Goal: Task Accomplishment & Management: Use online tool/utility

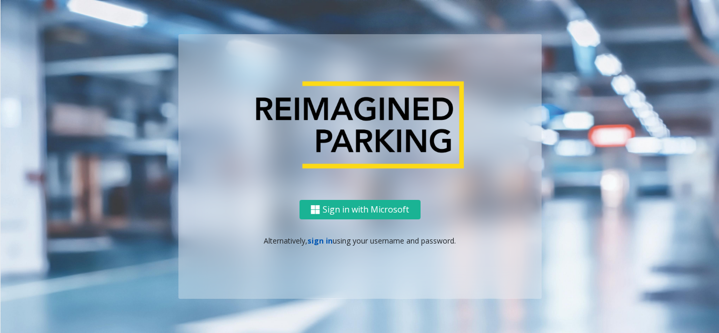
click at [328, 242] on link "sign in" at bounding box center [319, 241] width 25 height 10
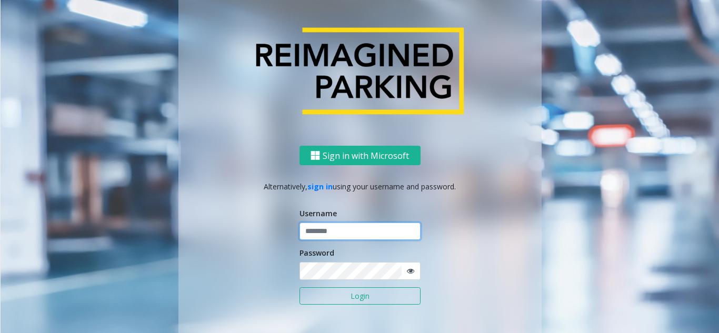
click at [341, 228] on input "text" at bounding box center [359, 232] width 121 height 18
drag, startPoint x: 340, startPoint y: 236, endPoint x: 276, endPoint y: 238, distance: 64.2
click at [276, 238] on div "Sign in with Microsoft Alternatively, sign in using your username and password.…" at bounding box center [359, 249] width 363 height 207
type input "*******"
click at [317, 295] on button "Login" at bounding box center [359, 296] width 121 height 18
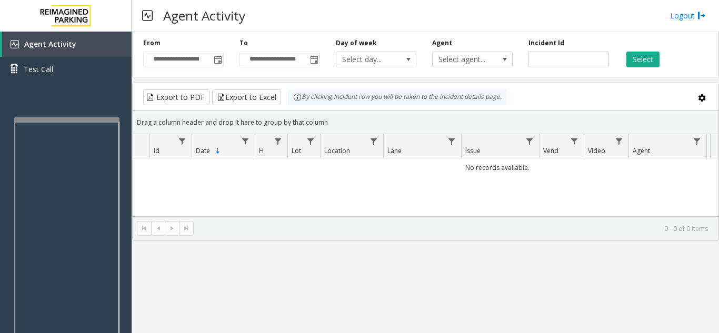
click at [16, 121] on div at bounding box center [66, 119] width 105 height 4
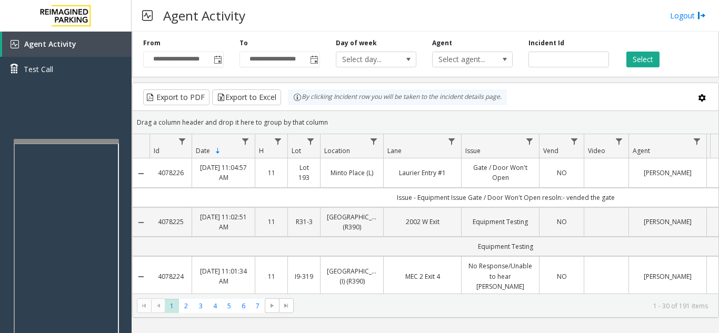
click at [15, 143] on div at bounding box center [66, 141] width 105 height 4
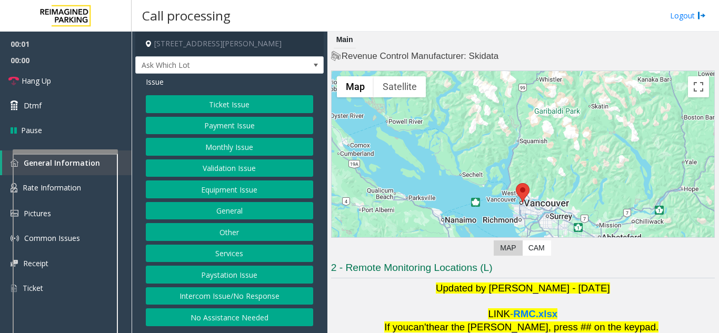
scroll to position [155, 0]
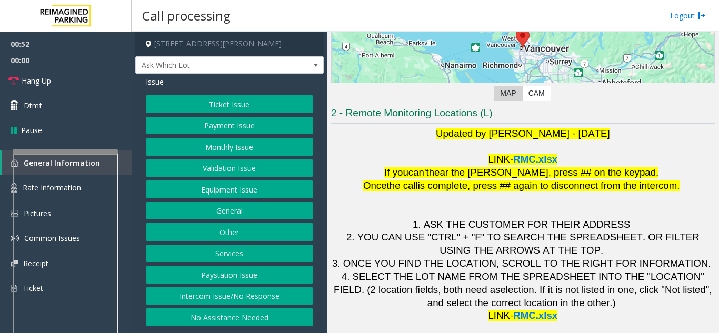
click at [198, 103] on button "Ticket Issue" at bounding box center [229, 104] width 167 height 18
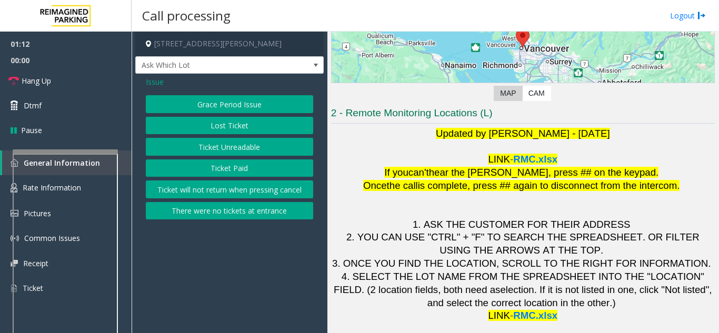
click at [151, 80] on span "Issue" at bounding box center [155, 81] width 18 height 11
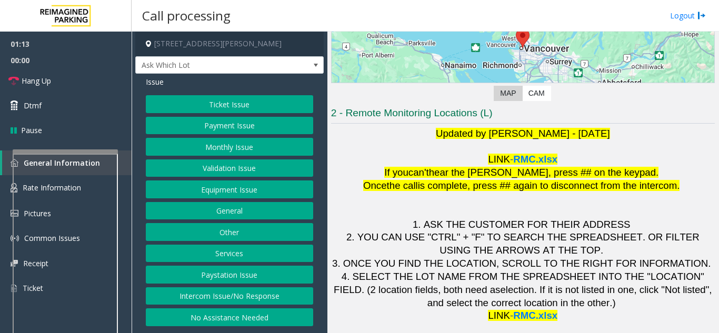
click at [203, 190] on button "Equipment Issue" at bounding box center [229, 189] width 167 height 18
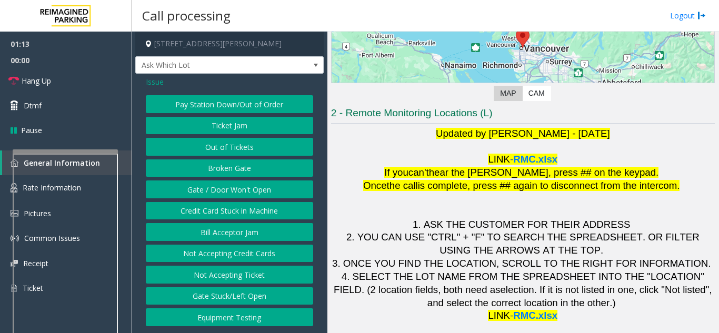
click at [193, 190] on button "Gate / Door Won't Open" at bounding box center [229, 189] width 167 height 18
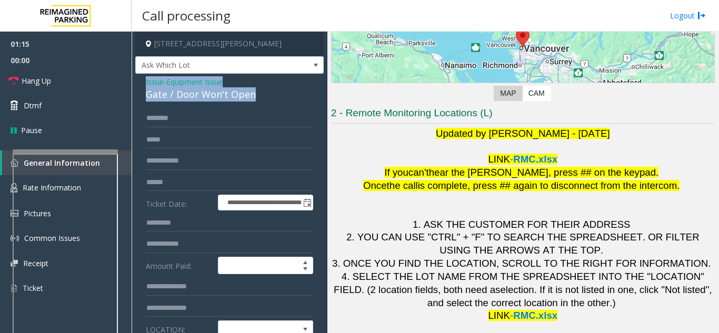
drag, startPoint x: 255, startPoint y: 93, endPoint x: 140, endPoint y: 81, distance: 115.3
copy div "Issue - Equipment Issue Gate / Door Won't Open"
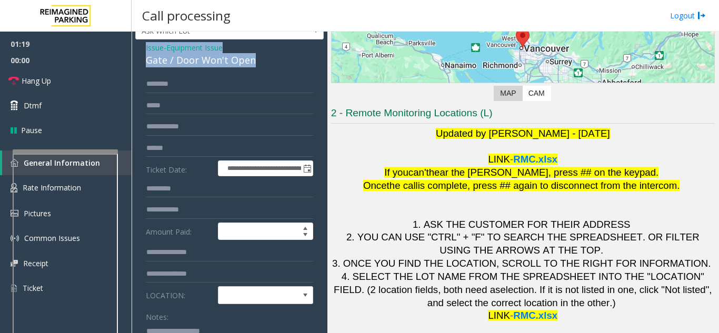
scroll to position [53, 0]
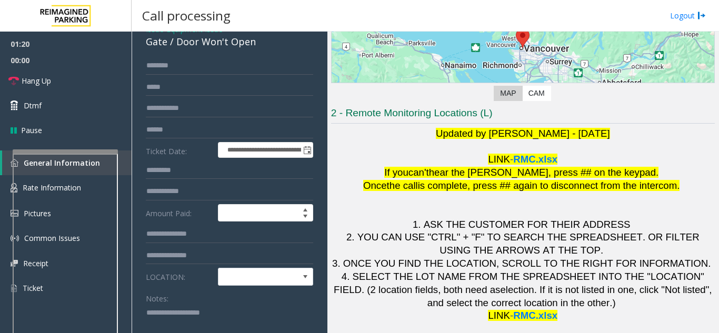
click at [175, 308] on textarea at bounding box center [225, 323] width 159 height 39
paste textarea "**********"
click at [68, 82] on link "Hang Up" at bounding box center [66, 80] width 132 height 25
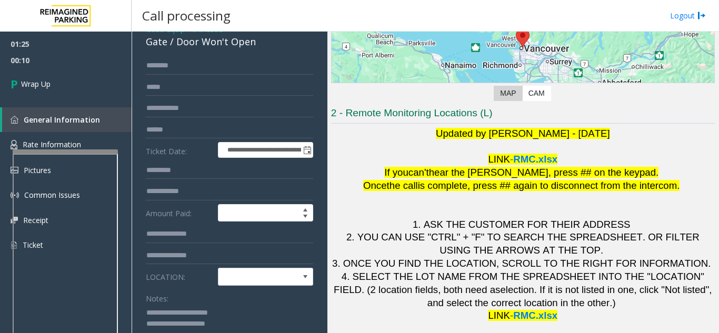
click at [241, 331] on textarea at bounding box center [225, 323] width 159 height 39
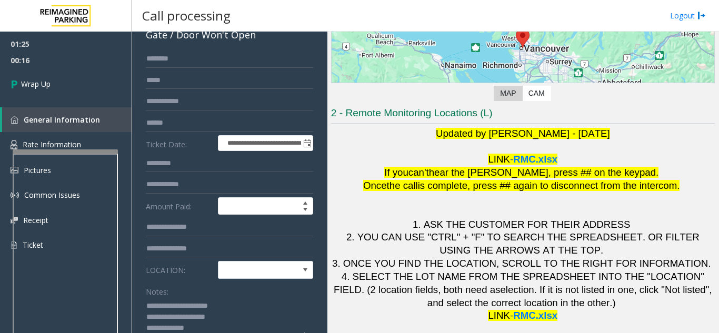
paste textarea "**********"
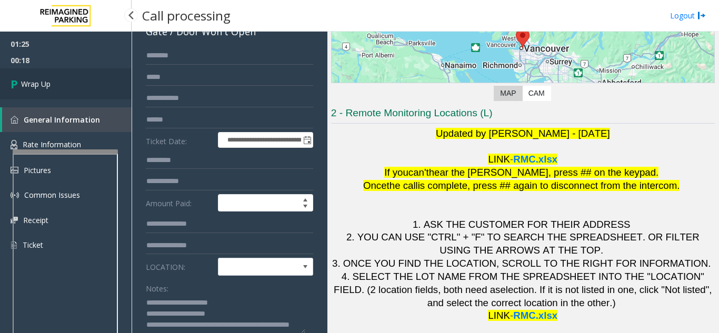
type textarea "**********"
click at [41, 85] on span "Wrap Up" at bounding box center [35, 83] width 29 height 11
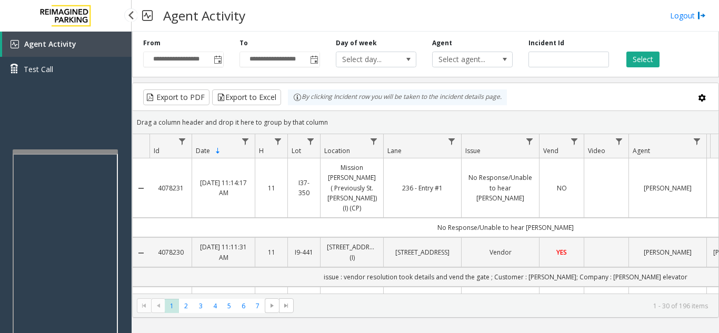
click at [58, 102] on div "Agent Activity Test Call" at bounding box center [66, 198] width 132 height 333
click at [63, 42] on span "Agent Activity" at bounding box center [50, 44] width 52 height 10
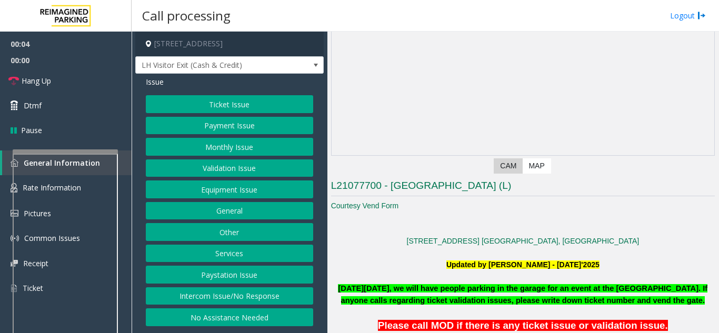
scroll to position [105, 0]
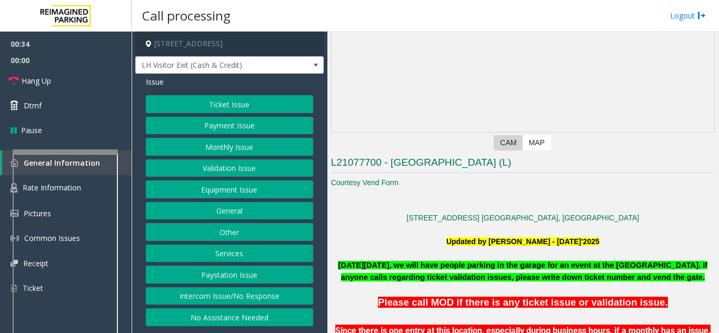
click at [220, 298] on button "Intercom Issue/No Response" at bounding box center [229, 296] width 167 height 18
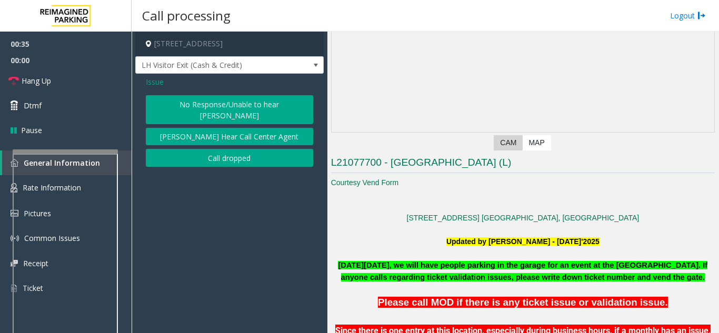
click at [198, 108] on button "No Response/Unable to hear [PERSON_NAME]" at bounding box center [229, 109] width 167 height 29
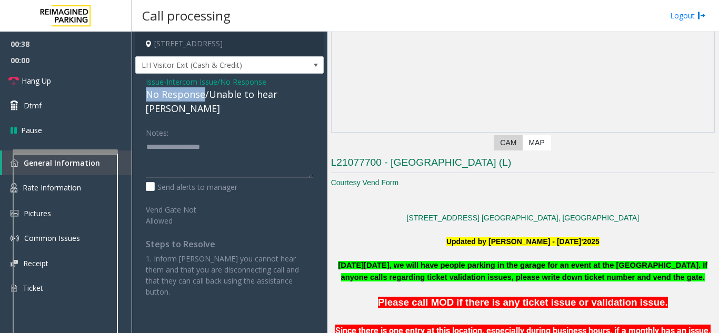
drag, startPoint x: 204, startPoint y: 94, endPoint x: 155, endPoint y: 100, distance: 49.3
click at [143, 96] on div "Issue - Intercom Issue/No Response No Response/Unable to hear [PERSON_NAME] Not…" at bounding box center [229, 191] width 188 height 234
click at [243, 138] on textarea at bounding box center [229, 157] width 167 height 39
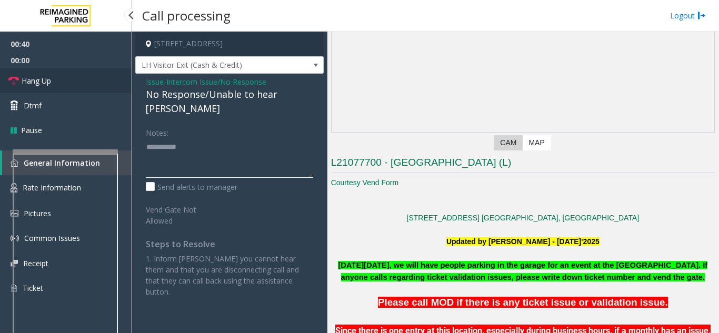
type textarea "**********"
click at [71, 79] on link "Hang Up" at bounding box center [66, 80] width 132 height 25
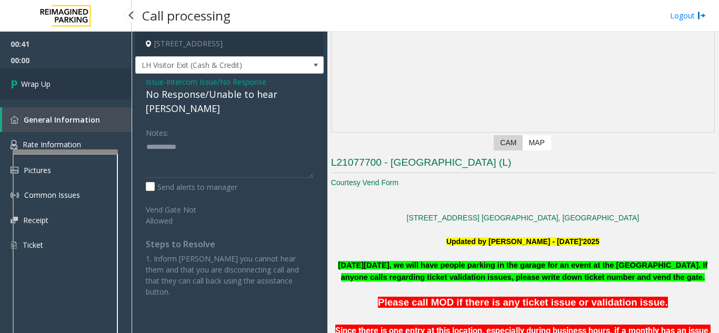
click at [64, 87] on link "Wrap Up" at bounding box center [66, 83] width 132 height 31
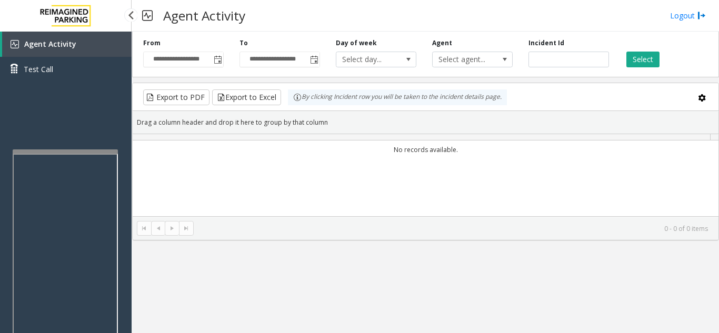
click at [45, 85] on div "Agent Activity Test Call" at bounding box center [66, 61] width 132 height 58
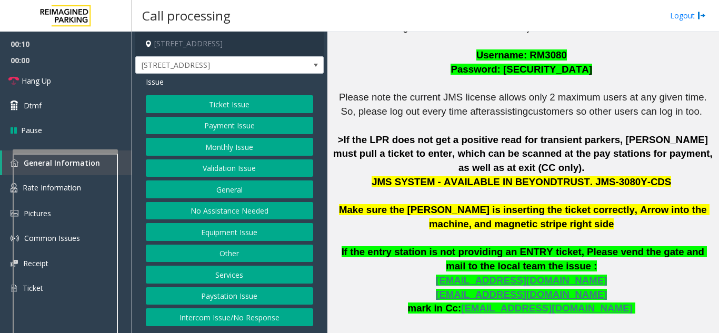
scroll to position [316, 0]
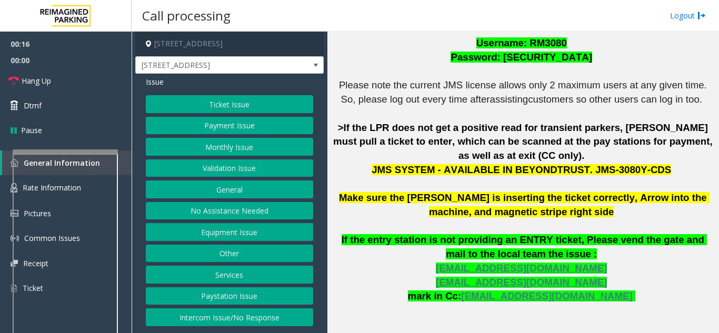
click at [206, 167] on button "Validation Issue" at bounding box center [229, 168] width 167 height 18
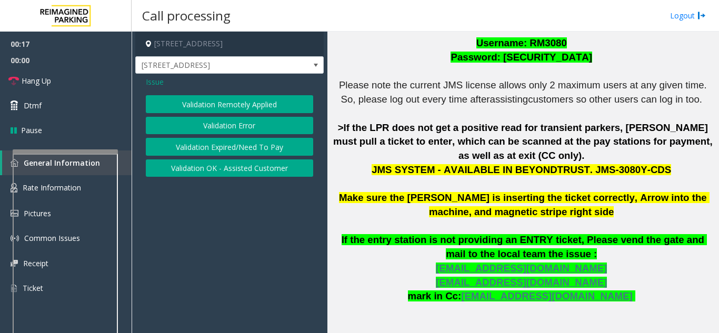
click at [199, 128] on button "Validation Error" at bounding box center [229, 126] width 167 height 18
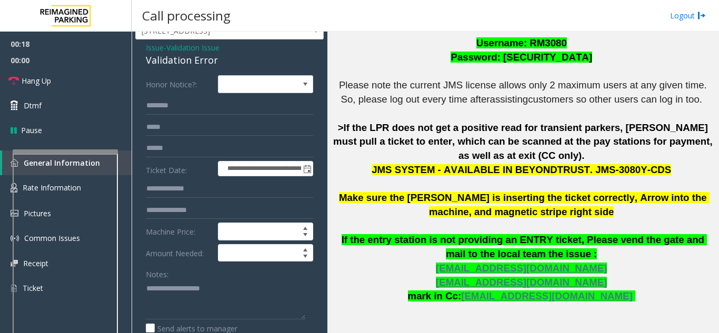
scroll to position [53, 0]
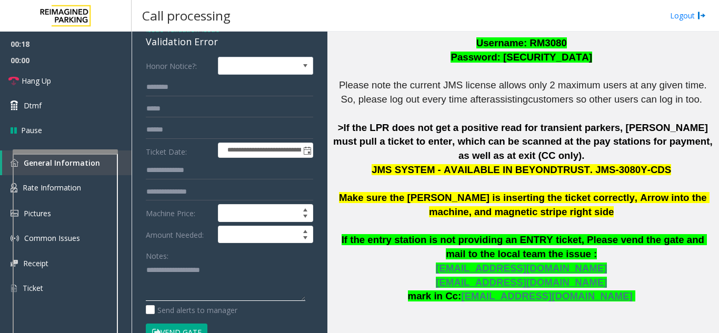
click at [162, 274] on textarea at bounding box center [225, 280] width 159 height 39
type textarea "**********"
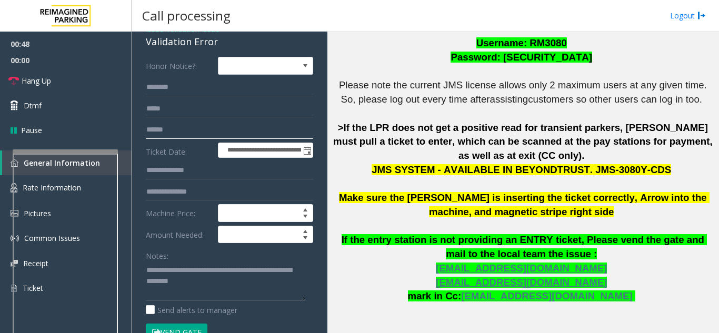
click at [170, 123] on input "text" at bounding box center [229, 130] width 167 height 18
type input "********"
type textarea "**********"
click at [180, 87] on input "text" at bounding box center [229, 87] width 167 height 18
type input "*****"
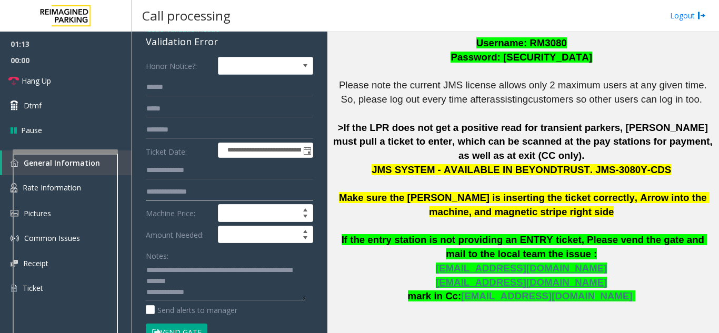
click at [149, 198] on input "text" at bounding box center [229, 192] width 167 height 18
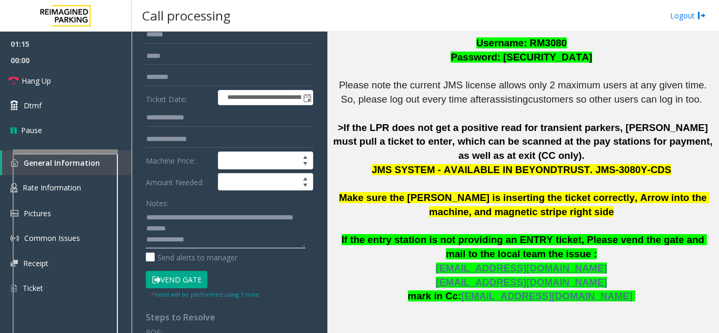
click at [226, 234] on textarea at bounding box center [225, 228] width 159 height 39
click at [226, 231] on textarea at bounding box center [225, 228] width 159 height 39
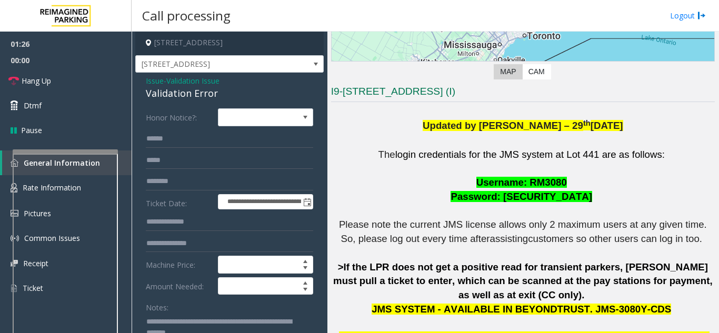
scroll to position [0, 0]
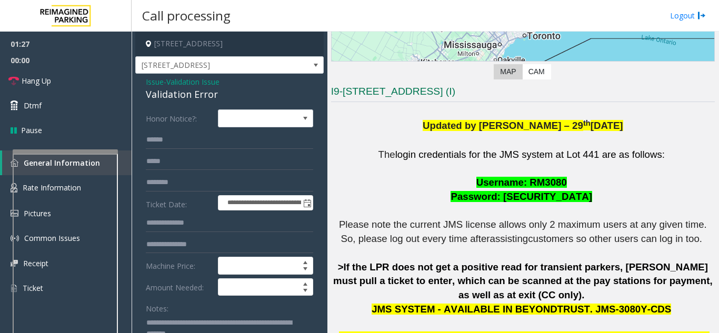
drag, startPoint x: 279, startPoint y: 42, endPoint x: 224, endPoint y: 46, distance: 54.8
click at [224, 46] on h4 "[STREET_ADDRESS]" at bounding box center [229, 44] width 188 height 25
copy h4 "Toronto, ON"
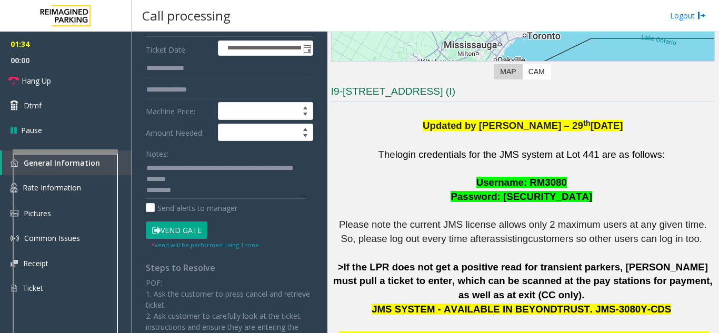
scroll to position [158, 0]
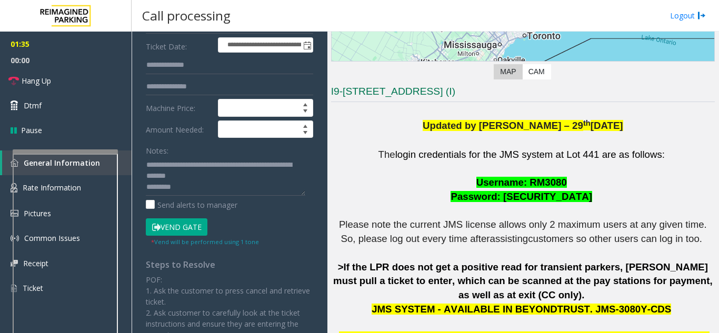
click at [169, 229] on button "Vend Gate" at bounding box center [177, 227] width 62 height 18
click at [188, 189] on textarea at bounding box center [225, 175] width 159 height 39
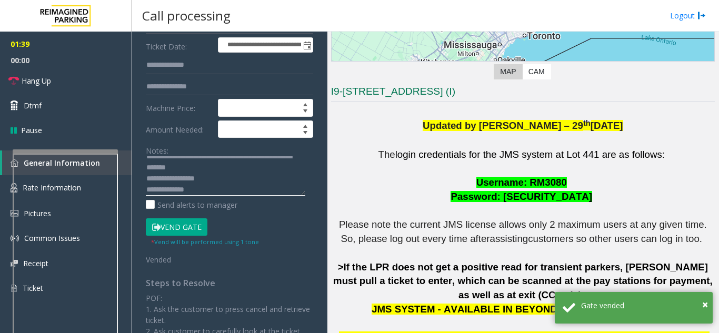
scroll to position [11, 0]
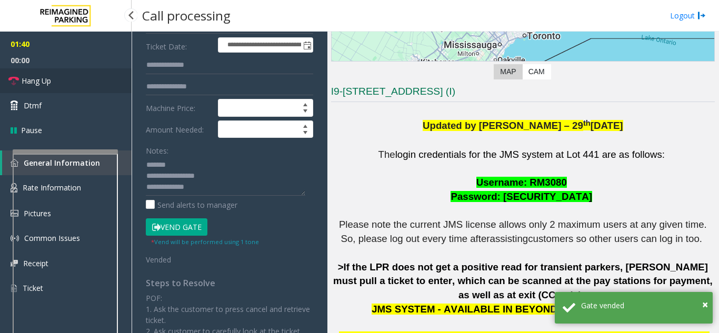
drag, startPoint x: 61, startPoint y: 80, endPoint x: 70, endPoint y: 90, distance: 13.4
click at [61, 80] on link "Hang Up" at bounding box center [66, 80] width 132 height 25
click at [211, 192] on textarea at bounding box center [225, 175] width 159 height 39
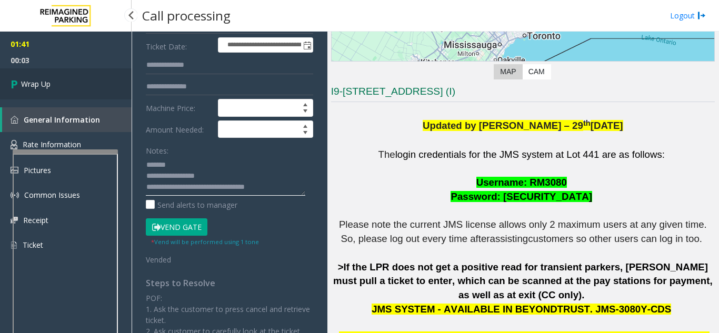
type textarea "**********"
click at [108, 77] on link "Wrap Up" at bounding box center [66, 83] width 132 height 31
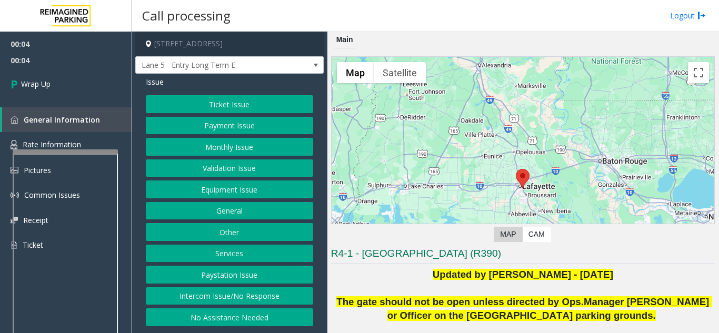
click at [246, 301] on button "Intercom Issue/No Response" at bounding box center [229, 296] width 167 height 18
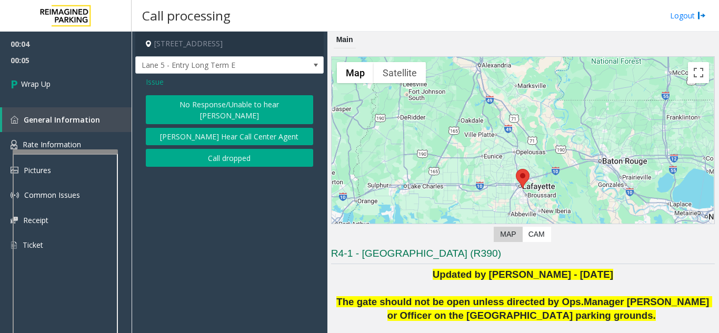
click at [234, 151] on button "Call dropped" at bounding box center [229, 158] width 167 height 18
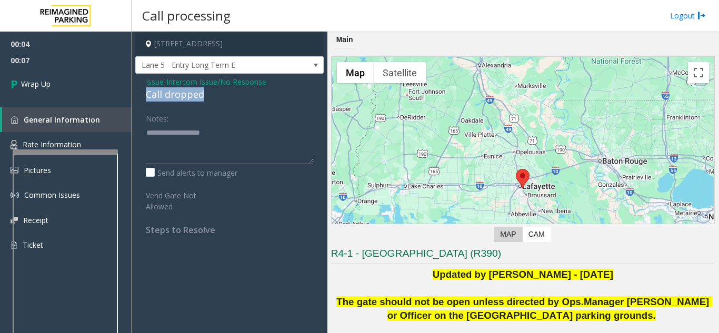
drag, startPoint x: 206, startPoint y: 92, endPoint x: 139, endPoint y: 90, distance: 67.4
click at [139, 90] on div "Issue - Intercom Issue/No Response Call dropped Notes: Send alerts to manager V…" at bounding box center [229, 160] width 188 height 172
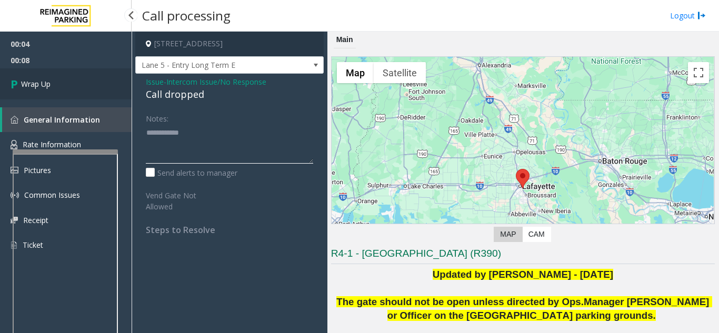
type textarea "**********"
click at [68, 85] on link "Wrap Up" at bounding box center [66, 83] width 132 height 31
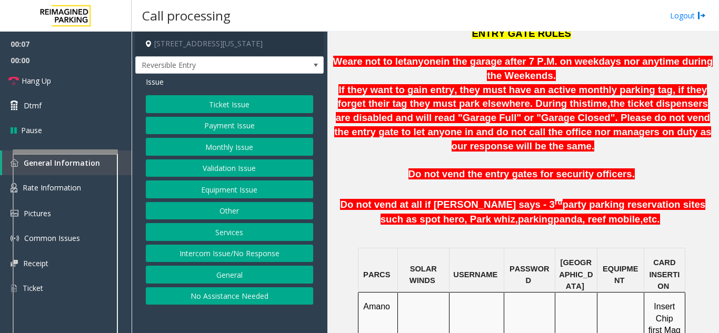
scroll to position [579, 0]
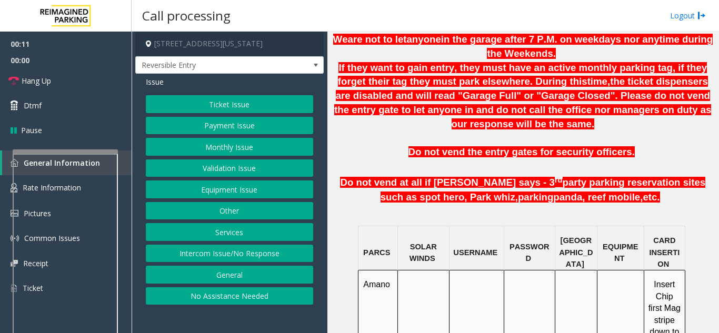
click at [233, 298] on button "No Assistance Needed" at bounding box center [229, 296] width 167 height 18
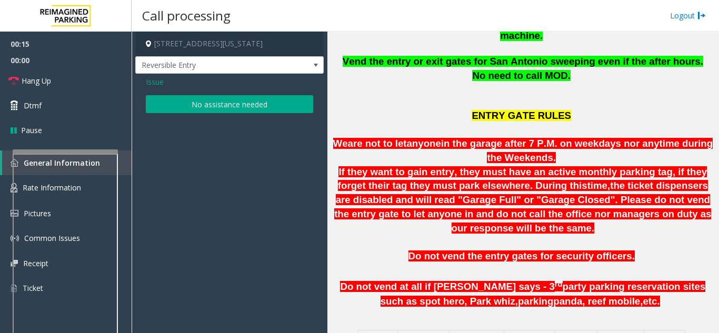
scroll to position [473, 0]
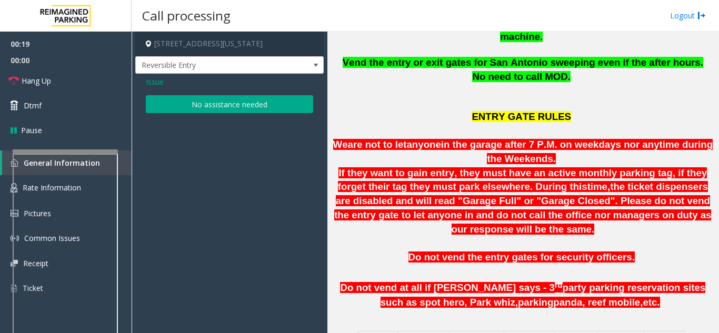
click at [149, 80] on span "Issue" at bounding box center [155, 81] width 18 height 11
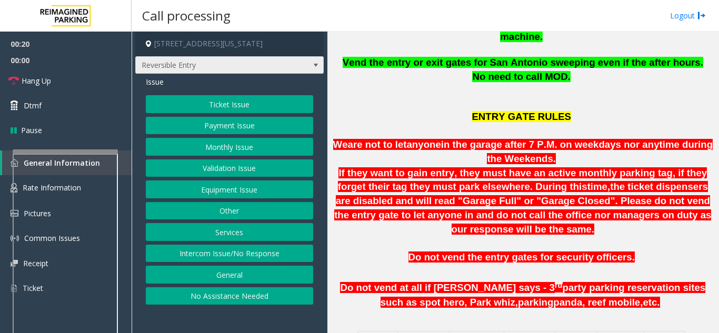
click at [258, 63] on span "Reversible Entry" at bounding box center [211, 65] width 150 height 17
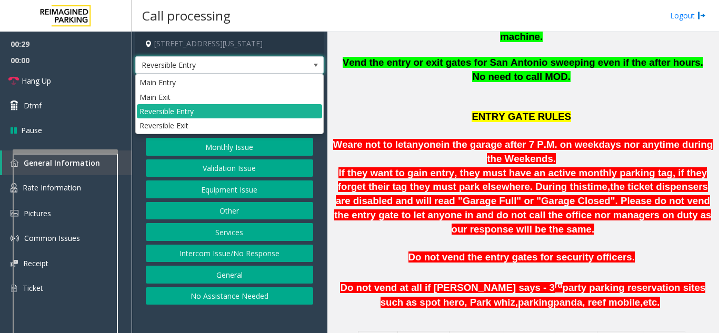
click at [440, 98] on p "ENTRY GATE RULES" at bounding box center [523, 118] width 384 height 40
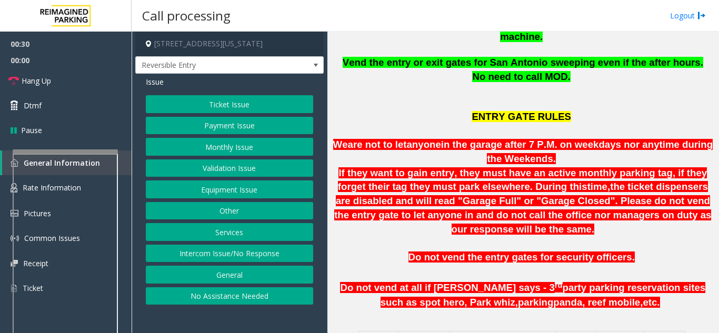
click at [220, 127] on button "Payment Issue" at bounding box center [229, 126] width 167 height 18
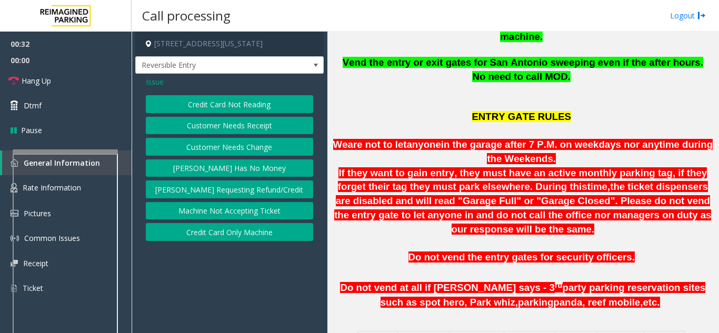
click at [154, 83] on span "Issue" at bounding box center [155, 81] width 18 height 11
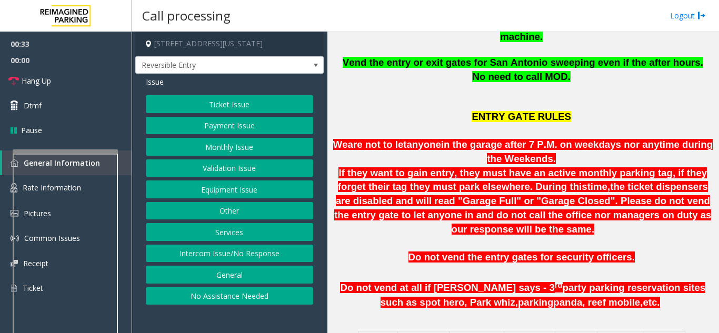
click at [232, 189] on button "Equipment Issue" at bounding box center [229, 189] width 167 height 18
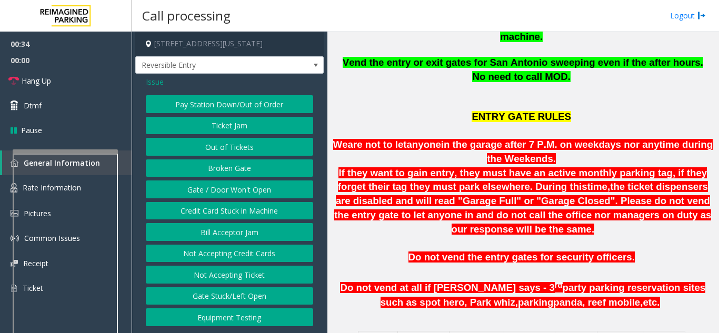
click at [232, 149] on button "Out of Tickets" at bounding box center [229, 147] width 167 height 18
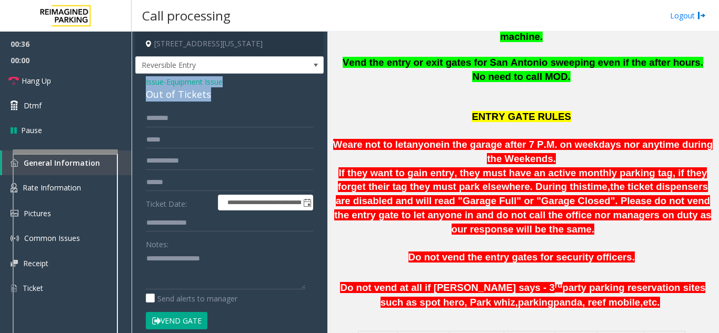
drag, startPoint x: 217, startPoint y: 94, endPoint x: 139, endPoint y: 76, distance: 79.9
click at [139, 76] on div "**********" at bounding box center [229, 276] width 188 height 404
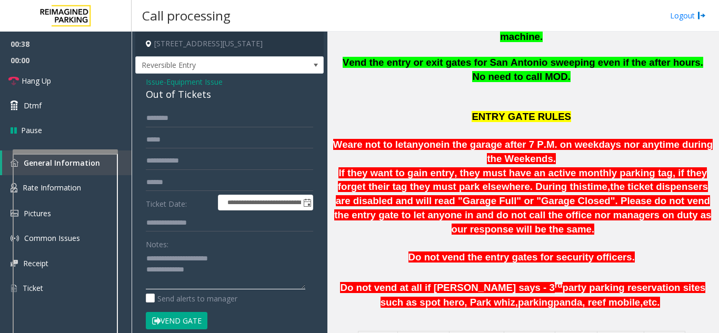
click at [204, 276] on textarea at bounding box center [225, 269] width 159 height 39
click at [73, 76] on link "Hang Up" at bounding box center [66, 80] width 132 height 25
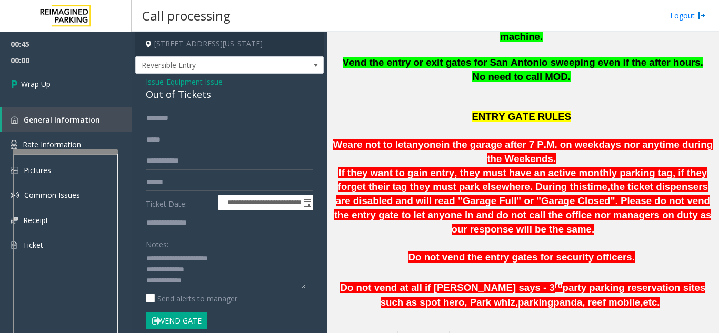
click at [218, 285] on textarea at bounding box center [225, 269] width 159 height 39
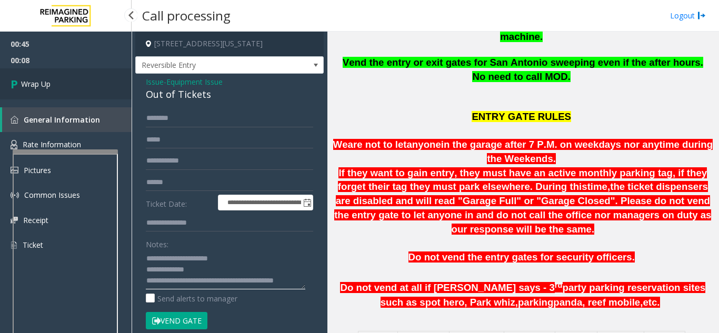
type textarea "**********"
click at [93, 72] on link "Wrap Up" at bounding box center [66, 83] width 132 height 31
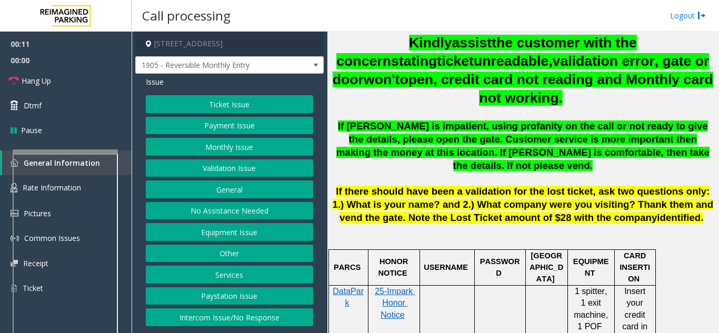
scroll to position [473, 0]
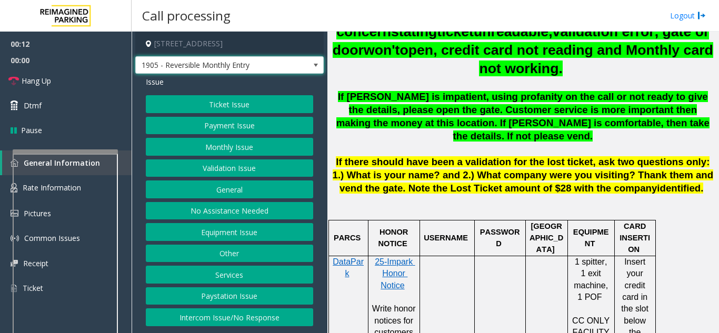
click at [239, 69] on span "1905 - Reversible Monthly Entry" at bounding box center [211, 65] width 150 height 17
click at [378, 195] on p at bounding box center [523, 201] width 384 height 12
click at [227, 148] on button "Monthly Issue" at bounding box center [229, 147] width 167 height 18
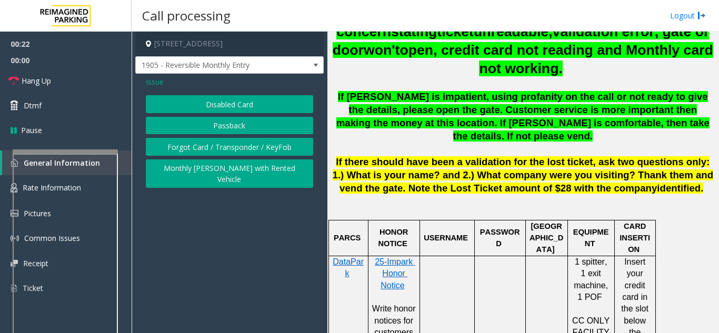
click at [225, 107] on button "Disabled Card" at bounding box center [229, 104] width 167 height 18
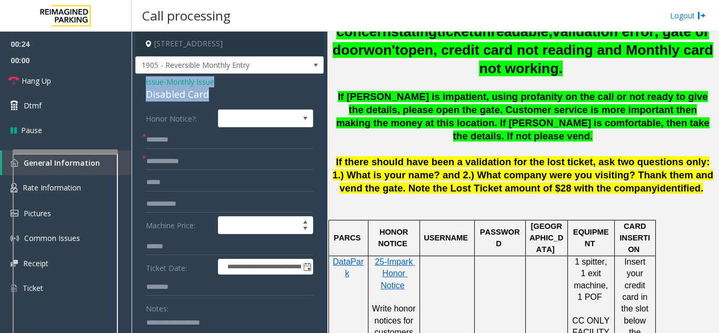
drag, startPoint x: 231, startPoint y: 89, endPoint x: 140, endPoint y: 86, distance: 91.1
type textarea "**********"
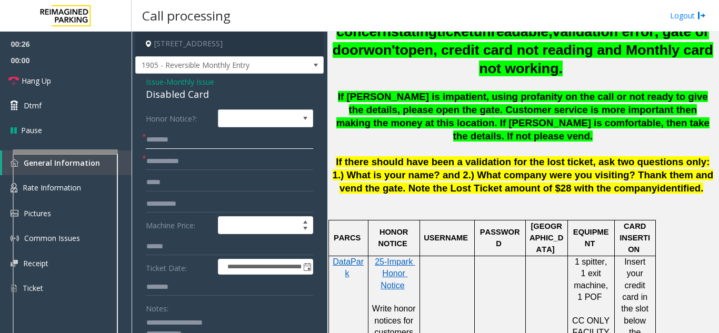
click at [161, 135] on input "text" at bounding box center [229, 140] width 167 height 18
type input "**"
click at [157, 160] on input "text" at bounding box center [229, 162] width 167 height 18
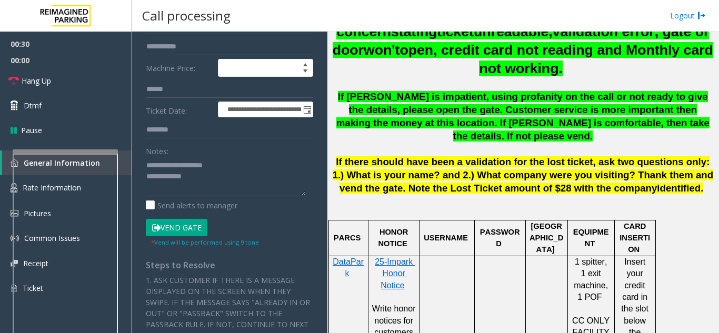
scroll to position [158, 0]
type input "**"
click at [213, 188] on textarea at bounding box center [225, 175] width 159 height 39
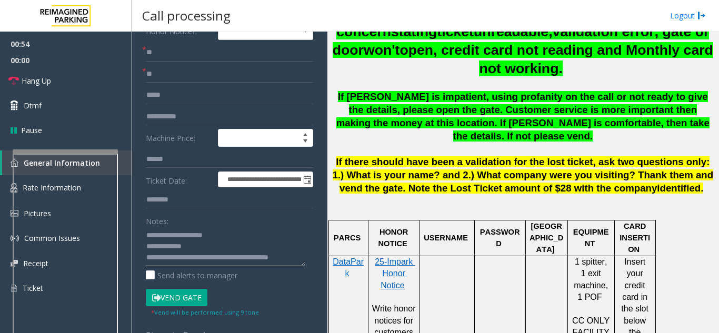
scroll to position [0, 0]
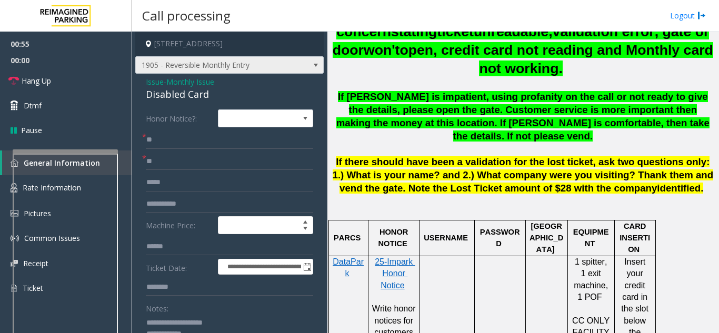
type textarea "**********"
click at [195, 65] on span "1905 - Reversible Monthly Entry" at bounding box center [211, 65] width 150 height 17
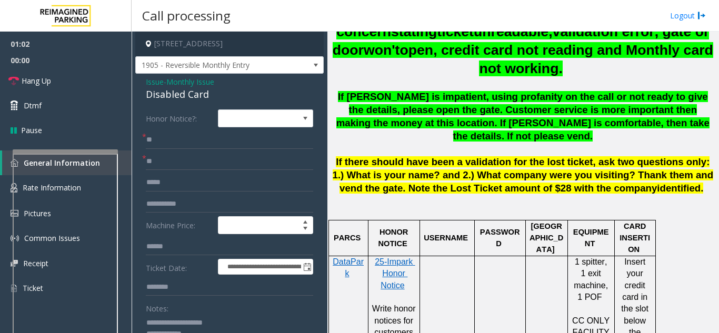
click at [186, 216] on form "**********" at bounding box center [229, 256] width 167 height 295
click at [85, 86] on link "Hang Up" at bounding box center [66, 80] width 132 height 25
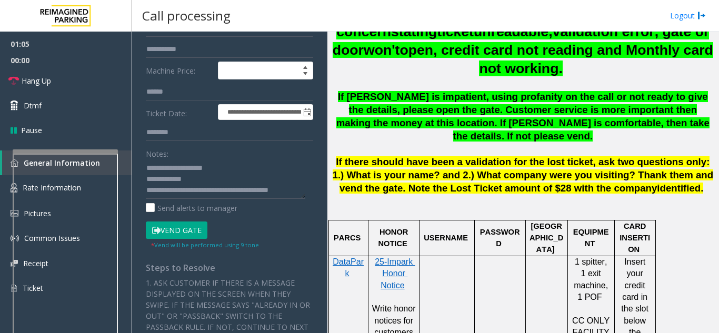
scroll to position [158, 0]
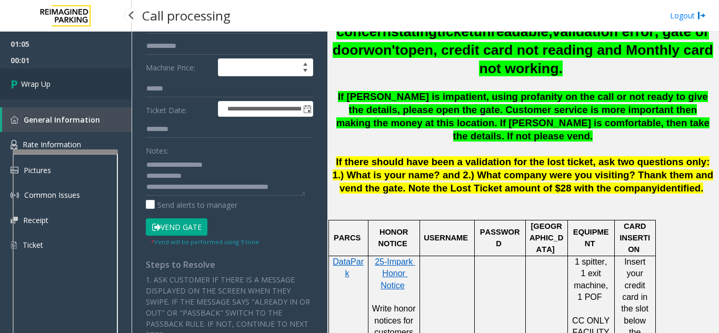
click at [83, 84] on link "Wrap Up" at bounding box center [66, 83] width 132 height 31
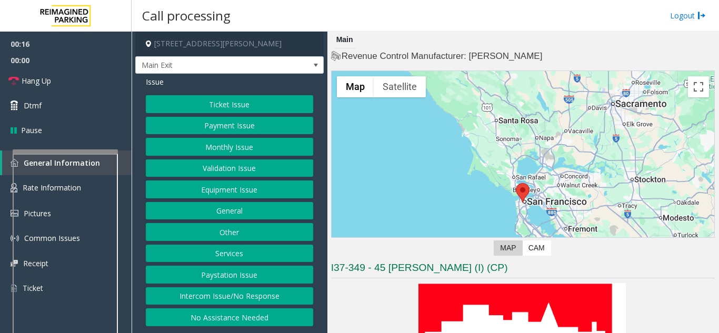
click at [215, 299] on button "Intercom Issue/No Response" at bounding box center [229, 296] width 167 height 18
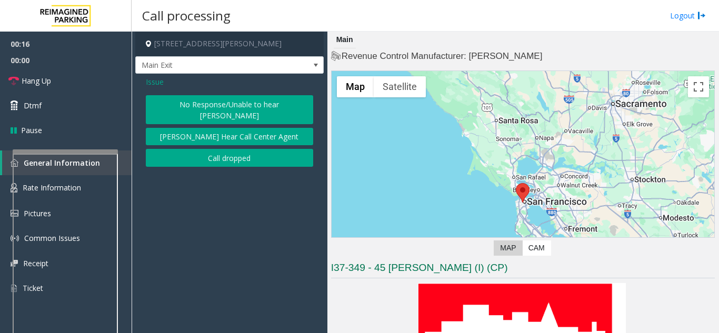
click at [205, 95] on div "Issue No Response/Unable to hear parker Parker Cannot Hear Call Center Agent Ca…" at bounding box center [229, 123] width 188 height 98
click at [201, 103] on button "No Response/Unable to hear [PERSON_NAME]" at bounding box center [229, 109] width 167 height 29
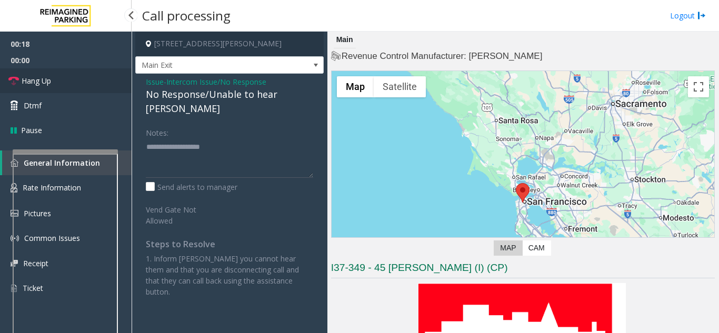
click at [91, 83] on link "Hang Up" at bounding box center [66, 80] width 132 height 25
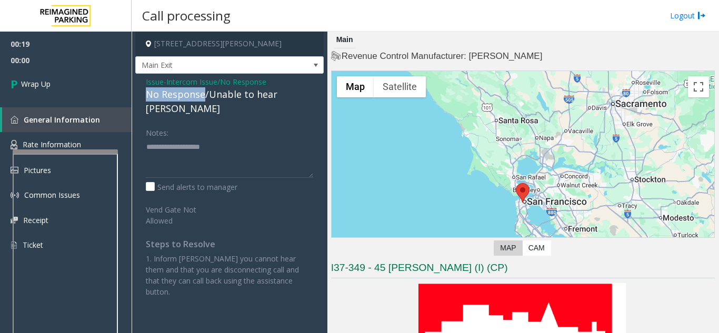
drag, startPoint x: 204, startPoint y: 92, endPoint x: 141, endPoint y: 93, distance: 62.6
click at [141, 93] on div "Issue - Intercom Issue/No Response No Response/Unable to hear [PERSON_NAME] Not…" at bounding box center [229, 191] width 188 height 234
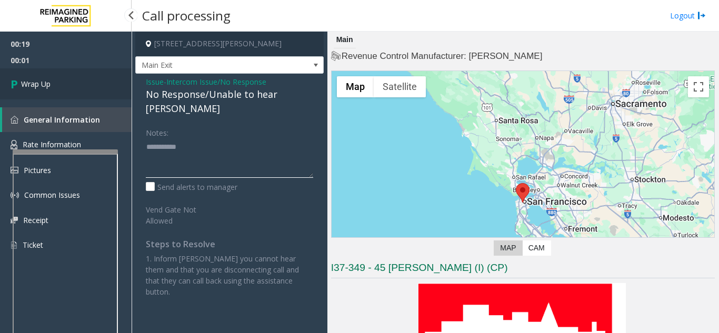
type textarea "**********"
click at [55, 85] on link "Wrap Up" at bounding box center [66, 83] width 132 height 31
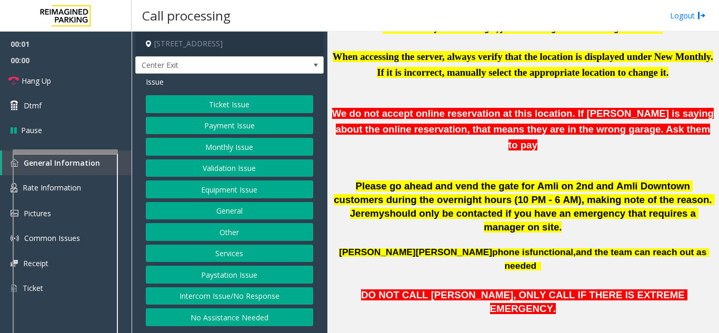
scroll to position [473, 0]
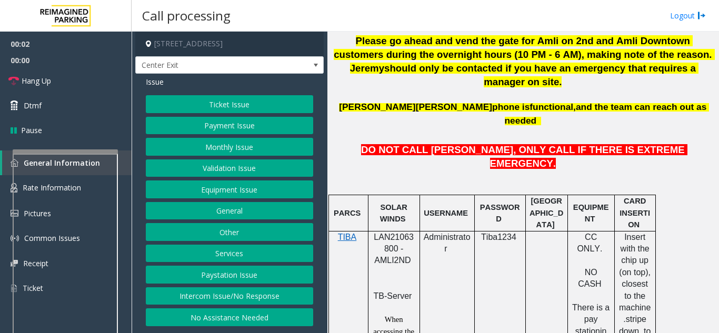
click at [392, 233] on span "LAN21063800 - AMLI2ND" at bounding box center [394, 249] width 40 height 33
copy span "LAN21063800"
click at [211, 103] on button "Ticket Issue" at bounding box center [229, 104] width 167 height 18
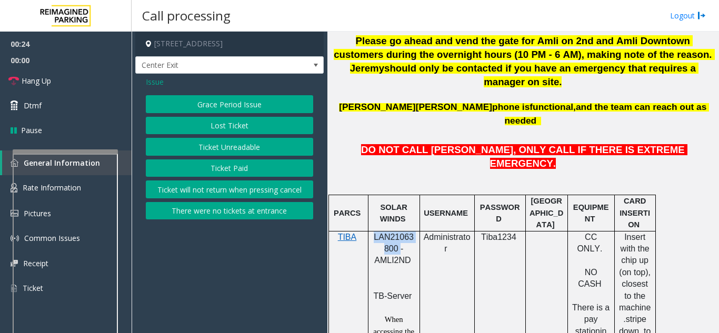
click at [243, 128] on button "Lost Ticket" at bounding box center [229, 126] width 167 height 18
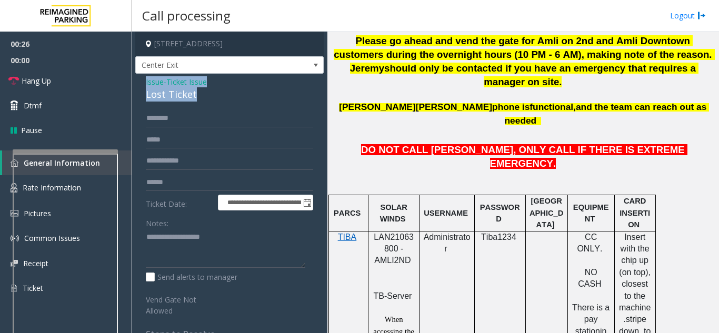
drag, startPoint x: 210, startPoint y: 93, endPoint x: 137, endPoint y: 82, distance: 73.4
click at [137, 82] on div "**********" at bounding box center [229, 253] width 188 height 358
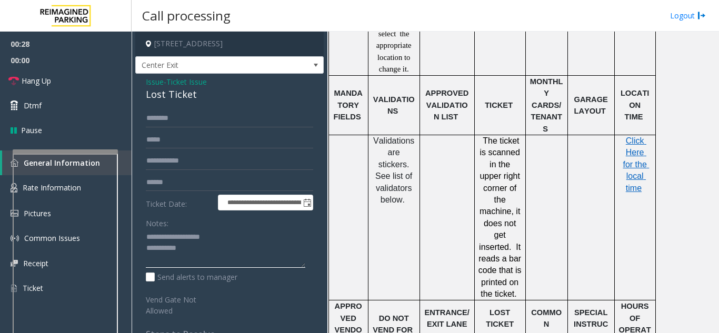
scroll to position [1000, 0]
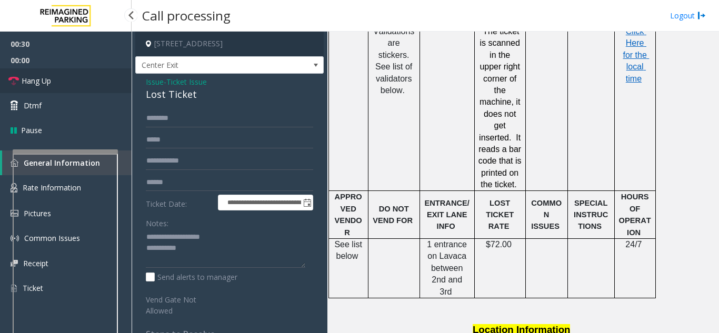
click at [94, 78] on link "Hang Up" at bounding box center [66, 80] width 132 height 25
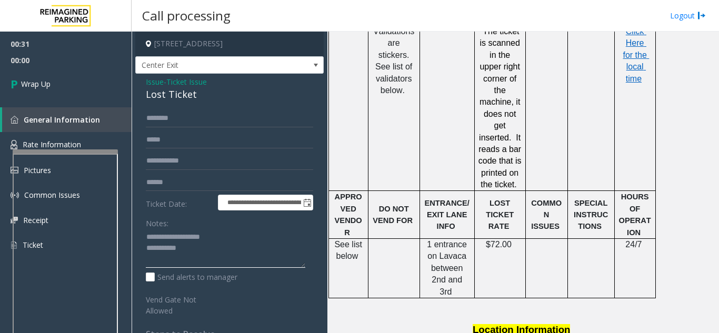
click at [202, 253] on textarea at bounding box center [225, 248] width 159 height 39
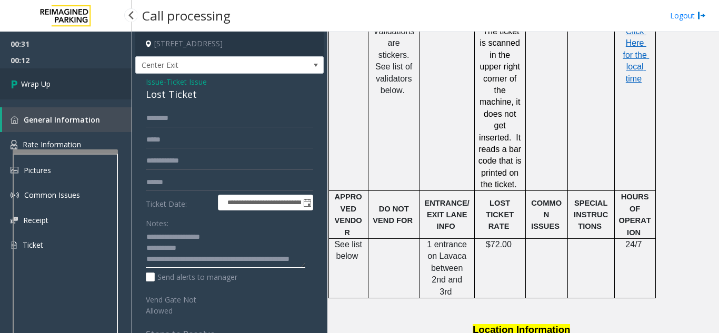
type textarea "**********"
click at [50, 85] on span "Wrap Up" at bounding box center [35, 83] width 29 height 11
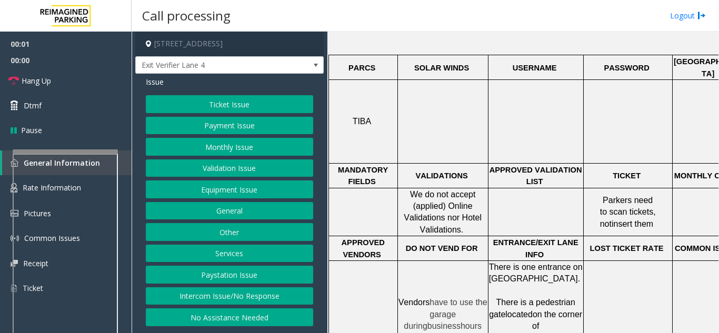
scroll to position [316, 0]
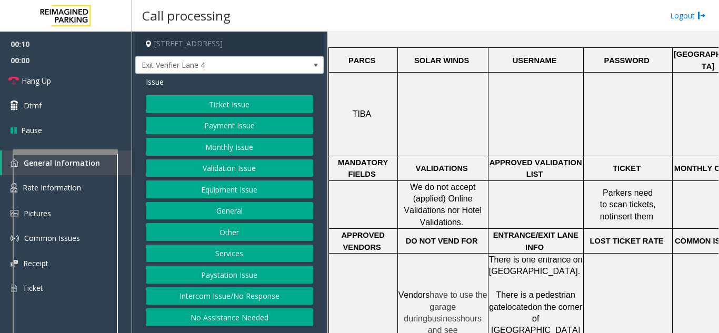
click at [226, 297] on button "Intercom Issue/No Response" at bounding box center [229, 296] width 167 height 18
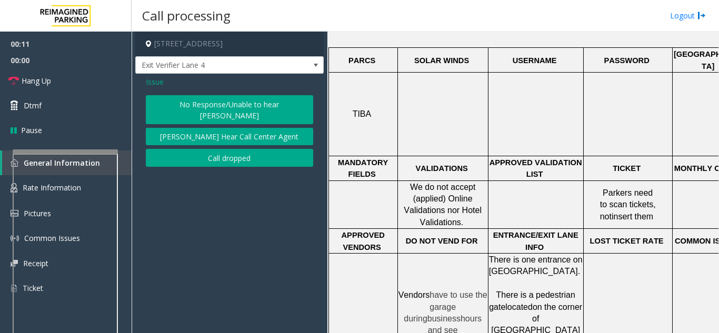
click at [193, 103] on button "No Response/Unable to hear [PERSON_NAME]" at bounding box center [229, 109] width 167 height 29
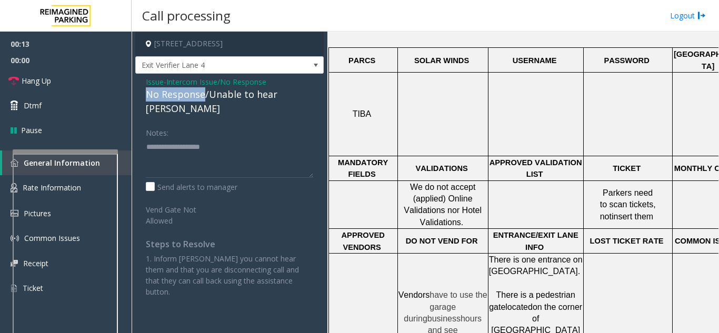
drag, startPoint x: 204, startPoint y: 94, endPoint x: 142, endPoint y: 94, distance: 62.1
click at [142, 94] on div "Issue - Intercom Issue/No Response No Response/Unable to hear [PERSON_NAME] Not…" at bounding box center [229, 191] width 188 height 234
click at [205, 138] on textarea at bounding box center [229, 157] width 167 height 39
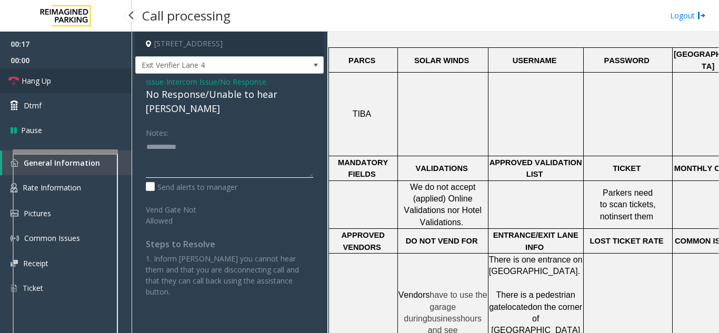
type textarea "**********"
click at [62, 82] on link "Hang Up" at bounding box center [66, 80] width 132 height 25
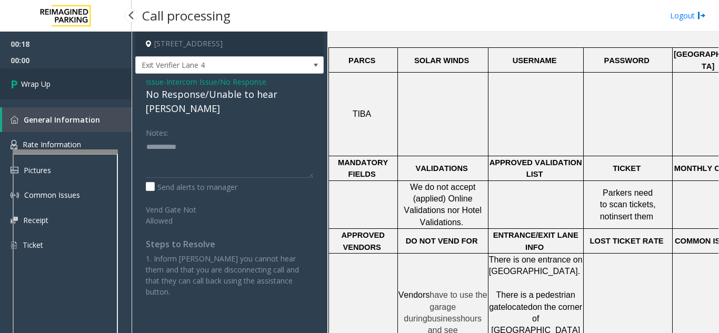
click at [62, 82] on link "Wrap Up" at bounding box center [66, 83] width 132 height 31
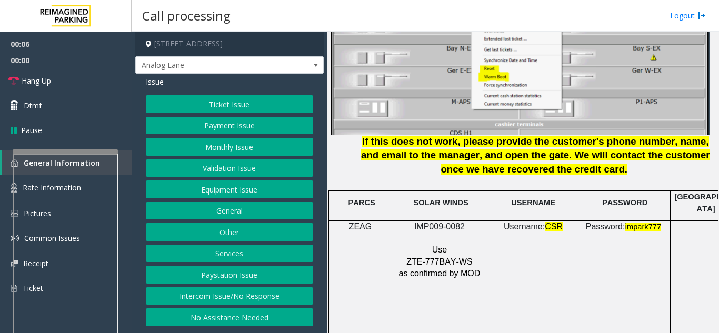
scroll to position [1420, 0]
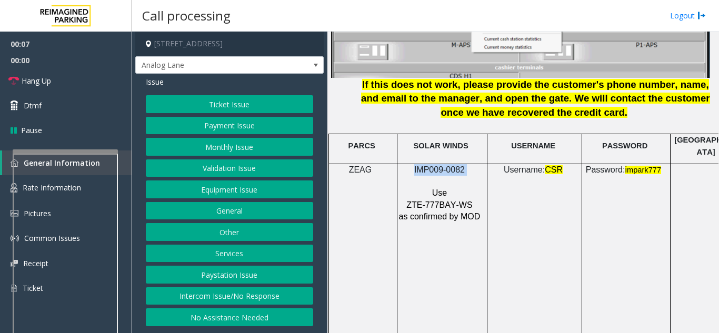
drag, startPoint x: 467, startPoint y: 157, endPoint x: 410, endPoint y: 159, distance: 56.9
click at [410, 164] on p "IMP009-0082" at bounding box center [440, 170] width 85 height 12
copy p "IMP009-0082"
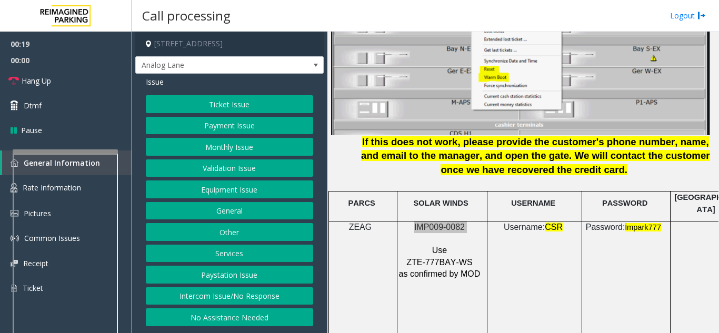
scroll to position [1263, 0]
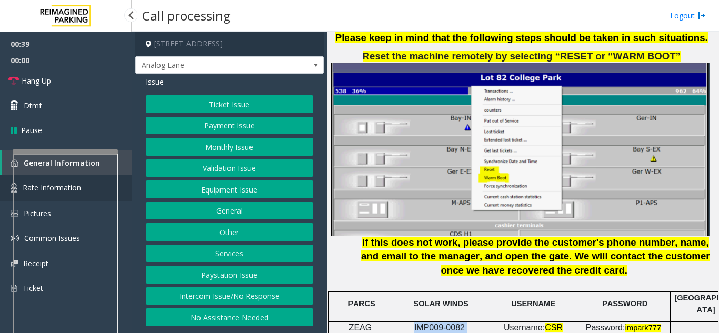
click at [125, 179] on link "Rate Information" at bounding box center [66, 188] width 132 height 26
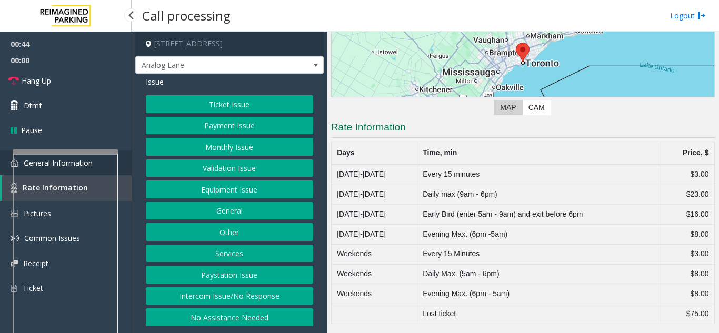
click at [128, 169] on link "General Information" at bounding box center [66, 162] width 132 height 25
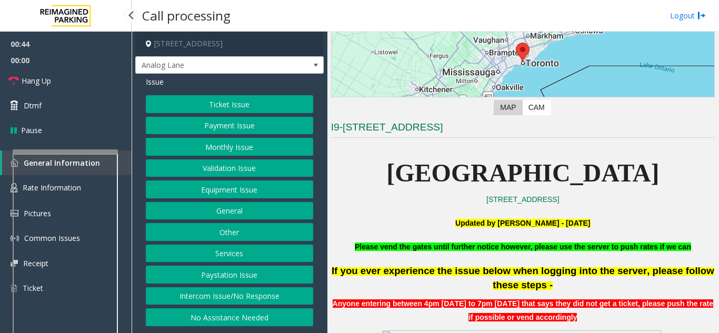
scroll to position [1263, 0]
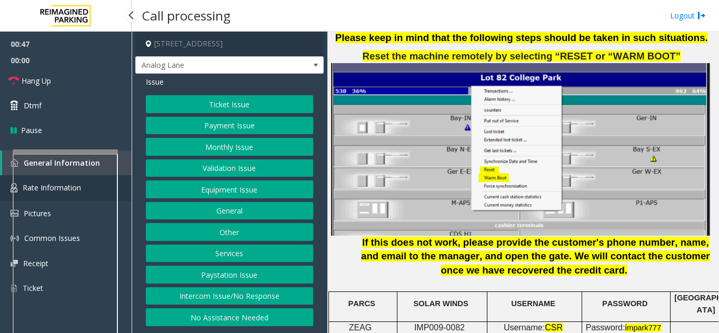
click at [125, 178] on link "Rate Information" at bounding box center [66, 188] width 132 height 26
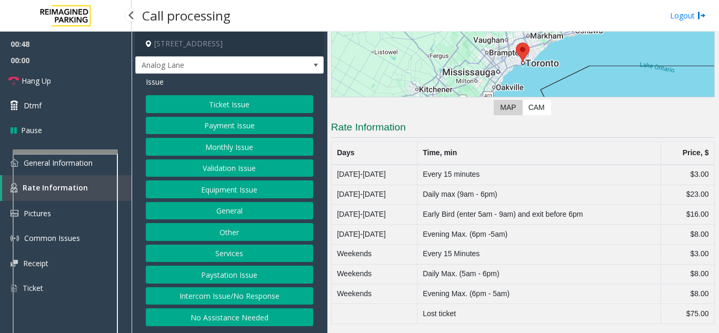
scroll to position [140, 0]
click at [221, 191] on button "Equipment Issue" at bounding box center [229, 189] width 167 height 18
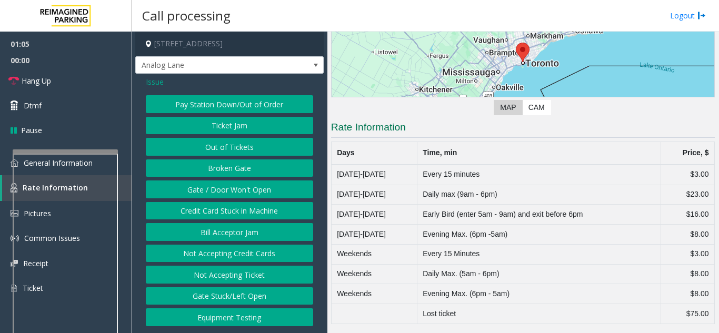
click at [221, 188] on button "Gate / Door Won't Open" at bounding box center [229, 189] width 167 height 18
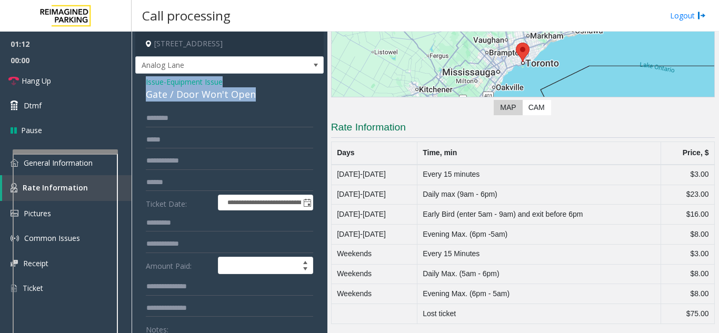
drag, startPoint x: 266, startPoint y: 92, endPoint x: 140, endPoint y: 80, distance: 126.3
click at [82, 105] on link "Dtmf" at bounding box center [66, 105] width 132 height 25
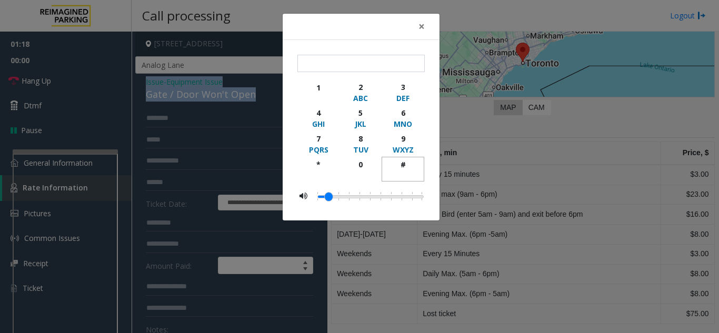
click at [405, 169] on div "#" at bounding box center [402, 164] width 29 height 11
type input "**"
click at [419, 29] on span "×" at bounding box center [421, 26] width 6 height 15
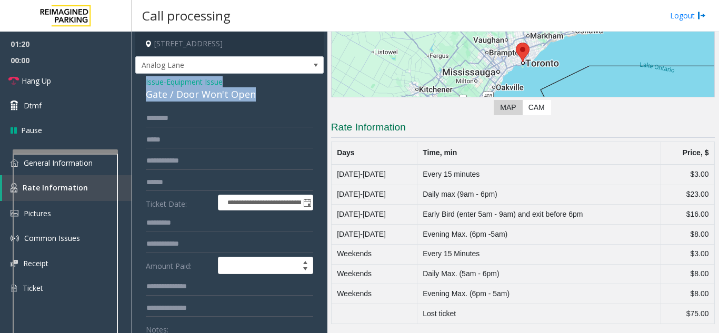
scroll to position [53, 0]
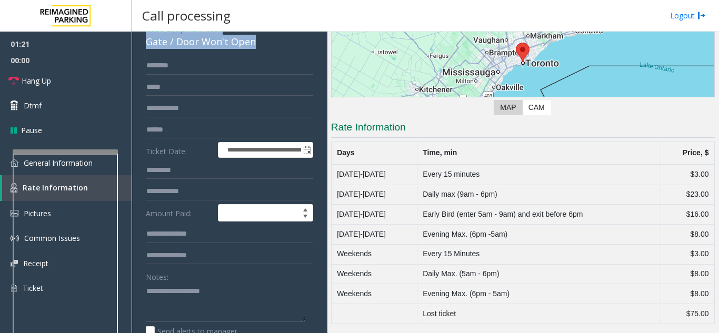
copy div "Issue - Equipment Issue Gate / Door Won't Open"
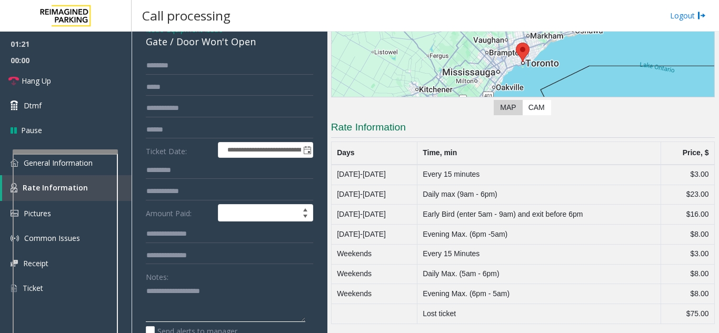
click at [172, 299] on textarea at bounding box center [225, 302] width 159 height 39
paste textarea "**********"
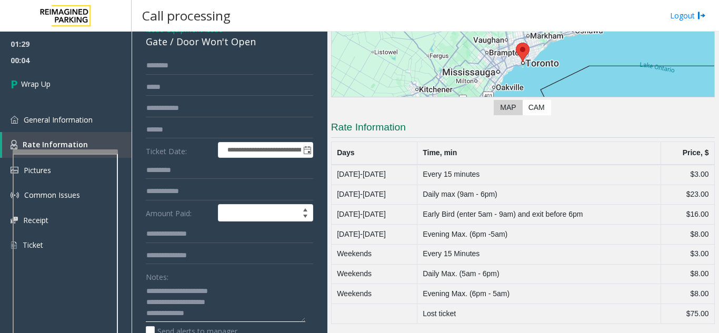
click at [204, 317] on textarea at bounding box center [225, 302] width 159 height 39
paste textarea "**********"
type textarea "**********"
click at [59, 68] on span "00:04" at bounding box center [66, 60] width 132 height 16
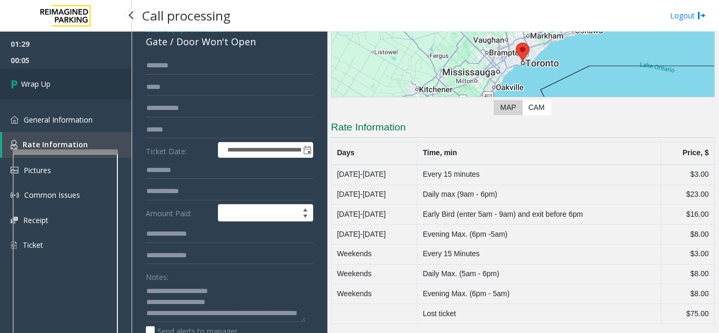
click at [57, 82] on link "Wrap Up" at bounding box center [66, 83] width 132 height 31
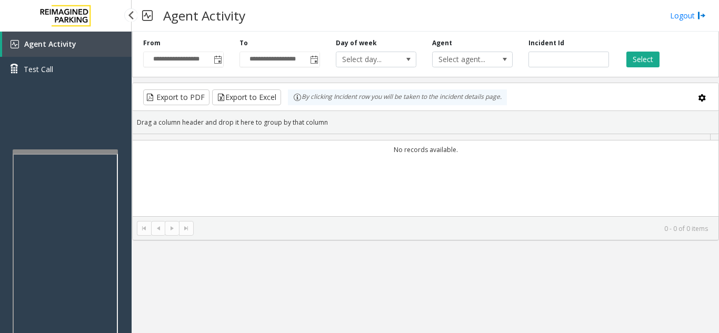
click at [36, 89] on div "Agent Activity Test Call" at bounding box center [66, 61] width 132 height 58
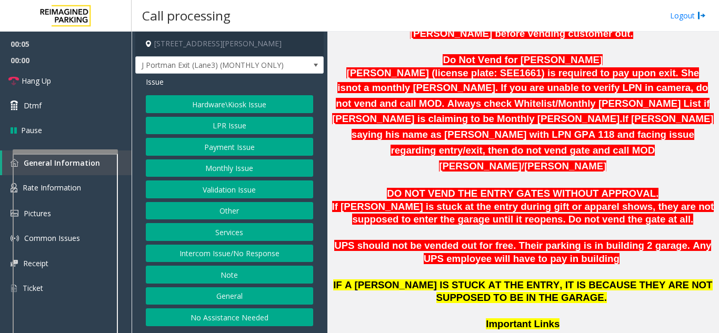
scroll to position [579, 0]
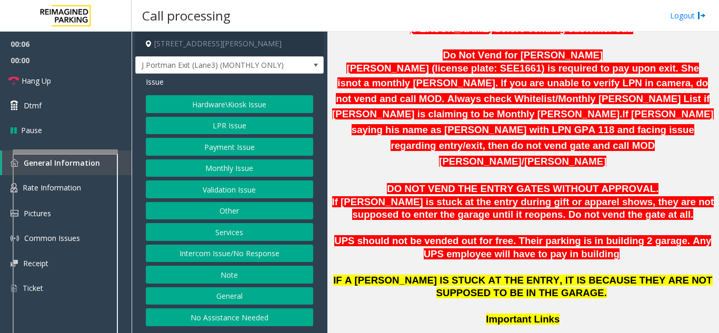
click at [235, 102] on button "Hardware\Kiosk Issue" at bounding box center [229, 104] width 167 height 18
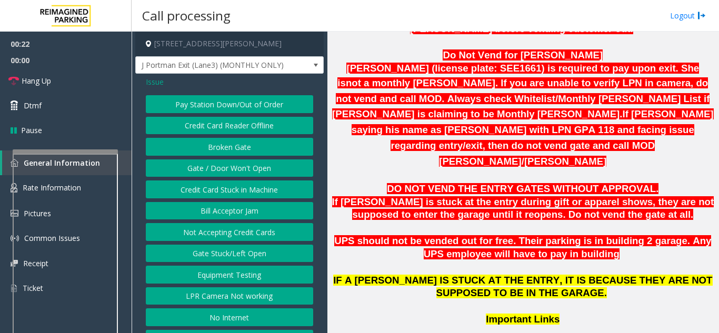
click at [221, 172] on button "Gate / Door Won't Open" at bounding box center [229, 168] width 167 height 18
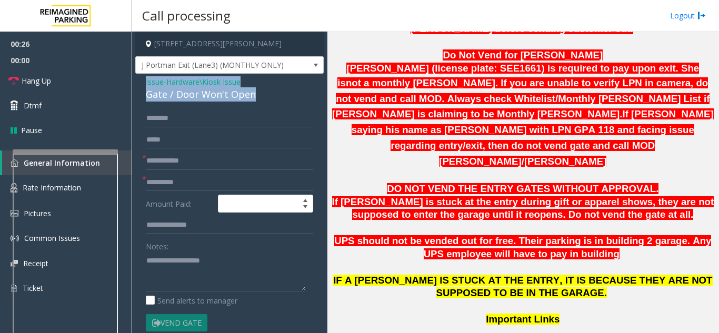
drag, startPoint x: 260, startPoint y: 93, endPoint x: 139, endPoint y: 80, distance: 121.7
click at [139, 80] on div "Issue - Hardware\Kiosk Issue Gate / Door Won't Open * * Amount Paid: Notes: Sen…" at bounding box center [229, 332] width 188 height 516
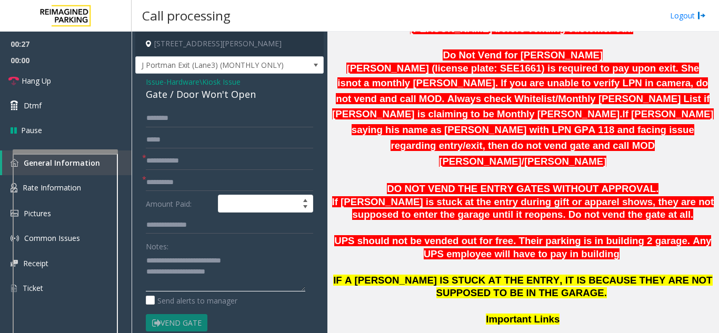
click at [234, 278] on textarea at bounding box center [225, 271] width 159 height 39
click at [147, 284] on textarea at bounding box center [225, 271] width 159 height 39
drag, startPoint x: 198, startPoint y: 283, endPoint x: 169, endPoint y: 283, distance: 28.4
click at [169, 283] on textarea at bounding box center [225, 271] width 159 height 39
click at [183, 284] on textarea at bounding box center [225, 271] width 159 height 39
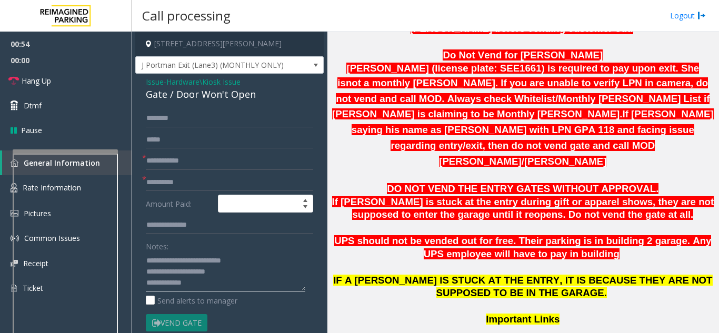
drag, startPoint x: 183, startPoint y: 284, endPoint x: 166, endPoint y: 283, distance: 16.3
click at [166, 283] on textarea at bounding box center [225, 271] width 159 height 39
drag, startPoint x: 194, startPoint y: 284, endPoint x: 208, endPoint y: 285, distance: 13.7
click at [208, 285] on textarea at bounding box center [225, 271] width 159 height 39
type textarea "**********"
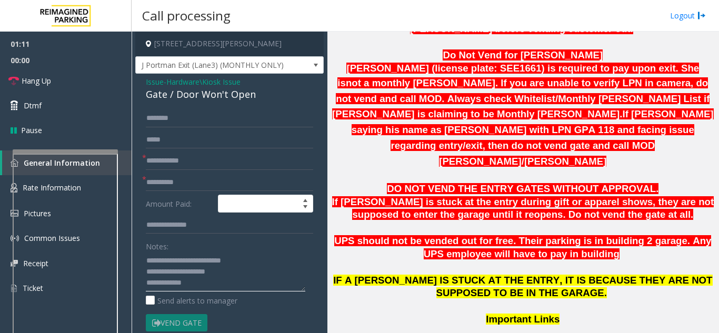
click at [196, 274] on textarea at bounding box center [225, 271] width 159 height 39
drag, startPoint x: 193, startPoint y: 284, endPoint x: 166, endPoint y: 281, distance: 26.9
click at [166, 281] on textarea at bounding box center [225, 271] width 159 height 39
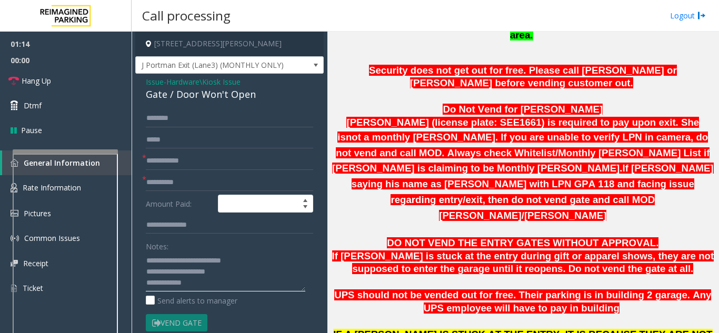
scroll to position [473, 0]
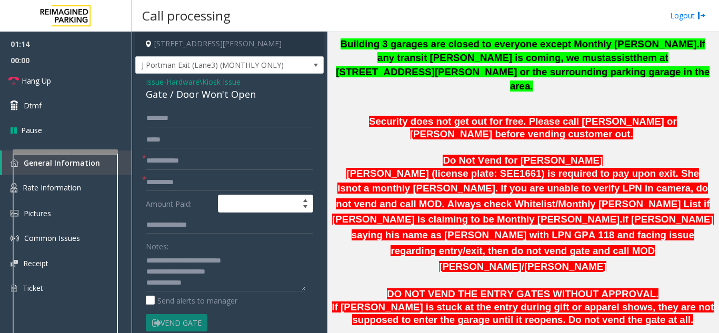
click at [460, 98] on p at bounding box center [523, 104] width 384 height 12
click at [209, 164] on input "text" at bounding box center [229, 161] width 167 height 18
type input "***"
click at [199, 185] on input "text" at bounding box center [229, 183] width 167 height 18
type input "**"
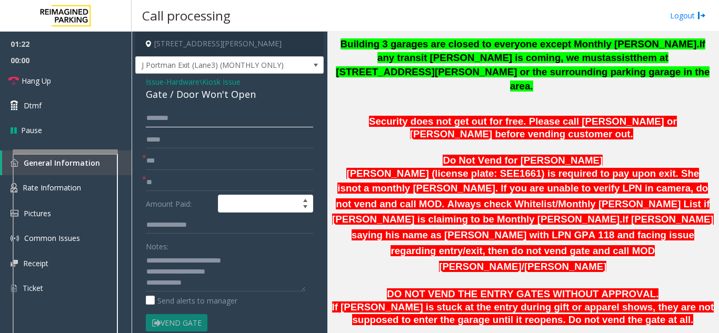
click at [188, 119] on input "text" at bounding box center [229, 118] width 167 height 18
type input "*"
type input "********"
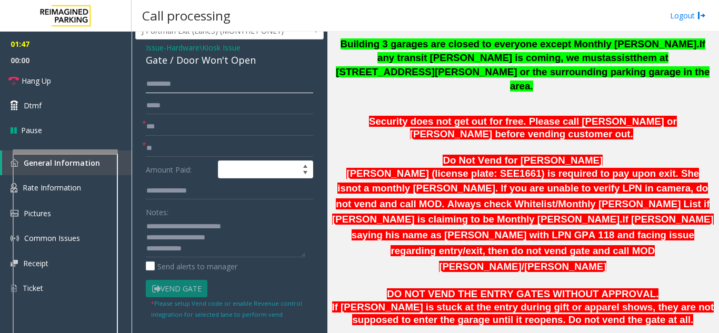
scroll to position [53, 0]
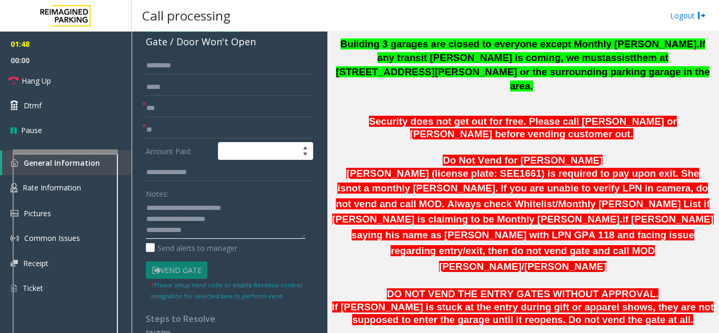
click at [210, 235] on textarea at bounding box center [225, 218] width 159 height 39
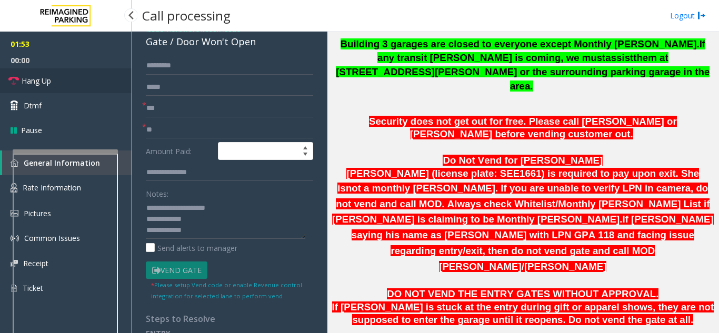
click at [60, 87] on link "Hang Up" at bounding box center [66, 80] width 132 height 25
click at [201, 231] on textarea at bounding box center [225, 218] width 159 height 39
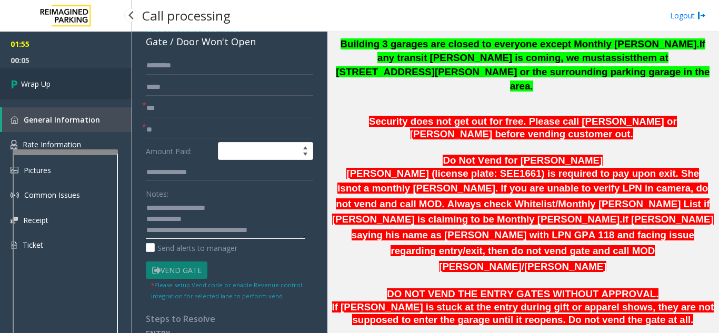
type textarea "**********"
click at [39, 92] on link "Wrap Up" at bounding box center [66, 83] width 132 height 31
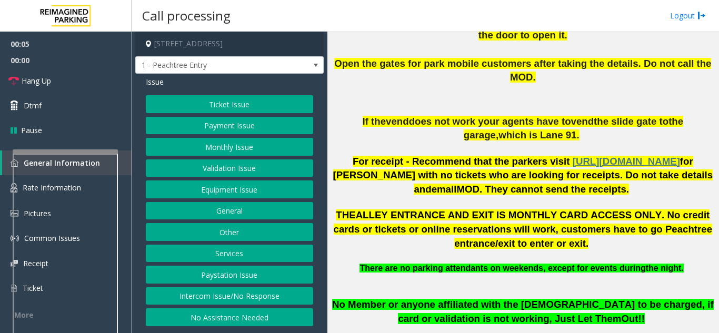
scroll to position [368, 0]
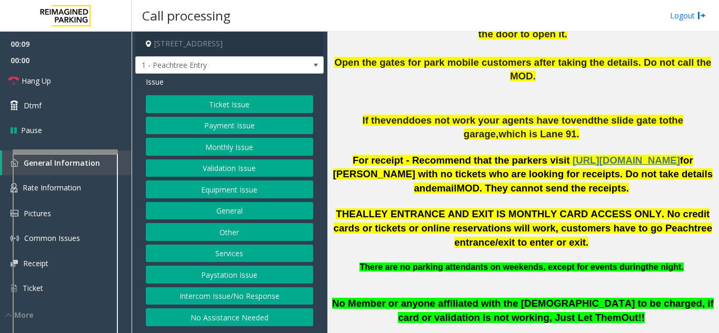
click at [213, 193] on button "Equipment Issue" at bounding box center [229, 189] width 167 height 18
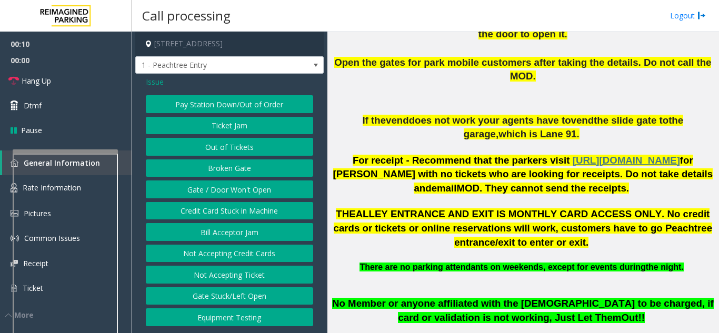
click at [216, 151] on button "Out of Tickets" at bounding box center [229, 147] width 167 height 18
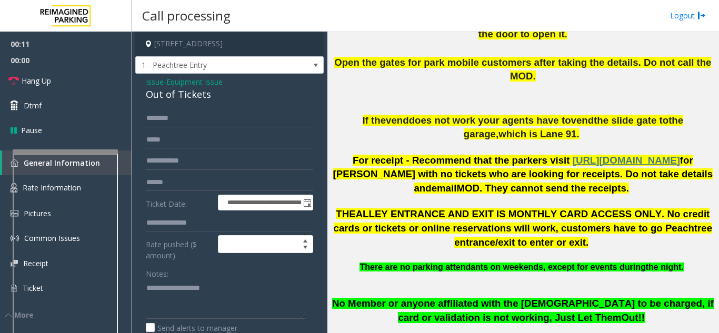
drag, startPoint x: 226, startPoint y: 114, endPoint x: 189, endPoint y: 104, distance: 37.5
click at [189, 104] on div "**********" at bounding box center [229, 296] width 188 height 444
click at [207, 102] on div "Out of Tickets" at bounding box center [229, 94] width 167 height 14
drag, startPoint x: 209, startPoint y: 103, endPoint x: 140, endPoint y: 90, distance: 70.5
click at [140, 90] on div "**********" at bounding box center [229, 296] width 188 height 444
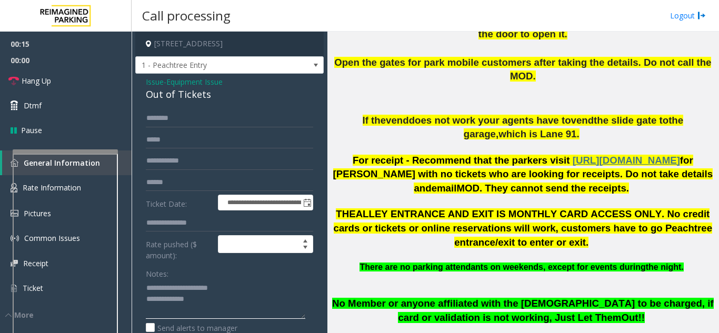
click at [218, 319] on textarea at bounding box center [225, 298] width 159 height 39
click at [217, 315] on textarea at bounding box center [225, 298] width 159 height 39
click at [65, 78] on link "Hang Up" at bounding box center [66, 80] width 132 height 25
click at [207, 319] on textarea at bounding box center [225, 298] width 159 height 39
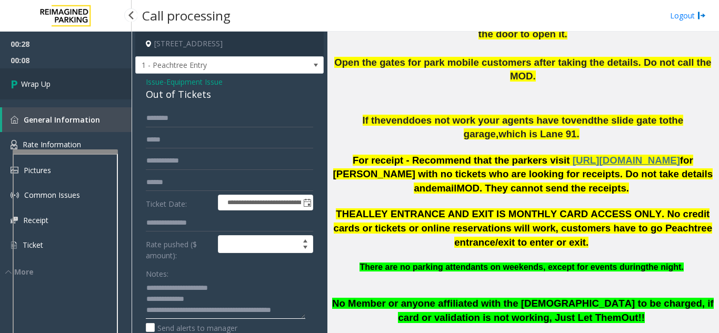
type textarea "**********"
click at [88, 89] on link "Wrap Up" at bounding box center [66, 83] width 132 height 31
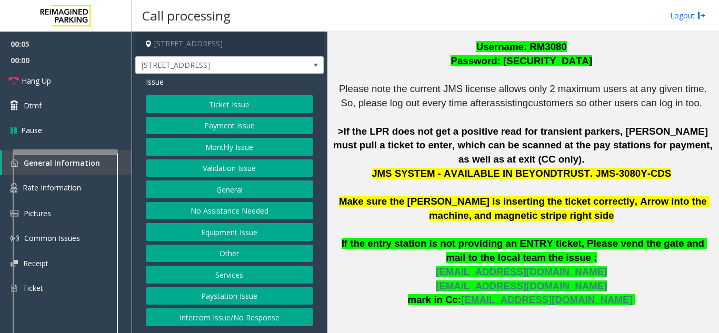
scroll to position [316, 0]
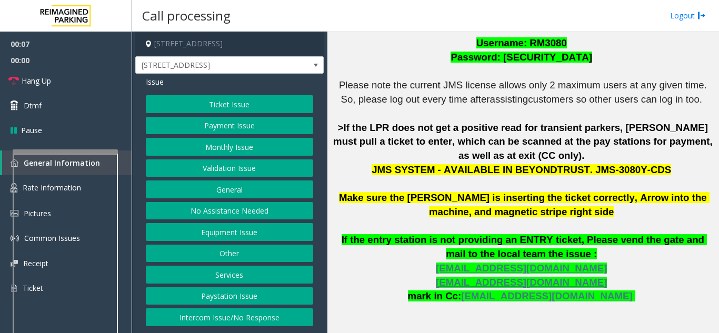
click at [227, 148] on button "Monthly Issue" at bounding box center [229, 147] width 167 height 18
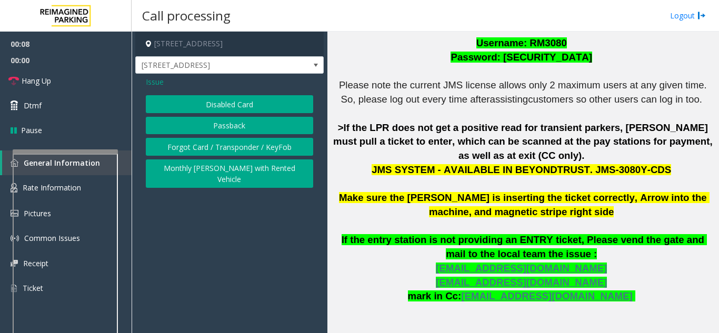
click at [224, 109] on button "Disabled Card" at bounding box center [229, 104] width 167 height 18
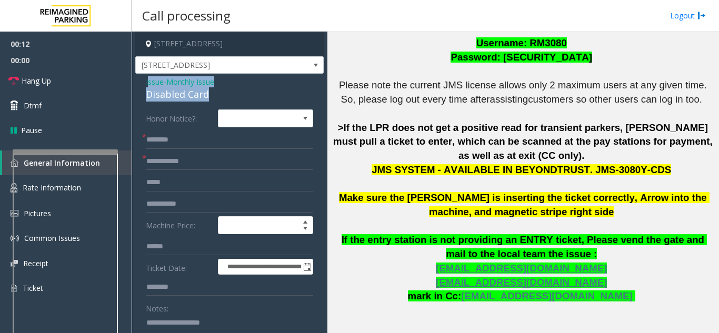
drag, startPoint x: 215, startPoint y: 90, endPoint x: 147, endPoint y: 84, distance: 68.7
click at [147, 84] on div "Issue - Monthly Issue Disabled Card" at bounding box center [229, 88] width 167 height 25
click at [147, 84] on span "Issue" at bounding box center [155, 81] width 18 height 11
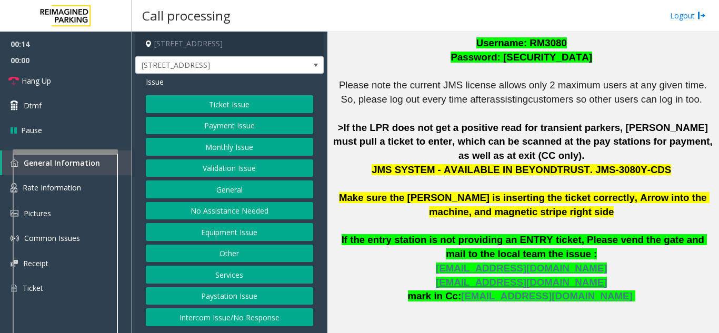
click at [208, 148] on button "Monthly Issue" at bounding box center [229, 147] width 167 height 18
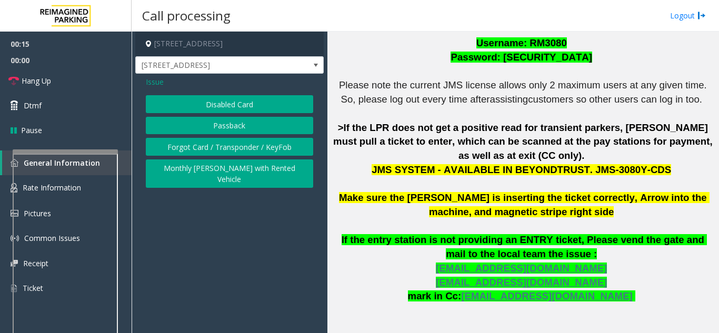
click at [207, 105] on button "Disabled Card" at bounding box center [229, 104] width 167 height 18
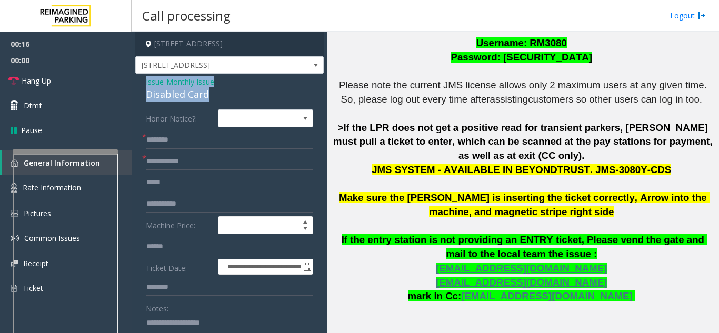
drag, startPoint x: 215, startPoint y: 92, endPoint x: 139, endPoint y: 85, distance: 76.6
copy div "Issue - Monthly Issue Disabled Card"
click at [172, 327] on textarea at bounding box center [225, 333] width 159 height 39
paste textarea "**********"
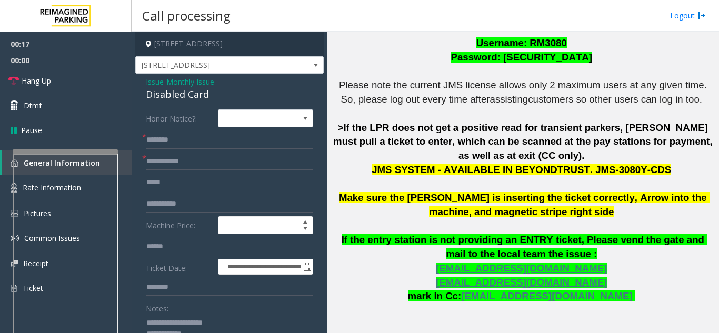
scroll to position [6, 0]
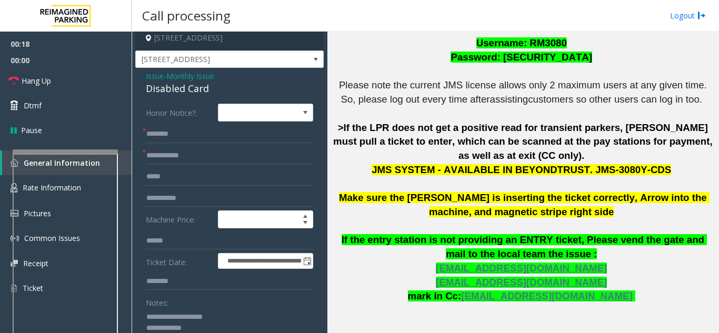
type textarea "**********"
click at [182, 157] on input "text" at bounding box center [229, 156] width 167 height 18
type input "******"
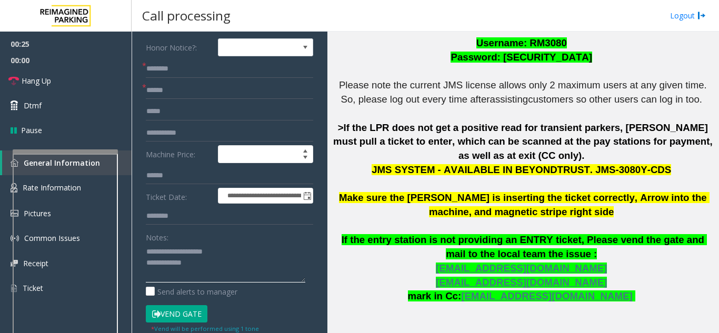
drag, startPoint x: 169, startPoint y: 318, endPoint x: 195, endPoint y: 326, distance: 27.5
click at [195, 326] on form "**********" at bounding box center [229, 185] width 167 height 295
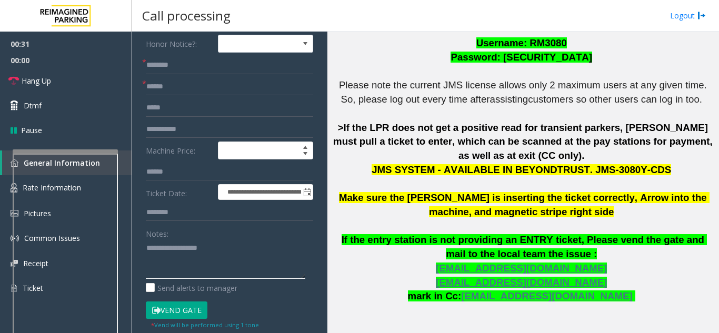
type textarea "**********"
click at [172, 65] on input "text" at bounding box center [229, 65] width 167 height 18
type input "*****"
click at [180, 308] on button "Vend Gate" at bounding box center [177, 310] width 62 height 18
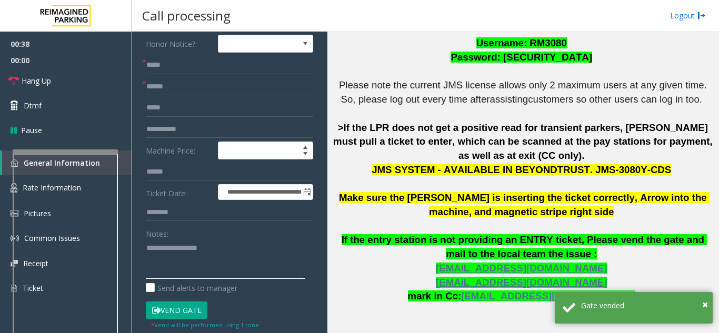
click at [225, 248] on textarea at bounding box center [225, 258] width 159 height 39
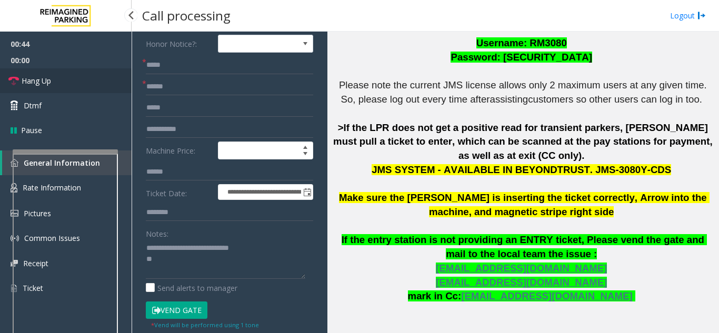
click at [52, 77] on link "Hang Up" at bounding box center [66, 80] width 132 height 25
click at [172, 263] on textarea at bounding box center [225, 258] width 159 height 39
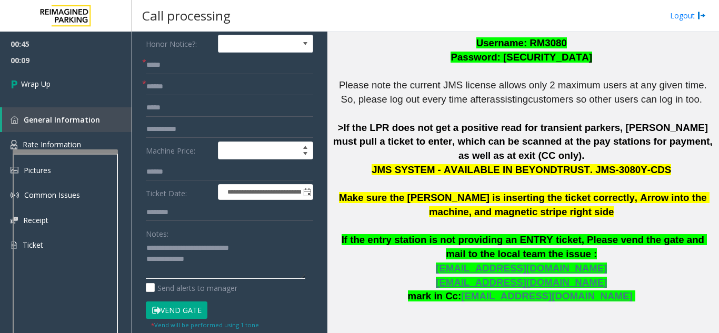
click at [204, 261] on textarea at bounding box center [225, 258] width 159 height 39
paste textarea "**********"
drag, startPoint x: 209, startPoint y: 262, endPoint x: 223, endPoint y: 261, distance: 13.7
click at [223, 261] on textarea at bounding box center [225, 258] width 159 height 39
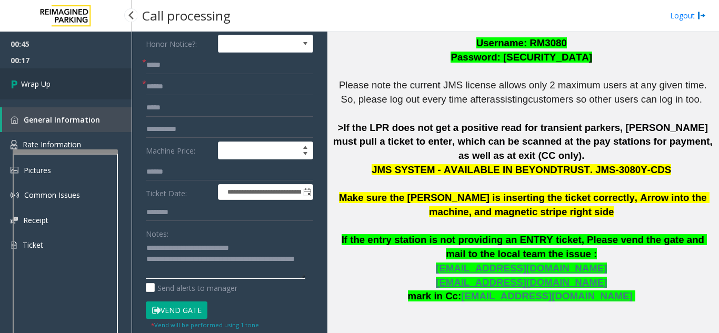
type textarea "**********"
click at [48, 88] on span "Wrap Up" at bounding box center [35, 83] width 29 height 11
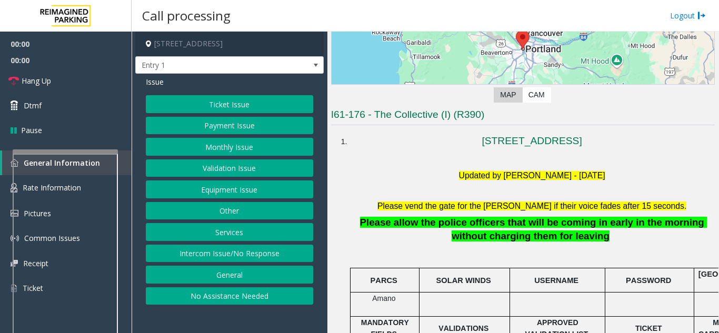
scroll to position [158, 0]
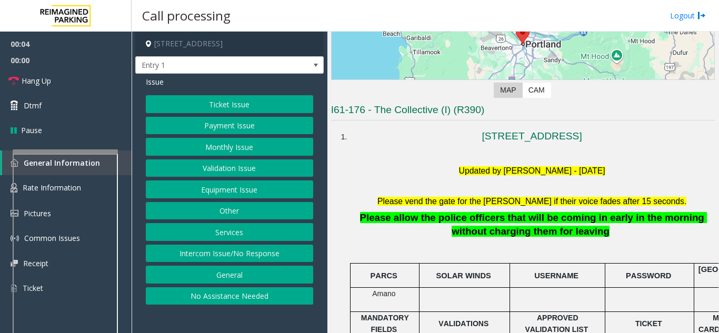
click at [238, 295] on button "No Assistance Needed" at bounding box center [229, 296] width 167 height 18
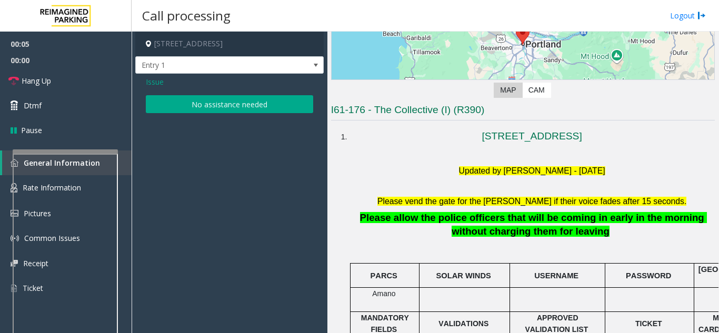
click at [220, 108] on button "No assistance needed" at bounding box center [229, 104] width 167 height 18
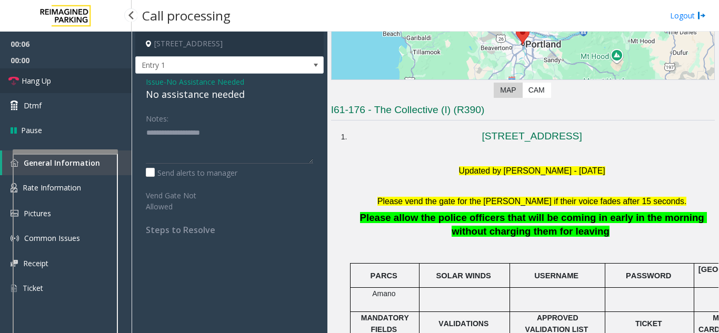
drag, startPoint x: 62, startPoint y: 77, endPoint x: 94, endPoint y: 81, distance: 32.3
click at [62, 77] on link "Hang Up" at bounding box center [66, 80] width 132 height 25
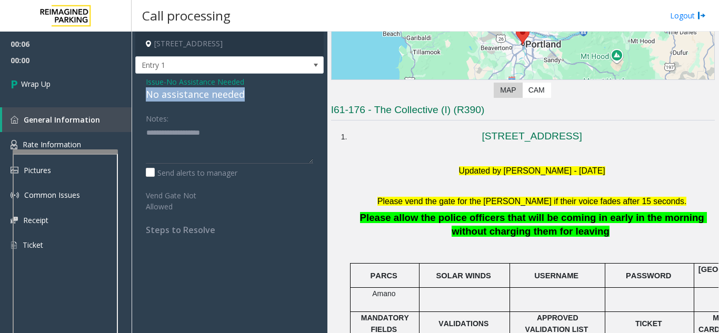
drag, startPoint x: 276, startPoint y: 89, endPoint x: 154, endPoint y: 96, distance: 121.8
click at [135, 95] on app-call-processing-form "1818 Southwest 4th Avenue, Portland, OR Entry 1 Issue - No Assistance Needed No…" at bounding box center [230, 182] width 196 height 301
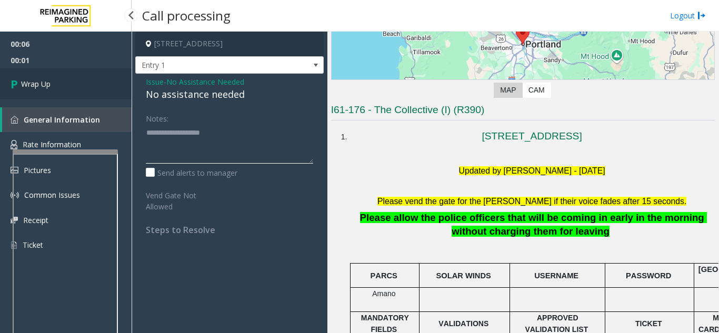
type textarea "**********"
click at [57, 90] on link "Wrap Up" at bounding box center [66, 83] width 132 height 31
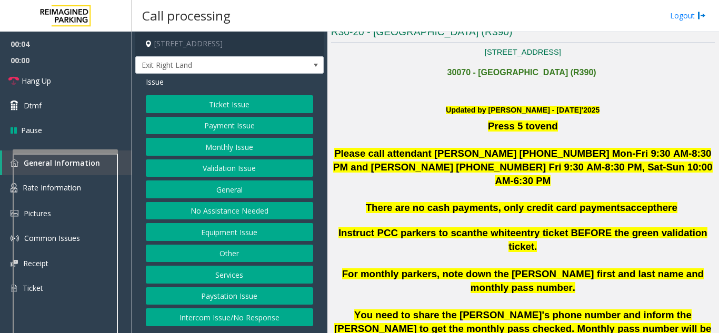
scroll to position [210, 0]
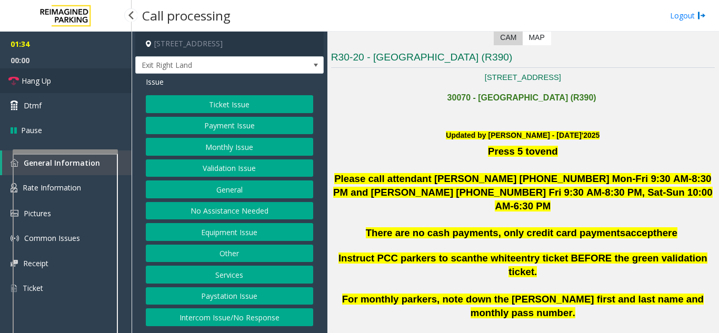
click at [112, 85] on link "Hang Up" at bounding box center [66, 80] width 132 height 25
click at [239, 235] on button "Equipment Issue" at bounding box center [229, 232] width 167 height 18
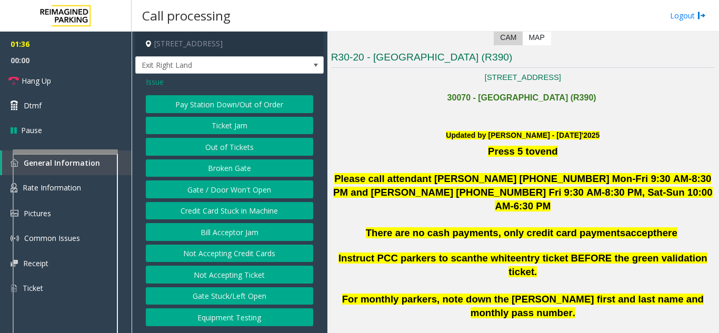
click at [229, 189] on button "Gate / Door Won't Open" at bounding box center [229, 189] width 167 height 18
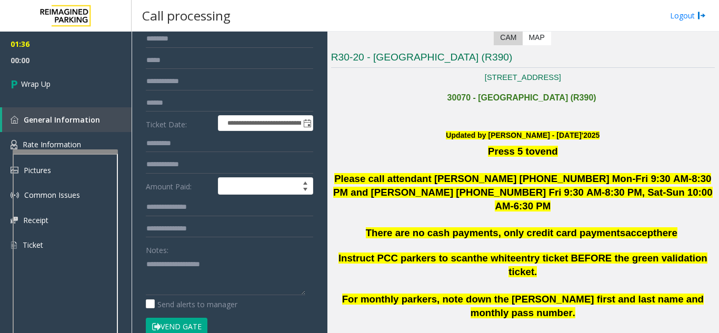
scroll to position [105, 0]
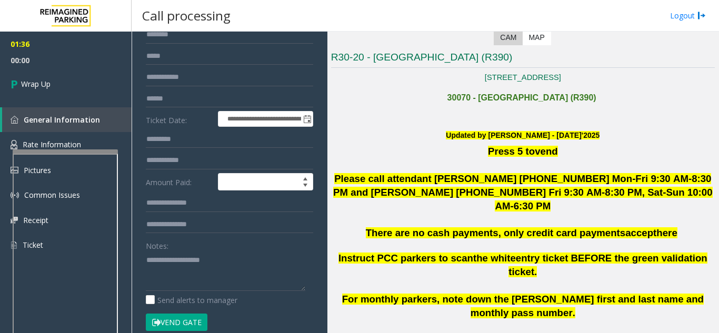
click at [199, 250] on div "Notes:" at bounding box center [229, 264] width 167 height 54
click at [198, 258] on textarea at bounding box center [225, 270] width 159 height 39
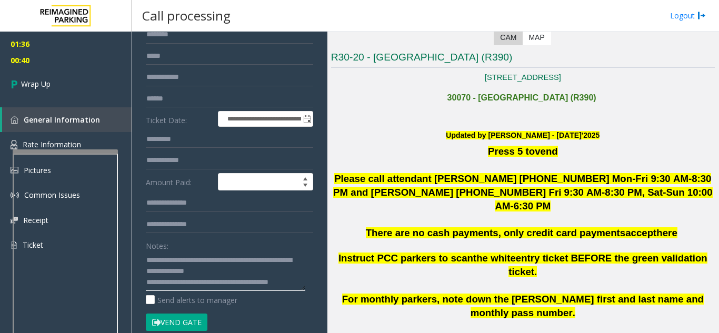
scroll to position [8, 0]
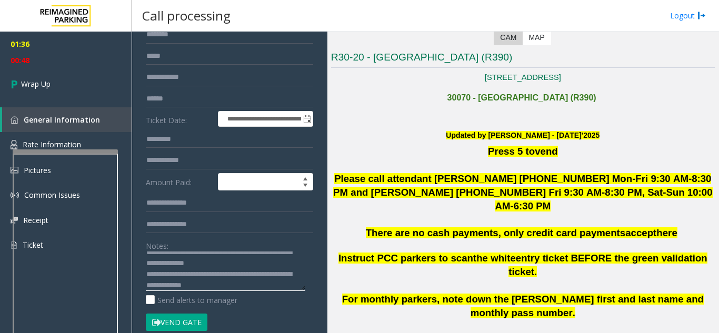
click at [265, 287] on textarea at bounding box center [225, 270] width 159 height 39
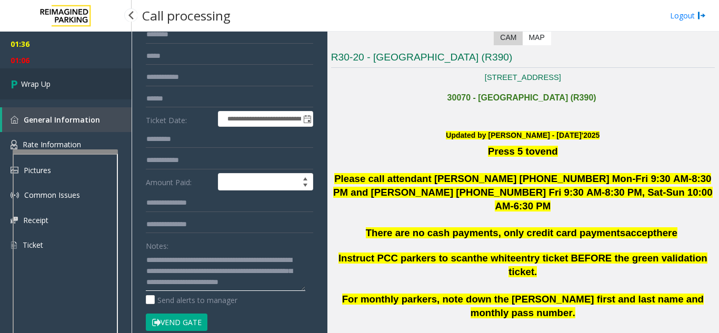
type textarea "**********"
click at [68, 73] on link "Wrap Up" at bounding box center [66, 83] width 132 height 31
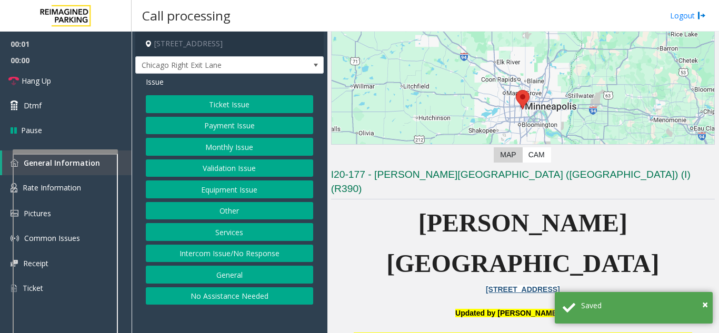
scroll to position [105, 0]
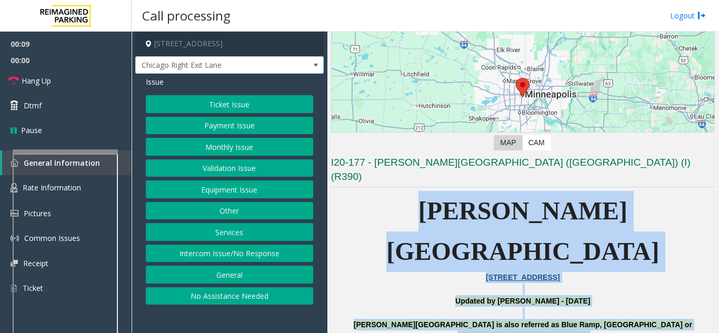
drag, startPoint x: 430, startPoint y: 195, endPoint x: 659, endPoint y: 307, distance: 254.6
drag, startPoint x: 420, startPoint y: 199, endPoint x: 628, endPoint y: 320, distance: 240.7
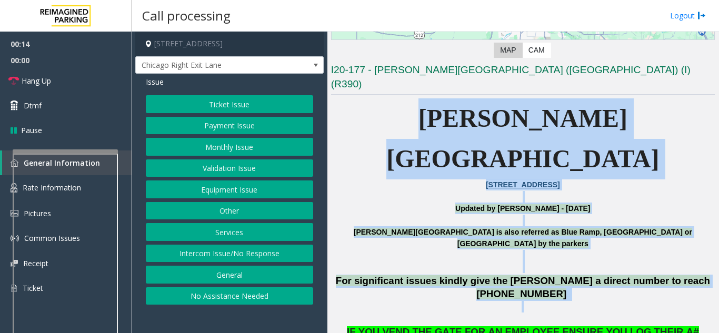
scroll to position [210, 0]
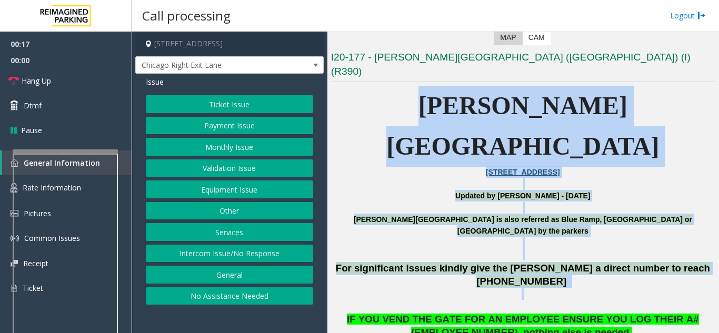
click at [227, 253] on button "Intercom Issue/No Response" at bounding box center [229, 254] width 167 height 18
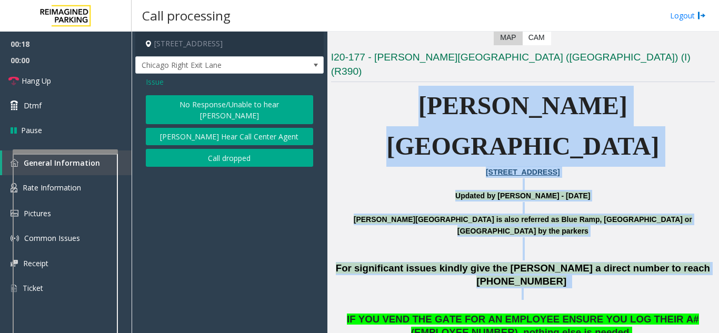
click at [172, 103] on button "No Response/Unable to hear [PERSON_NAME]" at bounding box center [229, 109] width 167 height 29
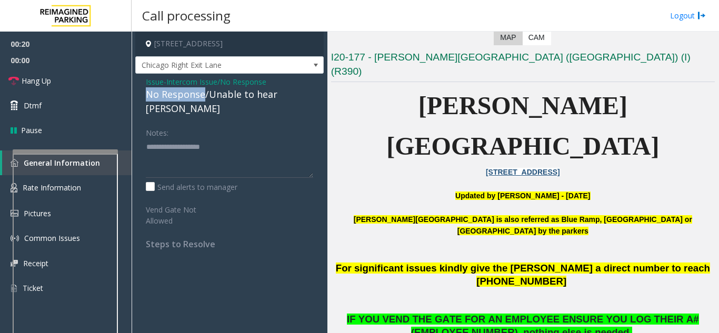
drag, startPoint x: 202, startPoint y: 95, endPoint x: 146, endPoint y: 92, distance: 55.9
click at [146, 92] on div "No Response/Unable to hear [PERSON_NAME]" at bounding box center [229, 101] width 167 height 28
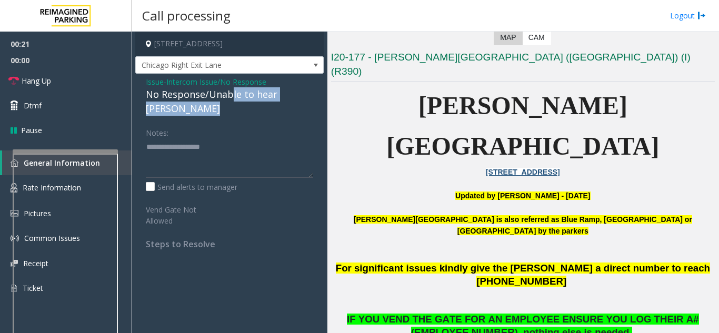
drag, startPoint x: 229, startPoint y: 94, endPoint x: 225, endPoint y: 150, distance: 56.5
click at [225, 150] on div "Issue - Intercom Issue/No Response No Response/Unable to hear parker Notes: Sen…" at bounding box center [229, 167] width 188 height 186
click at [212, 124] on div "Notes:" at bounding box center [229, 151] width 167 height 54
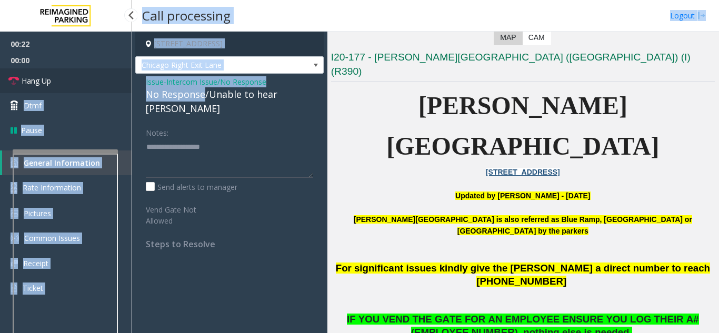
drag, startPoint x: 205, startPoint y: 95, endPoint x: 115, endPoint y: 92, distance: 90.5
click at [115, 92] on app-root "00:22 00:00 Hang Up Dtmf Pause General Information Rate Information Pictures Co…" at bounding box center [359, 166] width 719 height 333
click at [62, 82] on link "Hang Up" at bounding box center [66, 80] width 132 height 25
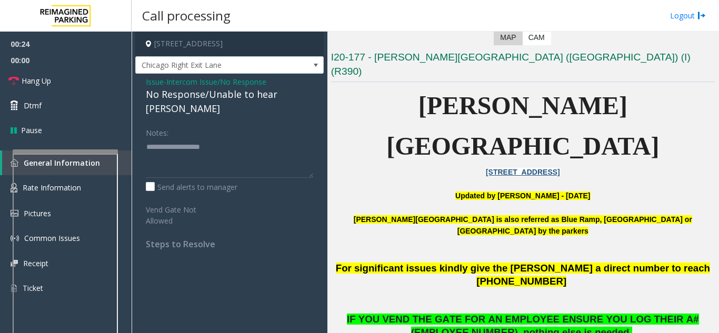
click at [208, 98] on div "No Response/Unable to hear [PERSON_NAME]" at bounding box center [229, 101] width 167 height 28
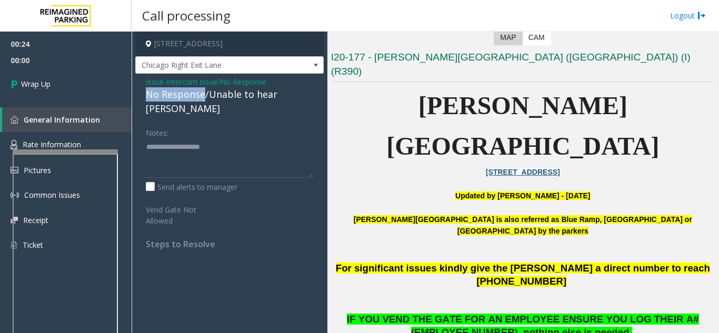
drag, startPoint x: 204, startPoint y: 96, endPoint x: 142, endPoint y: 93, distance: 62.7
click at [142, 93] on div "Issue - Intercom Issue/No Response No Response/Unable to hear parker Notes: Sen…" at bounding box center [229, 167] width 188 height 186
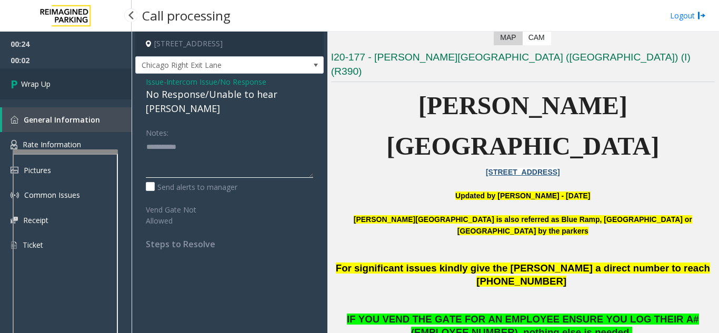
type textarea "**********"
click at [85, 89] on link "Wrap Up" at bounding box center [66, 83] width 132 height 31
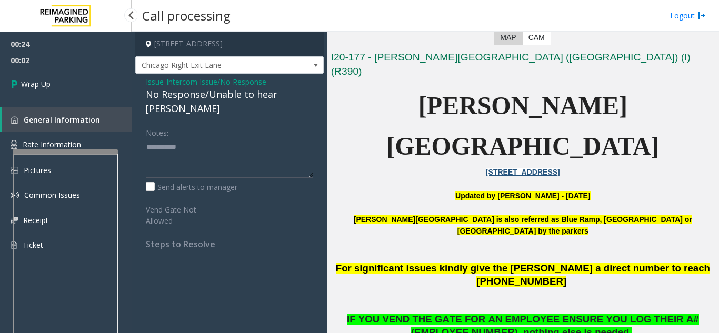
click at [43, 89] on div "00:24 00:02 Wrap Up General Information Rate Information Pictures Common Issues…" at bounding box center [66, 198] width 132 height 333
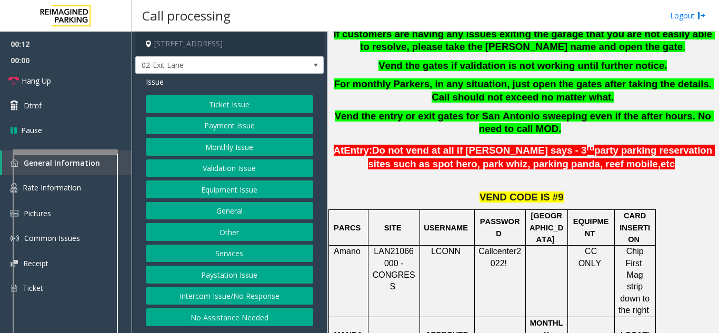
scroll to position [368, 0]
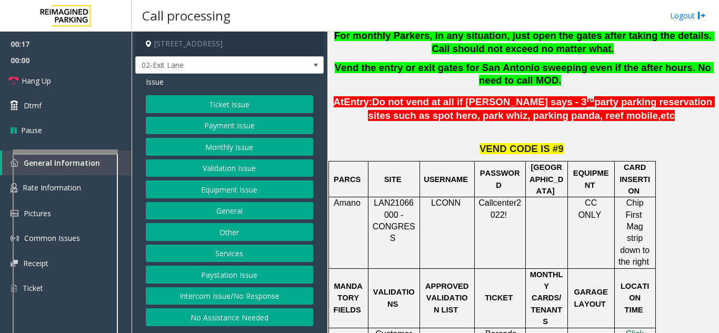
click at [216, 125] on button "Payment Issue" at bounding box center [229, 126] width 167 height 18
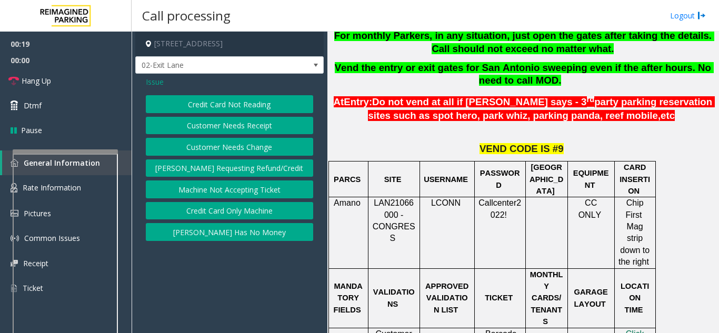
click at [216, 106] on button "Credit Card Not Reading" at bounding box center [229, 104] width 167 height 18
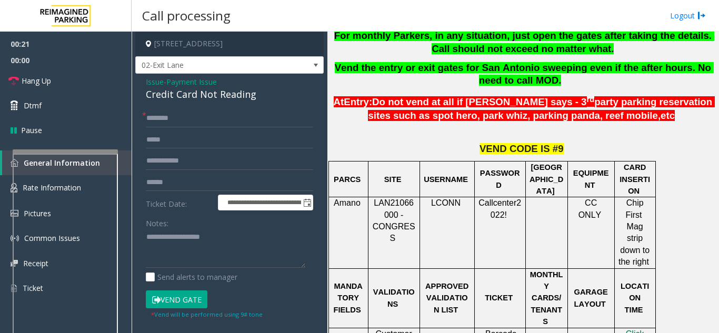
click at [155, 81] on span "Issue" at bounding box center [155, 81] width 18 height 11
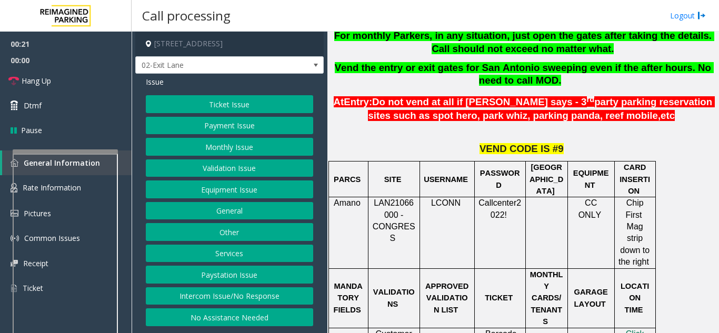
click at [199, 197] on button "Equipment Issue" at bounding box center [229, 189] width 167 height 18
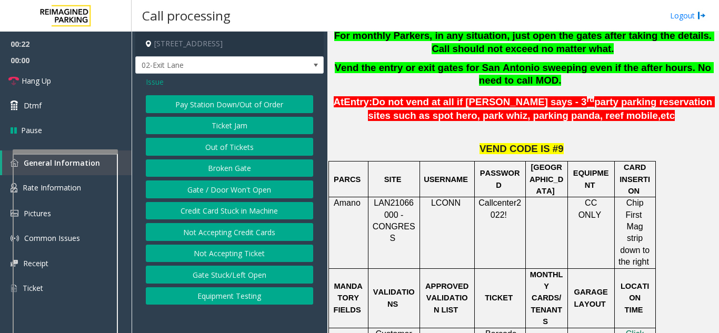
click at [200, 188] on button "Gate / Door Won't Open" at bounding box center [229, 189] width 167 height 18
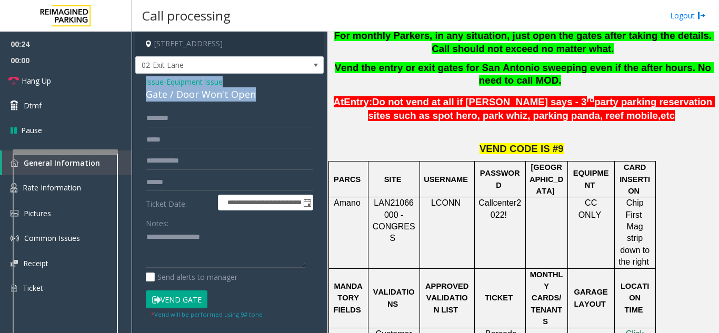
drag, startPoint x: 259, startPoint y: 95, endPoint x: 140, endPoint y: 78, distance: 120.1
click at [140, 78] on div "**********" at bounding box center [229, 287] width 188 height 427
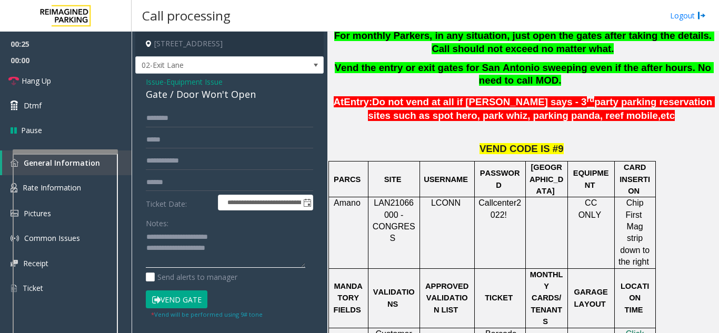
click at [249, 247] on textarea at bounding box center [225, 248] width 159 height 39
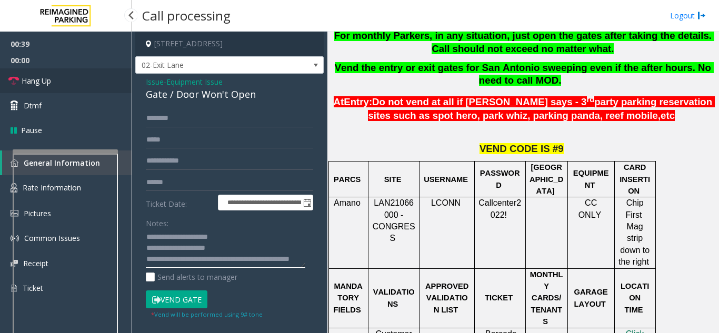
type textarea "**********"
click at [57, 75] on link "Hang Up" at bounding box center [66, 80] width 132 height 25
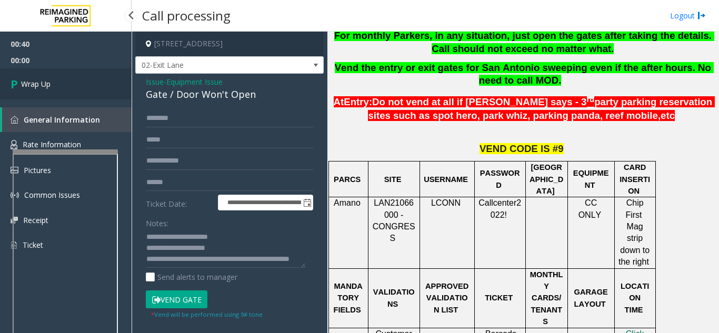
click at [36, 86] on span "Wrap Up" at bounding box center [35, 83] width 29 height 11
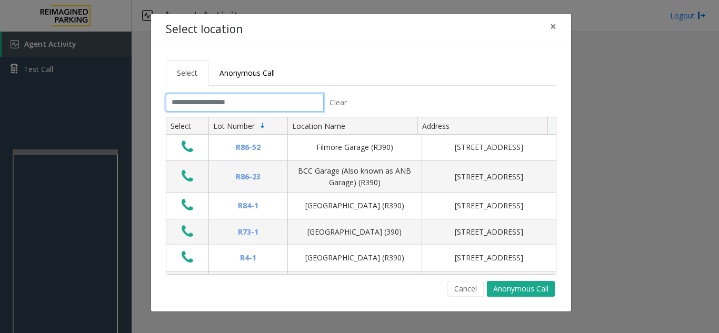
click at [209, 97] on input "text" at bounding box center [245, 103] width 158 height 18
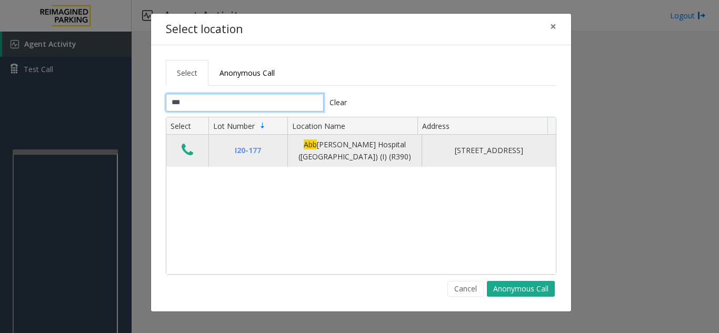
type input "***"
click at [188, 149] on icon "Data table" at bounding box center [188, 150] width 12 height 15
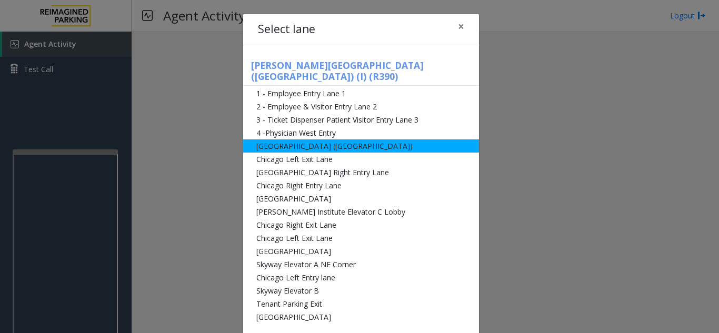
click at [285, 139] on li "[GEOGRAPHIC_DATA] ([GEOGRAPHIC_DATA])" at bounding box center [361, 145] width 236 height 13
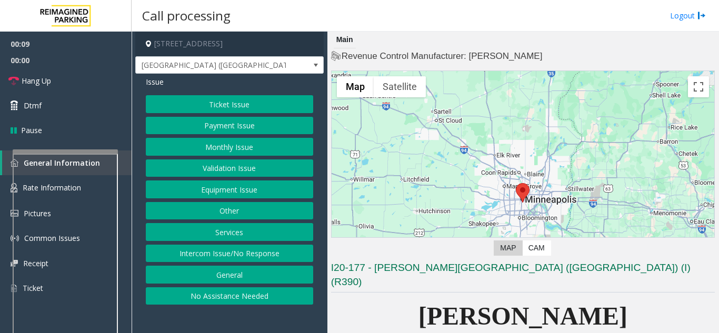
click at [269, 189] on button "Equipment Issue" at bounding box center [229, 189] width 167 height 18
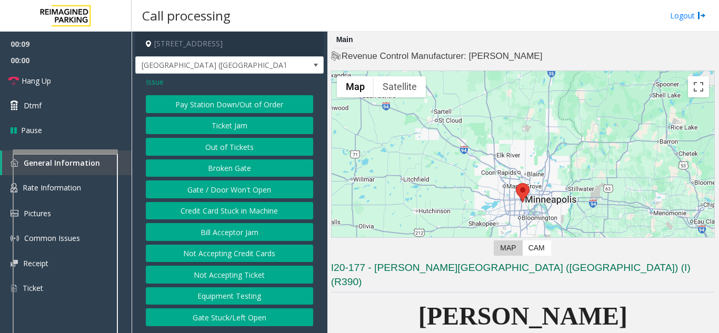
click at [269, 189] on button "Gate / Door Won't Open" at bounding box center [229, 189] width 167 height 18
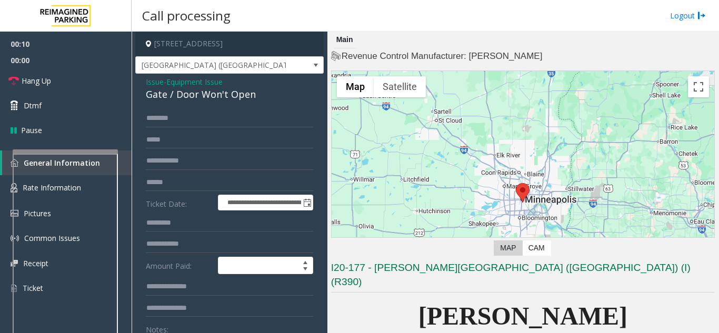
scroll to position [158, 0]
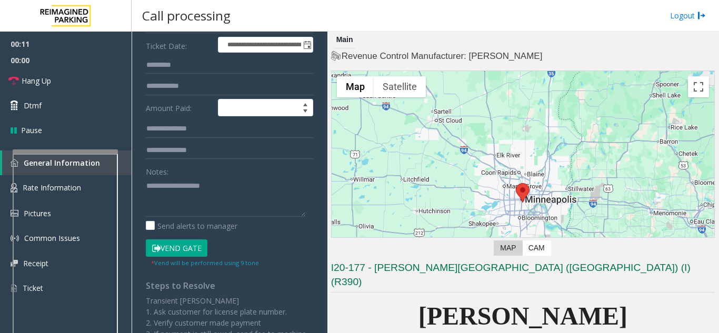
click at [174, 249] on button "Vend Gate" at bounding box center [177, 248] width 62 height 18
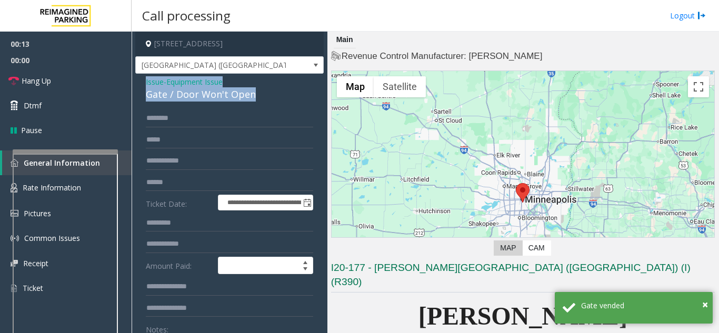
drag, startPoint x: 261, startPoint y: 94, endPoint x: 138, endPoint y: 82, distance: 123.8
copy div "Issue - Equipment Issue Gate / Door Won't Open"
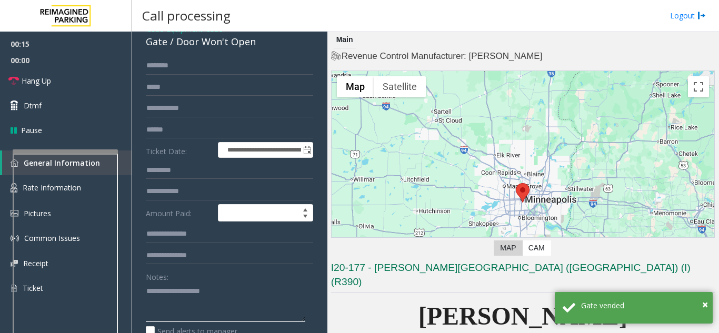
click at [159, 300] on textarea at bounding box center [225, 302] width 159 height 39
paste textarea "**********"
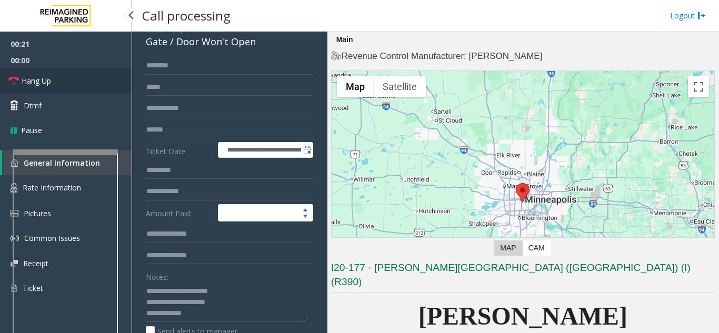
click at [88, 82] on link "Hang Up" at bounding box center [66, 80] width 132 height 25
click at [201, 319] on textarea at bounding box center [225, 302] width 159 height 39
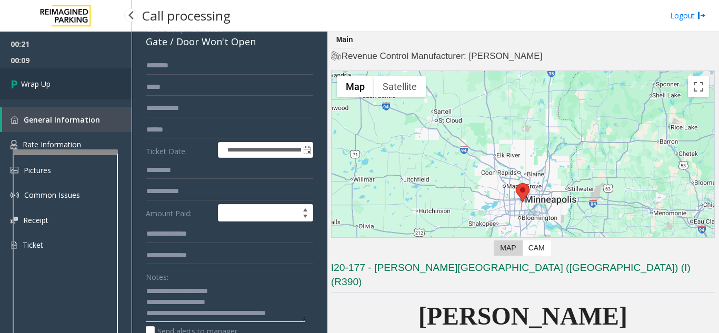
type textarea "**********"
click at [45, 75] on link "Wrap Up" at bounding box center [66, 83] width 132 height 31
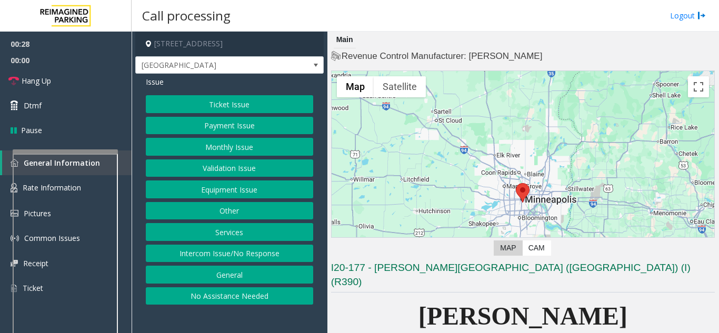
click at [216, 188] on button "Equipment Issue" at bounding box center [229, 189] width 167 height 18
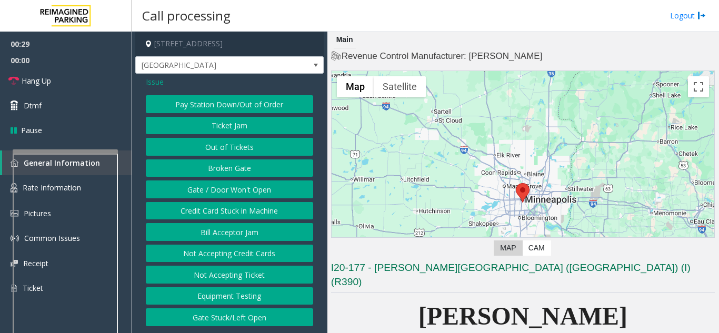
click at [216, 188] on button "Gate / Door Won't Open" at bounding box center [229, 189] width 167 height 18
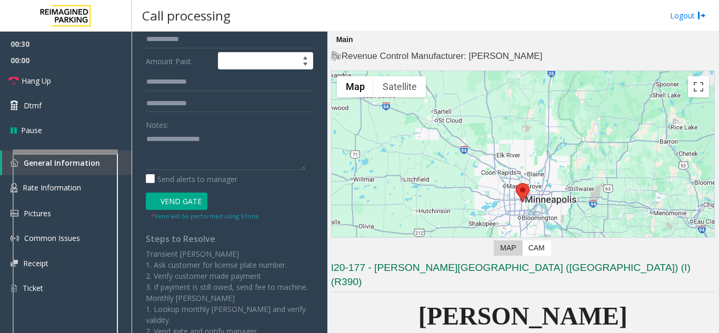
scroll to position [210, 0]
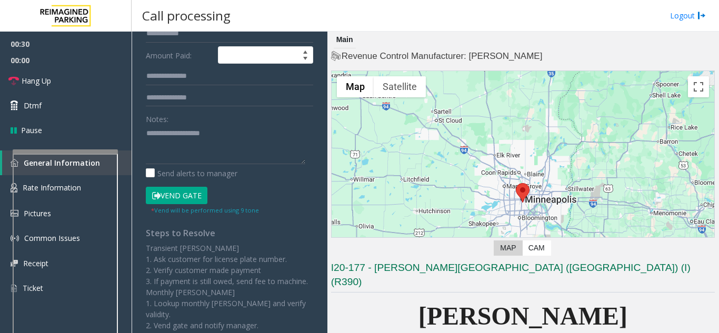
click at [190, 194] on button "Vend Gate" at bounding box center [177, 196] width 62 height 18
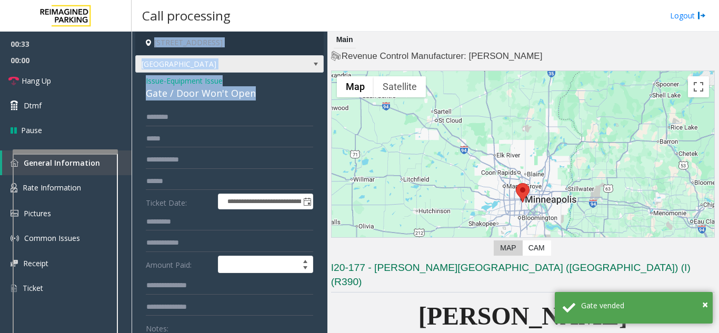
scroll to position [0, 0]
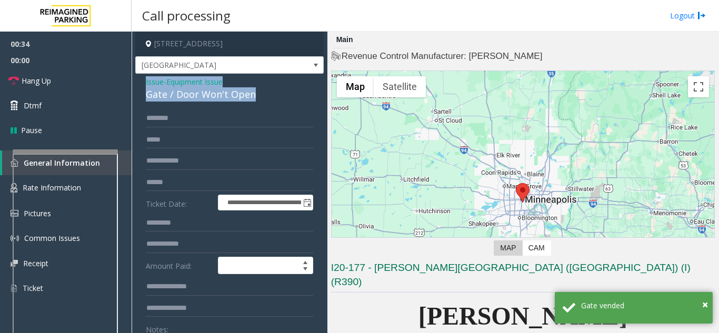
drag, startPoint x: 265, startPoint y: 43, endPoint x: 144, endPoint y: 80, distance: 126.0
copy div "Issue - Equipment Issue Gate / Door Won't Open"
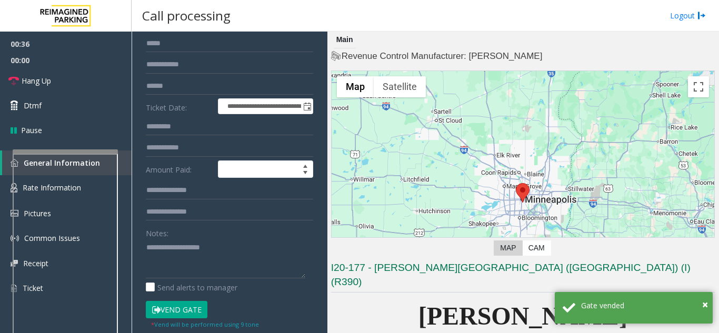
scroll to position [105, 0]
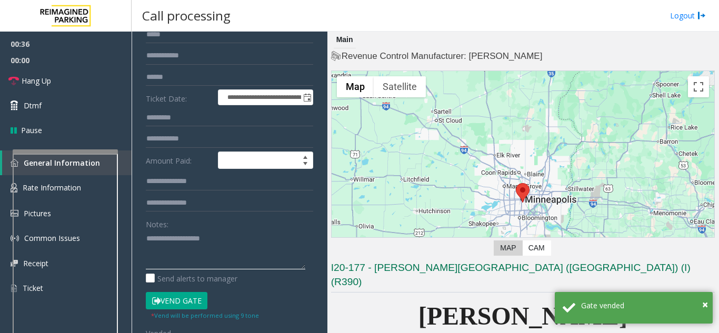
click at [163, 253] on textarea at bounding box center [225, 249] width 159 height 39
paste textarea "**********"
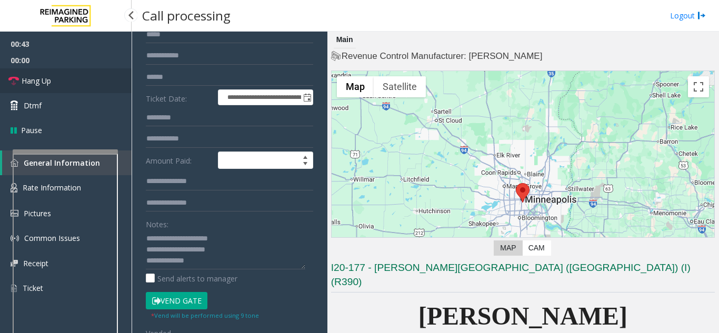
click at [85, 80] on link "Hang Up" at bounding box center [66, 80] width 132 height 25
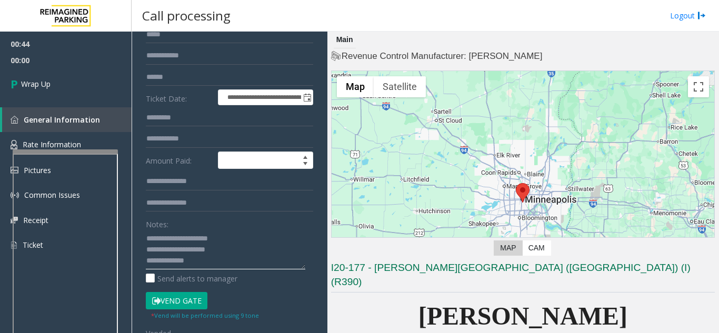
click at [212, 264] on textarea at bounding box center [225, 249] width 159 height 39
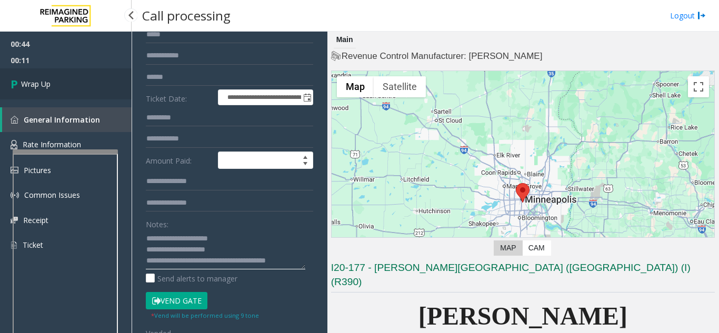
type textarea "**********"
click at [73, 85] on link "Wrap Up" at bounding box center [66, 83] width 132 height 31
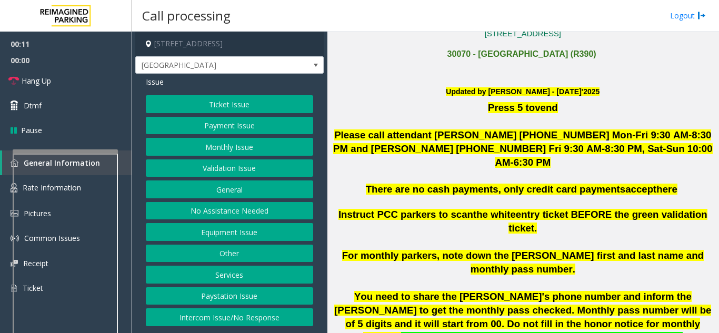
scroll to position [263, 0]
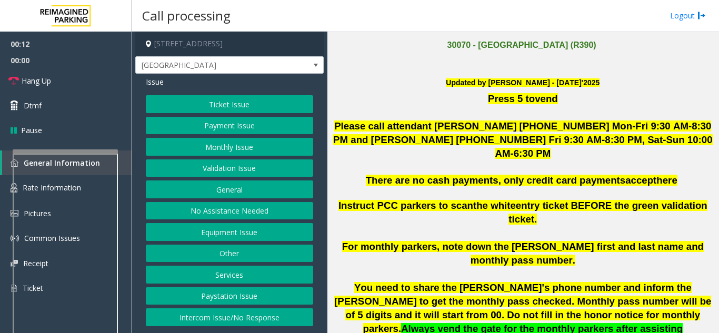
click at [215, 320] on button "Intercom Issue/No Response" at bounding box center [229, 317] width 167 height 18
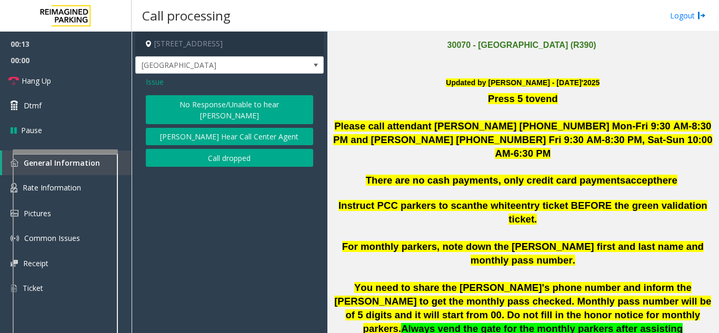
click at [203, 104] on button "No Response/Unable to hear [PERSON_NAME]" at bounding box center [229, 109] width 167 height 29
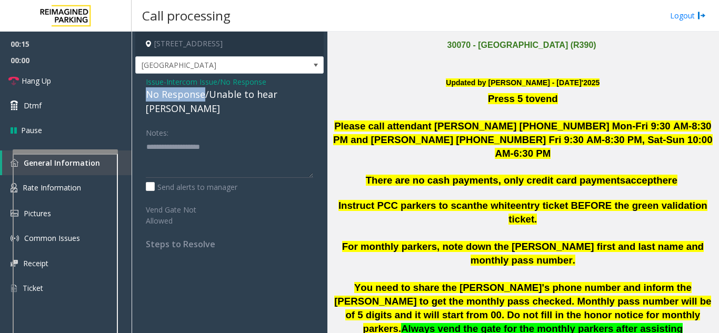
drag, startPoint x: 203, startPoint y: 94, endPoint x: 142, endPoint y: 96, distance: 61.1
click at [142, 96] on div "Issue - Intercom Issue/No Response No Response/Unable to hear parker Notes: Sen…" at bounding box center [229, 167] width 188 height 186
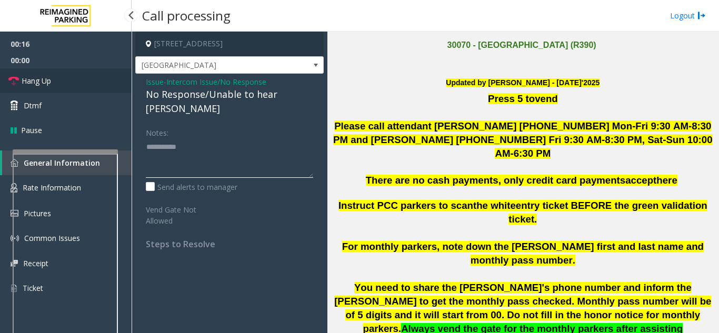
type textarea "**********"
click at [51, 75] on span "Hang Up" at bounding box center [36, 80] width 29 height 11
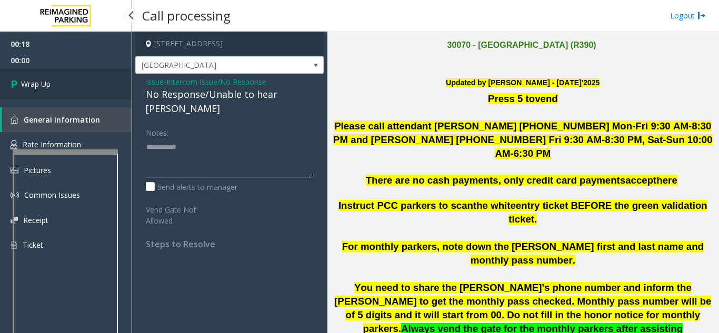
click at [45, 87] on span "Wrap Up" at bounding box center [35, 83] width 29 height 11
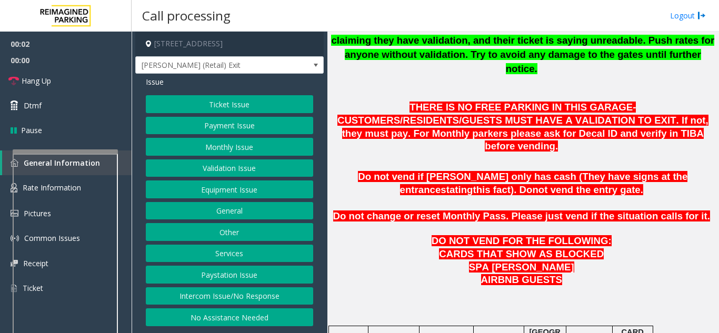
scroll to position [579, 0]
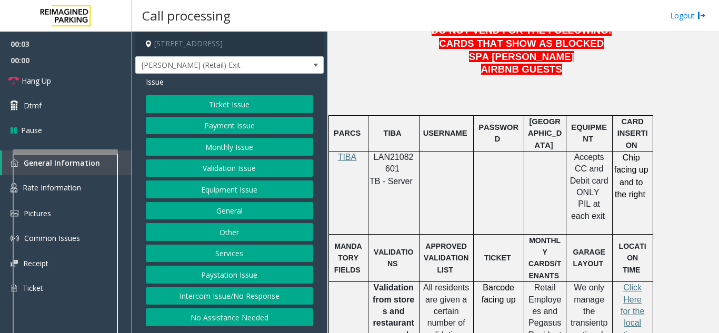
click at [389, 153] on span "LAN21082601" at bounding box center [394, 163] width 40 height 21
copy p "LAN21082601"
click at [222, 294] on button "Intercom Issue/No Response" at bounding box center [229, 296] width 167 height 18
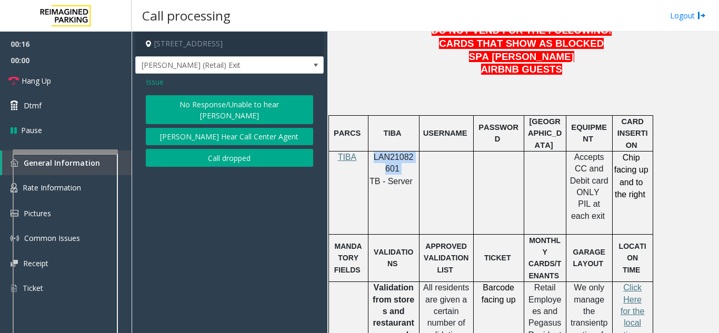
click at [190, 106] on button "No Response/Unable to hear [PERSON_NAME]" at bounding box center [229, 109] width 167 height 29
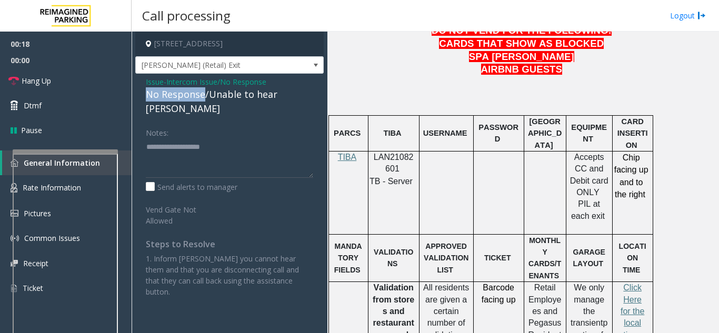
drag, startPoint x: 203, startPoint y: 95, endPoint x: 135, endPoint y: 97, distance: 68.4
click at [135, 97] on app-call-processing-form "3005 Peachtree Road Northeast, Atlanta, GA Pharr (Retail) Exit Issue - Intercom…" at bounding box center [230, 182] width 196 height 301
click at [240, 139] on textarea at bounding box center [229, 157] width 167 height 39
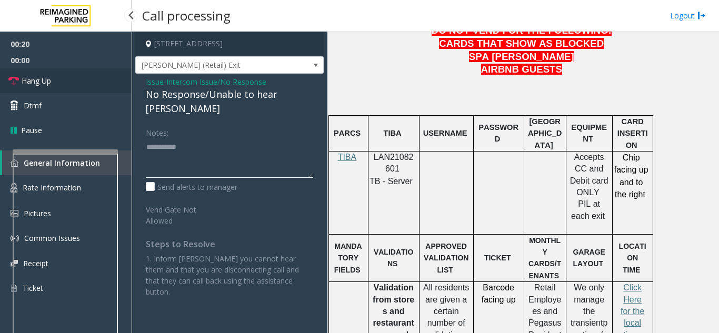
type textarea "**********"
click at [68, 82] on link "Hang Up" at bounding box center [66, 80] width 132 height 25
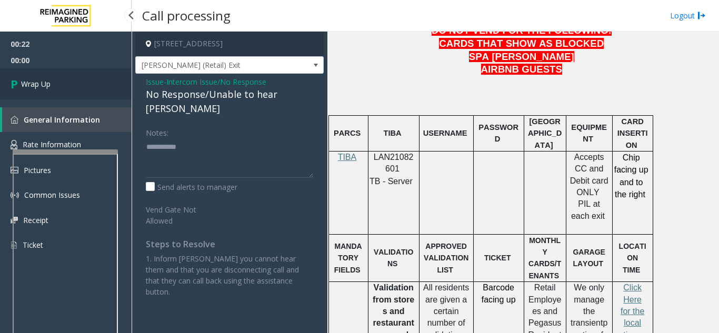
click at [43, 86] on span "Wrap Up" at bounding box center [35, 83] width 29 height 11
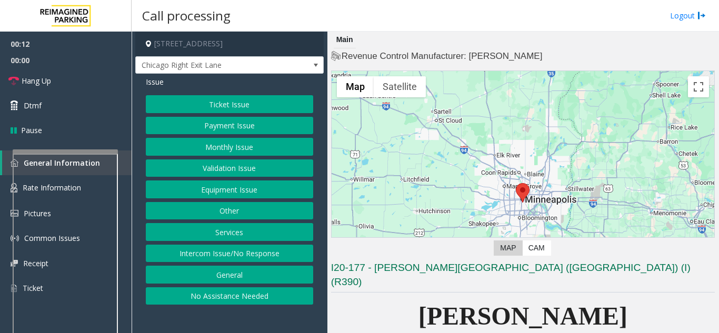
click at [224, 107] on button "Ticket Issue" at bounding box center [229, 104] width 167 height 18
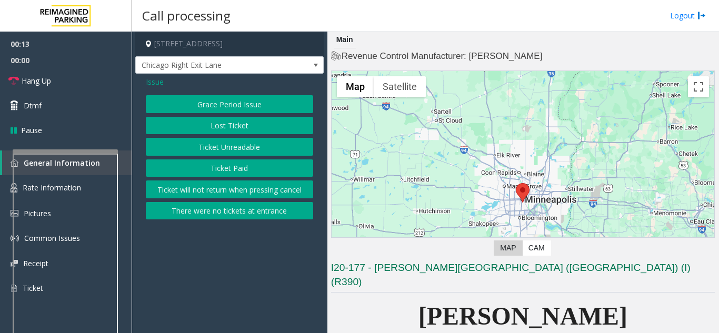
click at [213, 147] on button "Ticket Unreadable" at bounding box center [229, 147] width 167 height 18
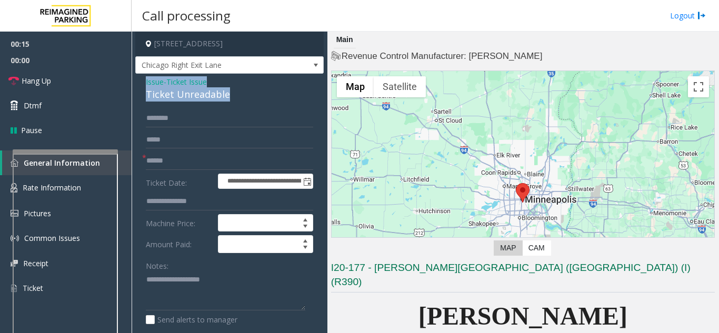
drag, startPoint x: 234, startPoint y: 93, endPoint x: 141, endPoint y: 80, distance: 93.4
click at [141, 80] on div "**********" at bounding box center [229, 330] width 188 height 513
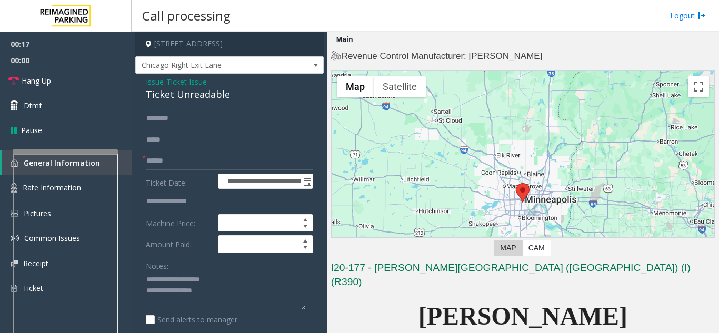
click at [223, 297] on textarea at bounding box center [225, 290] width 159 height 39
type textarea "**********"
click at [167, 165] on input "text" at bounding box center [229, 161] width 167 height 18
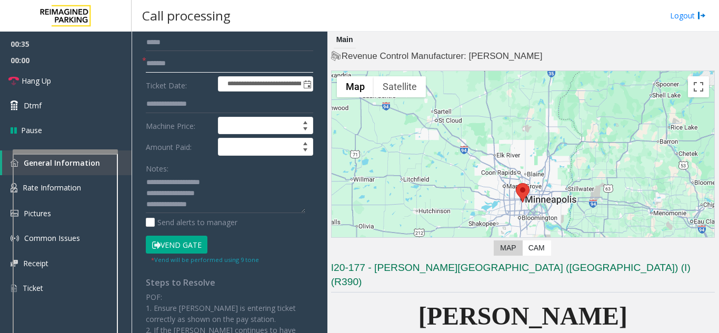
scroll to position [105, 0]
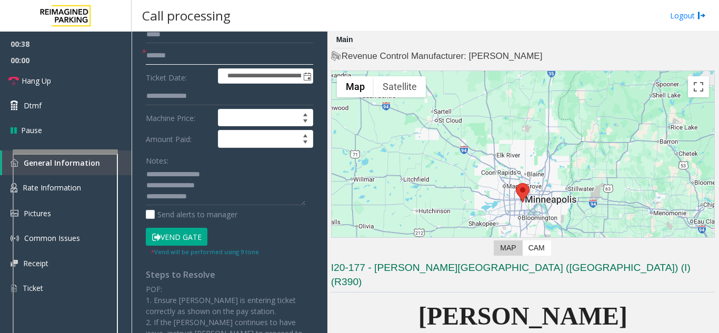
click at [167, 56] on input "*******" at bounding box center [229, 56] width 167 height 18
type input "********"
click at [176, 237] on button "Vend Gate" at bounding box center [177, 237] width 62 height 18
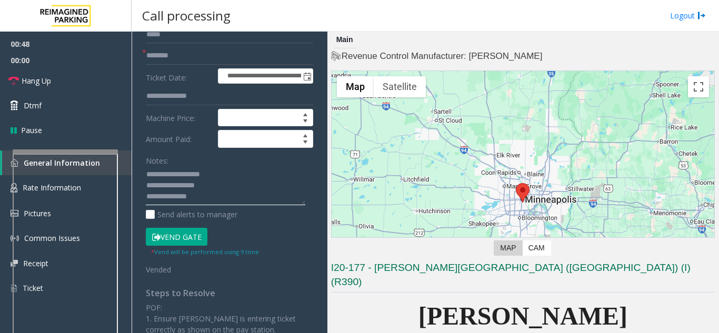
click at [211, 201] on textarea at bounding box center [225, 185] width 159 height 39
paste textarea "**********"
click at [218, 185] on textarea at bounding box center [225, 185] width 159 height 39
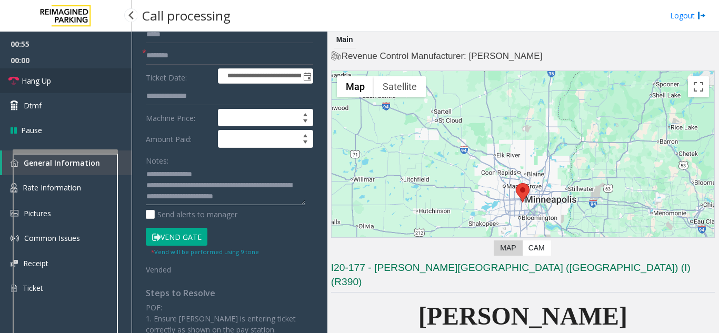
type textarea "**********"
click at [74, 72] on link "Hang Up" at bounding box center [66, 80] width 132 height 25
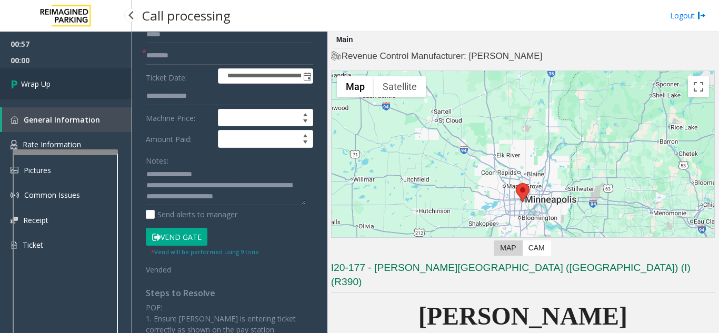
click at [54, 80] on link "Wrap Up" at bounding box center [66, 83] width 132 height 31
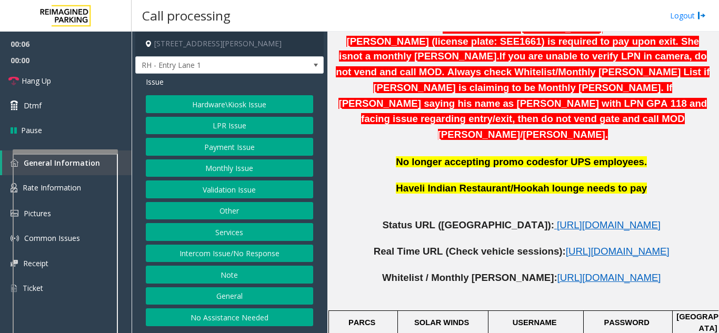
scroll to position [473, 0]
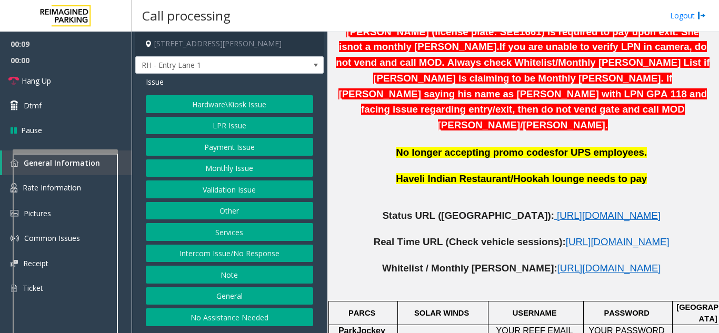
click at [202, 254] on button "Intercom Issue/No Response" at bounding box center [229, 254] width 167 height 18
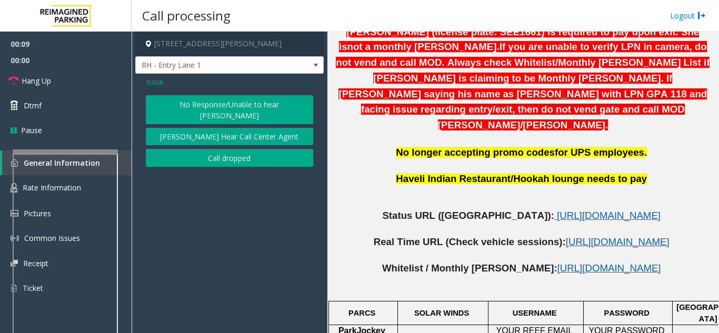
click at [200, 104] on button "No Response/Unable to hear [PERSON_NAME]" at bounding box center [229, 109] width 167 height 29
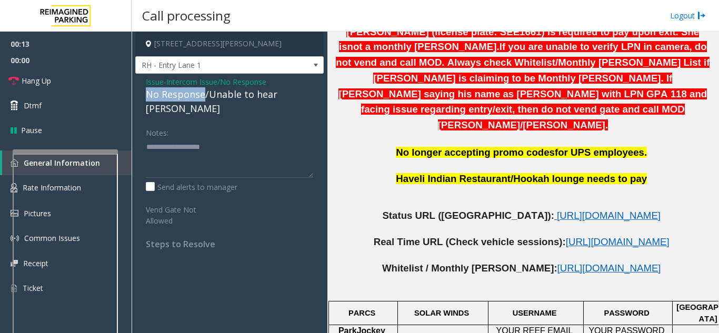
drag, startPoint x: 204, startPoint y: 93, endPoint x: 143, endPoint y: 93, distance: 61.0
click at [143, 93] on div "Issue - Intercom Issue/No Response No Response/Unable to hear parker Notes: Sen…" at bounding box center [229, 167] width 188 height 186
click at [214, 142] on textarea at bounding box center [229, 157] width 167 height 39
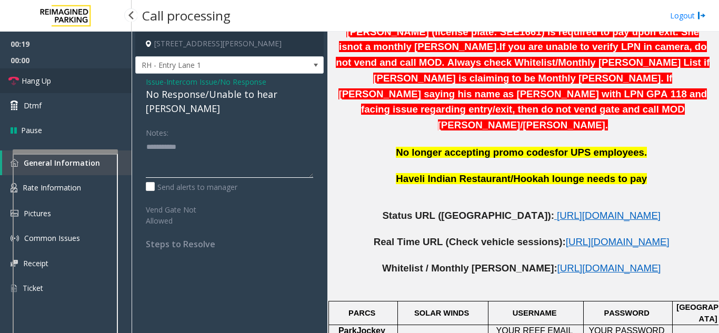
type textarea "**********"
click at [27, 79] on span "Hang Up" at bounding box center [36, 80] width 29 height 11
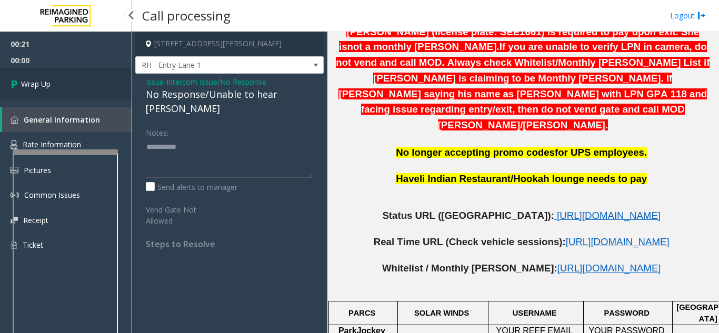
click at [27, 85] on span "Wrap Up" at bounding box center [35, 83] width 29 height 11
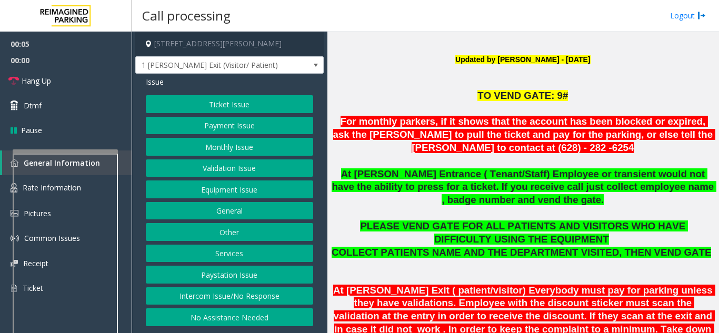
scroll to position [263, 0]
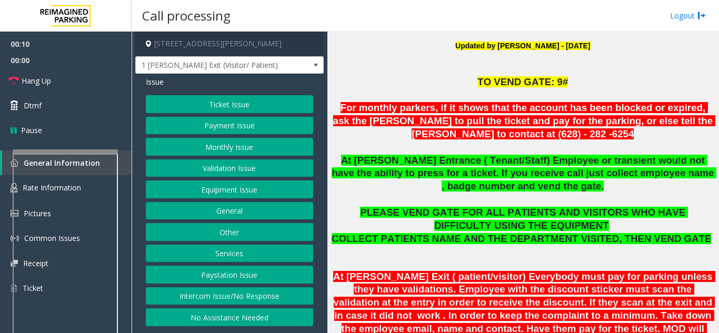
click at [229, 319] on button "No Assistance Needed" at bounding box center [229, 317] width 167 height 18
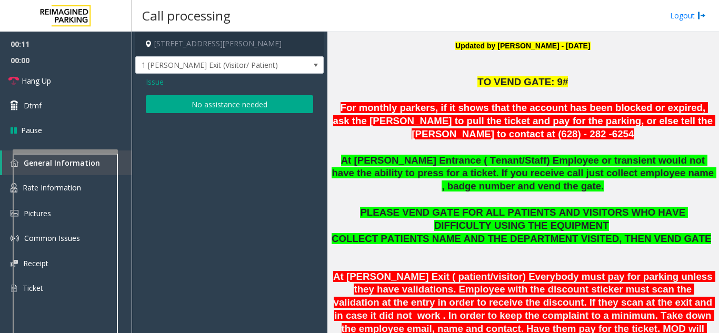
click at [233, 104] on button "No assistance needed" at bounding box center [229, 104] width 167 height 18
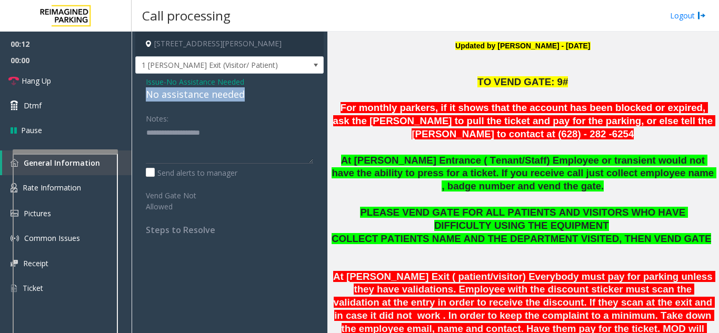
drag, startPoint x: 254, startPoint y: 90, endPoint x: 143, endPoint y: 93, distance: 110.5
click at [143, 93] on div "Issue - No Assistance Needed No assistance needed Notes: Send alerts to manager…" at bounding box center [229, 160] width 188 height 172
click at [257, 136] on textarea at bounding box center [229, 143] width 167 height 39
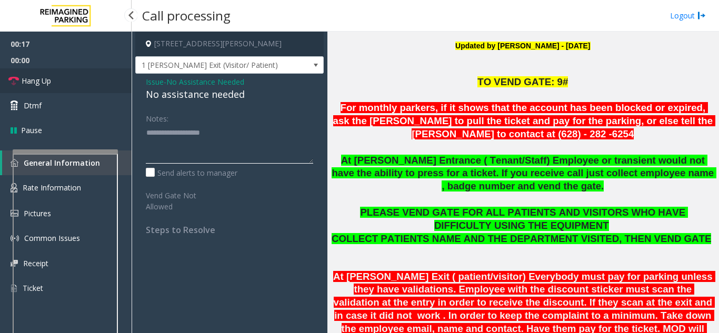
type textarea "**********"
click at [88, 80] on link "Hang Up" at bounding box center [66, 80] width 132 height 25
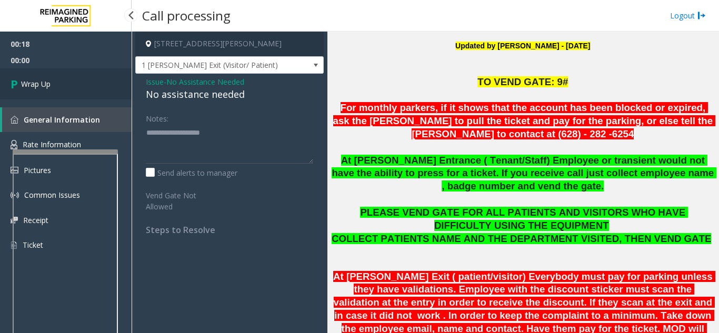
click at [53, 82] on link "Wrap Up" at bounding box center [66, 83] width 132 height 31
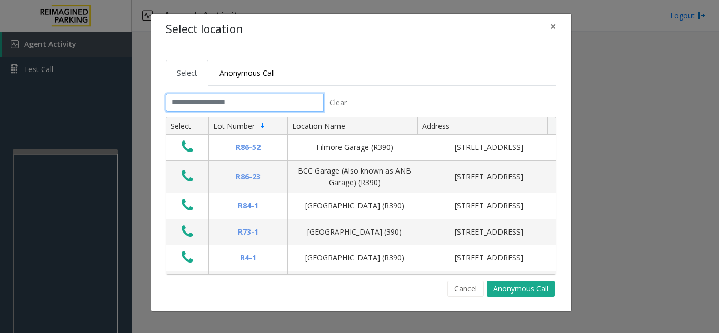
click at [195, 97] on input "text" at bounding box center [245, 103] width 158 height 18
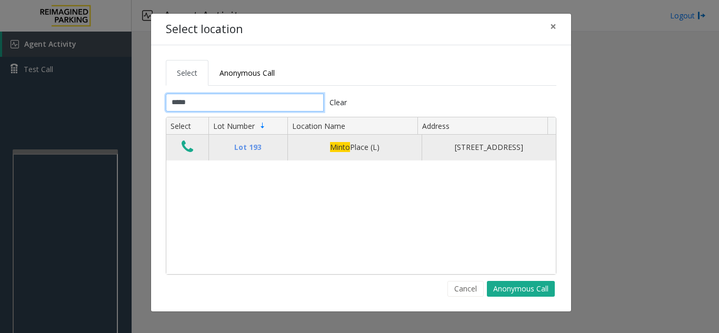
type input "*****"
click at [191, 151] on icon "Data table" at bounding box center [188, 146] width 12 height 15
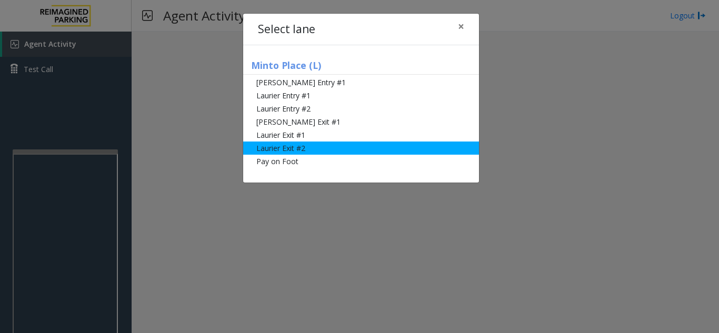
click at [274, 149] on li "Laurier Exit #2" at bounding box center [361, 148] width 236 height 13
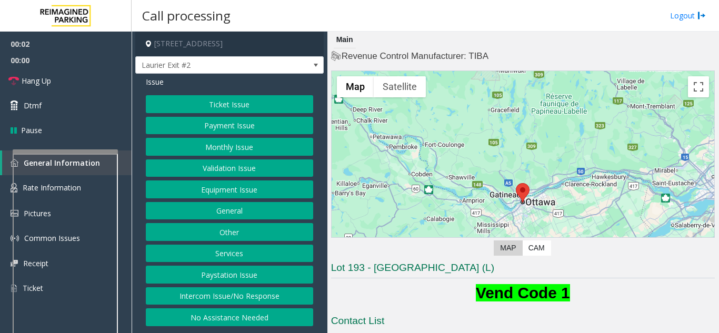
click at [223, 106] on button "Ticket Issue" at bounding box center [229, 104] width 167 height 18
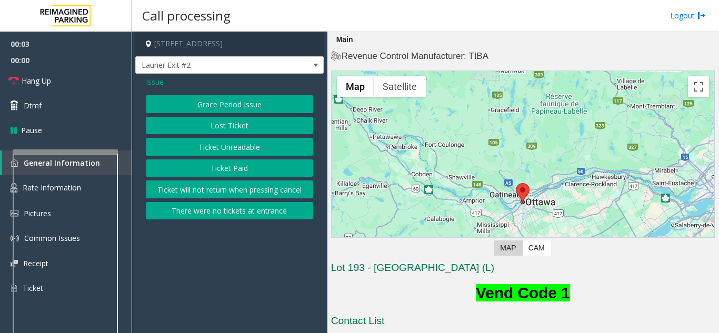
click at [210, 213] on button "There were no tickets at entrance" at bounding box center [229, 211] width 167 height 18
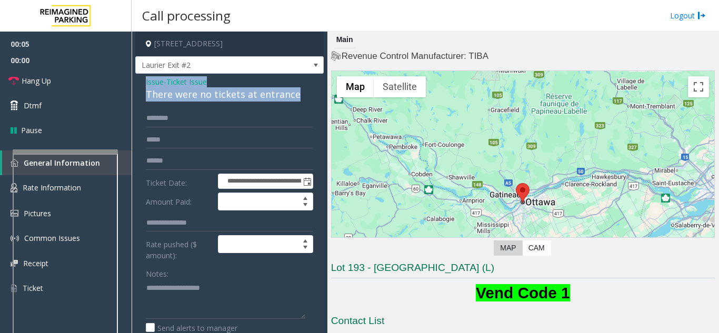
drag, startPoint x: 306, startPoint y: 90, endPoint x: 140, endPoint y: 82, distance: 165.4
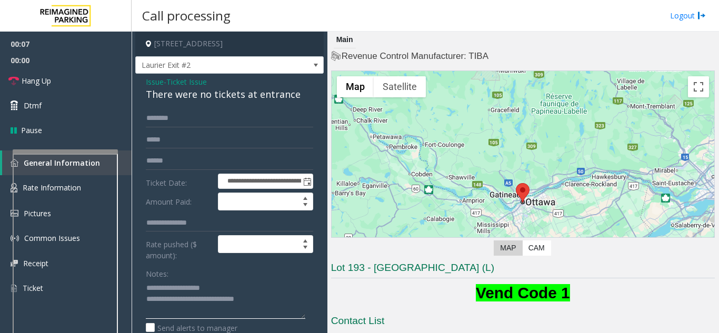
type textarea "**********"
click at [175, 120] on input "text" at bounding box center [229, 118] width 167 height 18
type input "*******"
click at [103, 106] on link "Dtmf" at bounding box center [66, 105] width 132 height 25
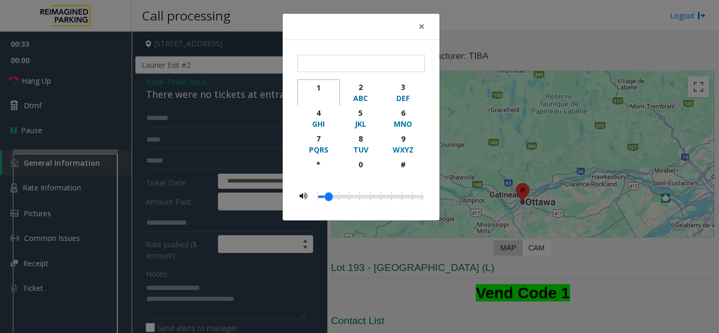
click at [319, 88] on div "1" at bounding box center [318, 87] width 29 height 11
type input "*"
click at [423, 26] on span "×" at bounding box center [421, 26] width 6 height 15
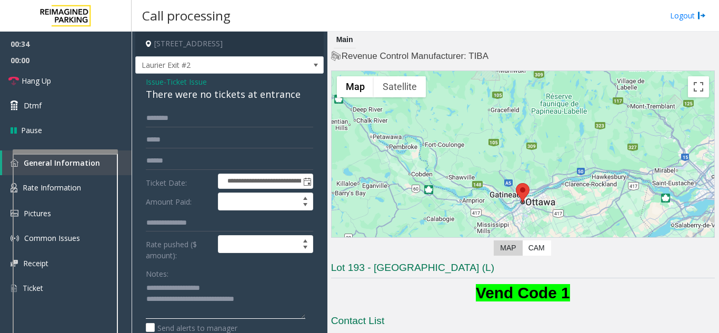
click at [274, 307] on textarea at bounding box center [225, 298] width 159 height 39
click at [56, 77] on link "Hang Up" at bounding box center [66, 80] width 132 height 25
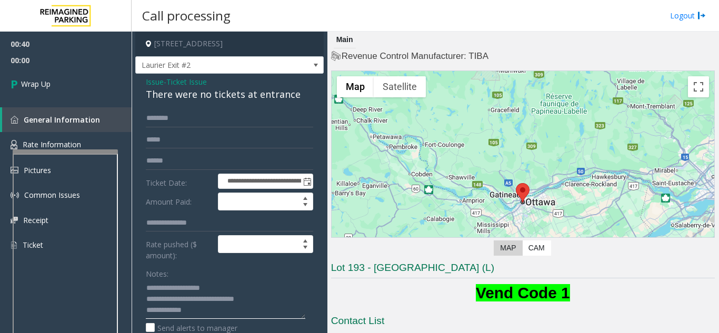
click at [199, 313] on textarea at bounding box center [225, 298] width 159 height 39
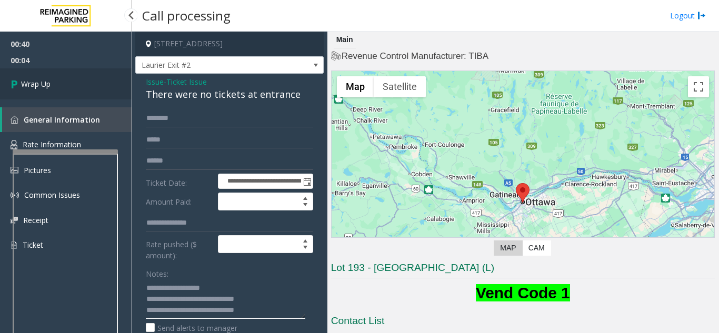
type textarea "**********"
click at [82, 90] on link "Wrap Up" at bounding box center [66, 83] width 132 height 31
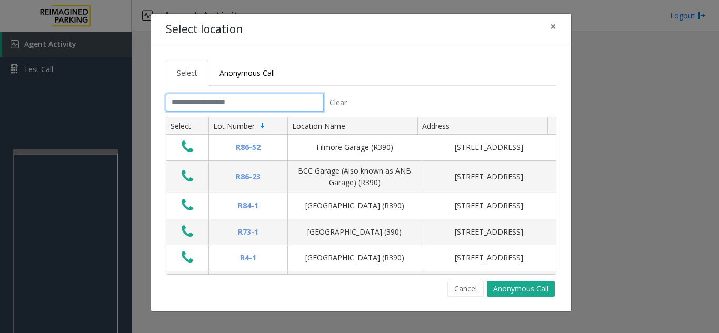
click at [182, 99] on input "text" at bounding box center [245, 103] width 158 height 18
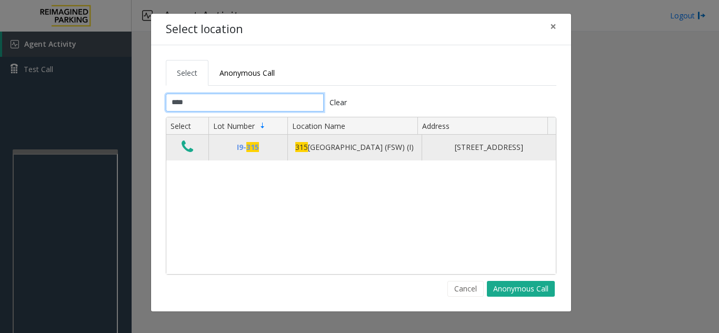
type input "***"
click at [185, 154] on icon "Data table" at bounding box center [188, 146] width 12 height 15
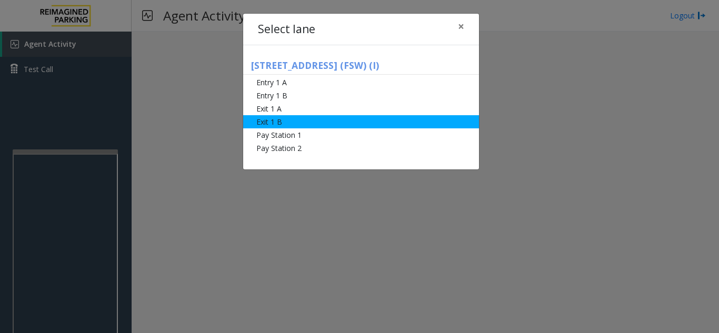
click at [263, 120] on li "Exit 1 B" at bounding box center [361, 121] width 236 height 13
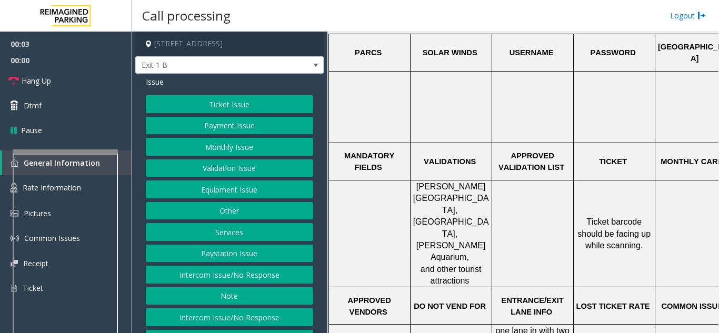
scroll to position [368, 0]
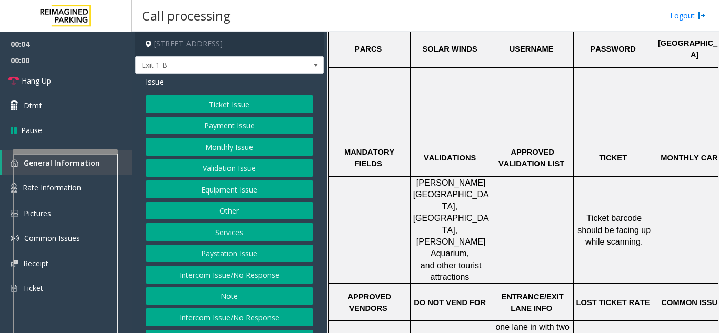
click at [170, 103] on button "Ticket Issue" at bounding box center [229, 104] width 167 height 18
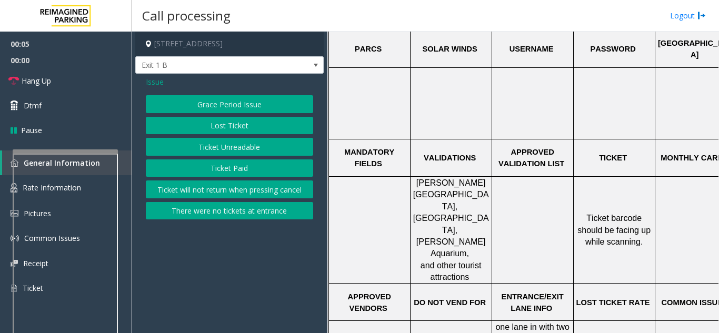
click at [181, 149] on button "Ticket Unreadable" at bounding box center [229, 147] width 167 height 18
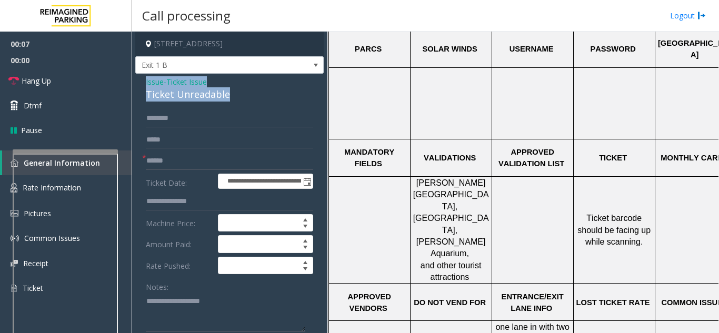
drag, startPoint x: 237, startPoint y: 91, endPoint x: 140, endPoint y: 80, distance: 97.4
click at [201, 119] on input "text" at bounding box center [229, 118] width 167 height 18
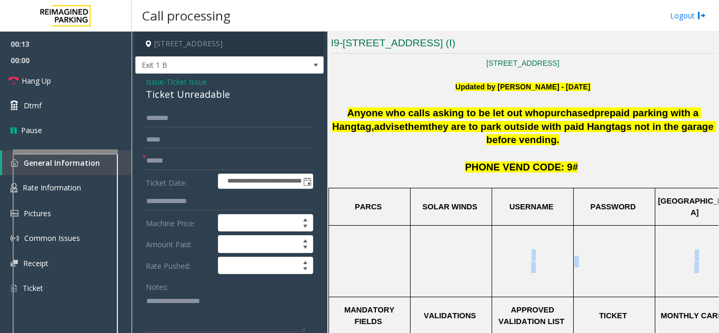
scroll to position [210, 195]
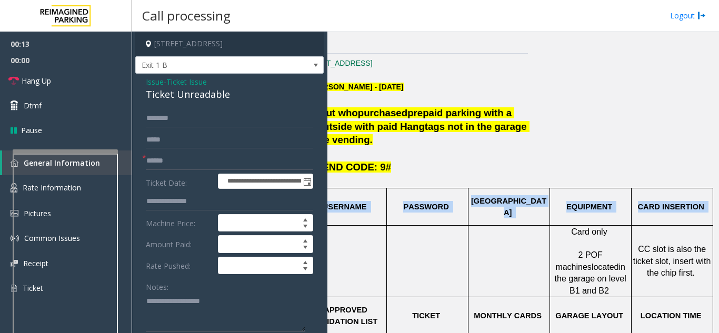
drag, startPoint x: 573, startPoint y: 218, endPoint x: 718, endPoint y: 221, distance: 144.7
click at [718, 221] on app-call-processing "**********" at bounding box center [425, 182] width 587 height 301
click at [548, 228] on div at bounding box center [550, 261] width 4 height 72
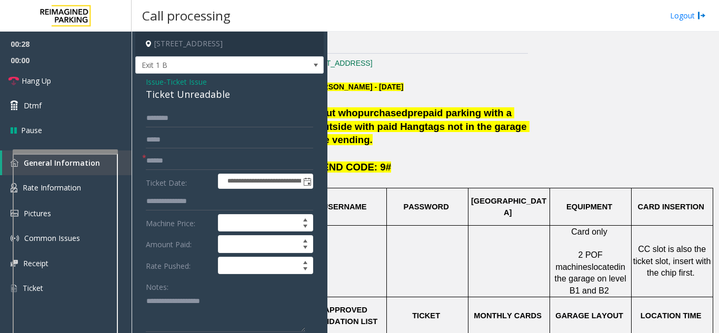
click at [148, 85] on span "Issue" at bounding box center [155, 81] width 18 height 11
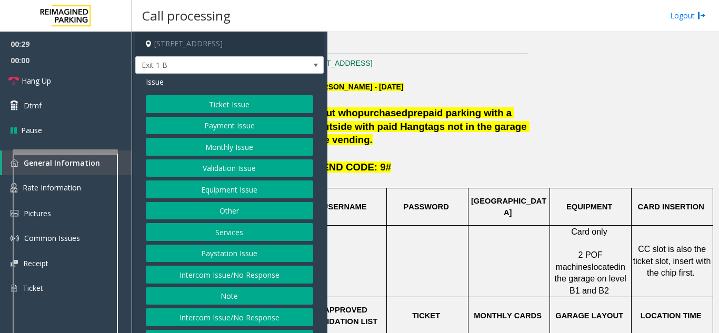
click at [216, 125] on button "Payment Issue" at bounding box center [229, 126] width 167 height 18
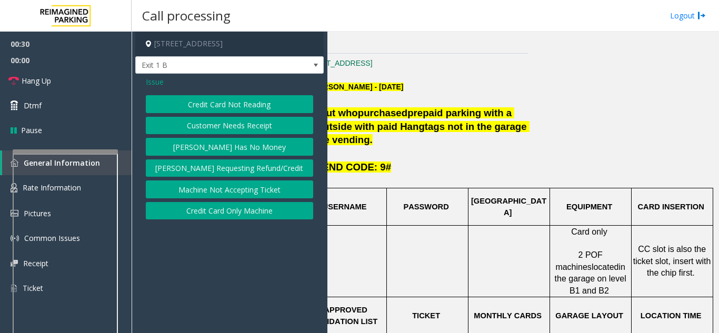
click at [225, 105] on button "Credit Card Not Reading" at bounding box center [229, 104] width 167 height 18
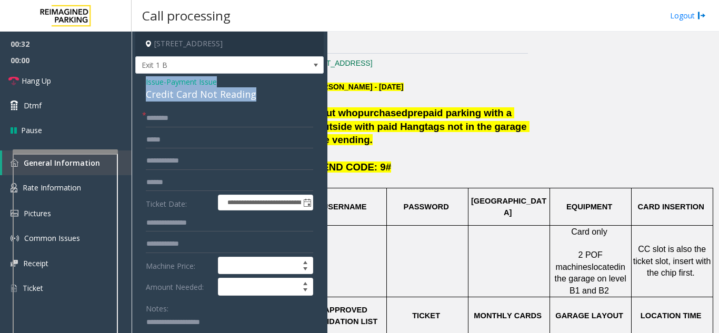
drag, startPoint x: 266, startPoint y: 89, endPoint x: 140, endPoint y: 82, distance: 126.5
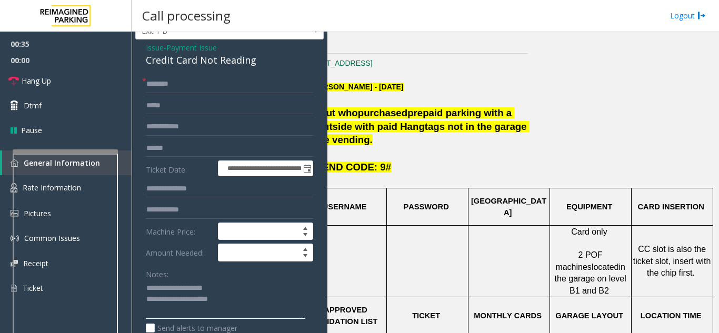
scroll to position [53, 0]
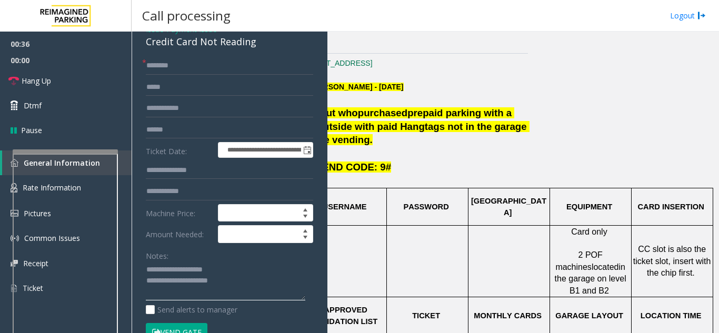
click at [239, 274] on textarea at bounding box center [225, 280] width 159 height 39
type textarea "**********"
click at [174, 74] on input "text" at bounding box center [229, 66] width 167 height 18
type input "*****"
click at [162, 126] on input "text" at bounding box center [229, 130] width 167 height 18
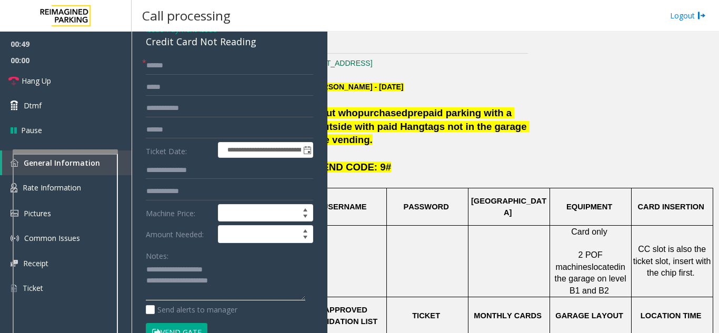
click at [255, 283] on textarea at bounding box center [225, 280] width 159 height 39
click at [209, 293] on textarea at bounding box center [225, 280] width 159 height 39
paste textarea "**********"
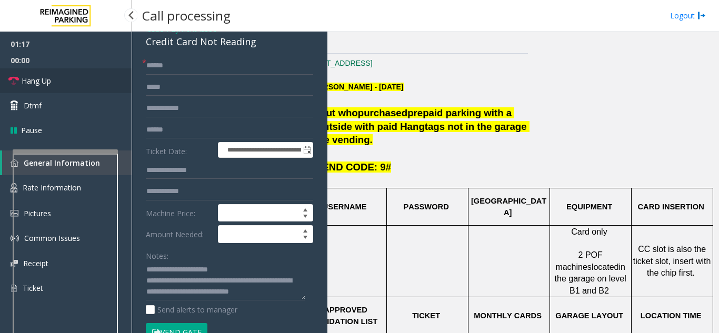
click at [66, 80] on link "Hang Up" at bounding box center [66, 80] width 132 height 25
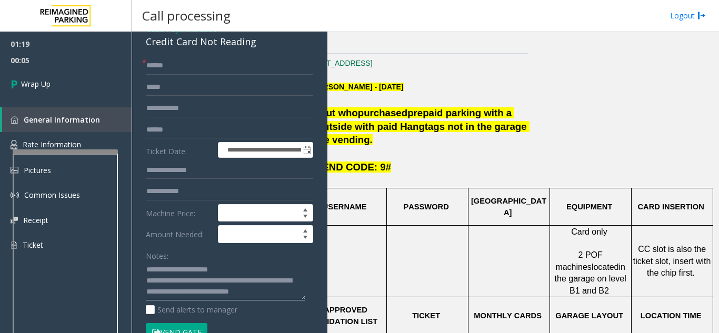
drag, startPoint x: 188, startPoint y: 270, endPoint x: 268, endPoint y: 297, distance: 85.0
click at [268, 297] on textarea at bounding box center [225, 280] width 159 height 39
paste textarea
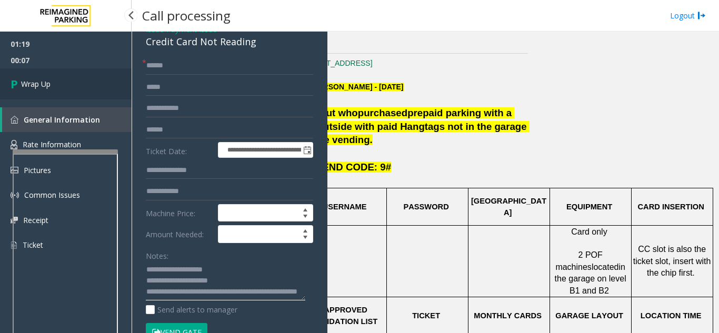
type textarea "**********"
click at [44, 85] on span "Wrap Up" at bounding box center [35, 83] width 29 height 11
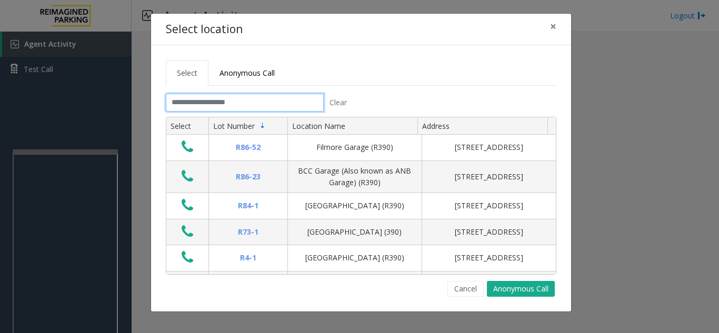
click at [189, 109] on input "text" at bounding box center [245, 103] width 158 height 18
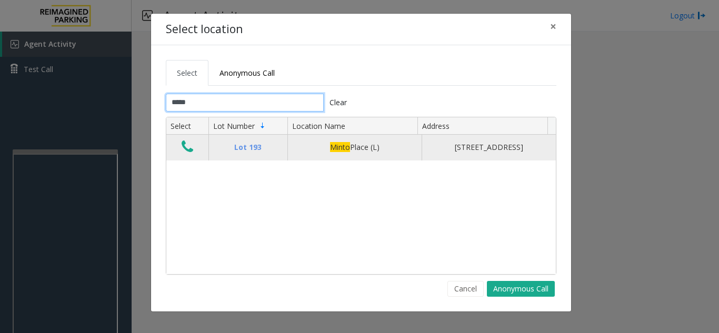
type input "*****"
click at [192, 154] on icon "Data table" at bounding box center [188, 146] width 12 height 15
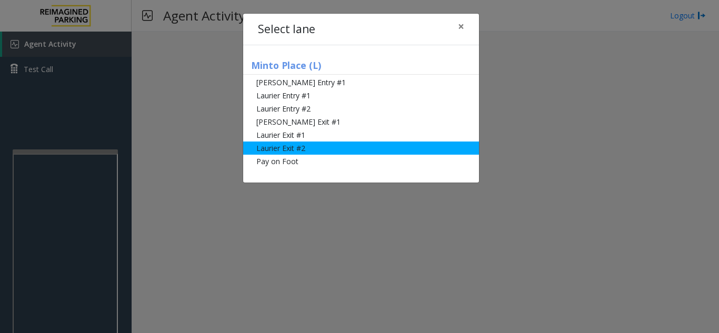
click at [286, 150] on li "Laurier Exit #2" at bounding box center [361, 148] width 236 height 13
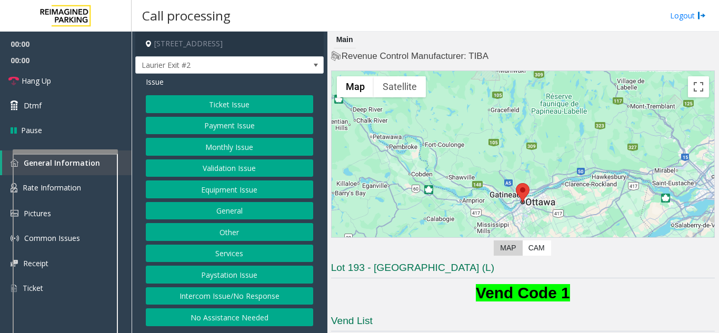
click at [227, 148] on button "Monthly Issue" at bounding box center [229, 147] width 167 height 18
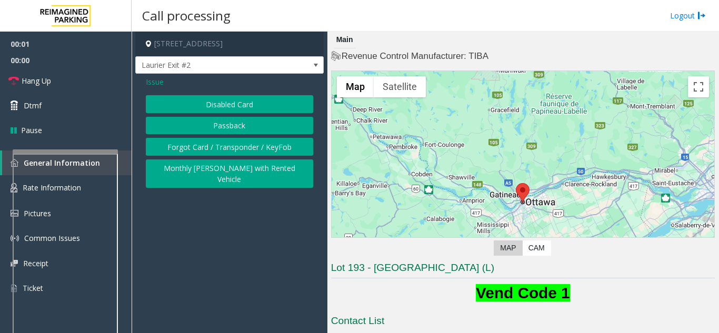
click at [244, 102] on button "Disabled Card" at bounding box center [229, 104] width 167 height 18
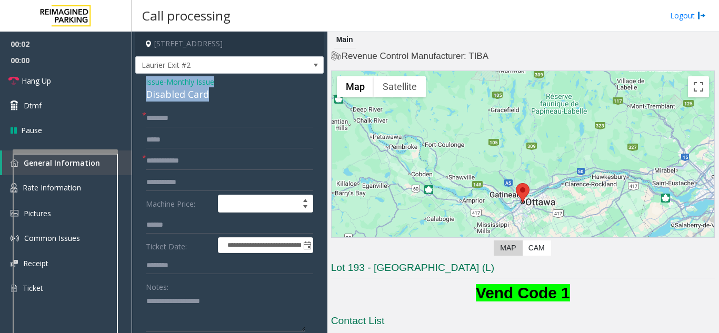
drag, startPoint x: 232, startPoint y: 95, endPoint x: 143, endPoint y: 84, distance: 89.6
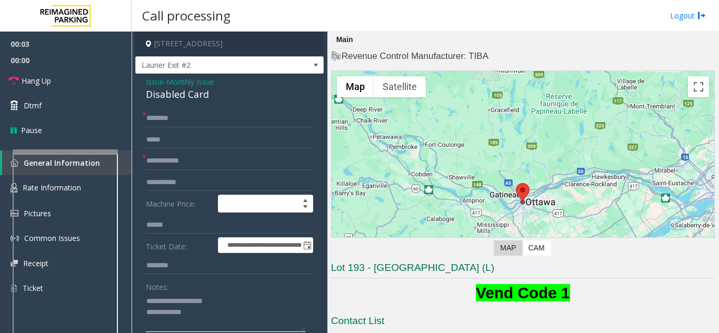
click at [198, 299] on textarea at bounding box center [225, 312] width 159 height 39
type textarea "**********"
click at [152, 150] on form "**********" at bounding box center [229, 251] width 167 height 285
click at [153, 159] on input "text" at bounding box center [229, 161] width 167 height 18
type input "******"
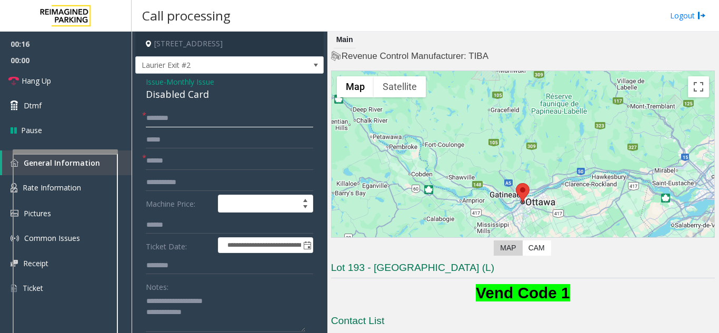
click at [170, 118] on input "text" at bounding box center [229, 118] width 167 height 18
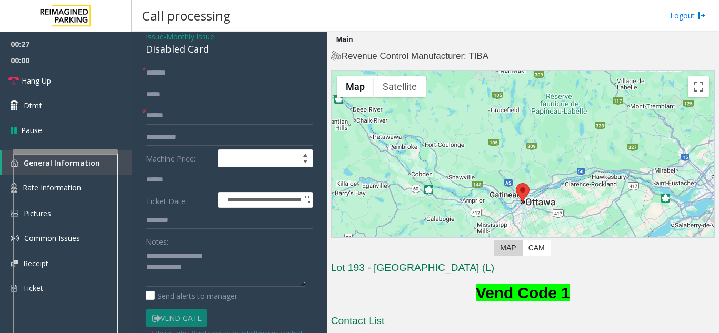
scroll to position [105, 0]
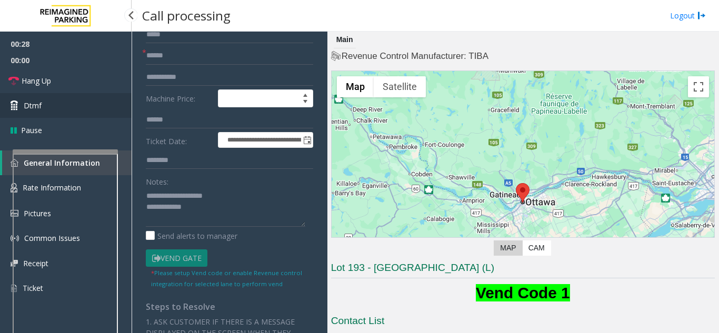
type input "******"
click at [99, 104] on link "Dtmf" at bounding box center [66, 105] width 132 height 25
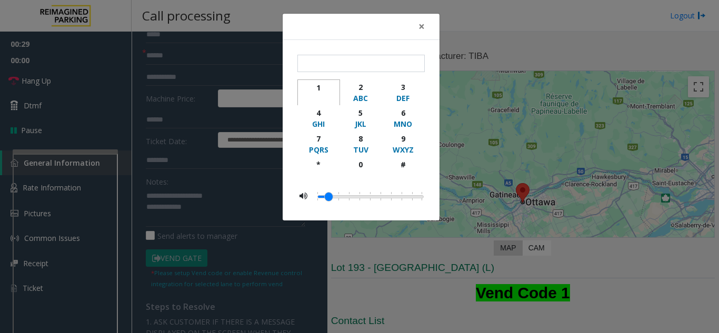
click at [319, 92] on div "1" at bounding box center [318, 87] width 29 height 11
type input "*"
click at [418, 26] on span "×" at bounding box center [421, 26] width 6 height 15
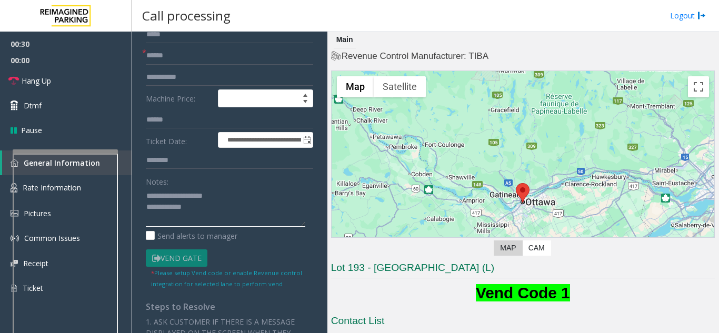
click at [239, 211] on textarea at bounding box center [225, 206] width 159 height 39
click at [62, 76] on link "Hang Up" at bounding box center [66, 80] width 132 height 25
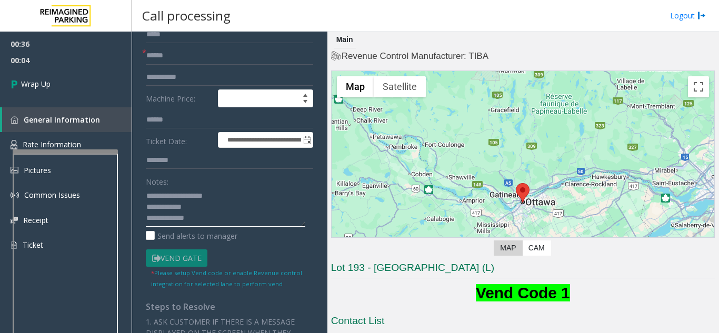
click at [212, 223] on textarea at bounding box center [225, 206] width 159 height 39
paste textarea "**********"
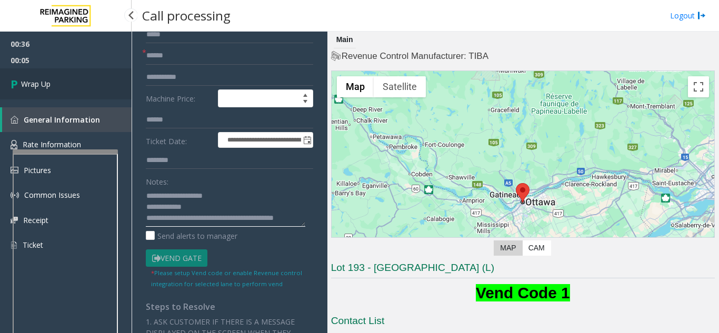
type textarea "**********"
click at [54, 83] on link "Wrap Up" at bounding box center [66, 83] width 132 height 31
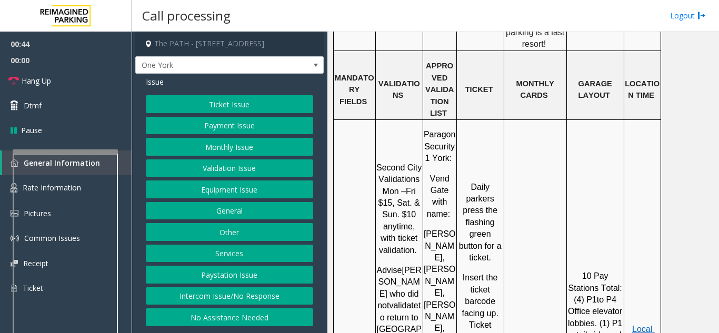
scroll to position [1210, 0]
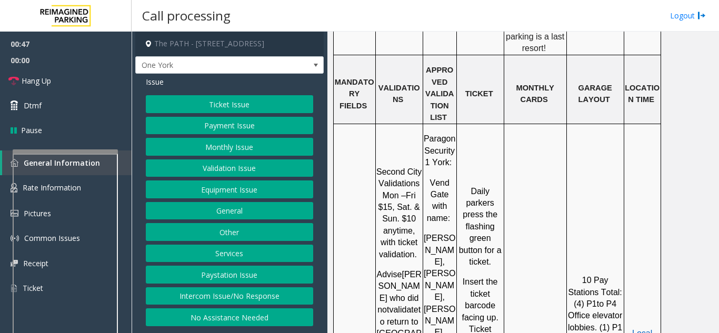
click at [187, 189] on button "Equipment Issue" at bounding box center [229, 189] width 167 height 18
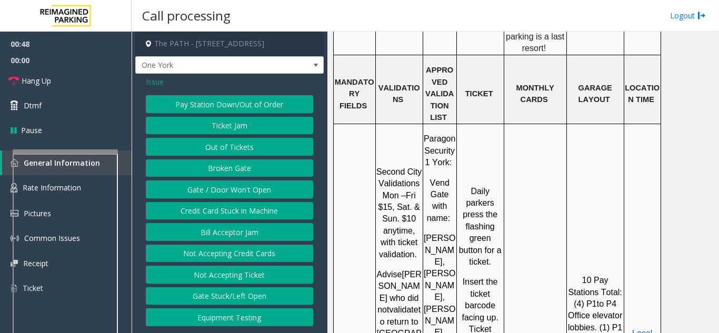
click at [187, 189] on button "Gate / Door Won't Open" at bounding box center [229, 189] width 167 height 18
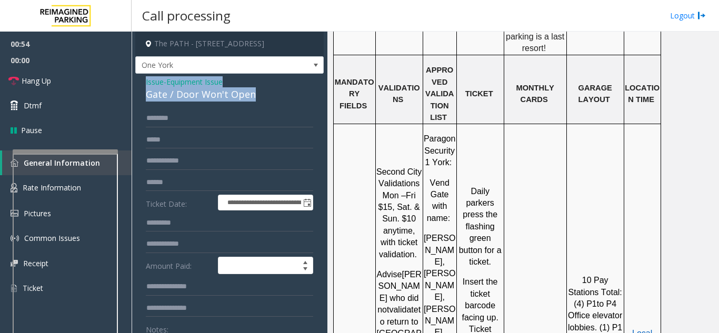
drag, startPoint x: 264, startPoint y: 94, endPoint x: 138, endPoint y: 81, distance: 126.4
click at [82, 98] on link "Dtmf" at bounding box center [66, 105] width 132 height 25
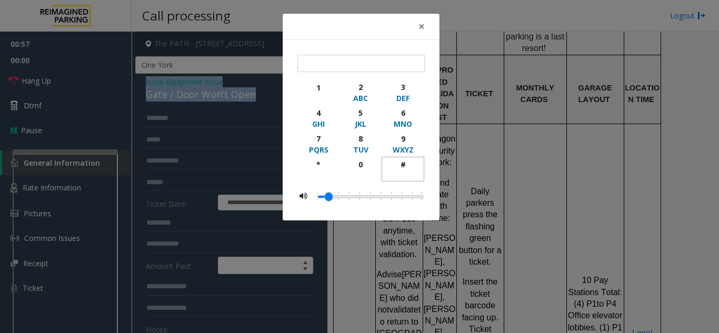
click at [406, 164] on div "#" at bounding box center [402, 164] width 29 height 11
type input "**"
click at [427, 29] on button "×" at bounding box center [421, 27] width 21 height 26
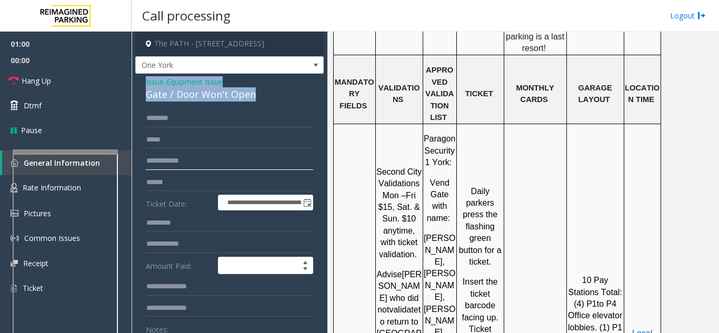
type input "**********"
drag, startPoint x: 263, startPoint y: 91, endPoint x: 141, endPoint y: 79, distance: 122.1
copy div "Issue - Equipment Issue Gate / Door Won't Open"
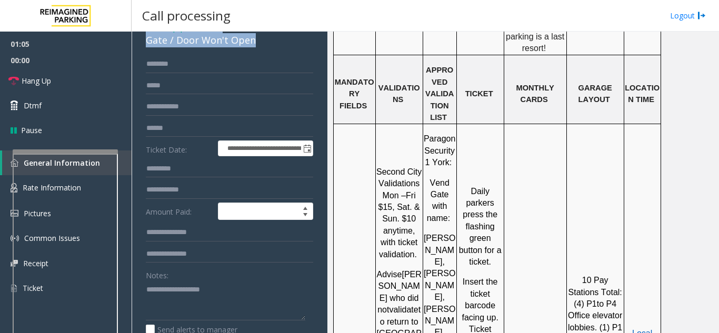
scroll to position [105, 0]
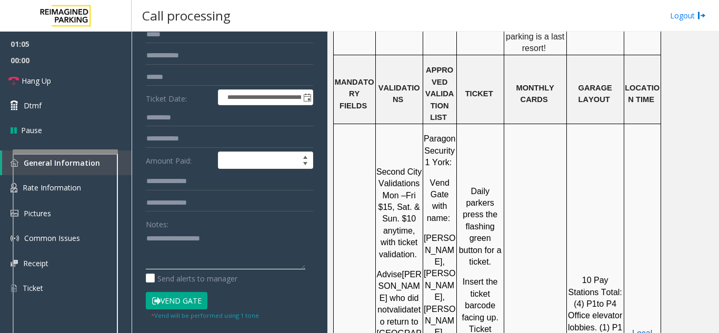
click at [160, 245] on textarea at bounding box center [225, 249] width 159 height 39
paste textarea "**********"
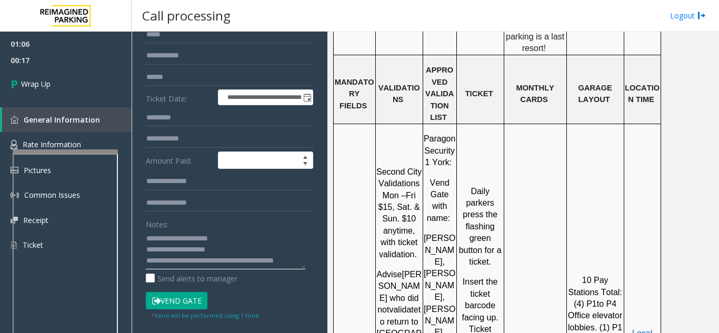
scroll to position [0, 0]
drag, startPoint x: 170, startPoint y: 241, endPoint x: 230, endPoint y: 247, distance: 60.3
click at [230, 247] on textarea at bounding box center [225, 249] width 159 height 39
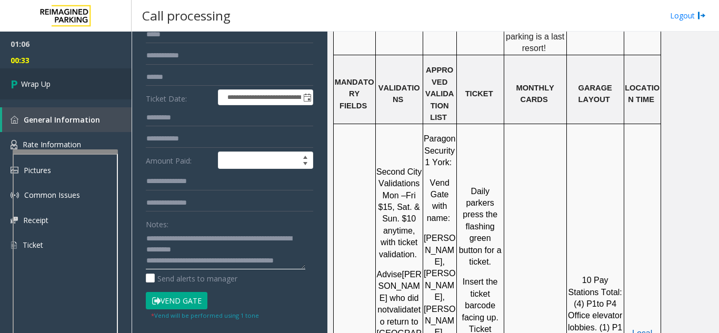
type textarea "**********"
click at [89, 79] on link "Wrap Up" at bounding box center [66, 83] width 132 height 31
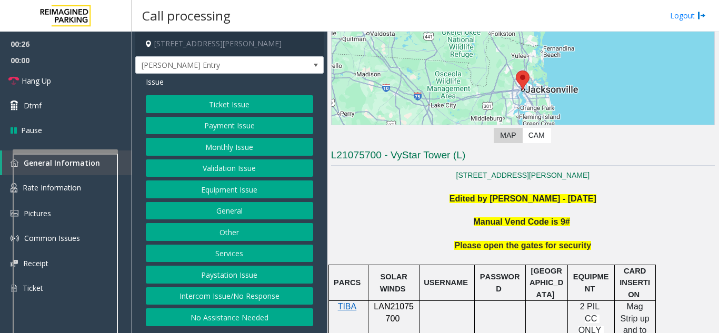
scroll to position [131, 0]
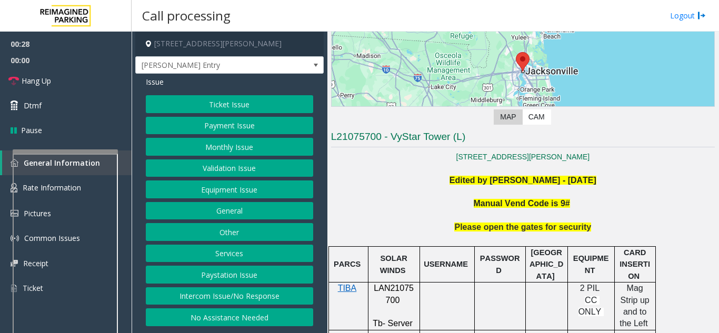
click at [237, 192] on button "Equipment Issue" at bounding box center [229, 189] width 167 height 18
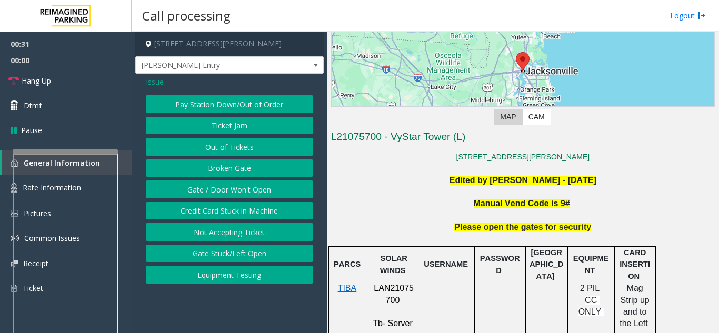
click at [149, 84] on span "Issue" at bounding box center [155, 81] width 18 height 11
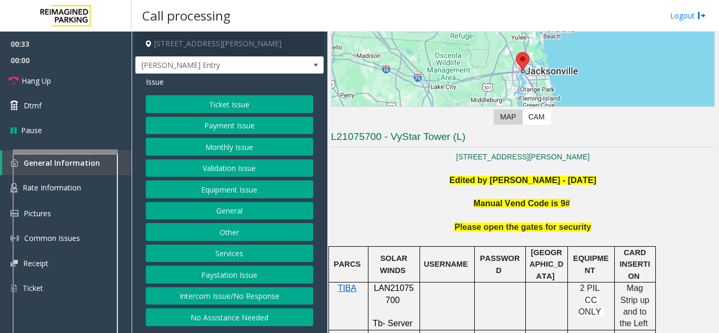
click at [224, 253] on button "Services" at bounding box center [229, 254] width 167 height 18
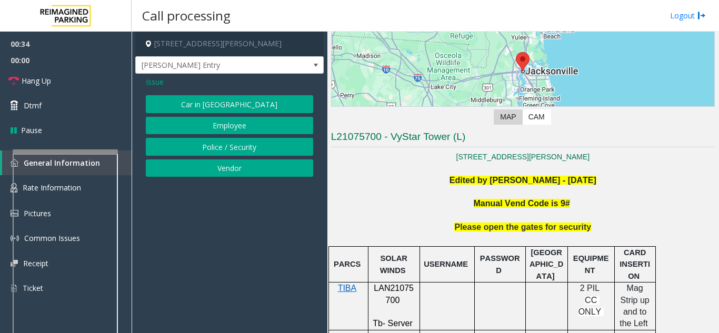
click at [157, 83] on span "Issue" at bounding box center [155, 81] width 18 height 11
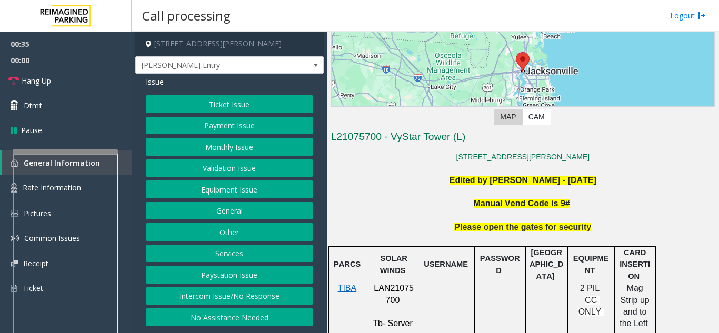
click at [224, 230] on button "Other" at bounding box center [229, 232] width 167 height 18
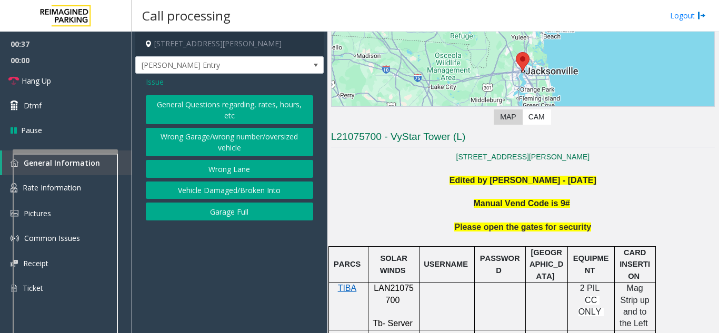
click at [152, 84] on span "Issue" at bounding box center [155, 81] width 18 height 11
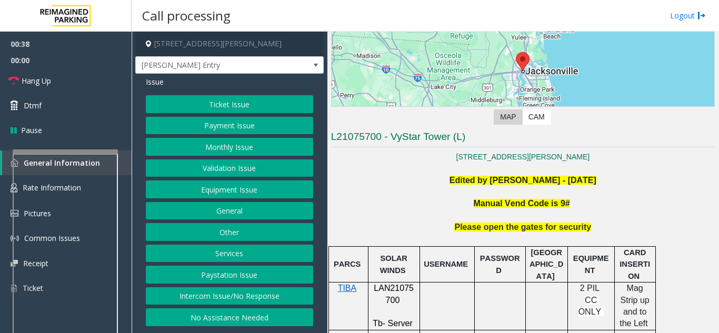
click at [216, 208] on button "General" at bounding box center [229, 211] width 167 height 18
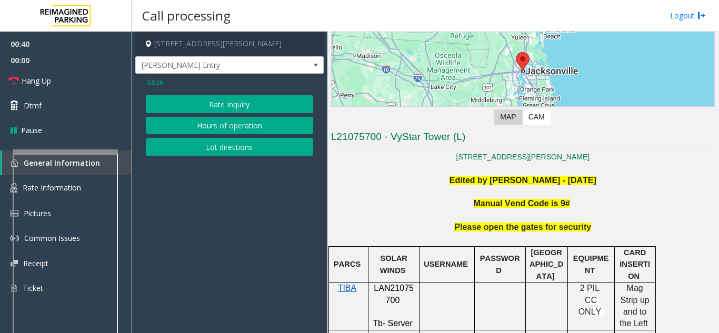
click at [232, 152] on button "Lot directions" at bounding box center [229, 147] width 167 height 18
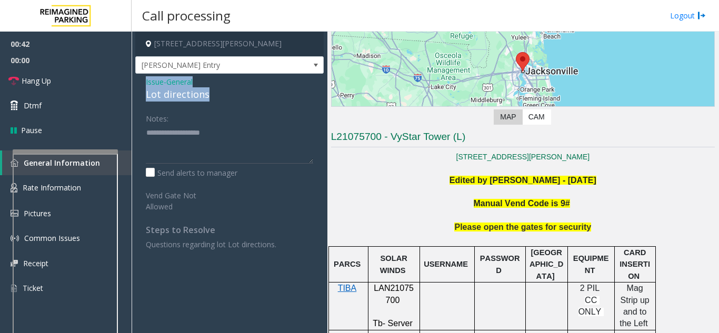
drag, startPoint x: 229, startPoint y: 95, endPoint x: 142, endPoint y: 79, distance: 88.2
click at [142, 79] on div "Issue - General Lot directions Notes: Send alerts to manager Vend Gate Not Allo…" at bounding box center [229, 167] width 188 height 187
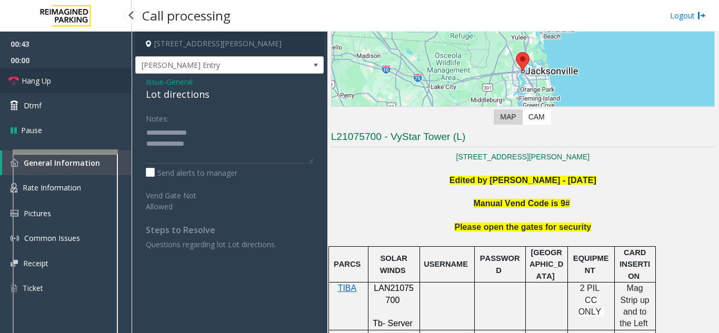
click at [99, 85] on link "Hang Up" at bounding box center [66, 80] width 132 height 25
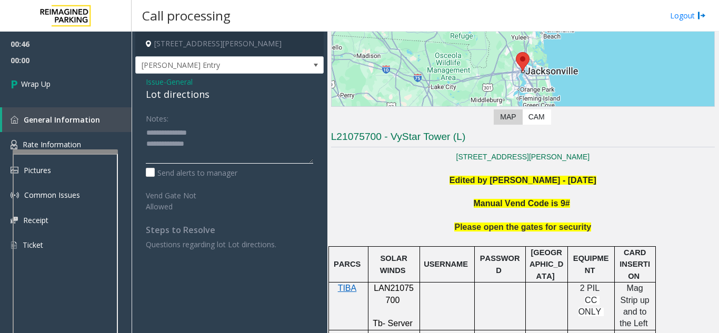
click at [200, 144] on textarea at bounding box center [229, 143] width 167 height 39
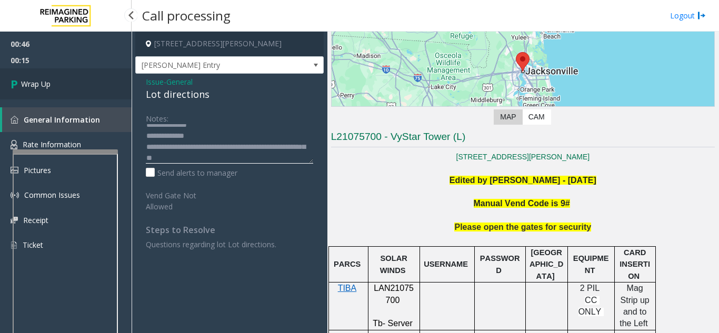
type textarea "**********"
click at [46, 74] on link "Wrap Up" at bounding box center [66, 83] width 132 height 31
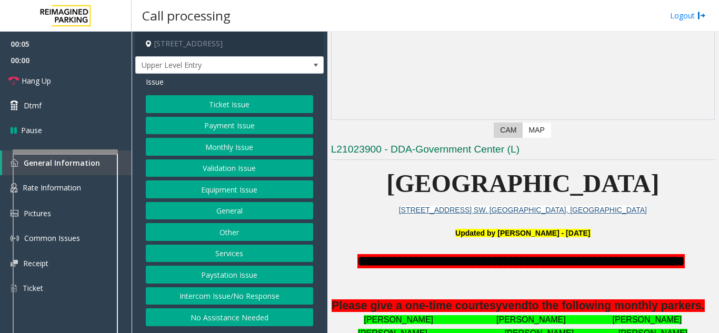
scroll to position [105, 0]
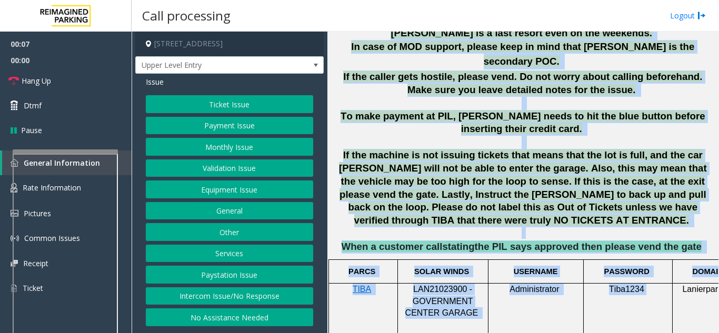
drag, startPoint x: 374, startPoint y: 175, endPoint x: 657, endPoint y: 330, distance: 322.8
click at [657, 330] on div "**********" at bounding box center [522, 182] width 391 height 301
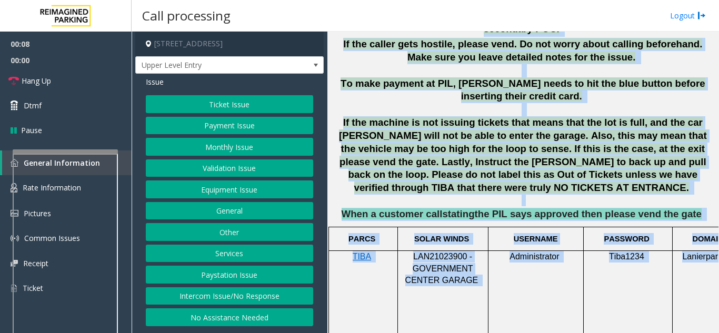
click at [498, 251] on td "Administrator" at bounding box center [535, 298] width 95 height 95
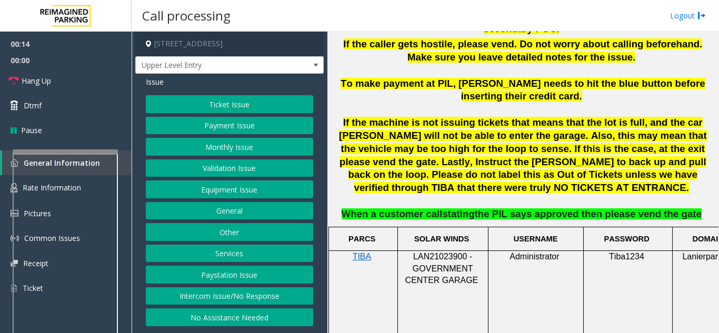
click at [237, 294] on button "Intercom Issue/No Response" at bounding box center [229, 296] width 167 height 18
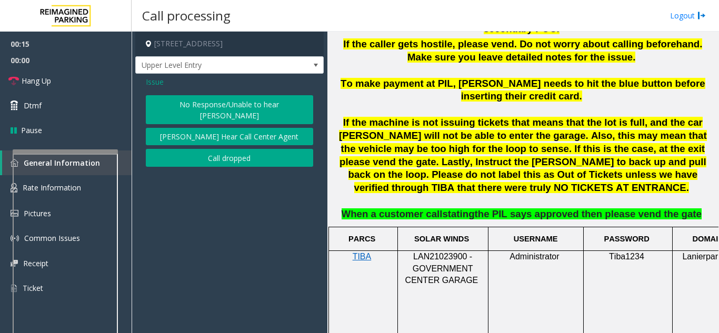
click at [202, 107] on button "No Response/Unable to hear [PERSON_NAME]" at bounding box center [229, 109] width 167 height 29
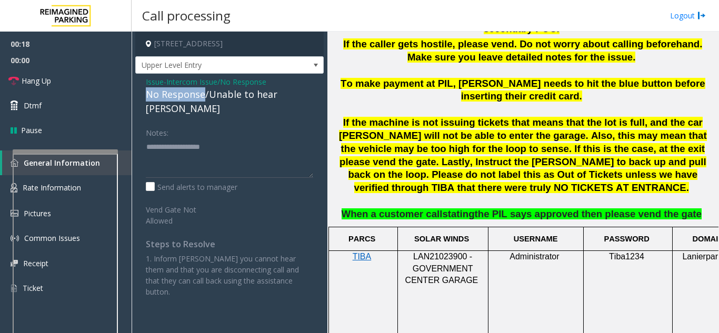
drag, startPoint x: 203, startPoint y: 95, endPoint x: 138, endPoint y: 93, distance: 65.3
click at [138, 93] on div "Issue - Intercom Issue/No Response No Response/Unable to hear [PERSON_NAME] Not…" at bounding box center [229, 191] width 188 height 234
click at [240, 143] on textarea at bounding box center [229, 157] width 167 height 39
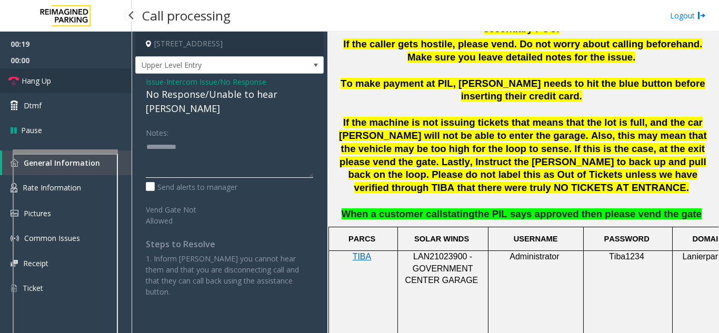
type textarea "**********"
click at [76, 86] on link "Hang Up" at bounding box center [66, 80] width 132 height 25
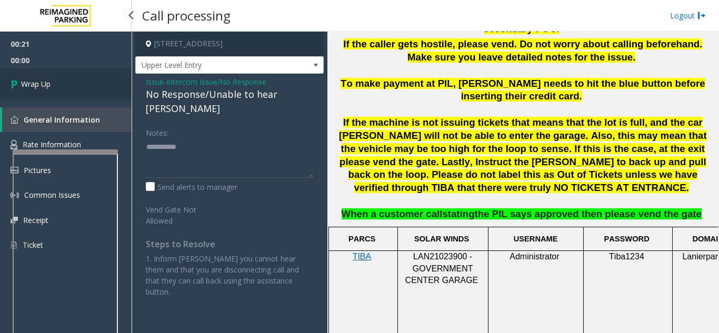
click at [76, 86] on link "Wrap Up" at bounding box center [66, 83] width 132 height 31
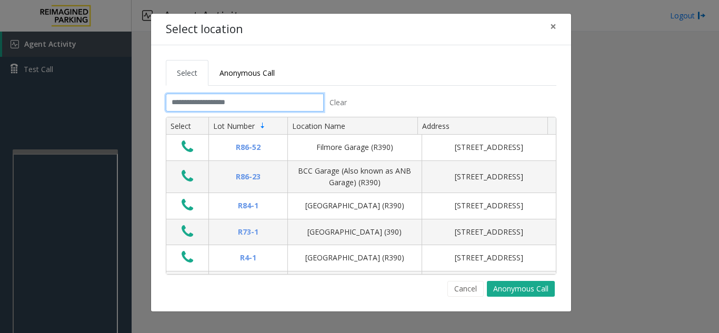
click at [214, 103] on input "text" at bounding box center [245, 103] width 158 height 18
click at [267, 71] on span "Anonymous Call" at bounding box center [246, 73] width 55 height 10
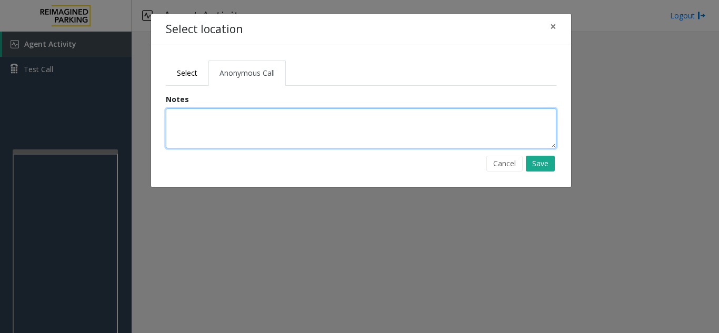
click at [233, 130] on textarea at bounding box center [361, 128] width 390 height 40
type textarea "**********"
drag, startPoint x: 225, startPoint y: 117, endPoint x: 168, endPoint y: 128, distance: 57.8
click at [168, 128] on textarea "**********" at bounding box center [361, 128] width 390 height 40
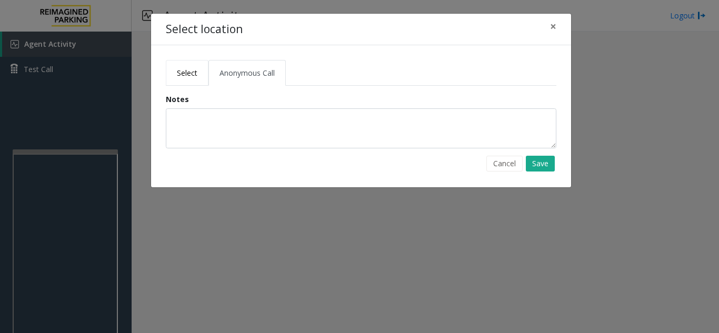
click at [183, 75] on span "Select" at bounding box center [187, 73] width 21 height 10
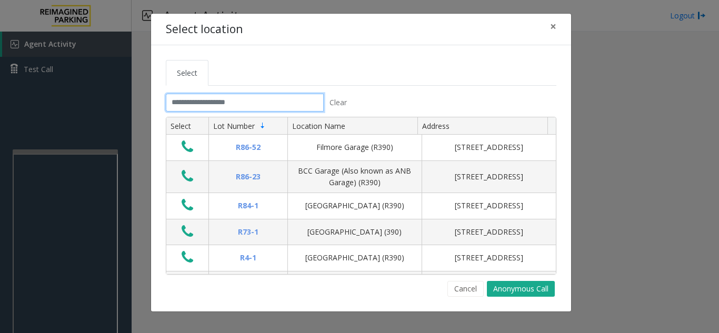
click at [198, 103] on input "text" at bounding box center [245, 103] width 158 height 18
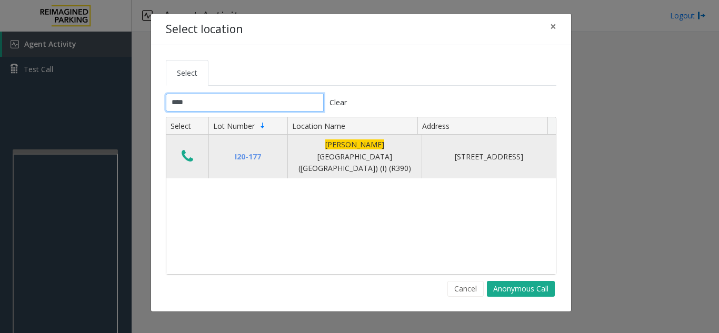
type input "****"
click at [186, 154] on icon "Data table" at bounding box center [188, 156] width 12 height 15
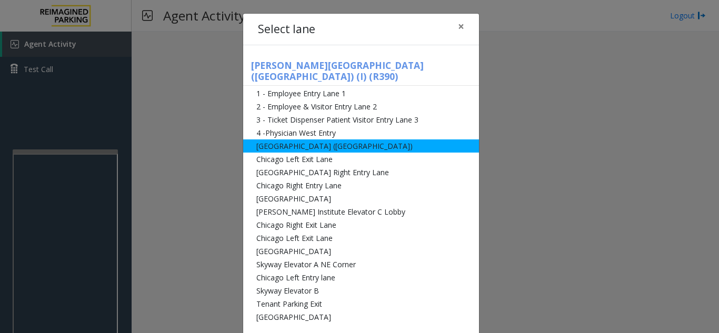
click at [299, 139] on li "[GEOGRAPHIC_DATA] ([GEOGRAPHIC_DATA])" at bounding box center [361, 145] width 236 height 13
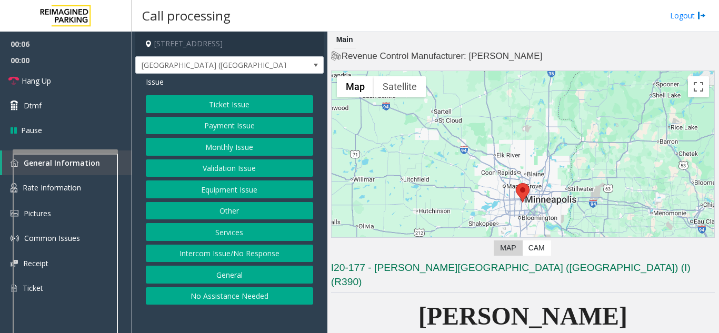
click at [249, 190] on button "Equipment Issue" at bounding box center [229, 189] width 167 height 18
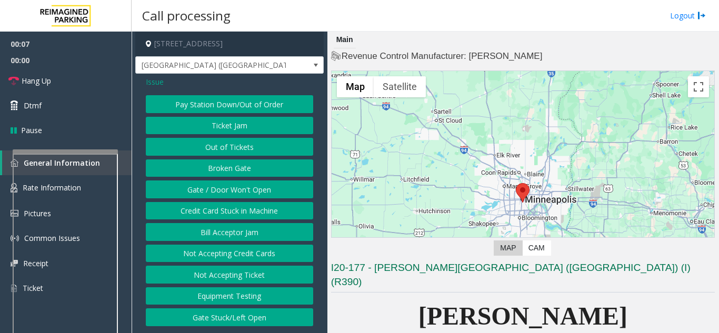
click at [249, 190] on button "Gate / Door Won't Open" at bounding box center [229, 189] width 167 height 18
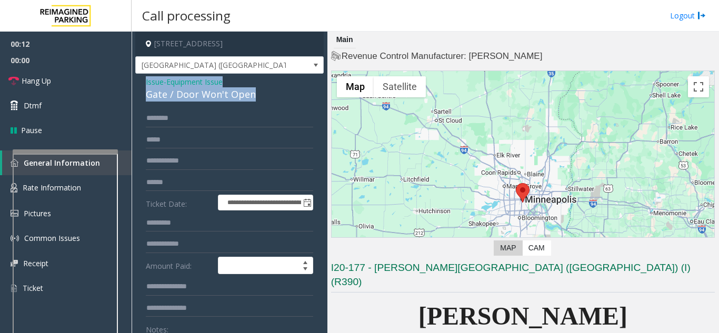
drag, startPoint x: 264, startPoint y: 89, endPoint x: 140, endPoint y: 79, distance: 124.6
copy div "Issue - Equipment Issue Gate / Door Won't Open"
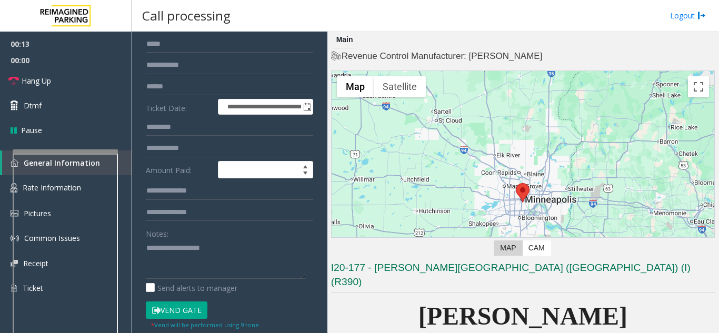
scroll to position [105, 0]
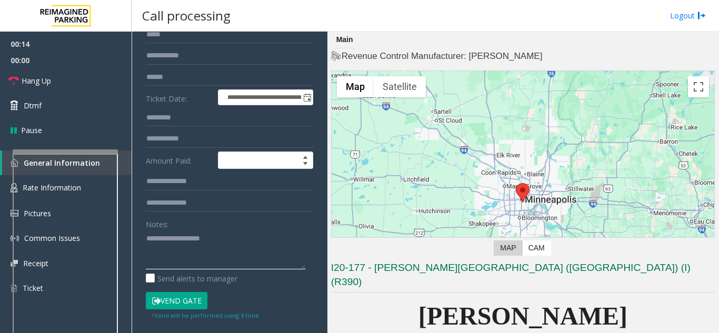
click at [179, 241] on textarea at bounding box center [225, 249] width 159 height 39
paste textarea "**********"
click at [171, 305] on button "Vend Gate" at bounding box center [177, 301] width 62 height 18
click at [238, 251] on textarea at bounding box center [225, 249] width 159 height 39
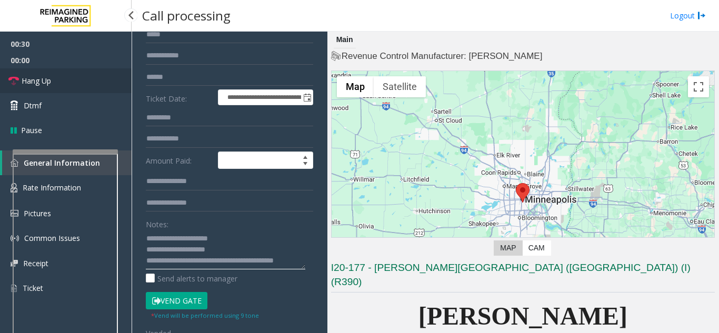
type textarea "**********"
click at [23, 74] on link "Hang Up" at bounding box center [66, 80] width 132 height 25
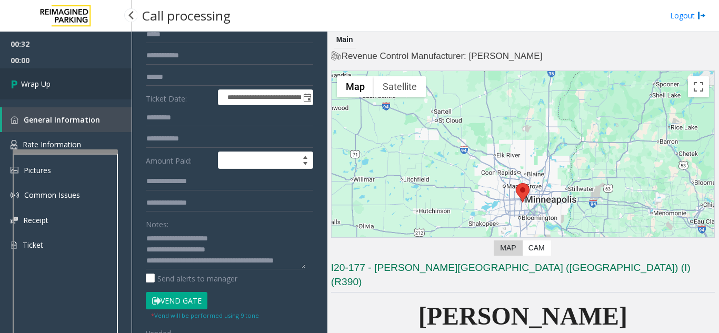
click at [23, 78] on span "Wrap Up" at bounding box center [35, 83] width 29 height 11
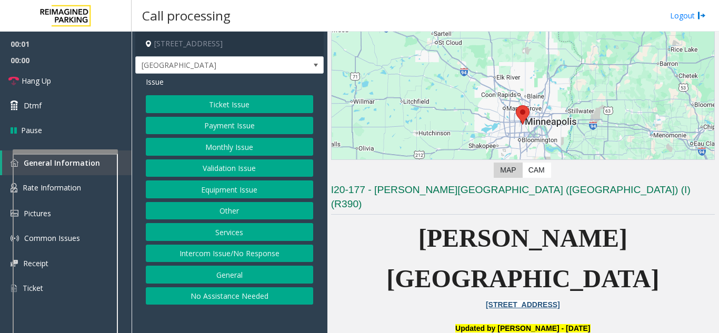
scroll to position [210, 0]
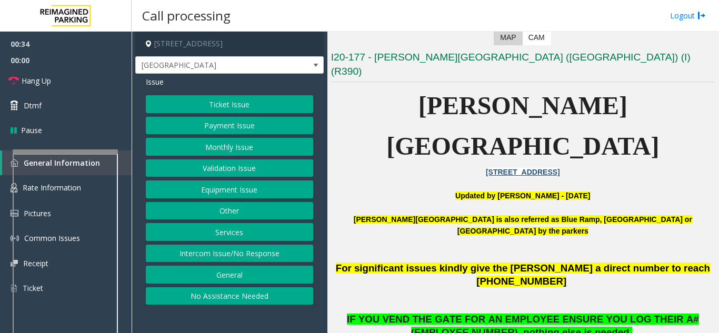
click at [180, 112] on button "Ticket Issue" at bounding box center [229, 104] width 167 height 18
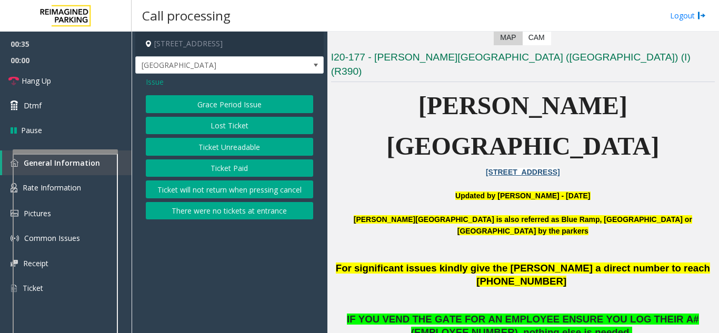
click at [179, 212] on button "There were no tickets at entrance" at bounding box center [229, 211] width 167 height 18
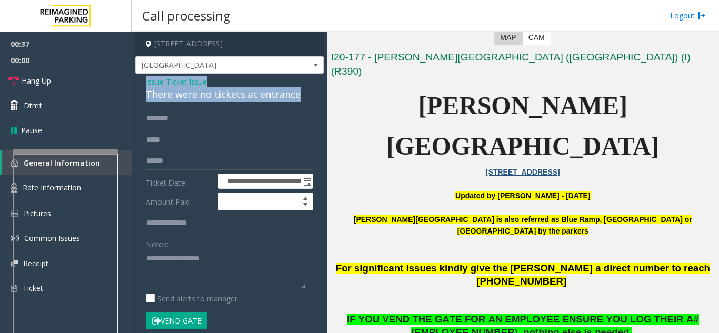
drag, startPoint x: 297, startPoint y: 94, endPoint x: 171, endPoint y: 88, distance: 126.4
click at [137, 83] on div "**********" at bounding box center [229, 331] width 188 height 514
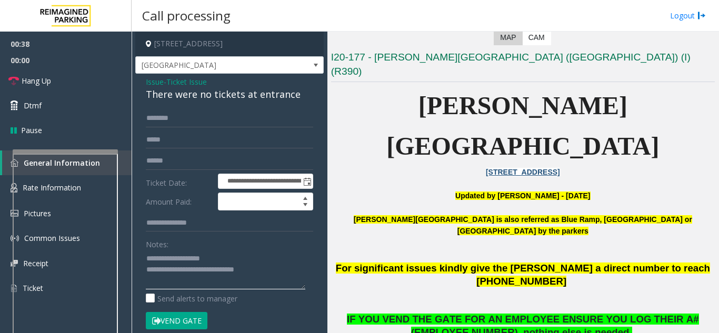
click at [274, 285] on textarea at bounding box center [225, 269] width 159 height 39
type textarea "**********"
click at [171, 124] on input "text" at bounding box center [229, 118] width 167 height 18
click at [187, 322] on button "Vend Gate" at bounding box center [177, 321] width 62 height 18
click at [176, 120] on input "***" at bounding box center [229, 118] width 167 height 18
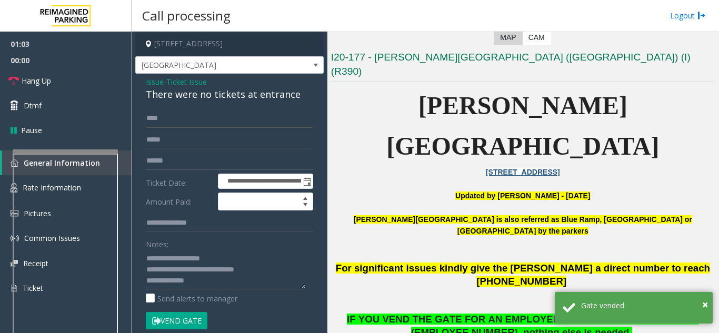
type input "****"
click at [218, 288] on textarea at bounding box center [225, 269] width 159 height 39
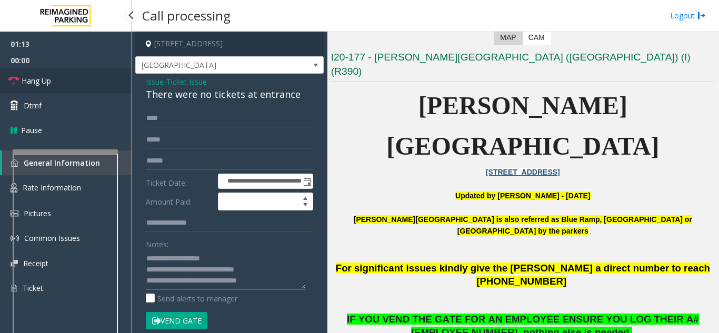
type textarea "**********"
click at [76, 80] on link "Hang Up" at bounding box center [66, 80] width 132 height 25
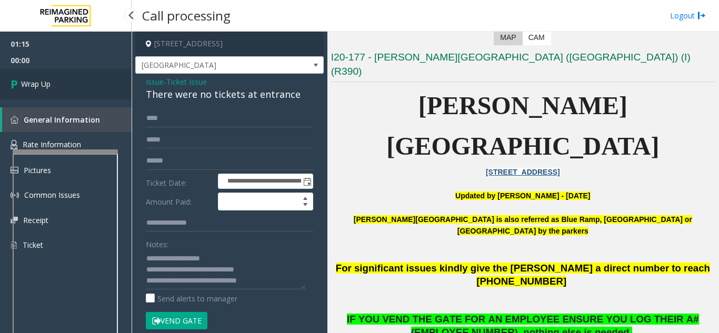
click at [76, 80] on link "Wrap Up" at bounding box center [66, 83] width 132 height 31
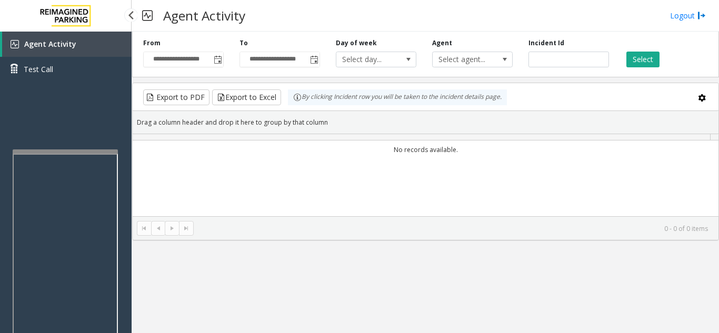
click at [45, 85] on div "Agent Activity Test Call" at bounding box center [66, 61] width 132 height 58
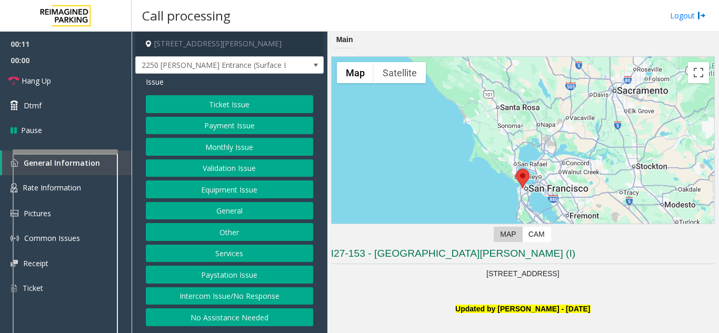
click at [424, 311] on p "Updated by [PERSON_NAME] - [DATE]" at bounding box center [523, 309] width 384 height 12
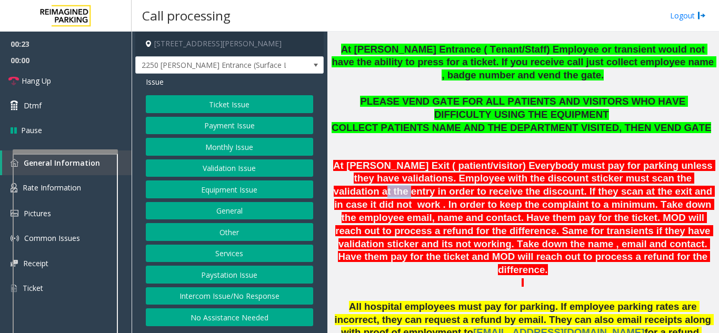
click at [219, 193] on button "Equipment Issue" at bounding box center [229, 189] width 167 height 18
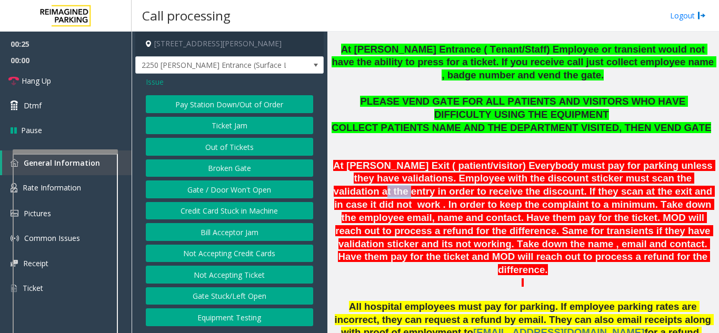
click at [221, 143] on button "Out of Tickets" at bounding box center [229, 147] width 167 height 18
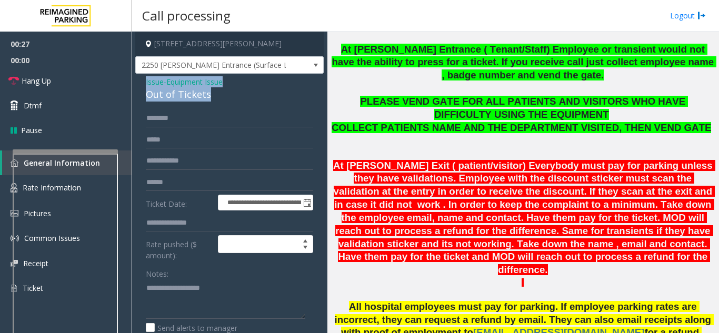
drag, startPoint x: 219, startPoint y: 95, endPoint x: 140, endPoint y: 86, distance: 79.9
click at [140, 86] on div "**********" at bounding box center [229, 296] width 188 height 444
click at [222, 296] on textarea at bounding box center [225, 298] width 159 height 39
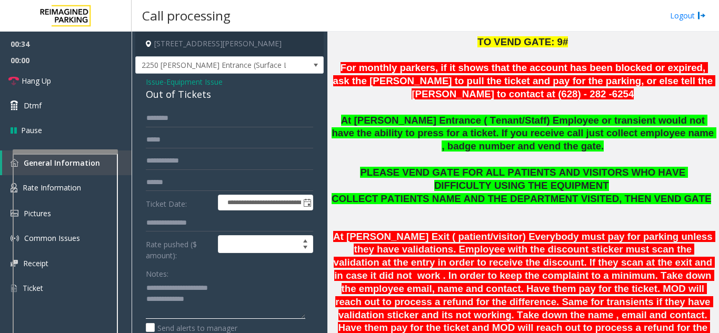
scroll to position [321, 0]
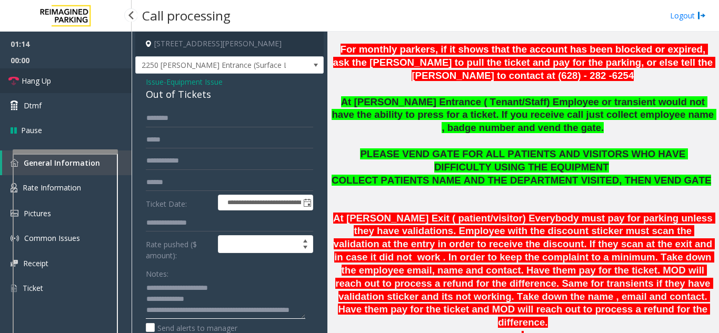
type textarea "**********"
click at [67, 76] on link "Hang Up" at bounding box center [66, 80] width 132 height 25
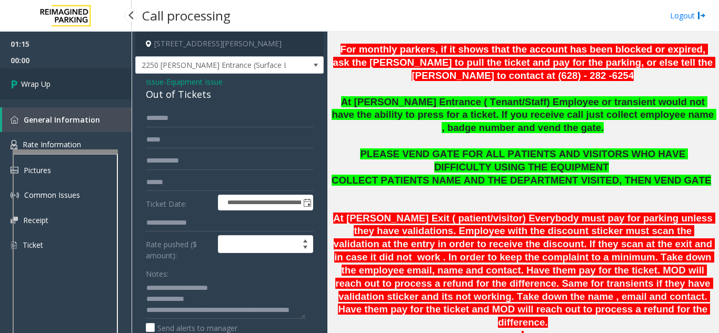
click at [67, 79] on link "Wrap Up" at bounding box center [66, 83] width 132 height 31
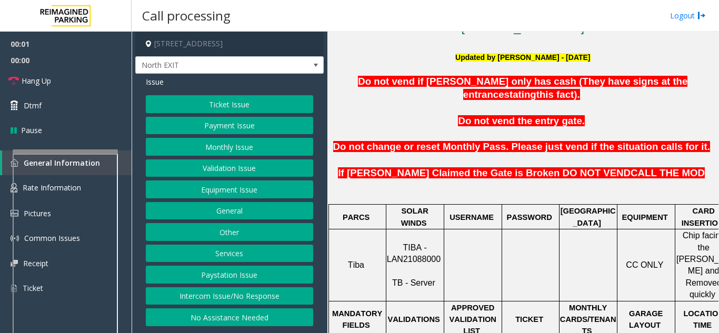
scroll to position [316, 0]
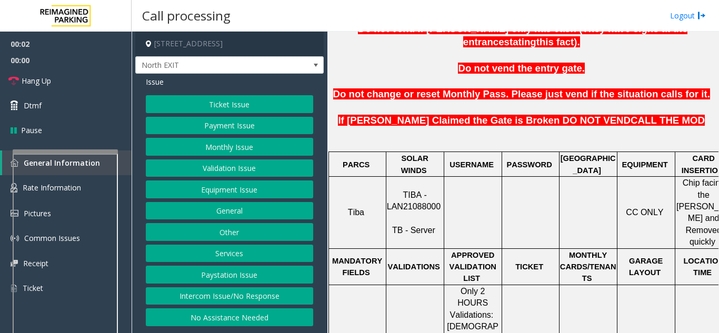
click at [415, 190] on span "TIBA - LAN21088000" at bounding box center [414, 200] width 54 height 21
copy p "LAN21088000"
click at [195, 169] on button "Validation Issue" at bounding box center [229, 168] width 167 height 18
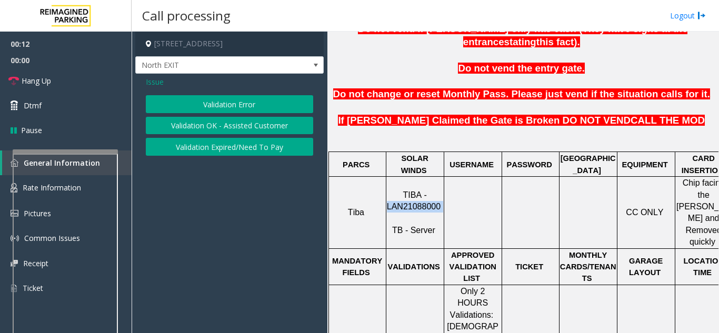
click at [217, 100] on button "Validation Error" at bounding box center [229, 104] width 167 height 18
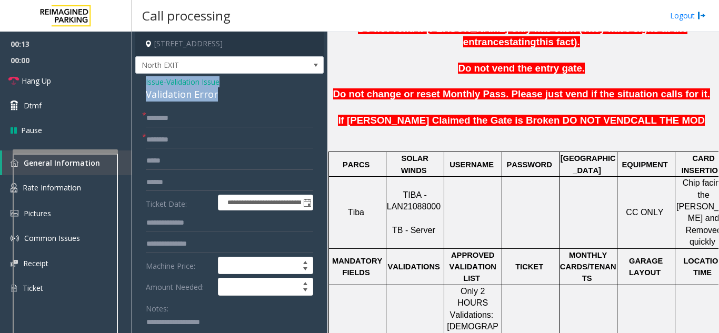
drag, startPoint x: 223, startPoint y: 95, endPoint x: 164, endPoint y: 84, distance: 59.3
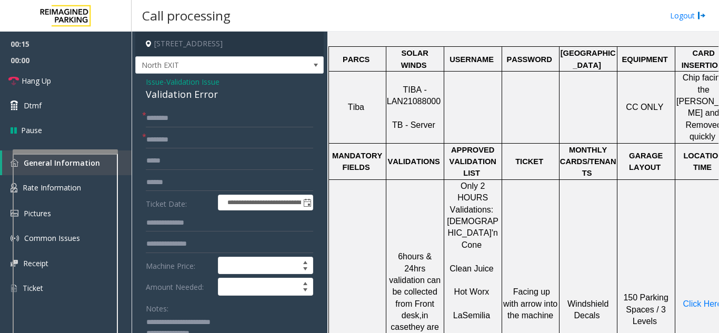
scroll to position [473, 0]
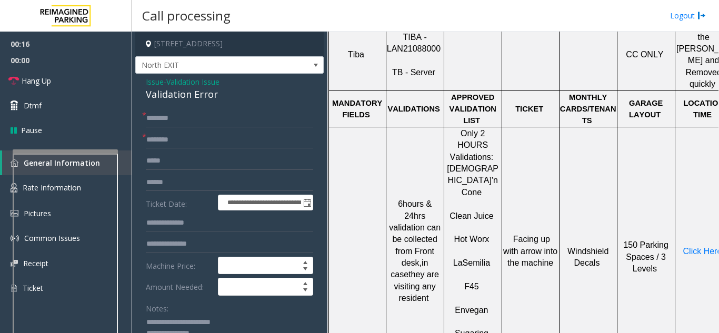
type textarea "**********"
drag, startPoint x: 491, startPoint y: 168, endPoint x: 451, endPoint y: 167, distance: 39.5
click at [451, 222] on p "Hot Worx" at bounding box center [473, 234] width 56 height 24
type input "********"
click at [180, 149] on form "**********" at bounding box center [229, 256] width 167 height 295
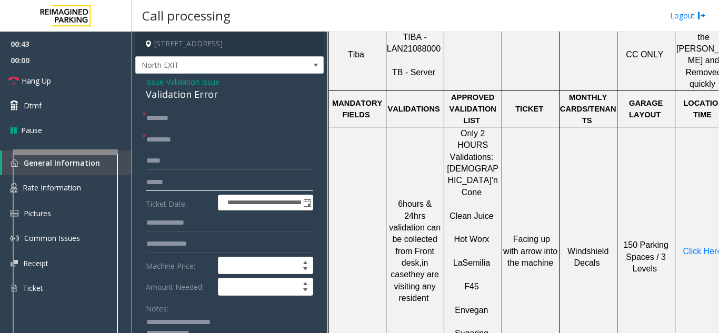
click at [177, 185] on input "text" at bounding box center [229, 183] width 167 height 18
click at [169, 120] on input "text" at bounding box center [229, 118] width 167 height 18
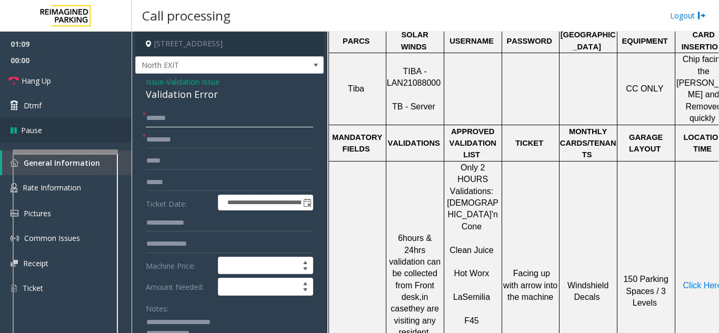
scroll to position [421, 0]
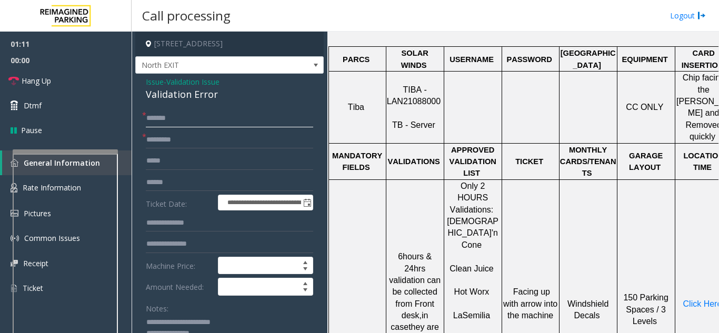
type input "******"
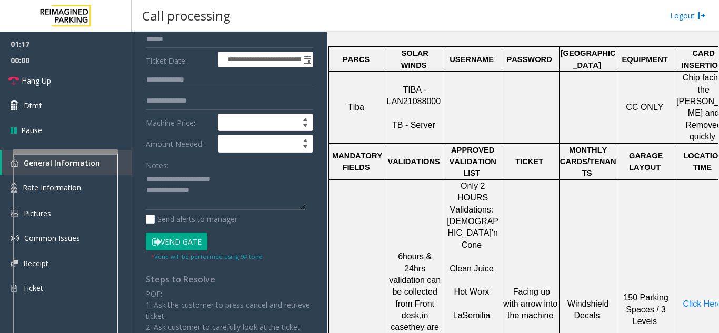
scroll to position [158, 0]
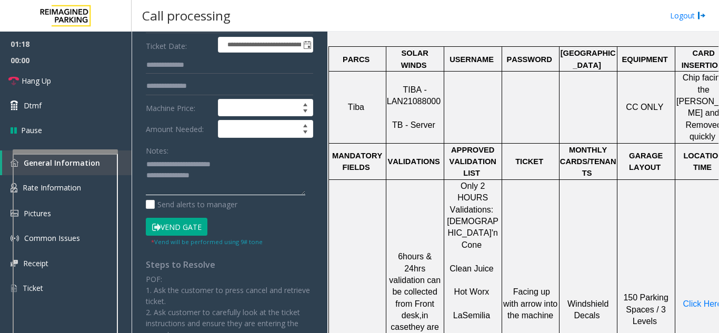
click at [226, 181] on textarea at bounding box center [225, 175] width 159 height 39
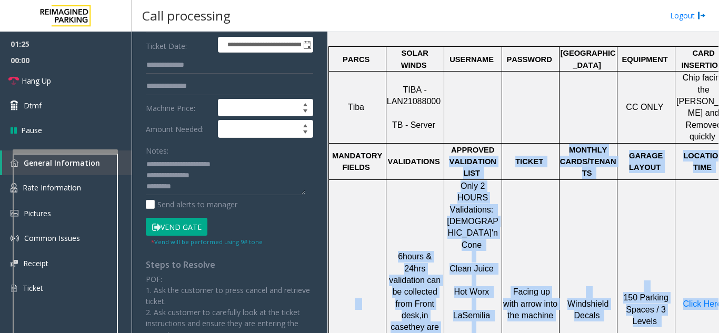
drag, startPoint x: 508, startPoint y: 120, endPoint x: 707, endPoint y: 144, distance: 200.3
click at [707, 144] on tbody "PARCS SOLAR WINDS USERNAME PASSWORD PARIS EQUIPMENT CARD INSERTION Tiba TIBA - …" at bounding box center [530, 315] width 404 height 537
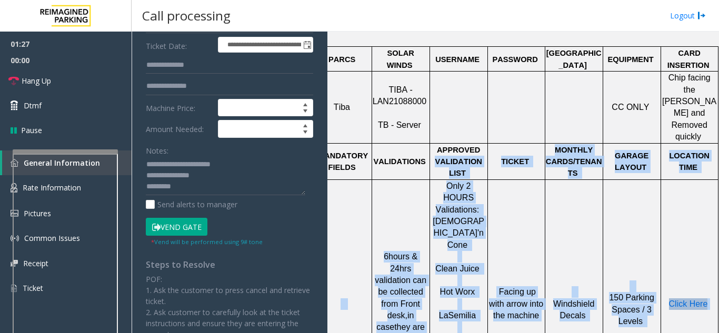
click at [685, 299] on span "Click Here" at bounding box center [688, 303] width 39 height 9
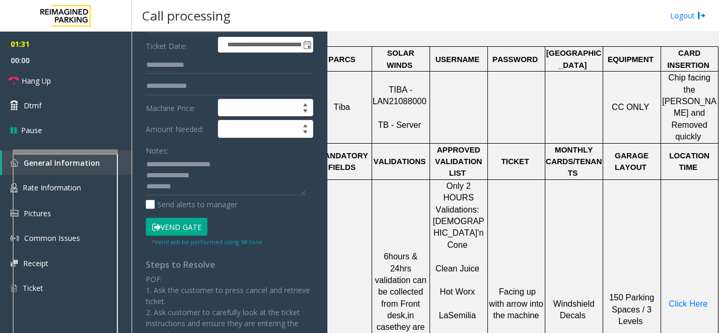
click at [177, 229] on button "Vend Gate" at bounding box center [177, 227] width 62 height 18
click at [186, 187] on textarea at bounding box center [225, 175] width 159 height 39
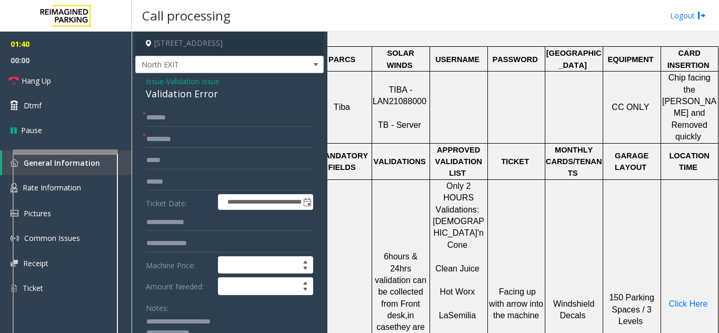
scroll to position [0, 0]
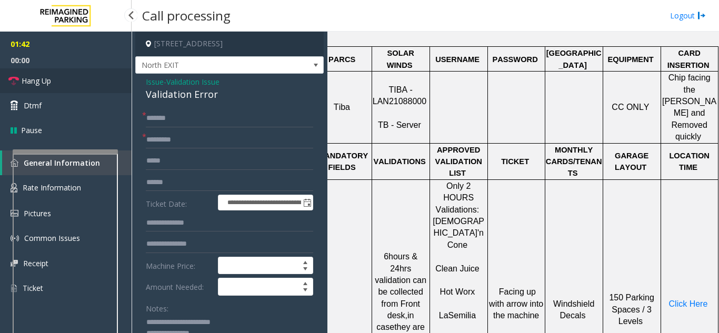
drag, startPoint x: 93, startPoint y: 81, endPoint x: 137, endPoint y: 79, distance: 44.7
click at [93, 81] on link "Hang Up" at bounding box center [66, 80] width 132 height 25
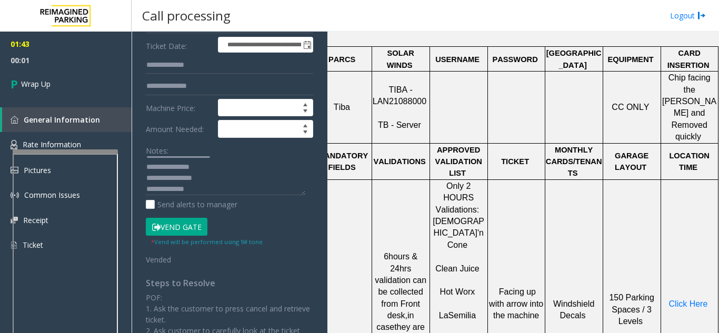
scroll to position [11, 0]
click at [210, 191] on textarea at bounding box center [225, 175] width 159 height 39
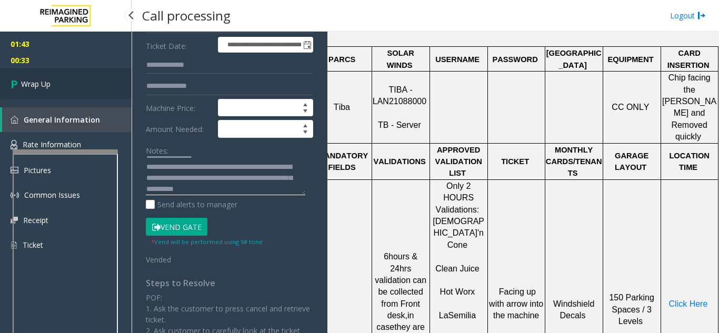
type textarea "**********"
click at [48, 86] on span "Wrap Up" at bounding box center [35, 83] width 29 height 11
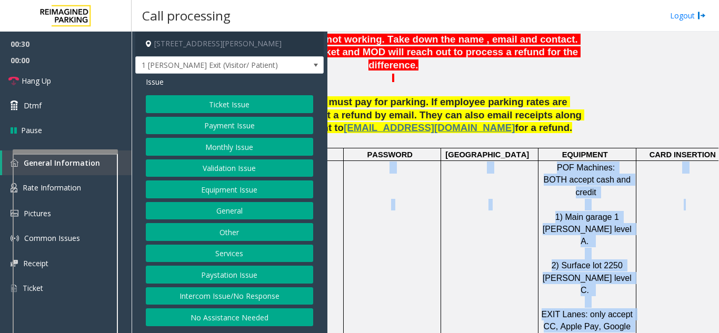
scroll to position [579, 149]
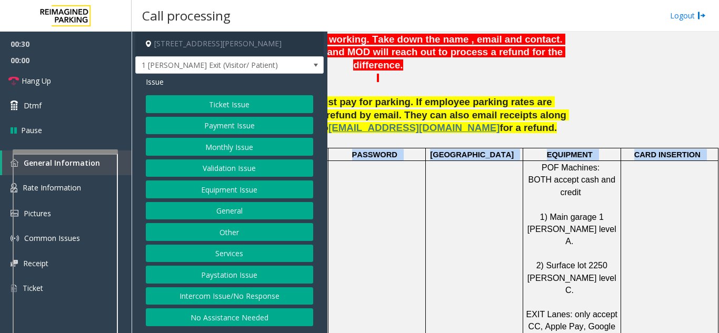
drag, startPoint x: 518, startPoint y: 151, endPoint x: 718, endPoint y: 220, distance: 211.6
click at [718, 220] on app-call-processing "1 Shrader Street, San Francisco, CA 1 Shrader Exit (Visitor/ Patient) Issue Tic…" at bounding box center [425, 182] width 587 height 301
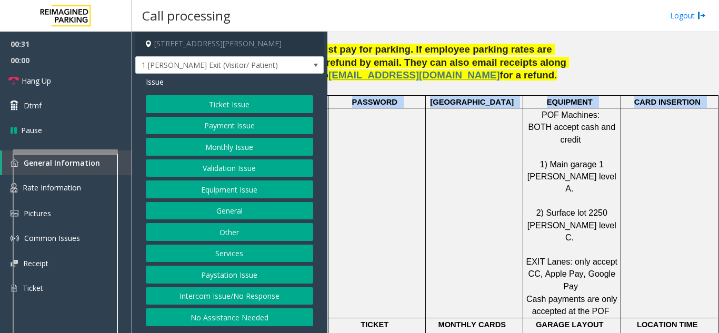
scroll to position [737, 148]
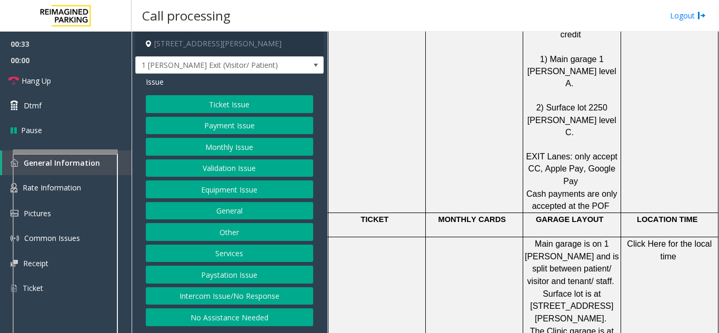
click at [218, 129] on button "Payment Issue" at bounding box center [229, 126] width 167 height 18
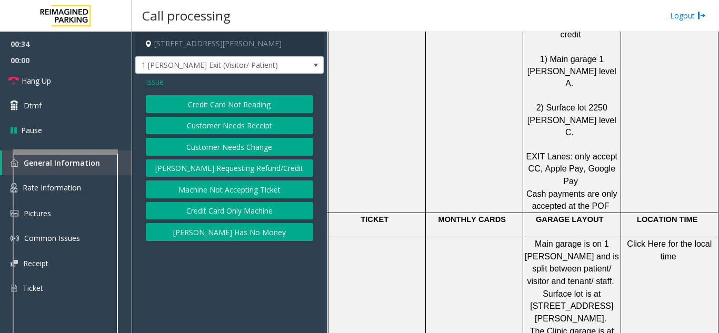
click at [216, 106] on button "Credit Card Not Reading" at bounding box center [229, 104] width 167 height 18
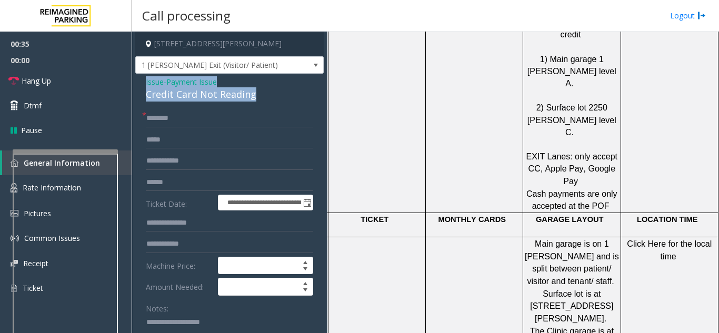
drag, startPoint x: 259, startPoint y: 93, endPoint x: 132, endPoint y: 83, distance: 128.2
click at [132, 83] on div "**********" at bounding box center [425, 182] width 587 height 301
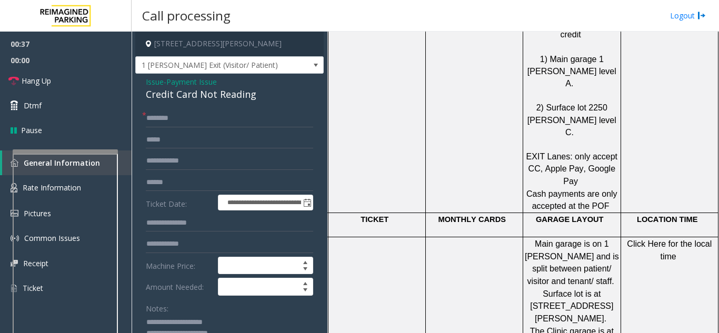
type textarea "**********"
click at [243, 307] on div "Notes:" at bounding box center [229, 326] width 167 height 54
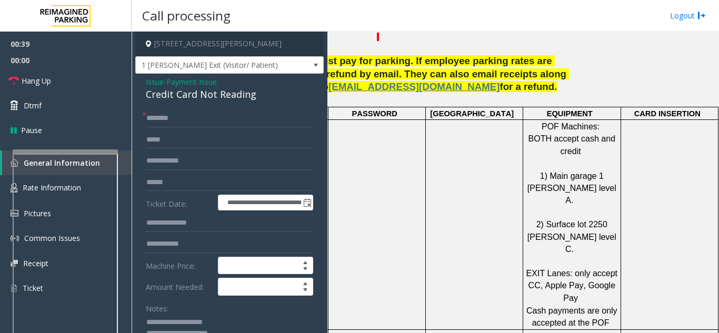
scroll to position [579, 148]
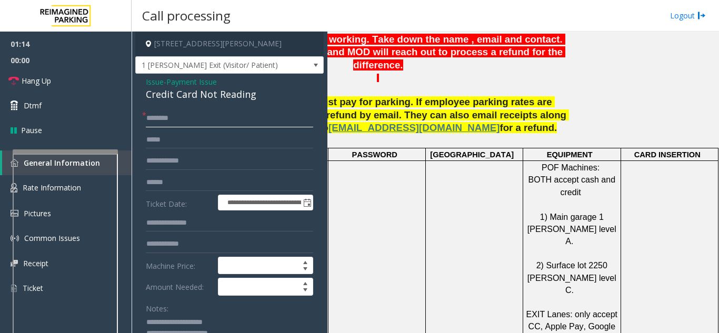
click at [166, 112] on input "text" at bounding box center [229, 118] width 167 height 18
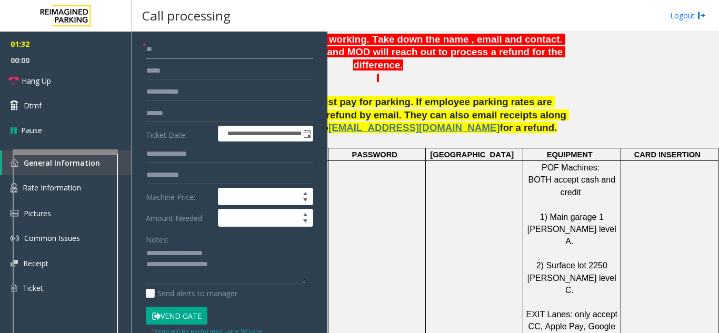
scroll to position [210, 0]
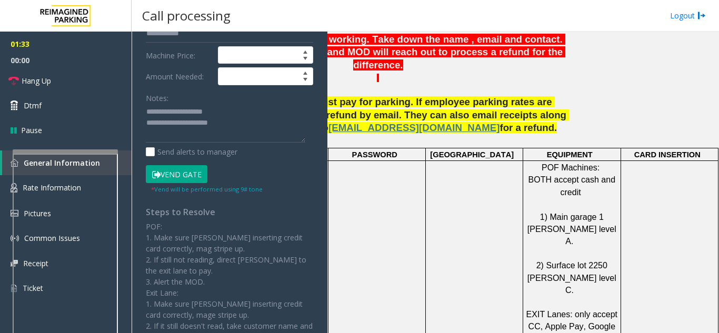
type input "**"
click at [165, 174] on button "Vend Gate" at bounding box center [177, 174] width 62 height 18
click at [253, 125] on textarea at bounding box center [225, 123] width 159 height 39
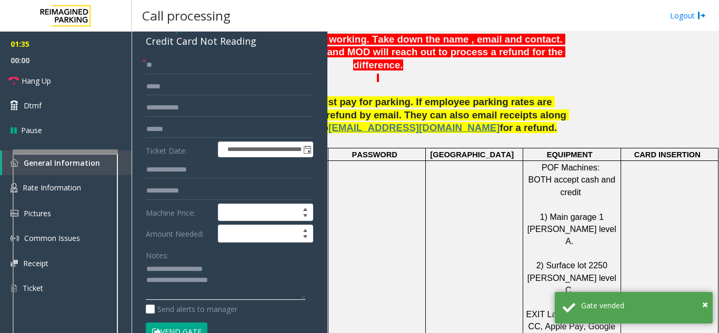
scroll to position [53, 0]
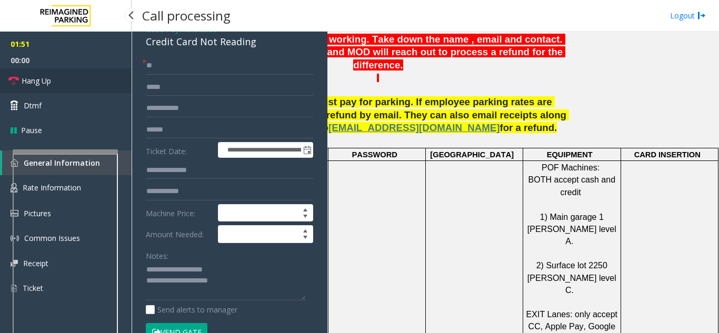
click at [82, 82] on link "Hang Up" at bounding box center [66, 80] width 132 height 25
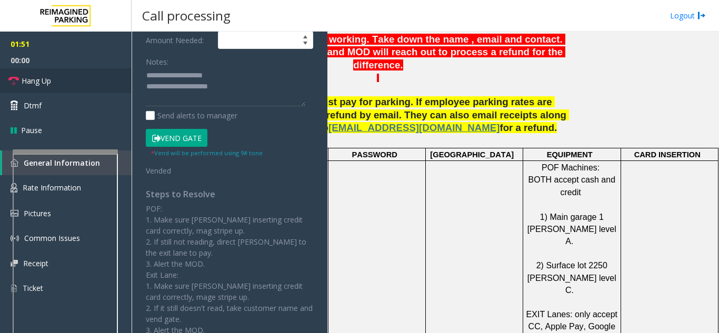
scroll to position [263, 0]
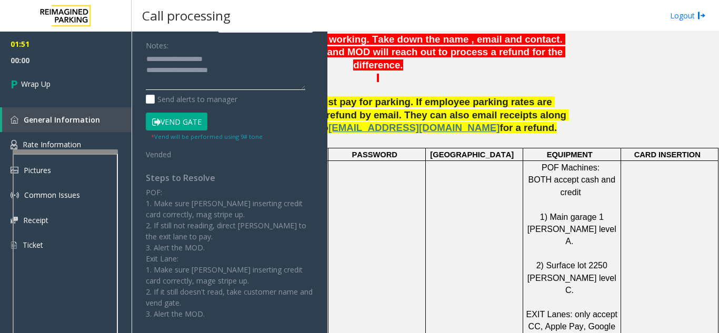
click at [236, 73] on textarea at bounding box center [225, 70] width 159 height 39
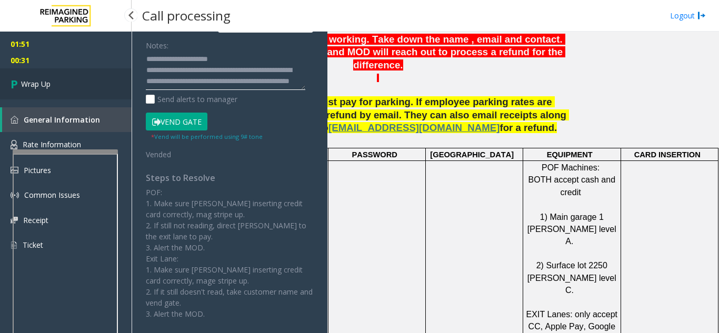
type textarea "**********"
click at [58, 85] on link "Wrap Up" at bounding box center [66, 83] width 132 height 31
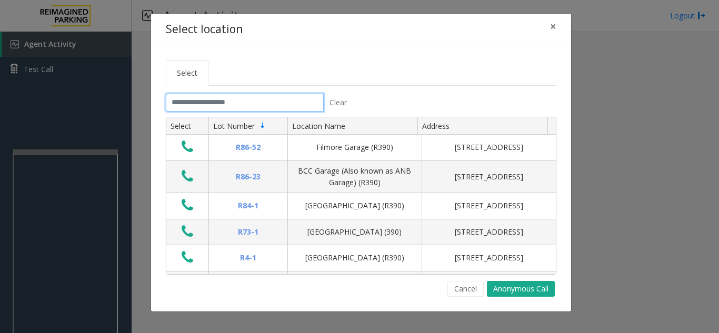
click at [209, 106] on input "text" at bounding box center [245, 103] width 158 height 18
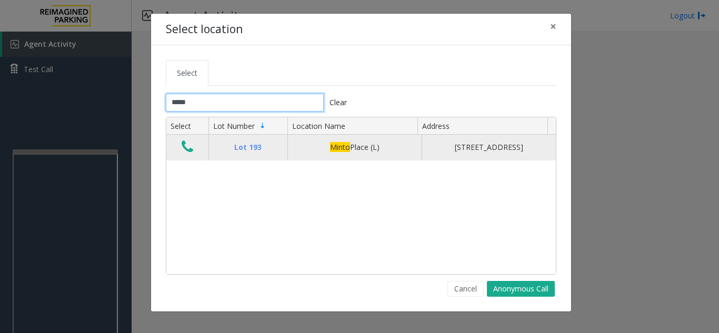
type input "*****"
click at [182, 153] on icon "Data table" at bounding box center [188, 146] width 12 height 15
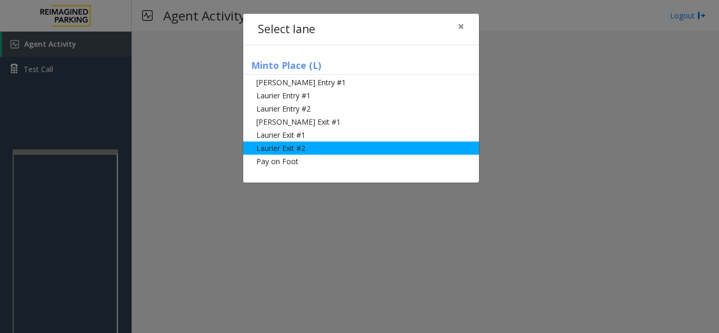
click at [275, 144] on li "Laurier Exit #2" at bounding box center [361, 148] width 236 height 13
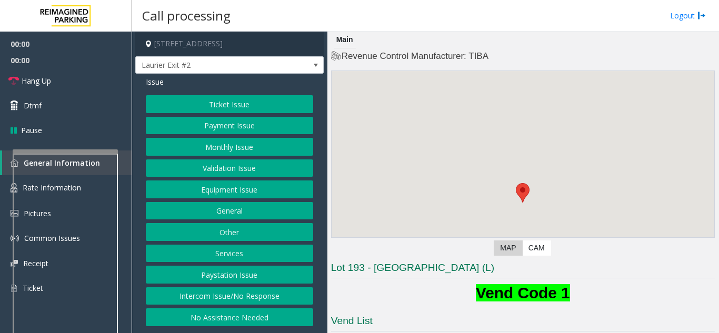
click at [227, 107] on button "Ticket Issue" at bounding box center [229, 104] width 167 height 18
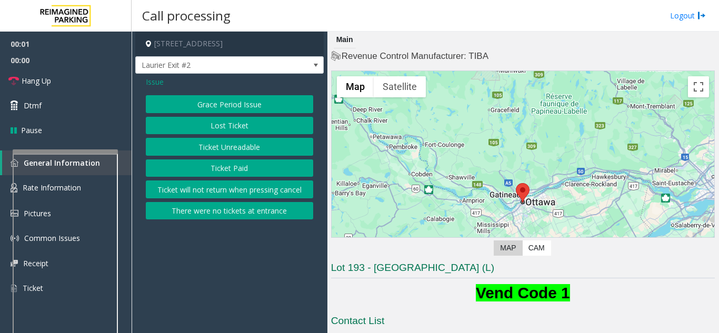
click at [222, 212] on button "There were no tickets at entrance" at bounding box center [229, 211] width 167 height 18
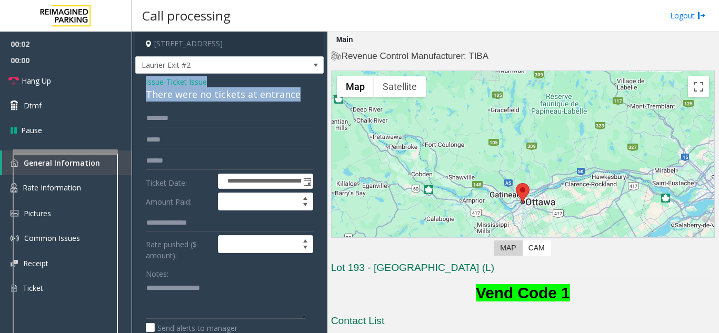
drag, startPoint x: 298, startPoint y: 95, endPoint x: 135, endPoint y: 78, distance: 163.4
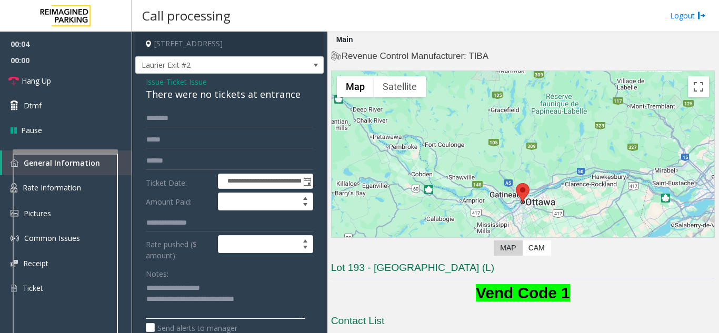
click at [282, 299] on textarea at bounding box center [225, 298] width 159 height 39
type textarea "**********"
click at [76, 112] on link "Dtmf" at bounding box center [66, 105] width 132 height 25
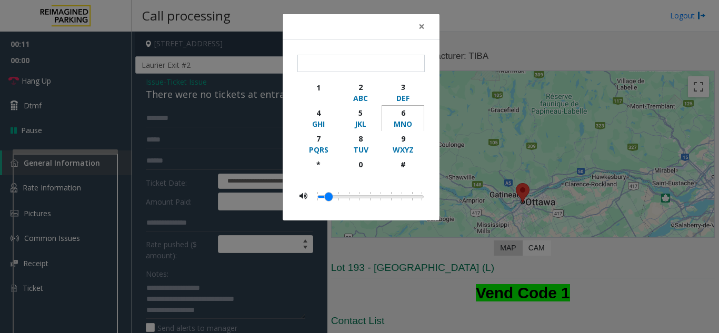
click at [402, 114] on div "6" at bounding box center [402, 112] width 29 height 11
type input "*"
click at [420, 36] on button "×" at bounding box center [421, 27] width 21 height 26
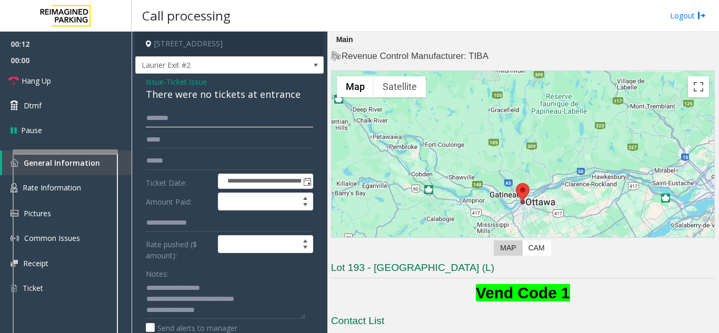
click at [179, 114] on input "text" at bounding box center [229, 118] width 167 height 18
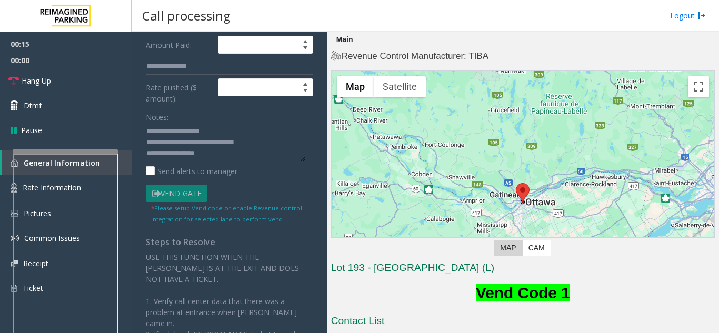
scroll to position [158, 0]
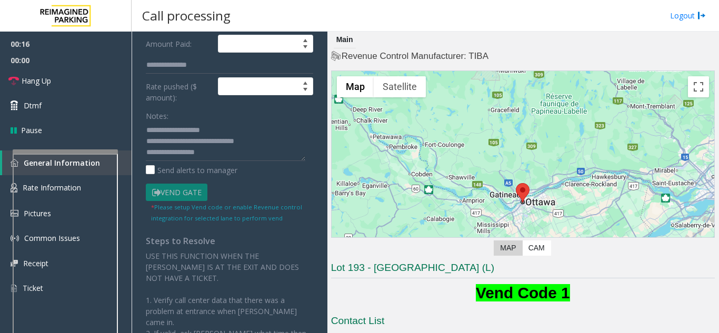
type input "****"
click at [212, 153] on textarea at bounding box center [225, 141] width 159 height 39
type textarea "**********"
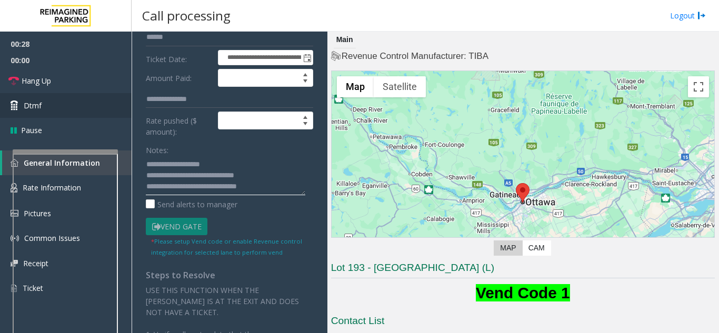
scroll to position [105, 0]
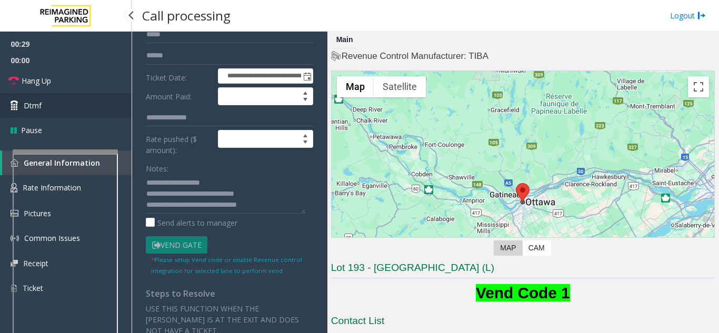
click at [68, 107] on link "Dtmf" at bounding box center [66, 105] width 132 height 25
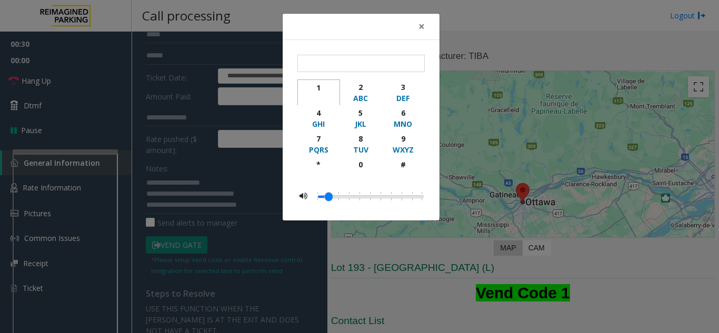
click at [320, 95] on div "button" at bounding box center [318, 98] width 29 height 11
type input "*"
click at [422, 25] on span "×" at bounding box center [421, 26] width 6 height 15
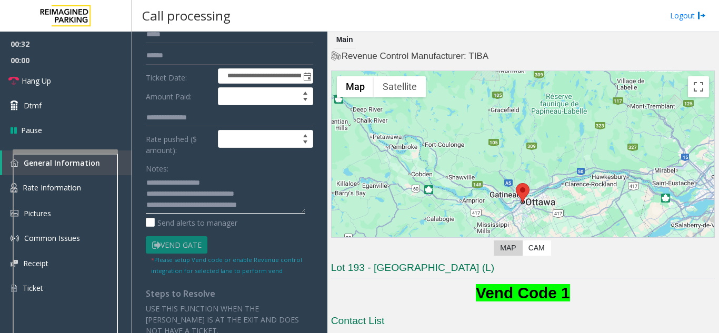
click at [284, 201] on textarea at bounding box center [225, 193] width 159 height 39
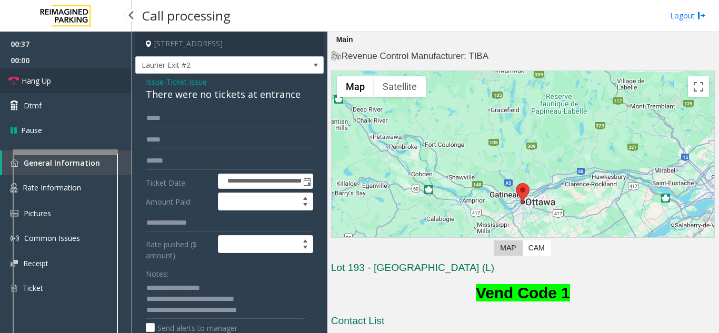
click at [39, 77] on span "Hang Up" at bounding box center [36, 80] width 29 height 11
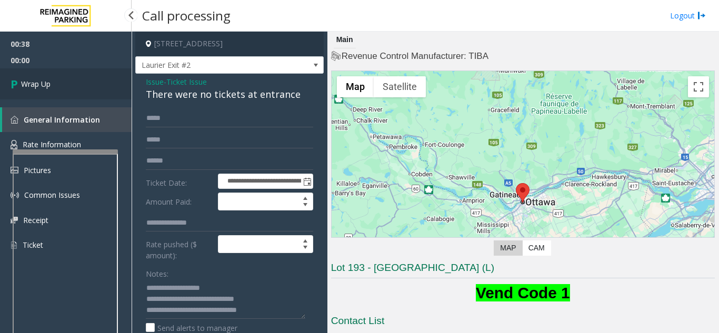
click at [38, 80] on span "Wrap Up" at bounding box center [35, 83] width 29 height 11
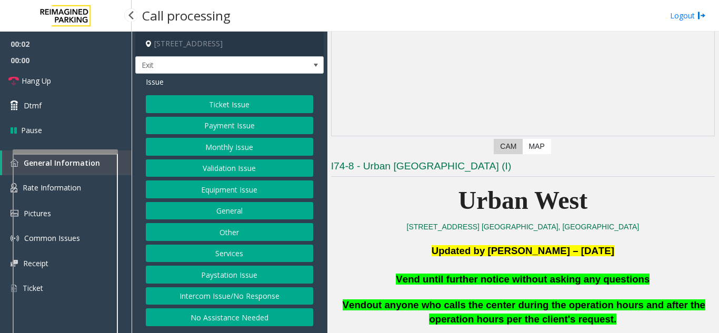
scroll to position [105, 0]
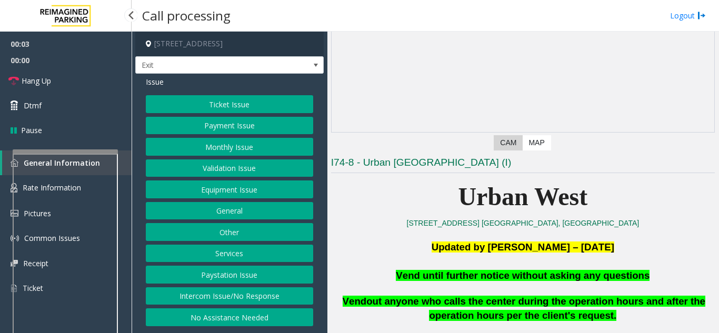
click at [222, 190] on button "Equipment Issue" at bounding box center [229, 189] width 167 height 18
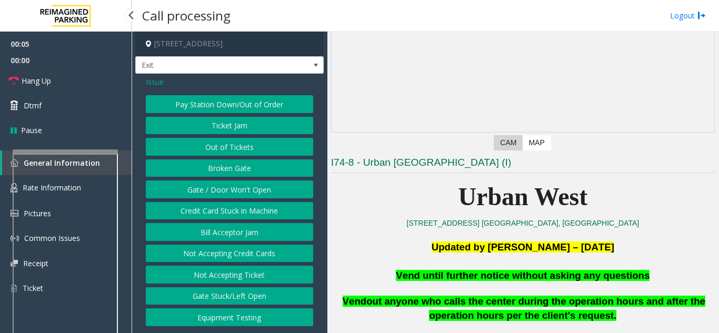
click at [222, 190] on button "Gate / Door Won't Open" at bounding box center [229, 189] width 167 height 18
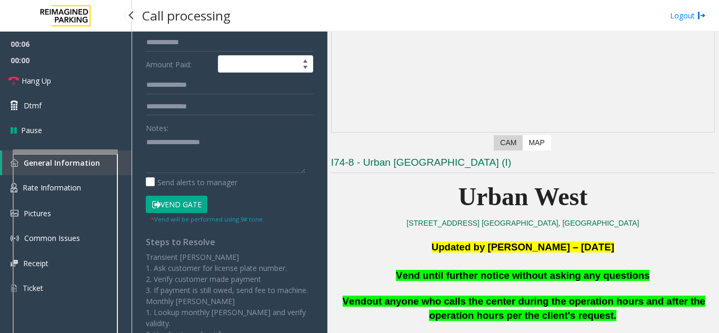
scroll to position [210, 0]
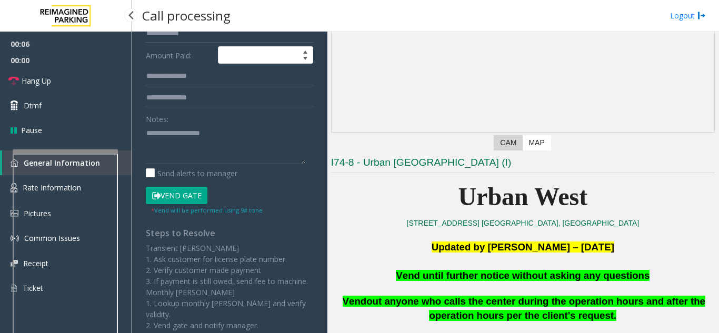
click at [192, 199] on button "Vend Gate" at bounding box center [177, 196] width 62 height 18
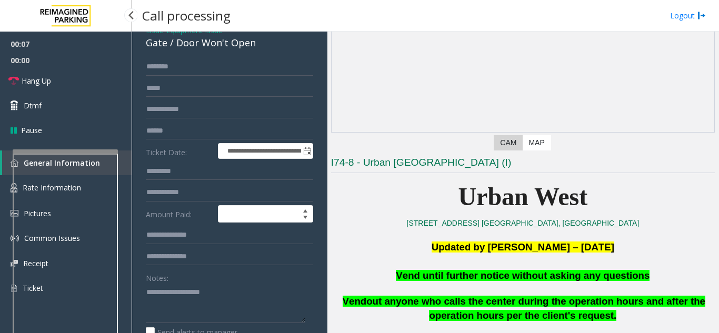
scroll to position [0, 0]
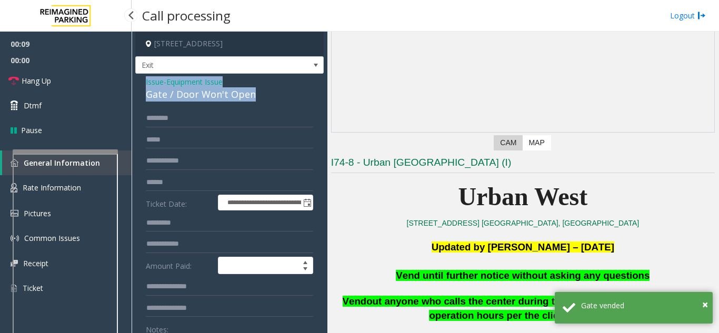
drag, startPoint x: 257, startPoint y: 95, endPoint x: 142, endPoint y: 77, distance: 117.1
copy div "Issue - Equipment Issue Gate / Door Won't Open"
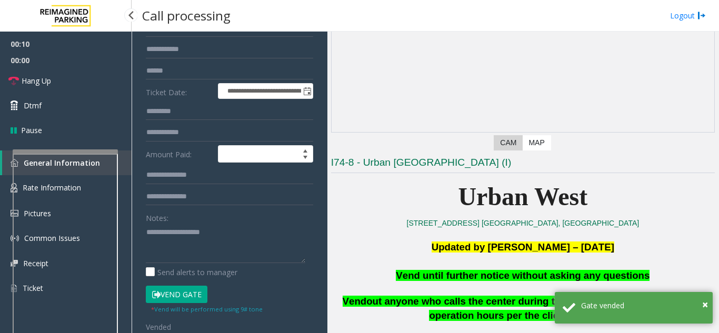
scroll to position [158, 0]
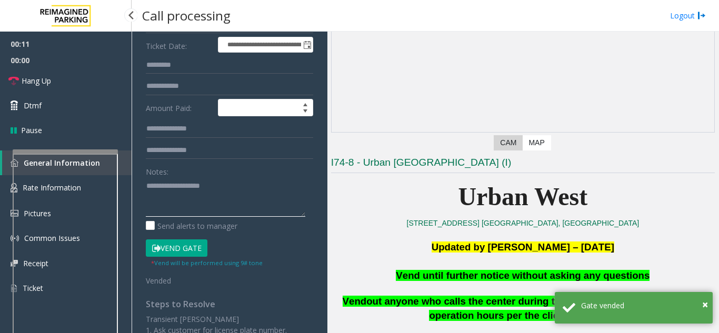
click at [189, 200] on textarea at bounding box center [225, 196] width 159 height 39
paste textarea "**********"
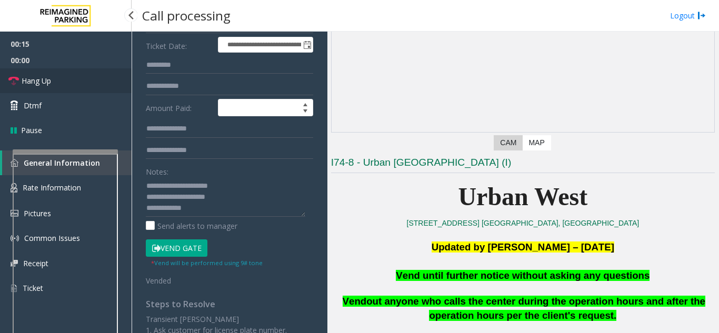
click at [105, 83] on link "Hang Up" at bounding box center [66, 80] width 132 height 25
click at [197, 214] on textarea at bounding box center [225, 196] width 159 height 39
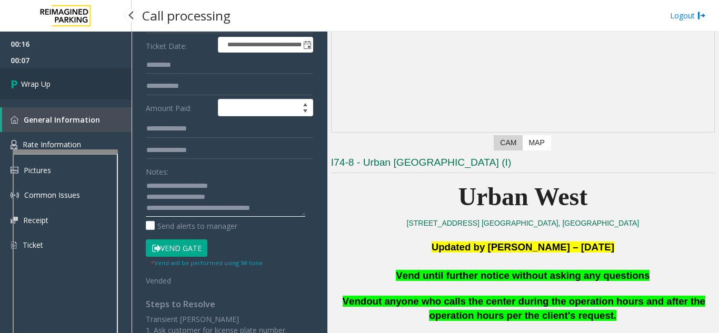
type textarea "**********"
click at [39, 82] on span "Wrap Up" at bounding box center [35, 83] width 29 height 11
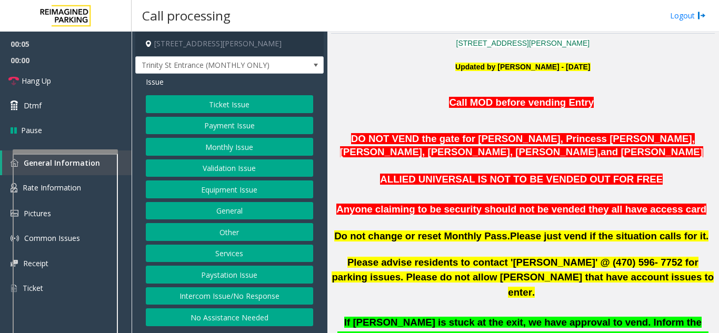
scroll to position [263, 0]
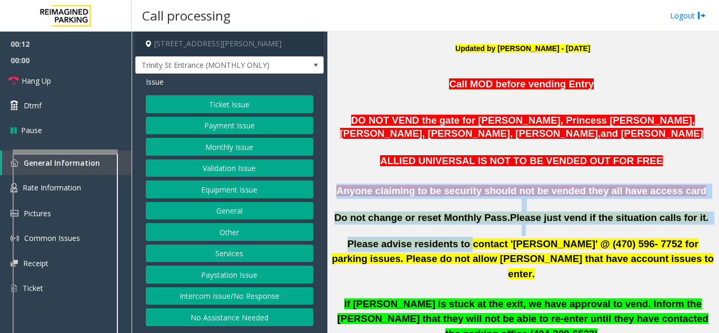
drag, startPoint x: 357, startPoint y: 190, endPoint x: 453, endPoint y: 249, distance: 112.6
click at [453, 249] on span "Please advise residents to contact 'Aldo Gaither' @ (470) 596- 7752 for parking…" at bounding box center [522, 258] width 382 height 41
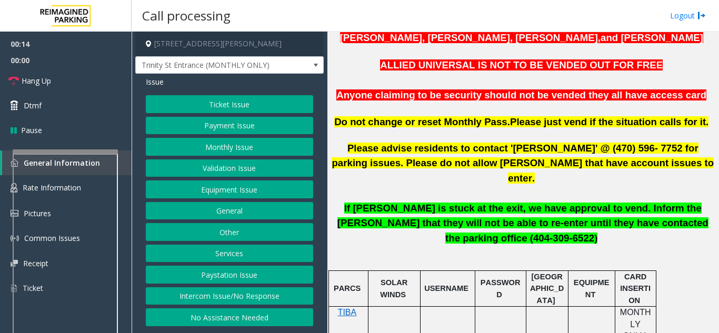
scroll to position [368, 0]
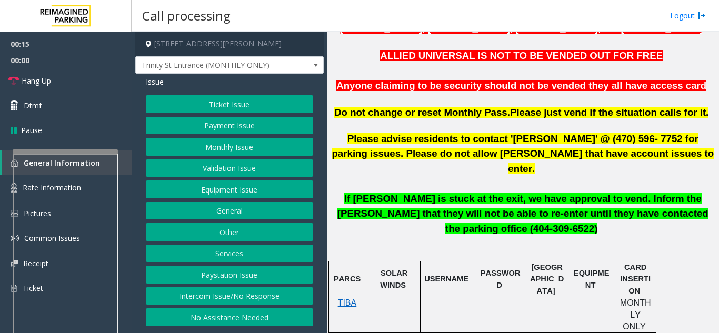
click at [236, 298] on button "Intercom Issue/No Response" at bounding box center [229, 296] width 167 height 18
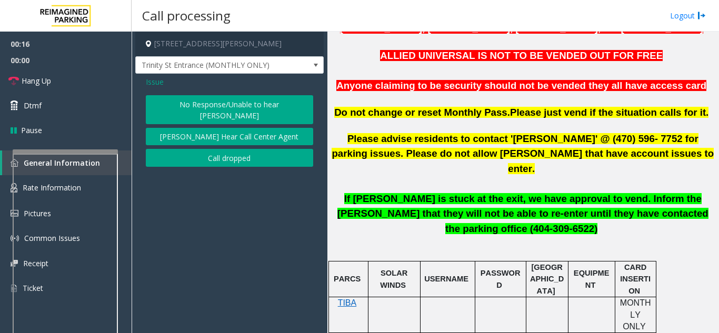
click at [204, 109] on button "No Response/Unable to hear [PERSON_NAME]" at bounding box center [229, 109] width 167 height 29
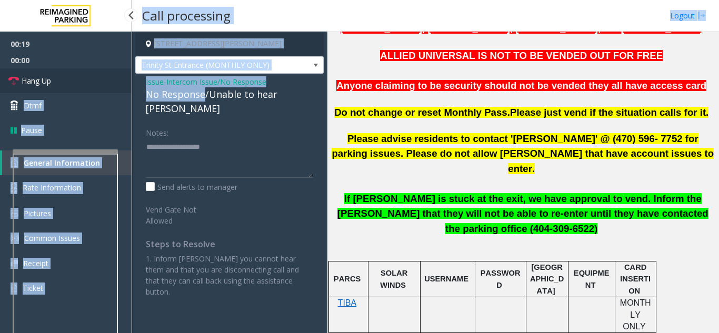
drag, startPoint x: 204, startPoint y: 96, endPoint x: 131, endPoint y: 93, distance: 72.7
click at [131, 93] on app-root "00:19 00:00 Hang Up Dtmf Pause General Information Rate Information Pictures Co…" at bounding box center [359, 166] width 719 height 333
click at [193, 96] on div "No Response/Unable to hear [PERSON_NAME]" at bounding box center [229, 101] width 167 height 28
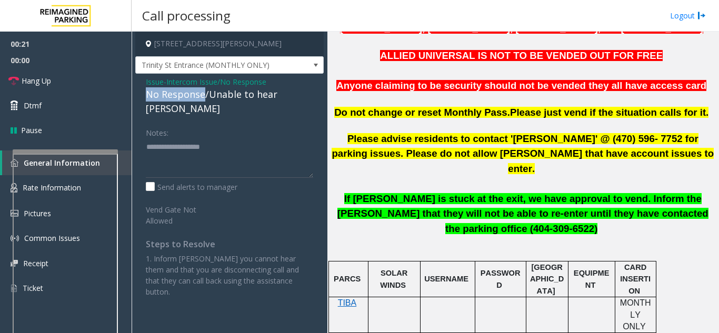
drag, startPoint x: 204, startPoint y: 95, endPoint x: 146, endPoint y: 94, distance: 58.4
click at [146, 94] on div "No Response/Unable to hear [PERSON_NAME]" at bounding box center [229, 101] width 167 height 28
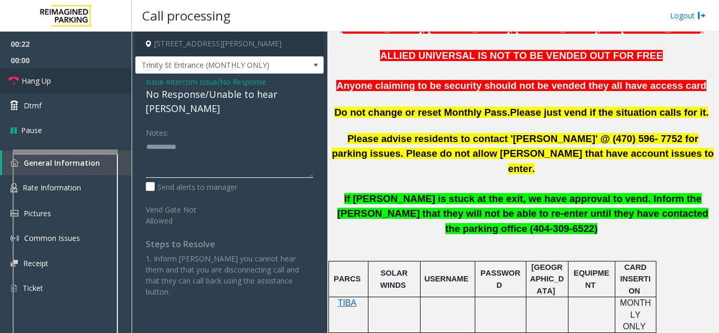
type textarea "**********"
click at [87, 84] on link "Hang Up" at bounding box center [66, 80] width 132 height 25
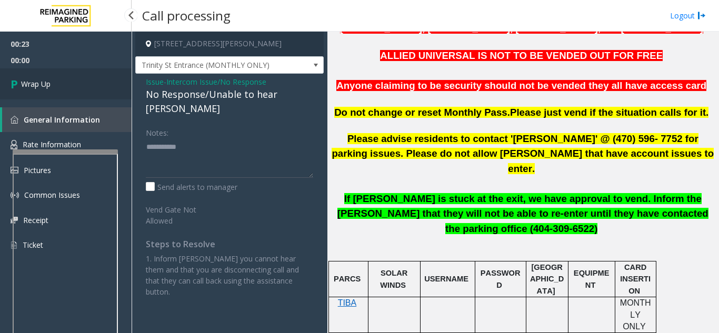
click at [57, 86] on link "Wrap Up" at bounding box center [66, 83] width 132 height 31
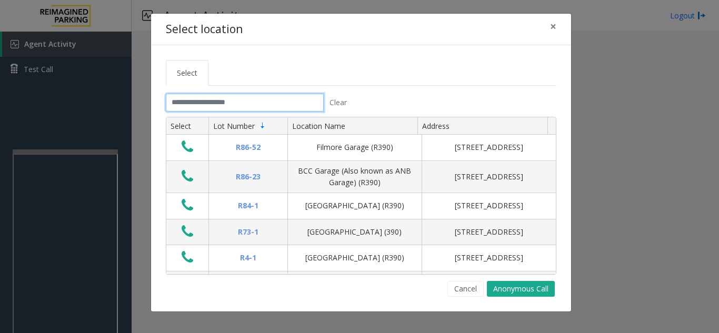
click at [221, 100] on input "text" at bounding box center [245, 103] width 158 height 18
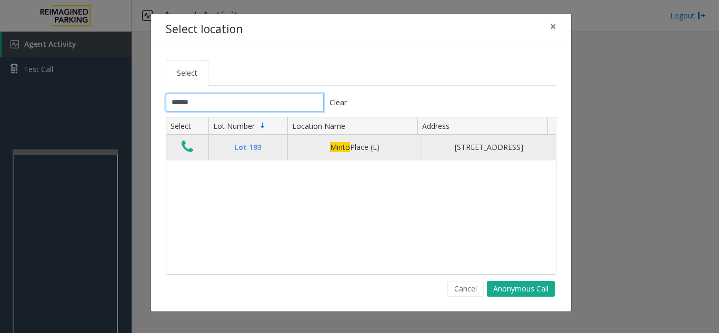
type input "*****"
click at [190, 150] on icon "Data table" at bounding box center [188, 146] width 12 height 15
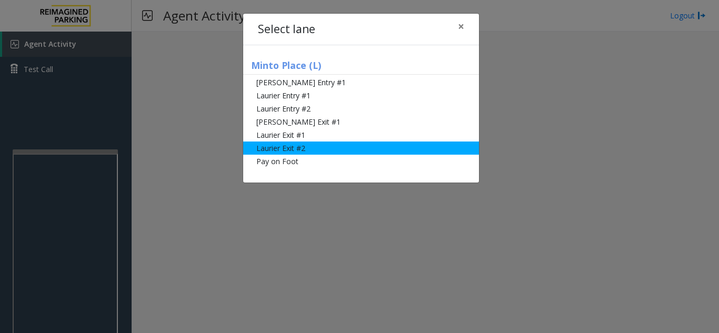
click at [288, 150] on li "Laurier Exit #2" at bounding box center [361, 148] width 236 height 13
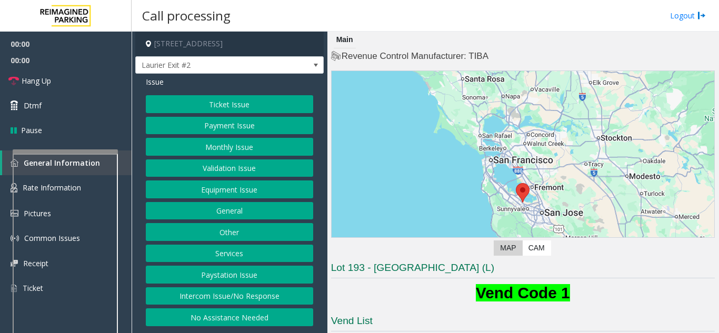
click at [217, 100] on button "Ticket Issue" at bounding box center [229, 104] width 167 height 18
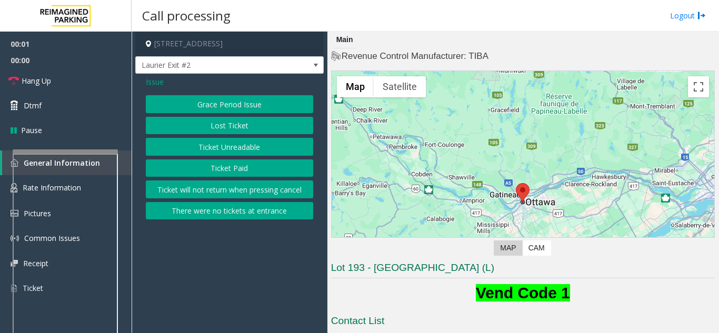
click at [247, 214] on button "There were no tickets at entrance" at bounding box center [229, 211] width 167 height 18
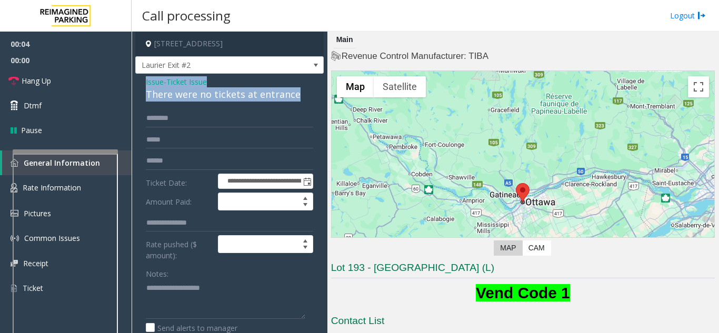
drag, startPoint x: 300, startPoint y: 91, endPoint x: 143, endPoint y: 82, distance: 157.6
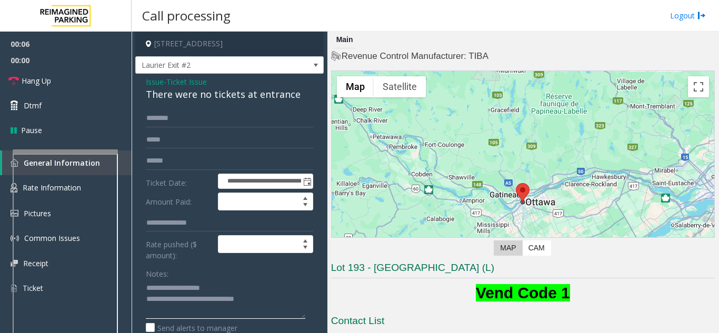
click at [253, 294] on textarea at bounding box center [225, 298] width 159 height 39
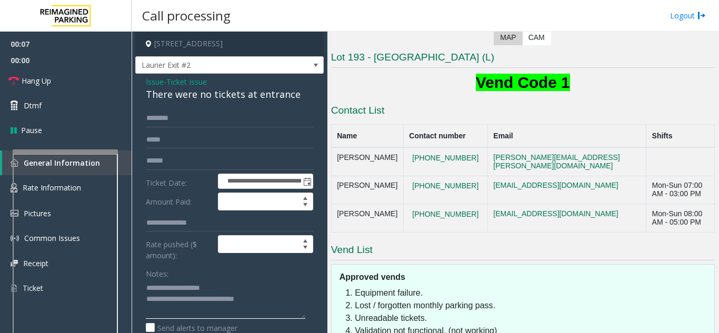
scroll to position [296, 0]
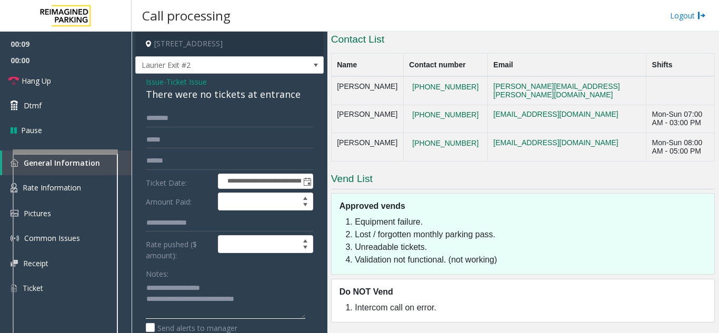
click at [289, 296] on textarea at bounding box center [225, 298] width 159 height 39
click at [73, 80] on link "Hang Up" at bounding box center [66, 80] width 132 height 25
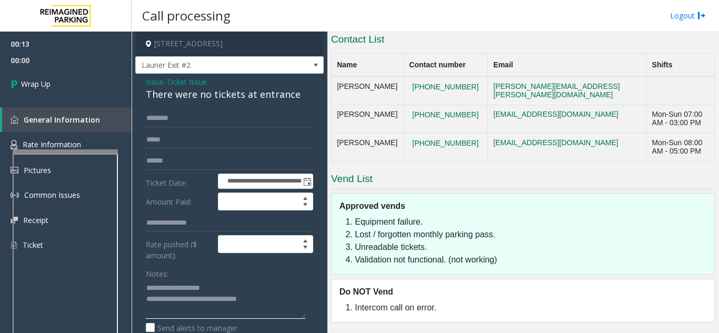
click at [266, 301] on textarea at bounding box center [225, 298] width 159 height 39
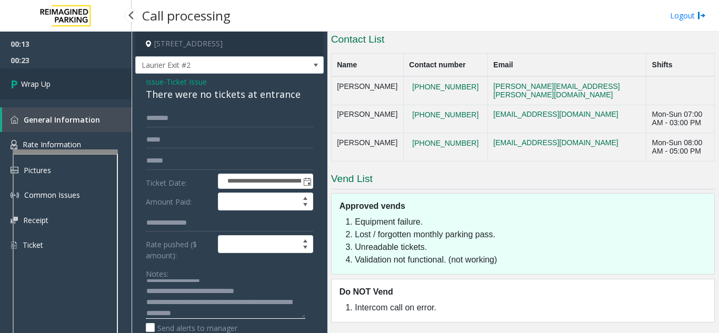
type textarea "**********"
click at [38, 77] on link "Wrap Up" at bounding box center [66, 83] width 132 height 31
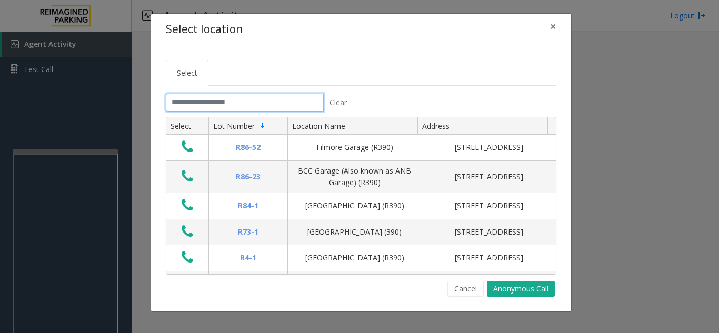
click at [217, 102] on input "text" at bounding box center [245, 103] width 158 height 18
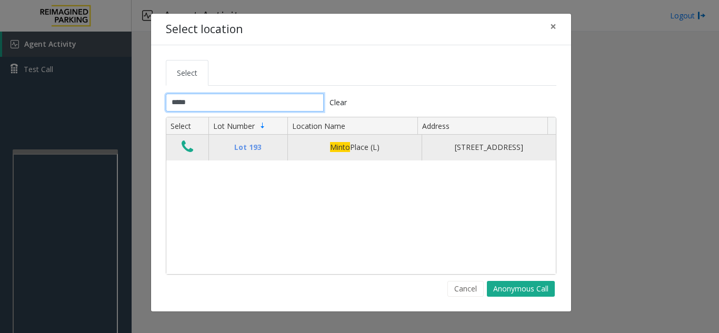
type input "*****"
click at [182, 146] on icon "Data table" at bounding box center [188, 146] width 12 height 15
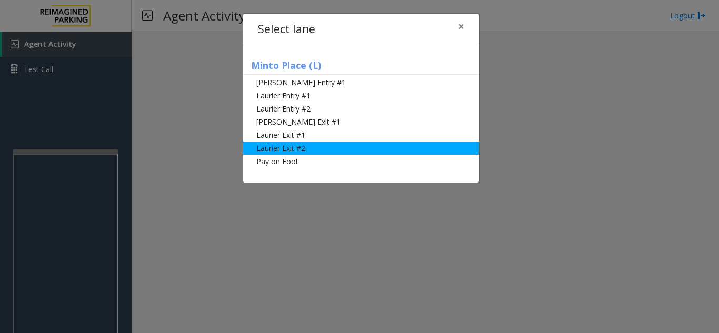
click at [267, 152] on li "Laurier Exit #2" at bounding box center [361, 148] width 236 height 13
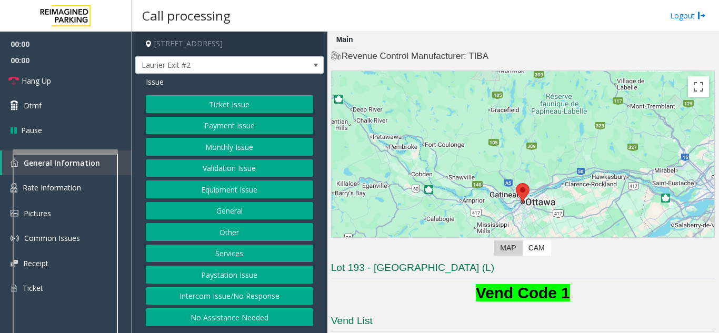
click at [239, 107] on button "Ticket Issue" at bounding box center [229, 104] width 167 height 18
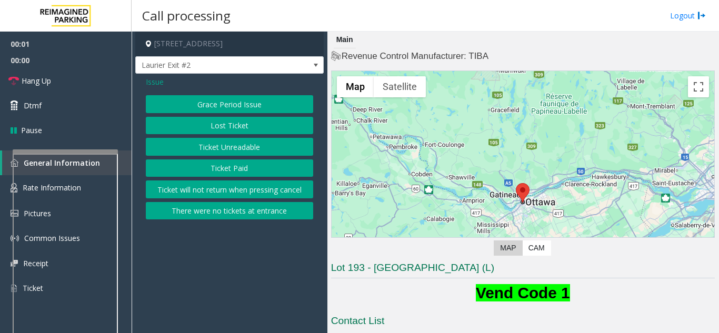
click at [243, 214] on button "There were no tickets at entrance" at bounding box center [229, 211] width 167 height 18
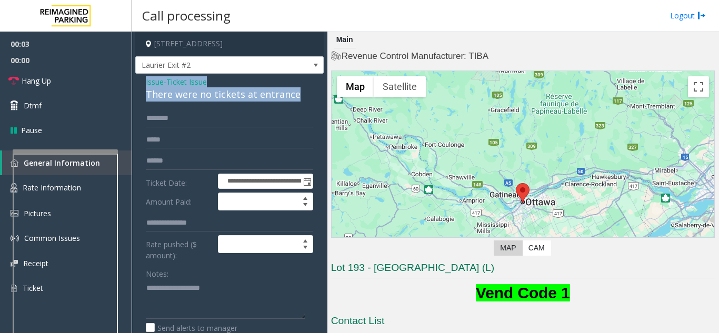
drag, startPoint x: 293, startPoint y: 93, endPoint x: 140, endPoint y: 78, distance: 152.8
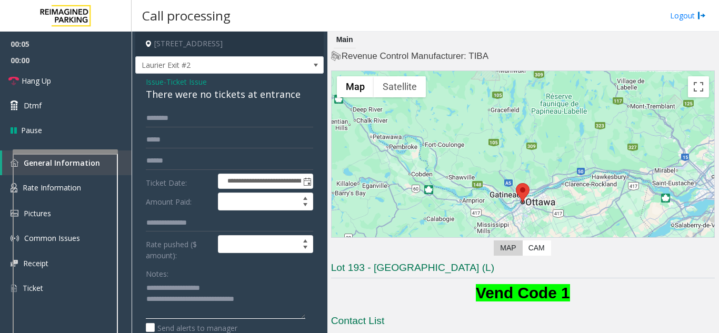
click at [286, 304] on textarea at bounding box center [225, 298] width 159 height 39
type textarea "**********"
click at [205, 121] on input "text" at bounding box center [229, 118] width 167 height 18
click at [153, 124] on input "*****" at bounding box center [229, 118] width 167 height 18
type input "*****"
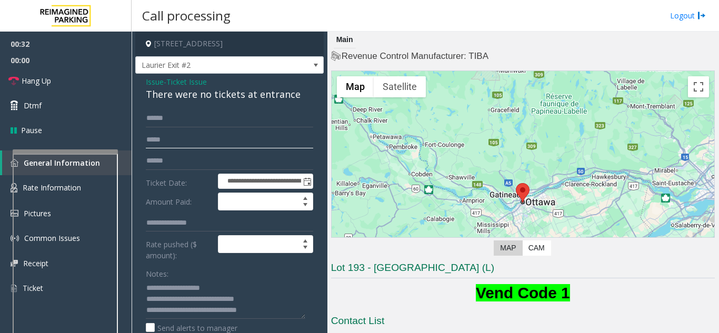
click at [158, 133] on input "text" at bounding box center [229, 140] width 167 height 18
click at [88, 109] on link "Dtmf" at bounding box center [66, 105] width 132 height 25
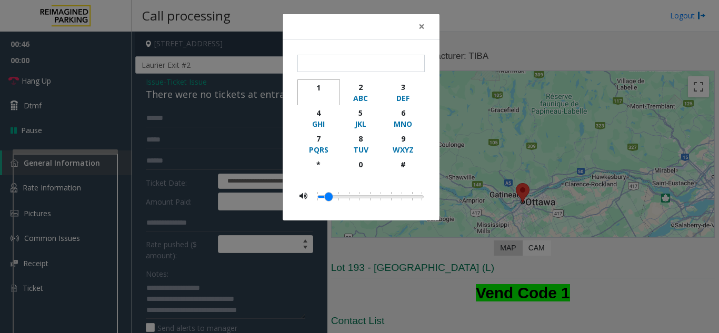
click at [317, 84] on div "1" at bounding box center [318, 87] width 29 height 11
type input "*"
click at [415, 31] on button "×" at bounding box center [421, 27] width 21 height 26
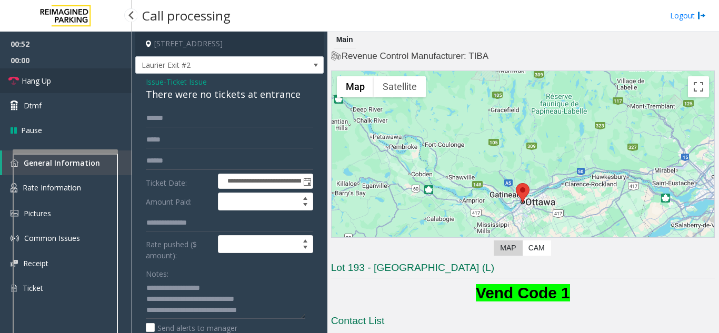
click at [58, 87] on link "Hang Up" at bounding box center [66, 80] width 132 height 25
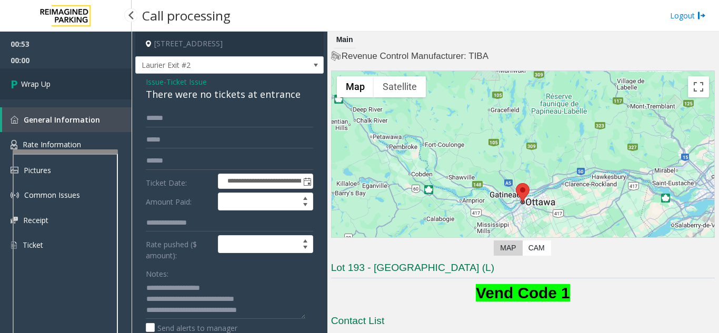
click at [35, 78] on link "Wrap Up" at bounding box center [66, 83] width 132 height 31
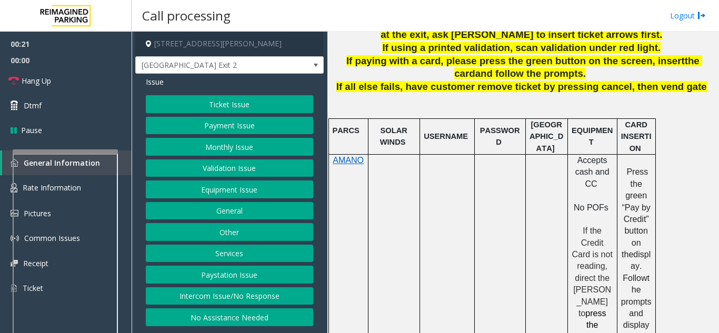
scroll to position [473, 0]
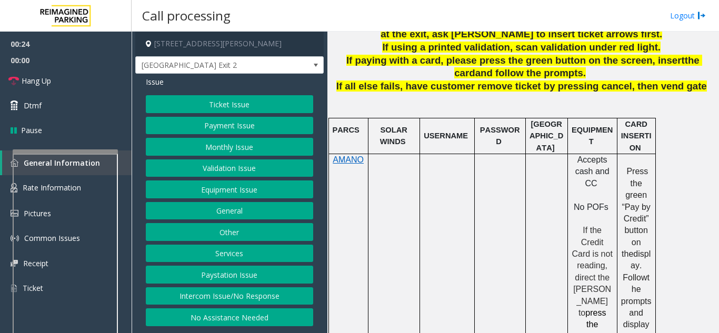
click at [210, 166] on button "Validation Issue" at bounding box center [229, 168] width 167 height 18
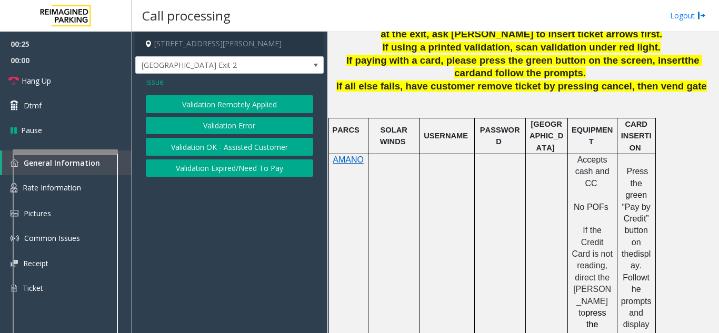
click at [210, 122] on button "Validation Error" at bounding box center [229, 126] width 167 height 18
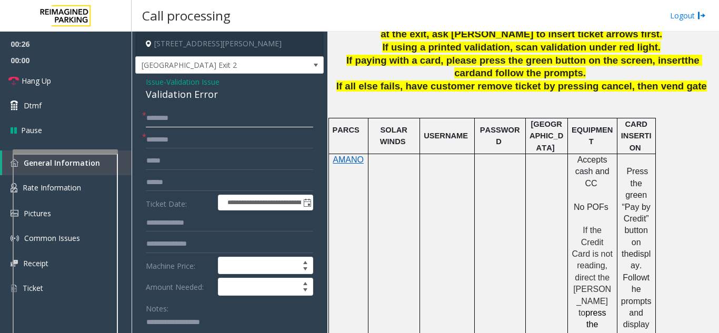
click at [170, 120] on input "text" at bounding box center [229, 118] width 167 height 18
type input "**"
click at [208, 137] on input "text" at bounding box center [229, 140] width 167 height 18
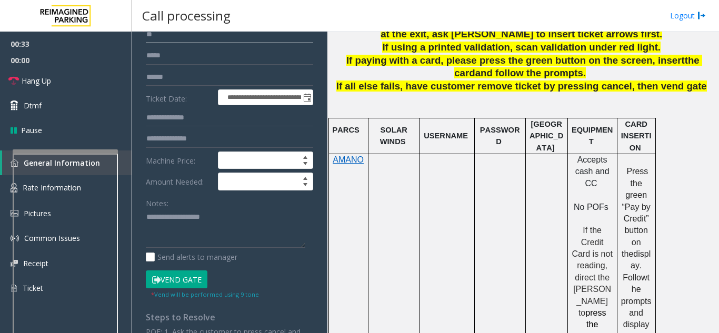
type input "**"
click at [180, 218] on textarea at bounding box center [225, 228] width 159 height 39
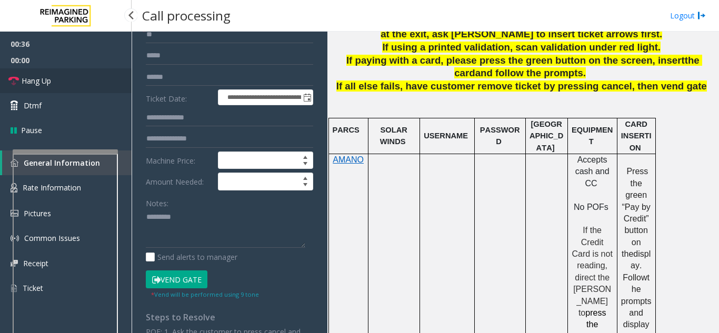
click at [65, 85] on link "Hang Up" at bounding box center [66, 80] width 132 height 25
click at [206, 218] on textarea at bounding box center [225, 228] width 159 height 39
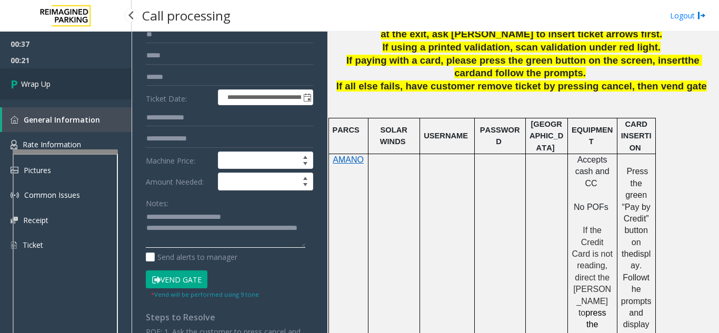
type textarea "**********"
click at [61, 83] on link "Wrap Up" at bounding box center [66, 83] width 132 height 31
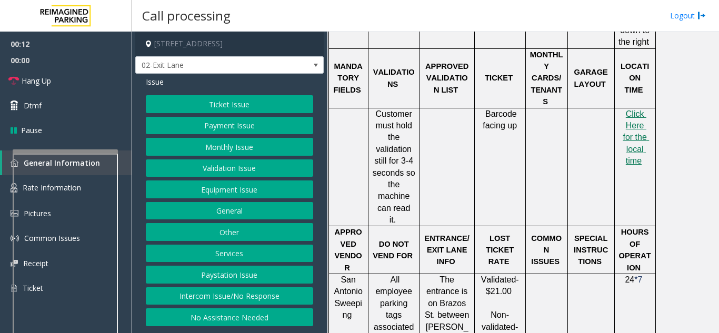
scroll to position [473, 0]
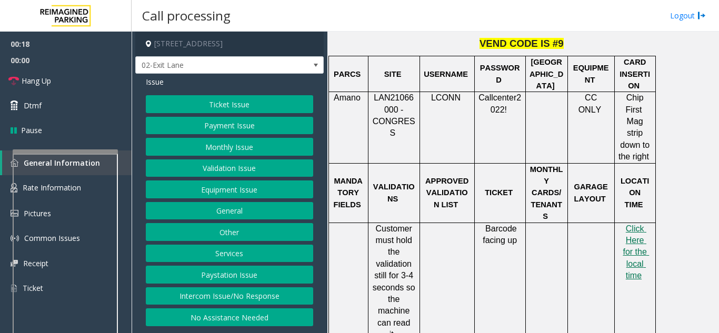
click at [195, 166] on button "Validation Issue" at bounding box center [229, 168] width 167 height 18
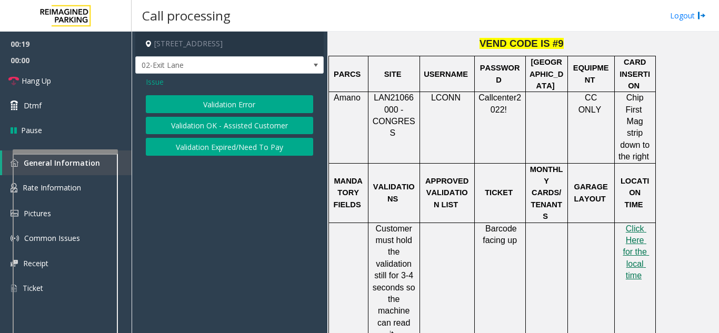
click at [196, 110] on button "Validation Error" at bounding box center [229, 104] width 167 height 18
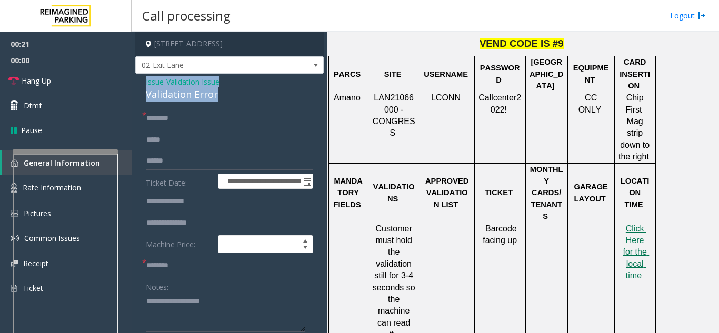
drag, startPoint x: 227, startPoint y: 96, endPoint x: 139, endPoint y: 80, distance: 89.7
click at [139, 80] on div "**********" at bounding box center [229, 280] width 188 height 413
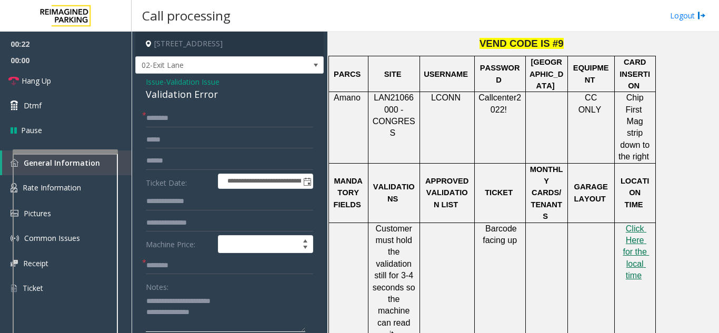
click at [226, 312] on textarea at bounding box center [225, 312] width 159 height 39
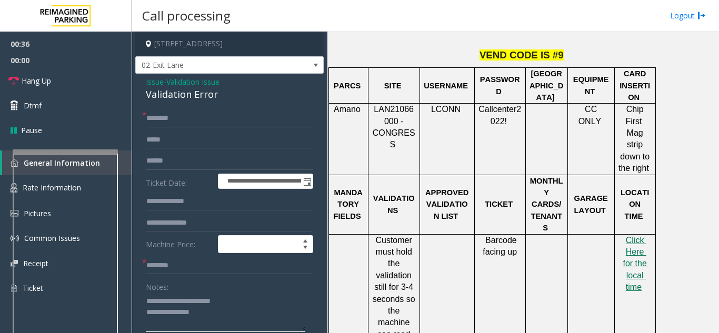
scroll to position [421, 0]
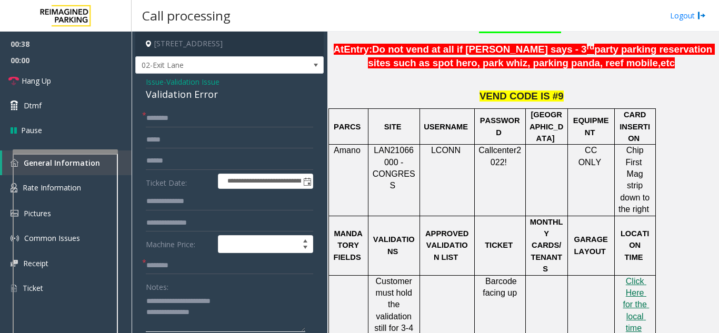
type textarea "**********"
click at [182, 262] on input "text" at bounding box center [229, 266] width 167 height 18
type input "**********"
click at [167, 118] on input "text" at bounding box center [229, 118] width 167 height 18
type input "*******"
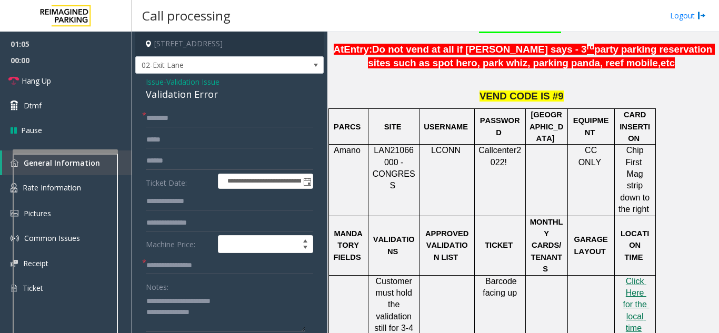
click at [175, 149] on form "**********" at bounding box center [229, 246] width 167 height 274
click at [169, 164] on input "text" at bounding box center [229, 161] width 167 height 18
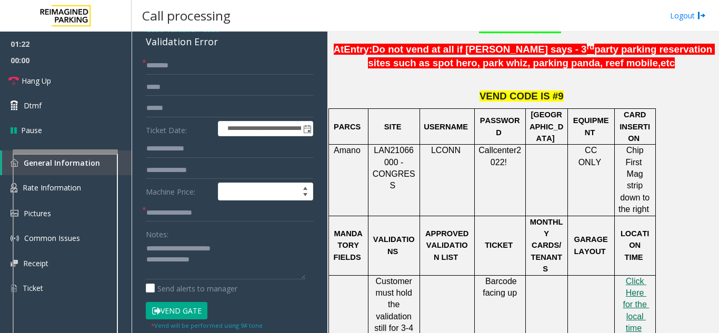
click at [172, 313] on button "Vend Gate" at bounding box center [177, 311] width 62 height 18
click at [221, 268] on textarea at bounding box center [225, 259] width 159 height 39
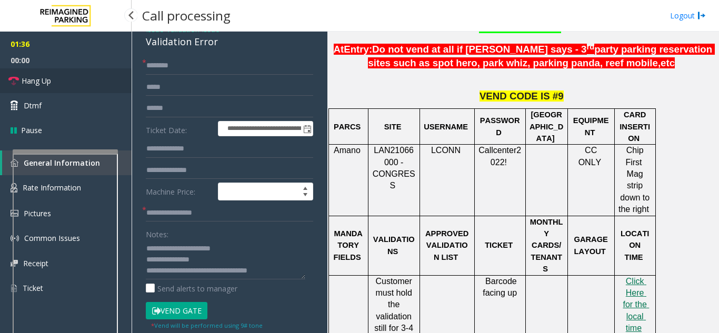
drag, startPoint x: 41, startPoint y: 67, endPoint x: 46, endPoint y: 76, distance: 10.8
click at [41, 67] on span "00:00" at bounding box center [66, 60] width 132 height 16
click at [46, 76] on span "Hang Up" at bounding box center [36, 80] width 29 height 11
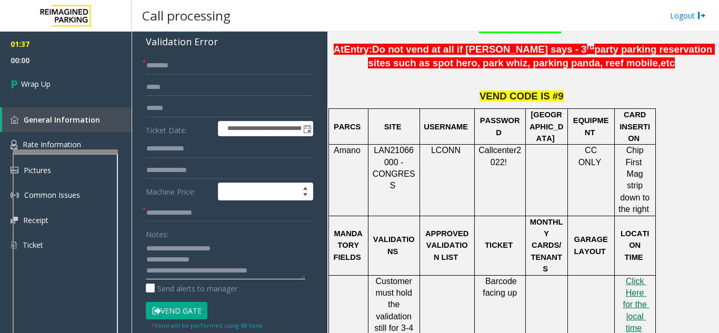
click at [270, 269] on textarea at bounding box center [225, 259] width 159 height 39
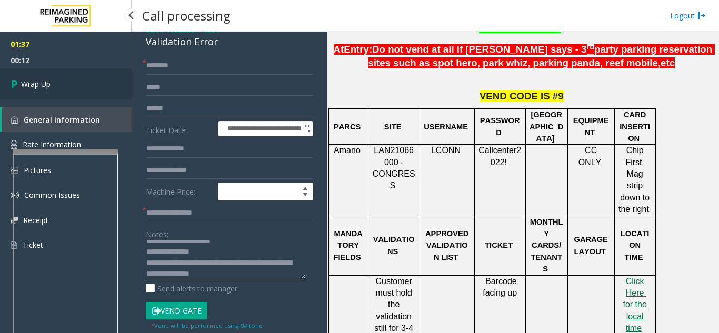
type textarea "**********"
click at [48, 82] on span "Wrap Up" at bounding box center [35, 83] width 29 height 11
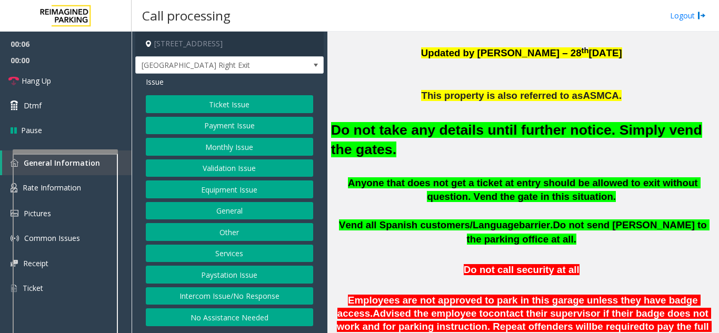
scroll to position [316, 0]
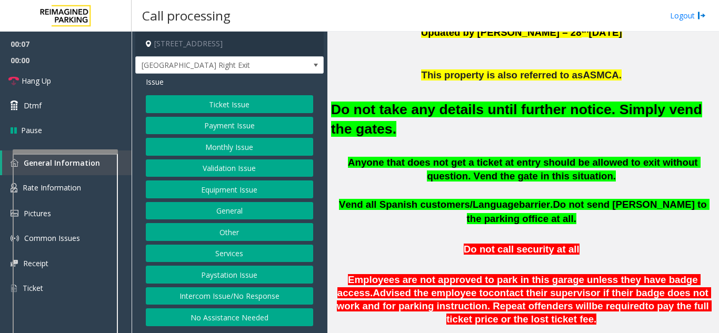
click at [236, 188] on button "Equipment Issue" at bounding box center [229, 189] width 167 height 18
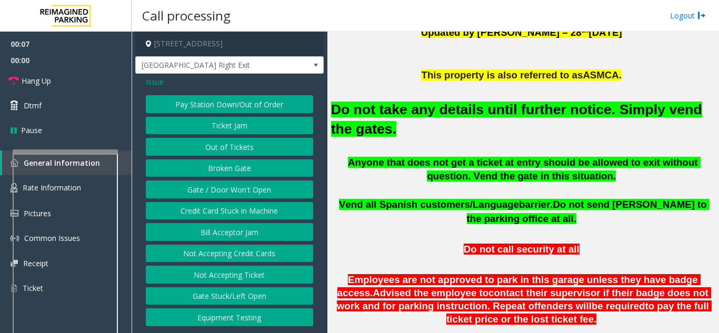
click at [236, 188] on button "Gate / Door Won't Open" at bounding box center [229, 189] width 167 height 18
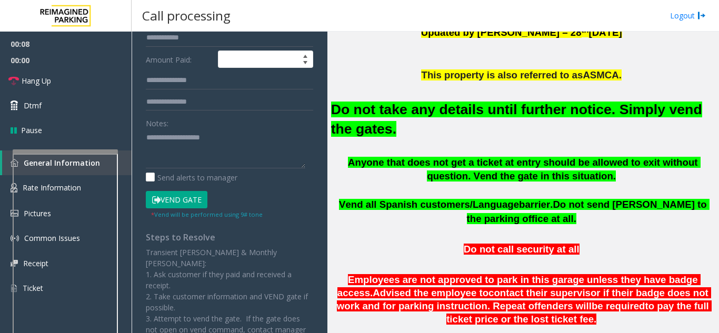
scroll to position [210, 0]
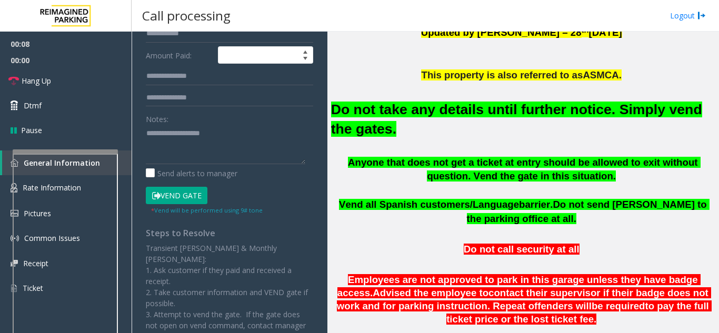
click at [190, 195] on button "Vend Gate" at bounding box center [177, 196] width 62 height 18
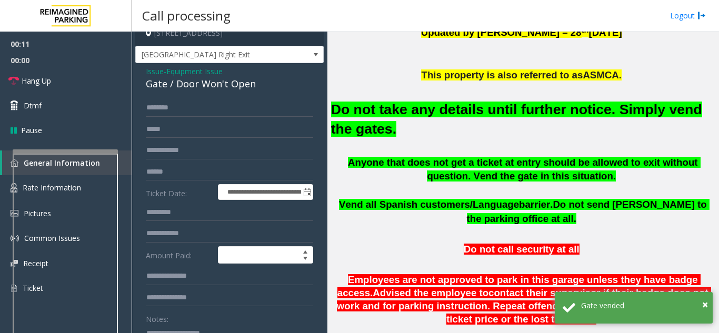
scroll to position [0, 0]
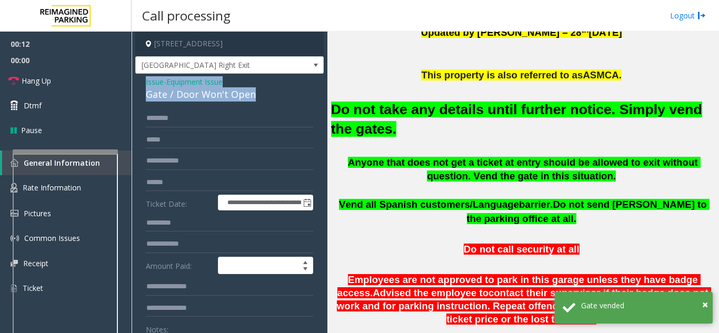
drag, startPoint x: 261, startPoint y: 93, endPoint x: 142, endPoint y: 83, distance: 119.8
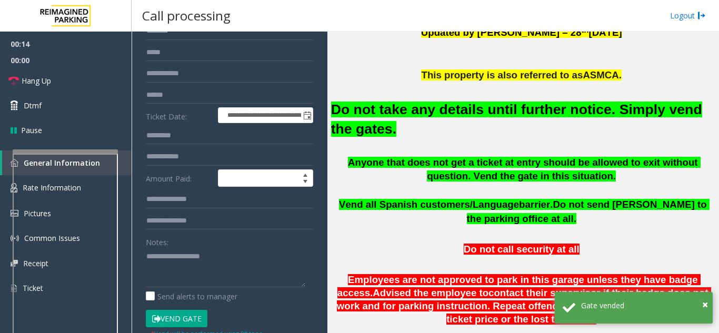
scroll to position [105, 0]
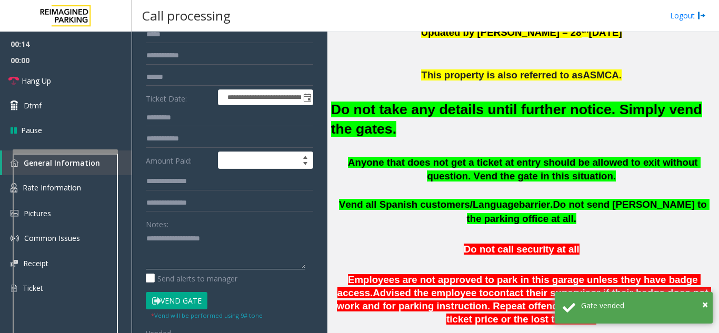
click at [172, 253] on textarea at bounding box center [225, 249] width 159 height 39
paste textarea "**********"
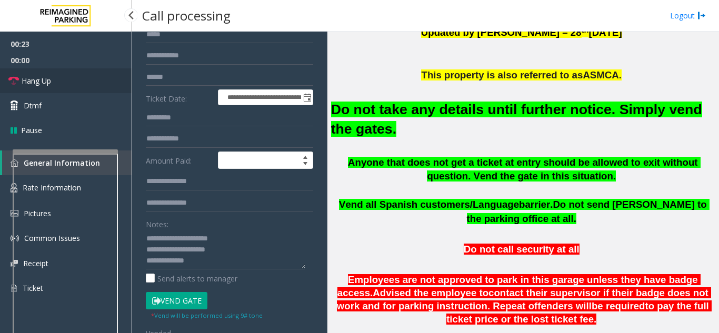
drag, startPoint x: 60, startPoint y: 81, endPoint x: 65, endPoint y: 92, distance: 11.8
click at [60, 81] on link "Hang Up" at bounding box center [66, 80] width 132 height 25
click at [209, 265] on textarea at bounding box center [225, 249] width 159 height 39
paste textarea "**********"
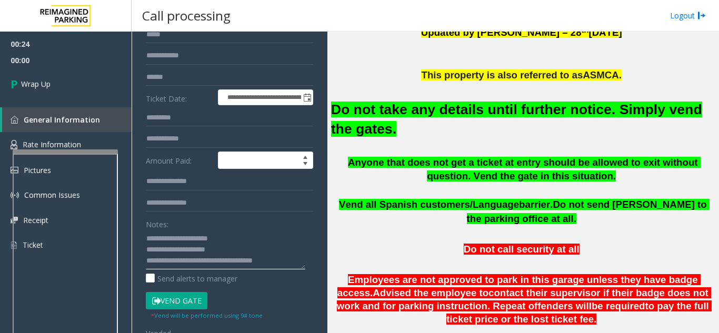
scroll to position [8, 0]
type textarea "**********"
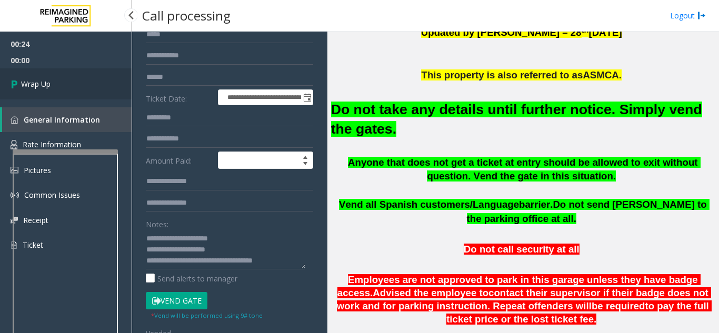
click at [62, 89] on link "Wrap Up" at bounding box center [66, 83] width 132 height 31
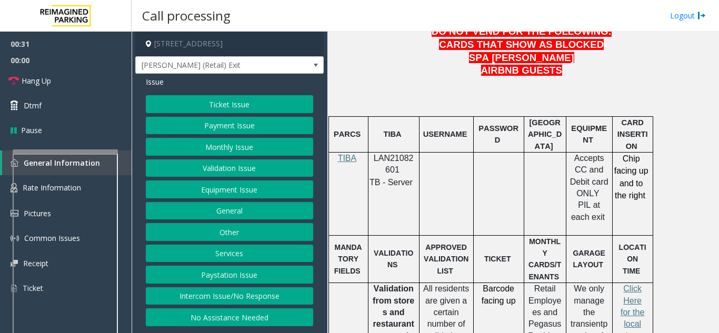
scroll to position [579, 0]
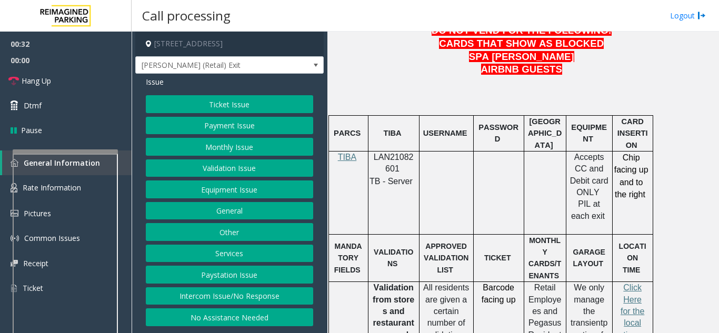
click at [396, 152] on p "LAN21082601" at bounding box center [393, 164] width 43 height 24
copy p "LAN21082601"
drag, startPoint x: 220, startPoint y: 170, endPoint x: 133, endPoint y: 156, distance: 88.5
click at [220, 170] on button "Validation Issue" at bounding box center [229, 168] width 167 height 18
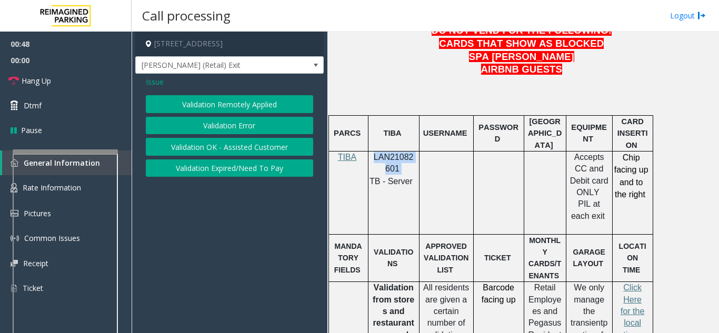
click at [189, 127] on button "Validation Error" at bounding box center [229, 126] width 167 height 18
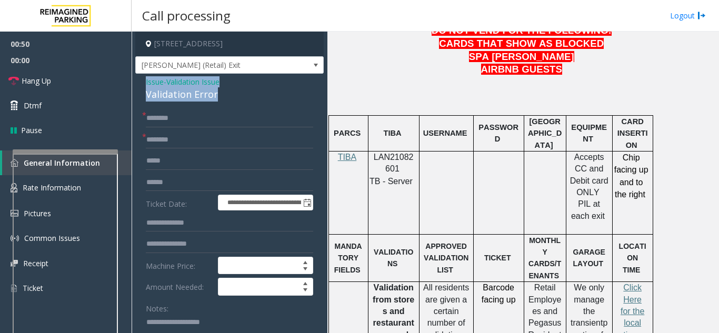
drag, startPoint x: 199, startPoint y: 102, endPoint x: 140, endPoint y: 90, distance: 59.4
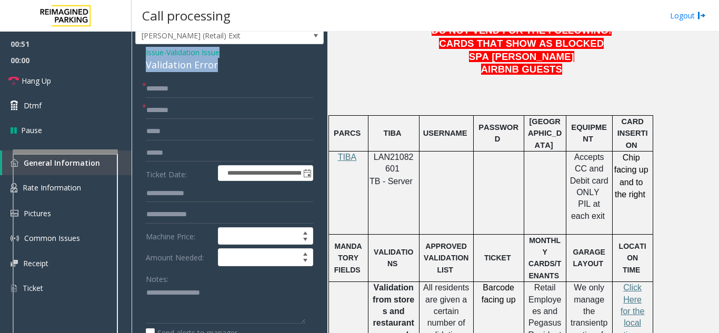
scroll to position [44, 0]
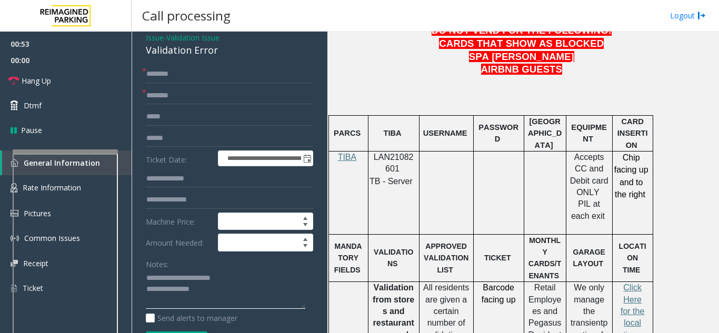
type textarea "**********"
click at [246, 294] on textarea at bounding box center [225, 289] width 159 height 39
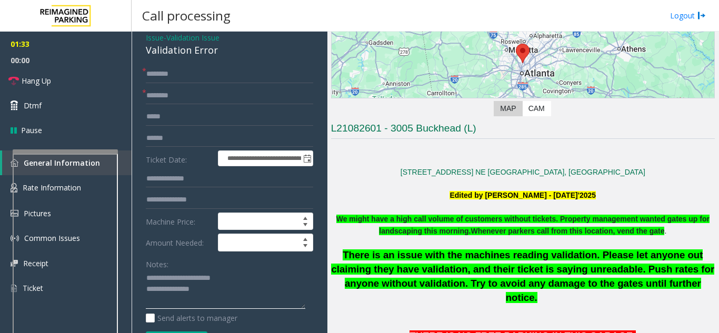
scroll to position [158, 0]
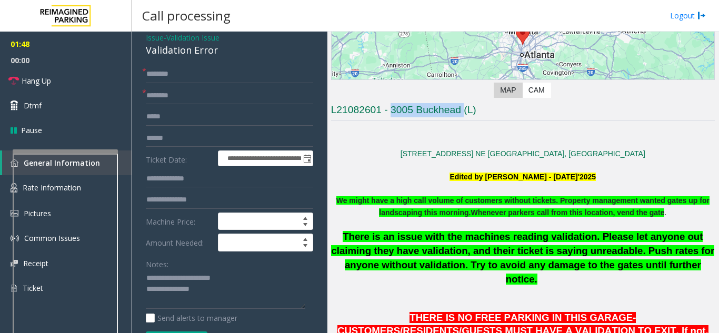
drag, startPoint x: 462, startPoint y: 108, endPoint x: 392, endPoint y: 108, distance: 70.5
click at [392, 108] on h3 "L21082601 - 3005 Buckhead (L)" at bounding box center [523, 111] width 384 height 17
click at [202, 103] on input "**********" at bounding box center [229, 96] width 167 height 18
type input "**********"
click at [178, 145] on input "text" at bounding box center [229, 138] width 167 height 18
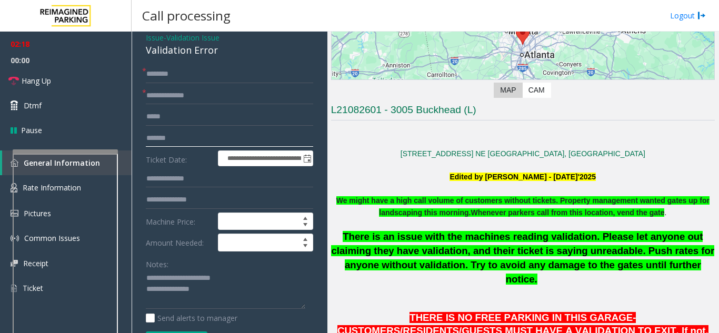
type input "*******"
click at [173, 82] on input "text" at bounding box center [229, 74] width 167 height 18
click at [166, 182] on input "text" at bounding box center [229, 179] width 167 height 18
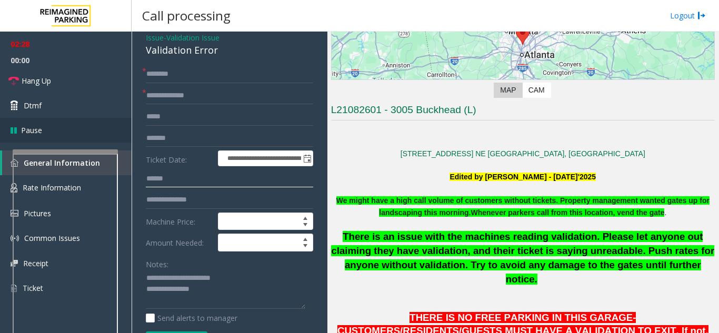
type input "******"
click at [183, 78] on input "text" at bounding box center [229, 74] width 167 height 18
drag, startPoint x: 159, startPoint y: 84, endPoint x: 149, endPoint y: 94, distance: 13.8
click at [149, 94] on form "**********" at bounding box center [229, 212] width 167 height 295
click at [173, 80] on input "******" at bounding box center [229, 74] width 167 height 18
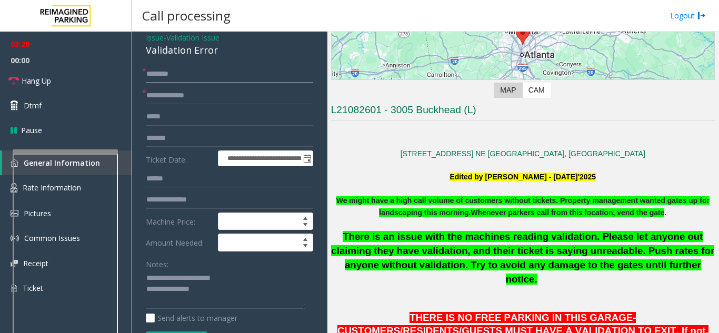
click at [164, 83] on input "*******" at bounding box center [229, 74] width 167 height 18
click at [166, 83] on input "*******" at bounding box center [229, 74] width 167 height 18
click at [169, 83] on input "*******" at bounding box center [229, 74] width 167 height 18
type input "*******"
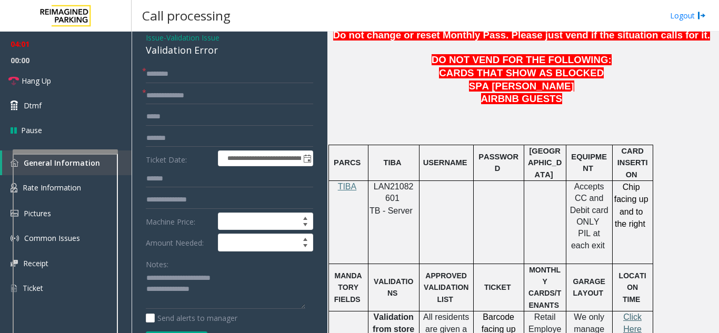
scroll to position [579, 0]
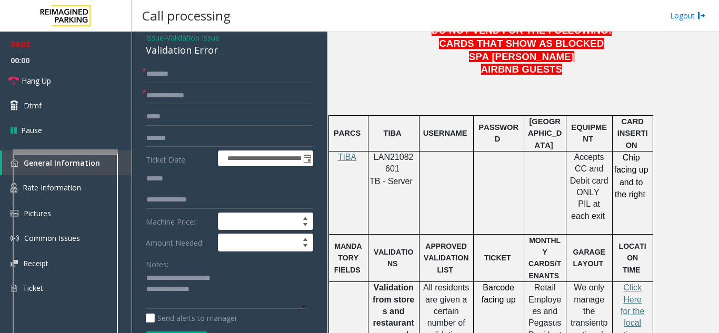
click at [633, 282] on p "Click Here for the local time" at bounding box center [632, 311] width 33 height 59
click at [626, 283] on span "Click Here for the local time" at bounding box center [632, 311] width 24 height 56
click at [127, 185] on link "Rate Information" at bounding box center [66, 188] width 132 height 26
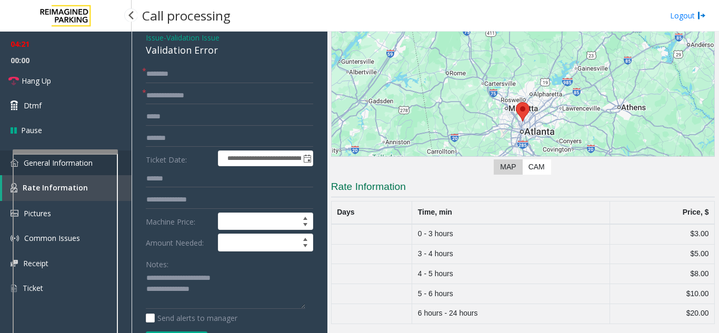
click at [123, 164] on link "General Information" at bounding box center [66, 162] width 132 height 25
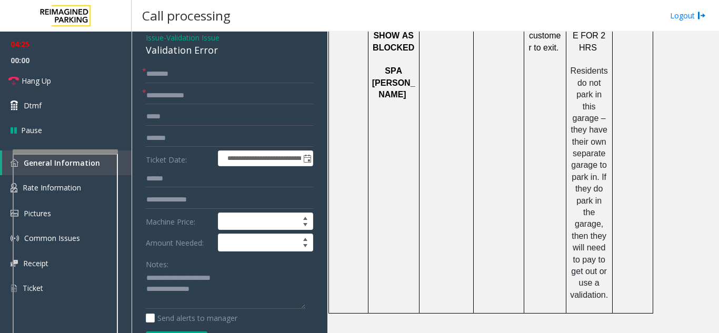
scroll to position [1504, 0]
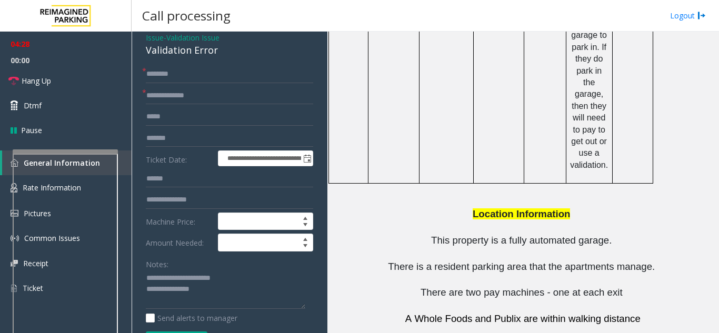
drag, startPoint x: 487, startPoint y: 269, endPoint x: 430, endPoint y: 271, distance: 56.9
copy button "470-696-3259"
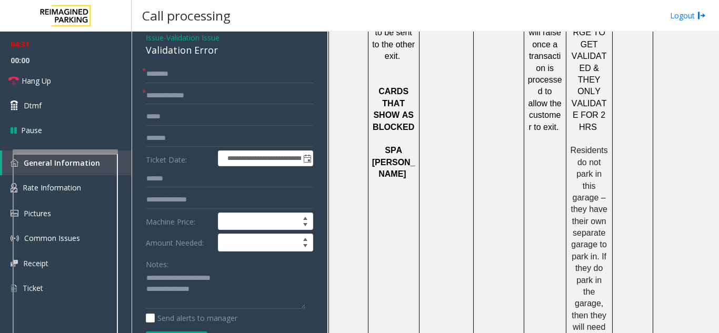
scroll to position [1293, 0]
click at [214, 304] on textarea at bounding box center [225, 289] width 159 height 39
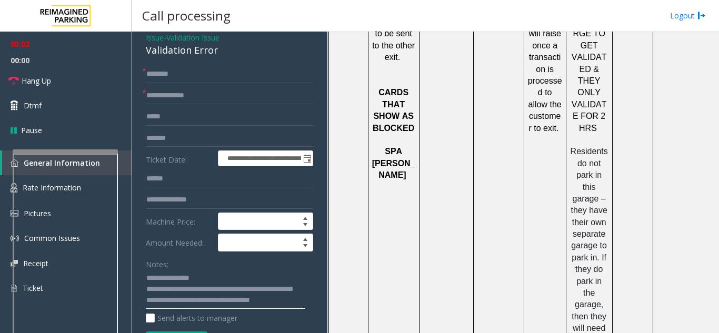
scroll to position [1504, 0]
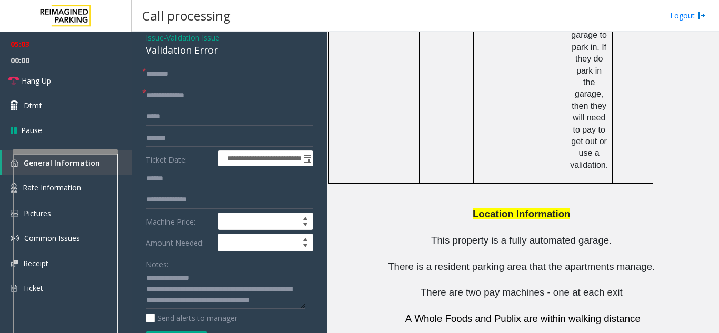
drag, startPoint x: 407, startPoint y: 268, endPoint x: 336, endPoint y: 266, distance: 70.5
copy td "Aldo Gaither"
click at [186, 309] on textarea at bounding box center [225, 289] width 159 height 39
paste textarea "**********"
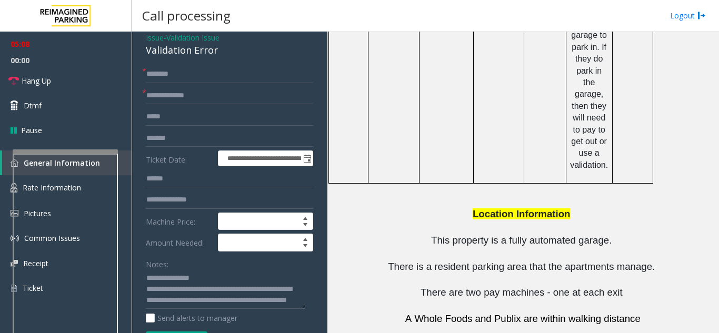
drag, startPoint x: 487, startPoint y: 291, endPoint x: 432, endPoint y: 293, distance: 54.8
copy button "404.309.6522"
click at [229, 309] on textarea at bounding box center [225, 289] width 159 height 39
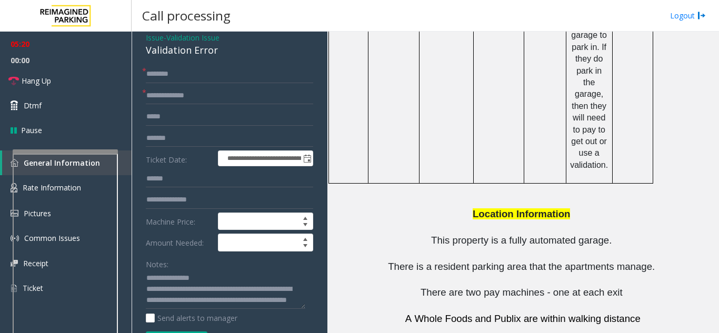
drag, startPoint x: 406, startPoint y: 291, endPoint x: 335, endPoint y: 292, distance: 71.6
click at [232, 308] on textarea at bounding box center [225, 289] width 159 height 39
paste textarea "**********"
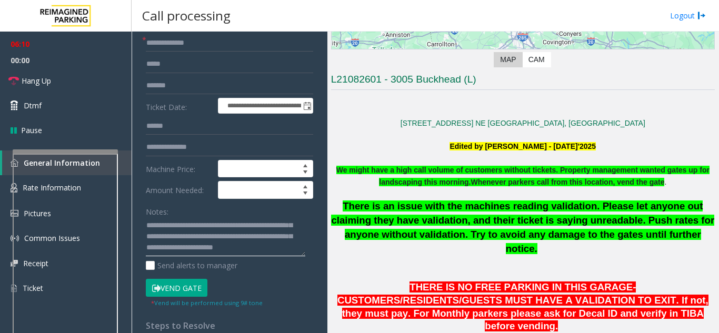
scroll to position [0, 0]
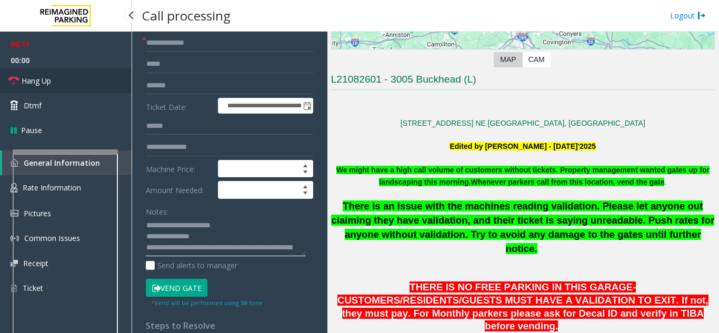
type textarea "**********"
click at [67, 86] on link "Hang Up" at bounding box center [66, 80] width 132 height 25
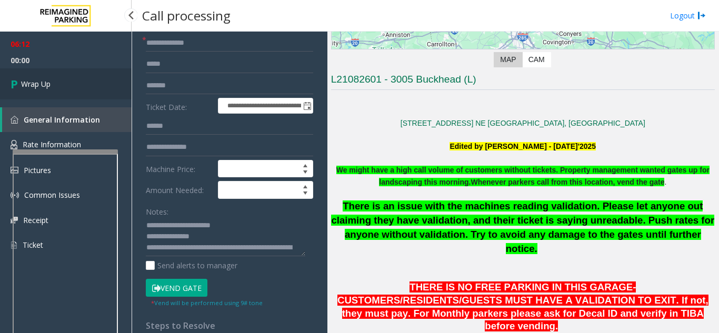
click at [42, 80] on span "Wrap Up" at bounding box center [35, 83] width 29 height 11
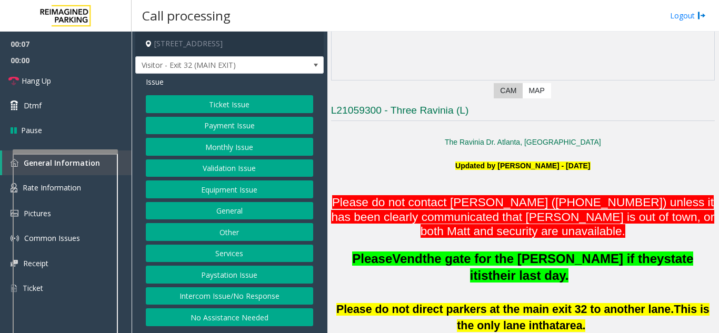
scroll to position [158, 0]
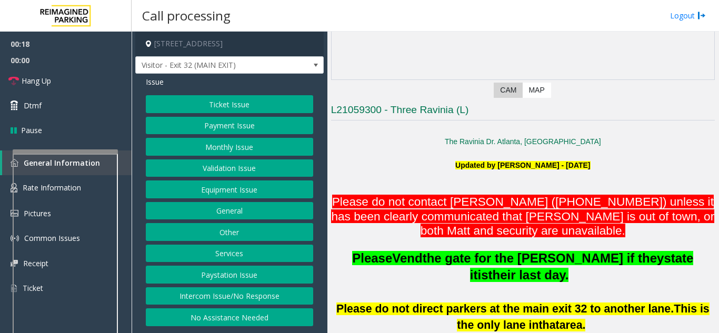
click at [226, 191] on button "Equipment Issue" at bounding box center [229, 189] width 167 height 18
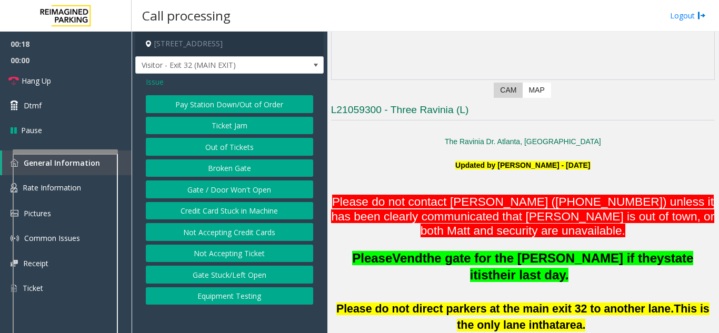
click at [226, 191] on button "Gate / Door Won't Open" at bounding box center [229, 189] width 167 height 18
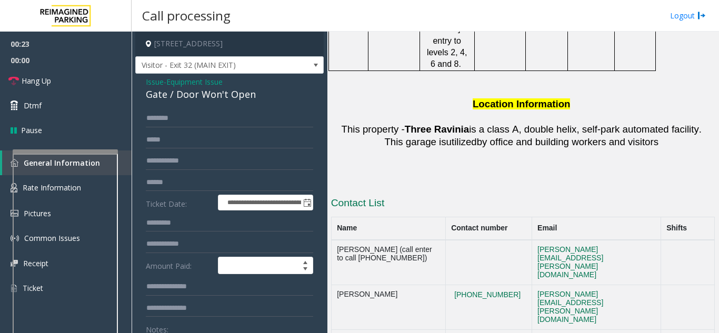
scroll to position [1894, 0]
drag, startPoint x: 478, startPoint y: 167, endPoint x: 433, endPoint y: 153, distance: 46.9
click at [445, 284] on td "(404)901-1316" at bounding box center [488, 306] width 86 height 45
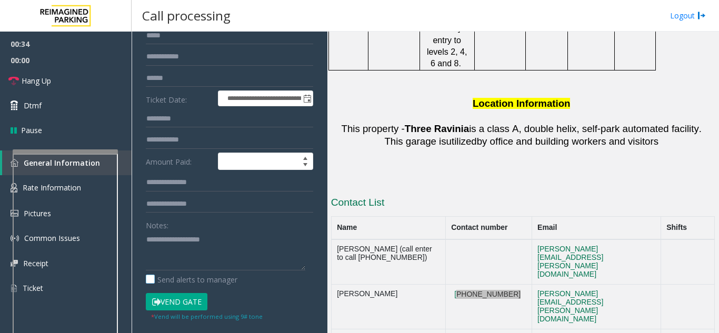
scroll to position [105, 0]
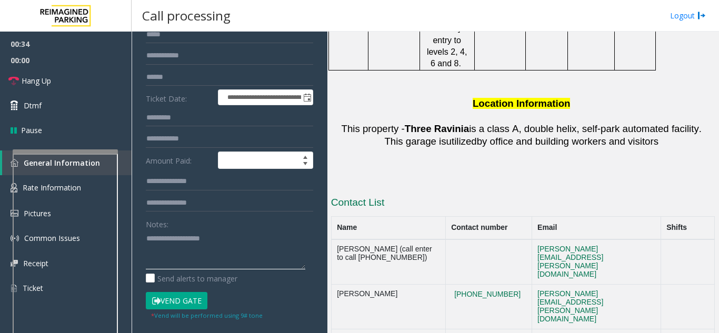
click at [158, 234] on textarea at bounding box center [225, 249] width 159 height 39
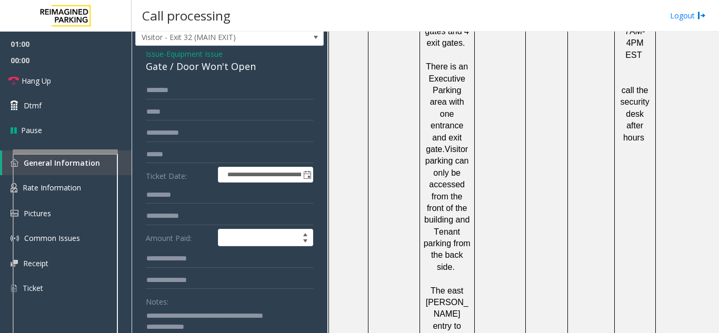
scroll to position [53, 0]
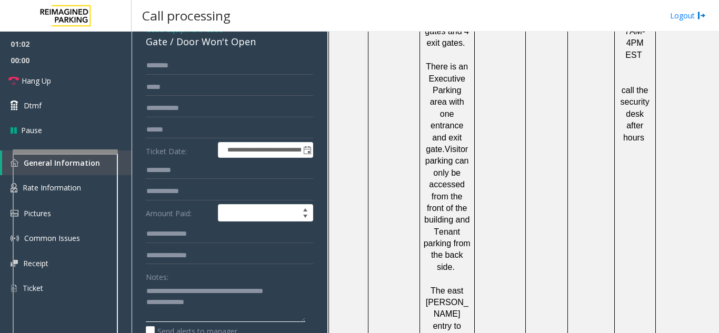
click at [205, 311] on textarea at bounding box center [225, 302] width 159 height 39
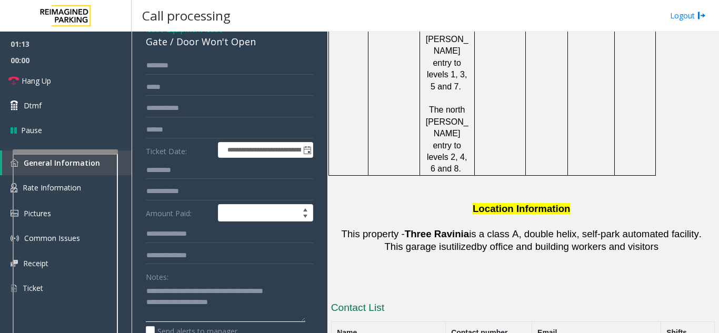
scroll to position [1947, 0]
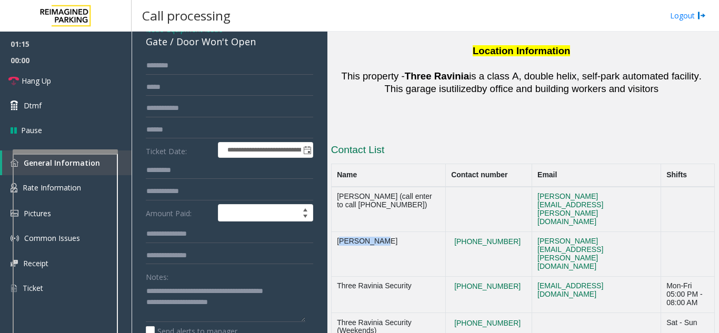
drag, startPoint x: 367, startPoint y: 97, endPoint x: 336, endPoint y: 97, distance: 31.0
click at [336, 231] on td "Matt Raway" at bounding box center [388, 253] width 114 height 45
click at [239, 302] on textarea at bounding box center [225, 302] width 159 height 39
paste textarea "**********"
type textarea "**********"
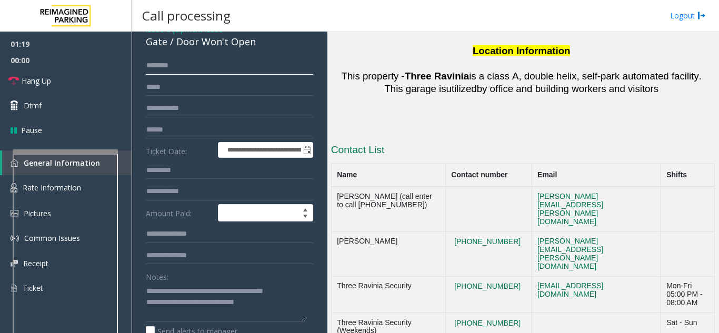
click at [162, 68] on input "text" at bounding box center [229, 66] width 167 height 18
type input "*"
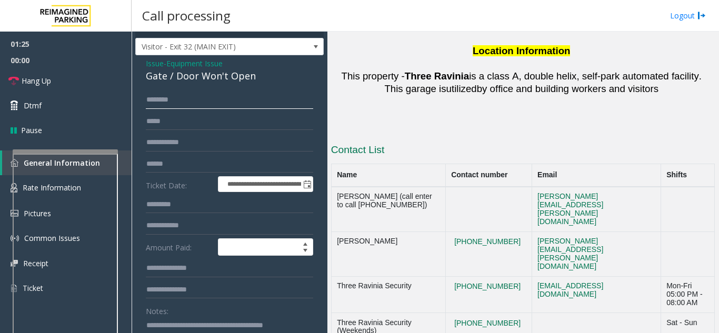
scroll to position [0, 0]
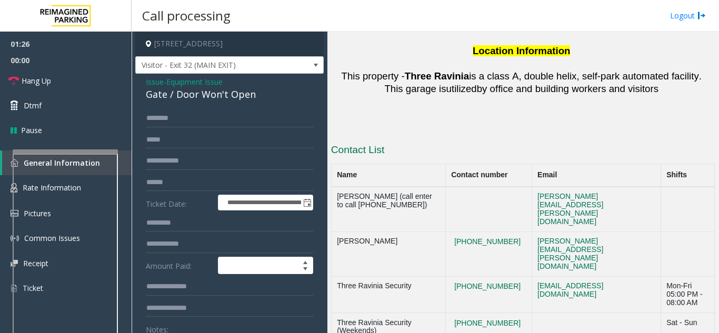
click at [151, 84] on span "Issue" at bounding box center [155, 81] width 18 height 11
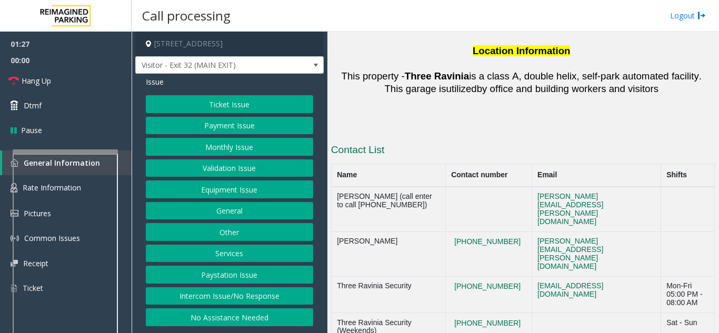
click at [214, 172] on button "Validation Issue" at bounding box center [229, 168] width 167 height 18
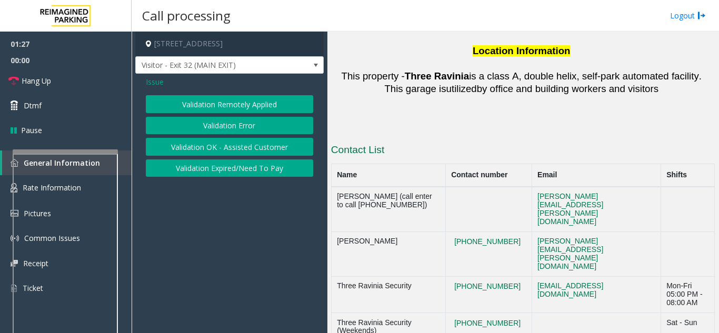
click at [223, 123] on button "Validation Error" at bounding box center [229, 126] width 167 height 18
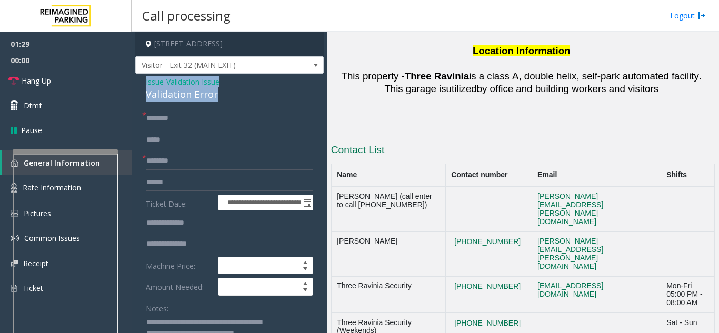
drag, startPoint x: 224, startPoint y: 91, endPoint x: 141, endPoint y: 83, distance: 83.5
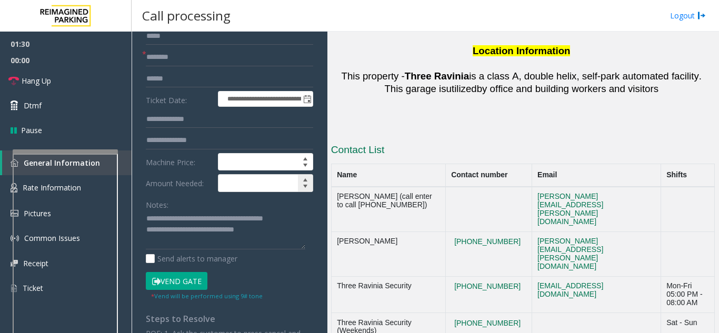
scroll to position [105, 0]
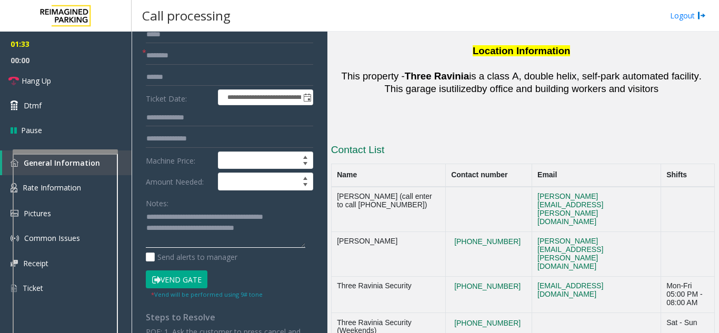
click at [298, 219] on textarea at bounding box center [225, 228] width 159 height 39
paste textarea "**********"
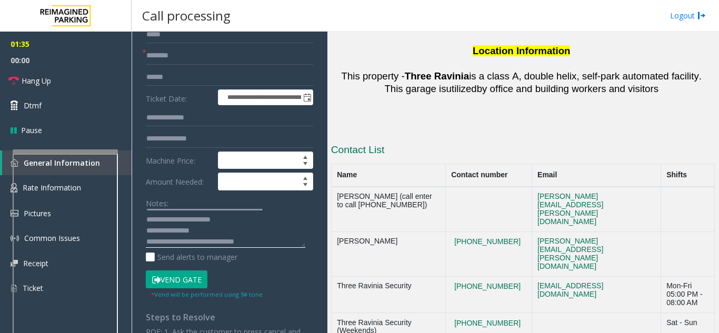
scroll to position [22, 0]
click at [266, 243] on textarea at bounding box center [225, 228] width 159 height 39
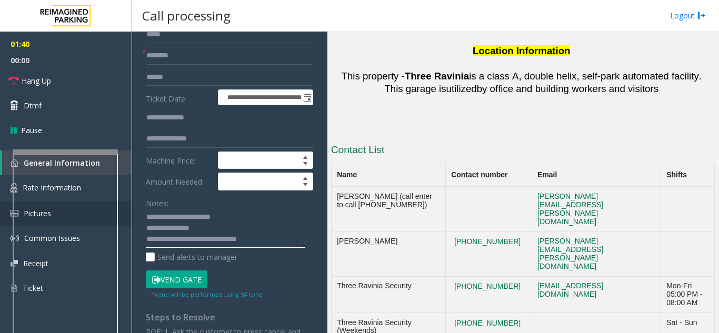
type textarea "**********"
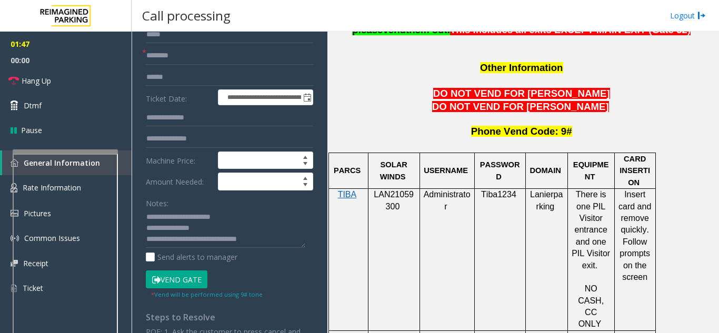
scroll to position [947, 0]
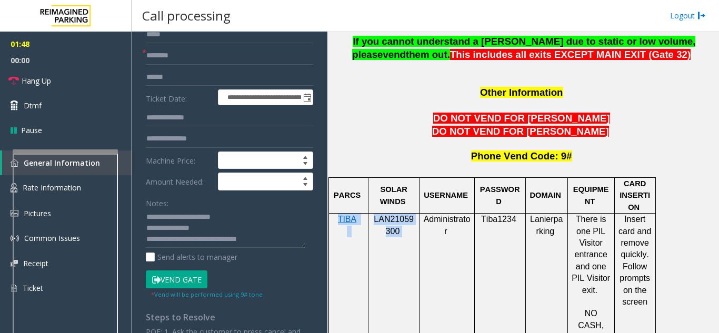
drag, startPoint x: 404, startPoint y: 191, endPoint x: 369, endPoint y: 180, distance: 36.4
click at [369, 214] on tr "TIBA LAN21059300 Administrator Tiba1234 Lanierparking There is one PIL Visitor …" at bounding box center [491, 285] width 327 height 142
click at [394, 214] on p "LAN21059300" at bounding box center [394, 226] width 44 height 24
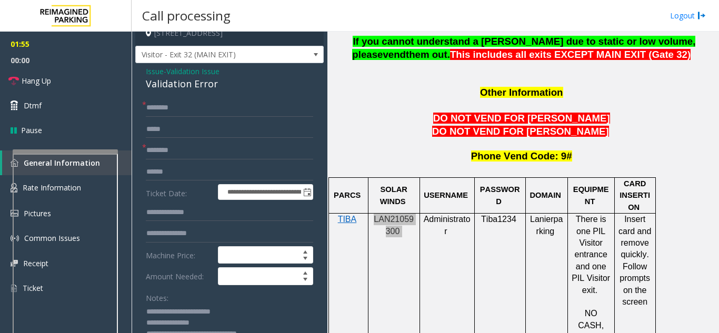
scroll to position [0, 0]
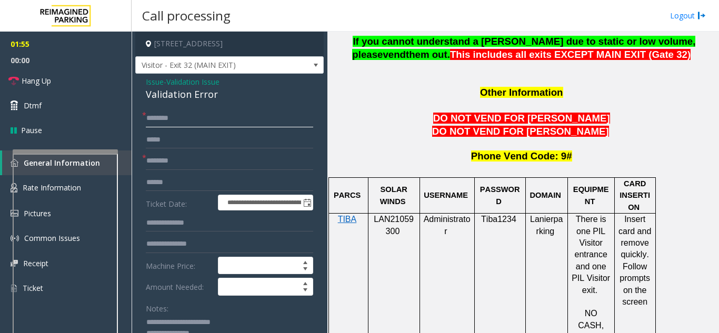
click at [174, 120] on input "text" at bounding box center [229, 118] width 167 height 18
type input "**"
click at [170, 165] on input "text" at bounding box center [229, 161] width 167 height 18
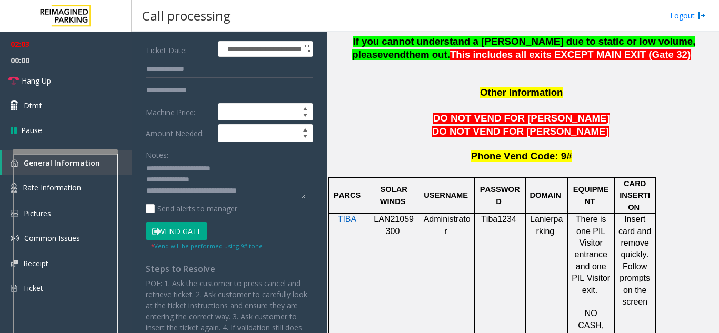
scroll to position [210, 0]
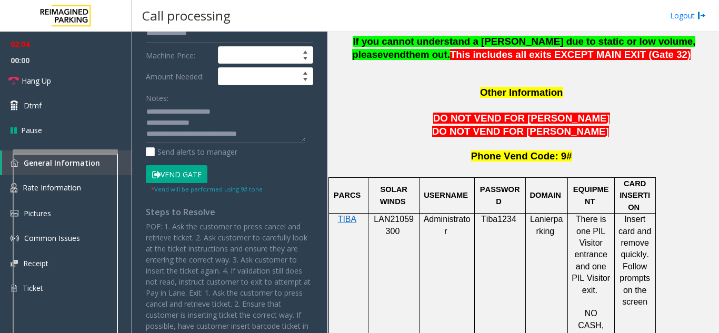
type input "**"
click at [180, 172] on button "Vend Gate" at bounding box center [177, 174] width 62 height 18
click at [276, 136] on textarea at bounding box center [225, 123] width 159 height 39
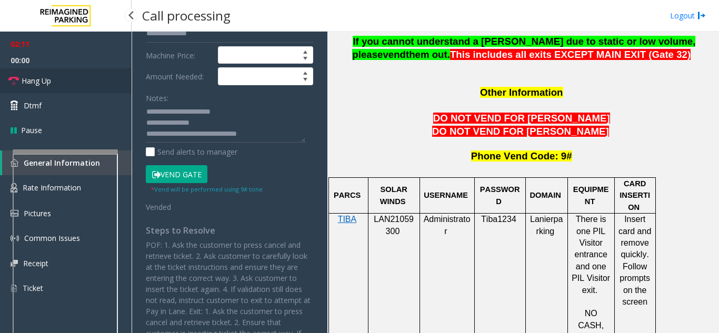
click at [60, 80] on link "Hang Up" at bounding box center [66, 80] width 132 height 25
click at [268, 134] on textarea at bounding box center [225, 123] width 159 height 39
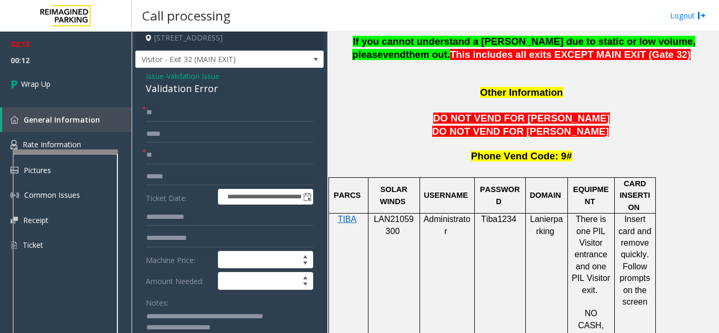
scroll to position [0, 0]
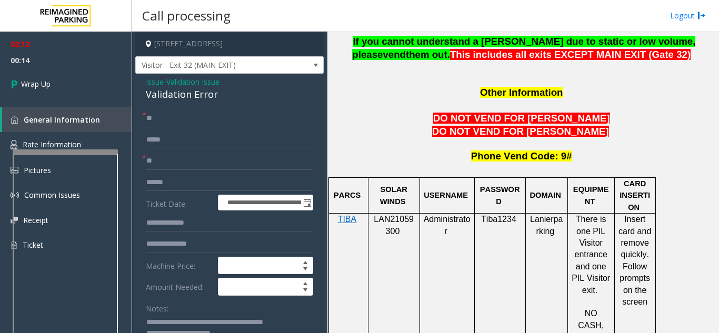
type textarea "**********"
click at [150, 79] on span "Issue" at bounding box center [155, 81] width 18 height 11
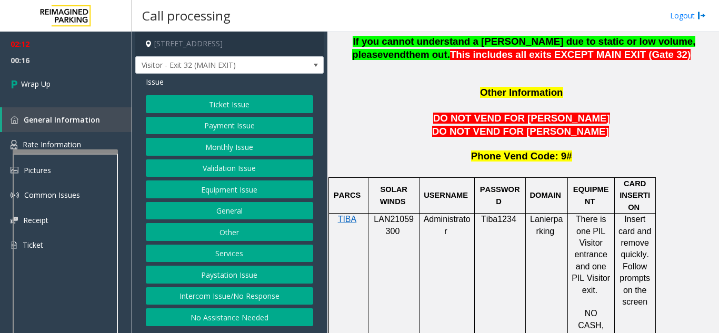
click at [207, 170] on button "Validation Issue" at bounding box center [229, 168] width 167 height 18
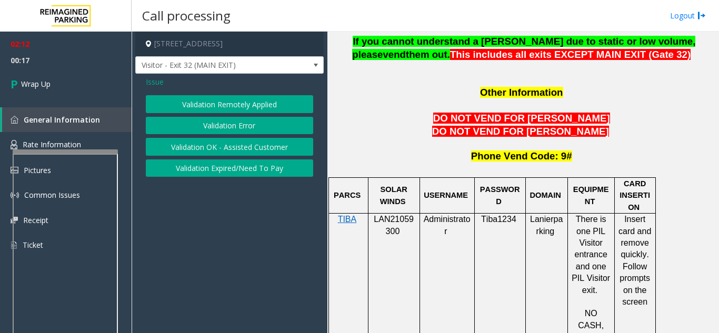
click at [208, 129] on button "Validation Error" at bounding box center [229, 126] width 167 height 18
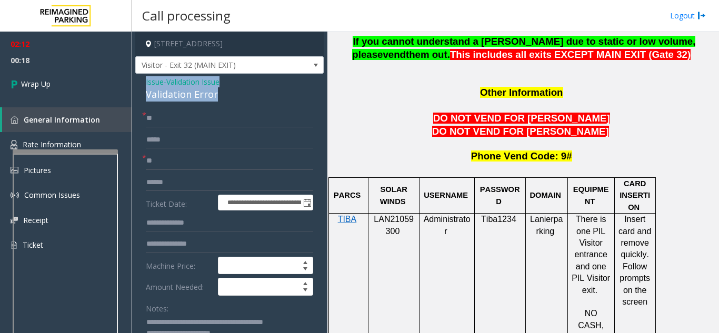
drag, startPoint x: 218, startPoint y: 94, endPoint x: 146, endPoint y: 85, distance: 72.6
click at [146, 85] on div "Issue - Validation Issue Validation Error" at bounding box center [229, 88] width 167 height 25
click at [146, 85] on span "Issue" at bounding box center [155, 81] width 18 height 11
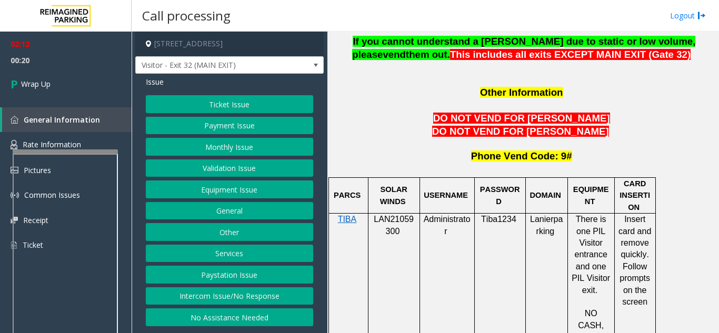
click at [216, 169] on button "Validation Issue" at bounding box center [229, 168] width 167 height 18
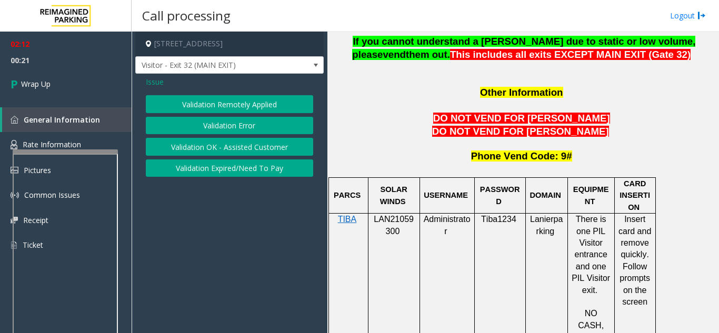
click at [211, 128] on button "Validation Error" at bounding box center [229, 126] width 167 height 18
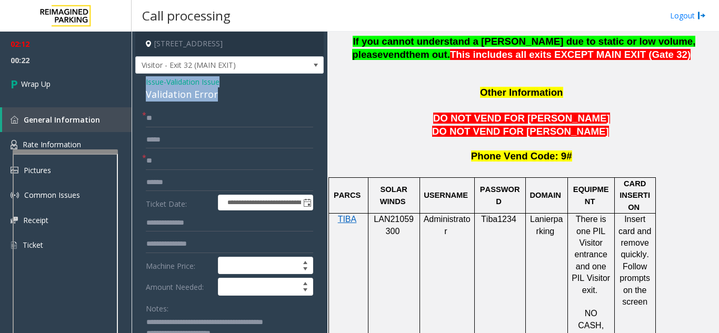
drag, startPoint x: 221, startPoint y: 91, endPoint x: 140, endPoint y: 81, distance: 82.2
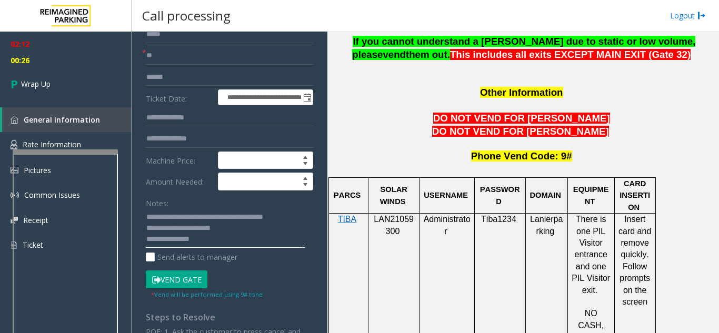
drag, startPoint x: 207, startPoint y: 219, endPoint x: 144, endPoint y: 212, distance: 63.0
click at [144, 212] on div "**********" at bounding box center [229, 281] width 183 height 554
paste textarea
click at [228, 241] on textarea at bounding box center [225, 228] width 159 height 39
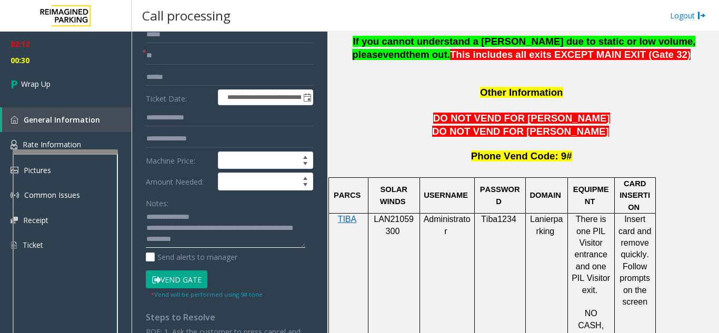
click at [189, 228] on textarea at bounding box center [225, 228] width 159 height 39
click at [195, 244] on textarea at bounding box center [225, 228] width 159 height 39
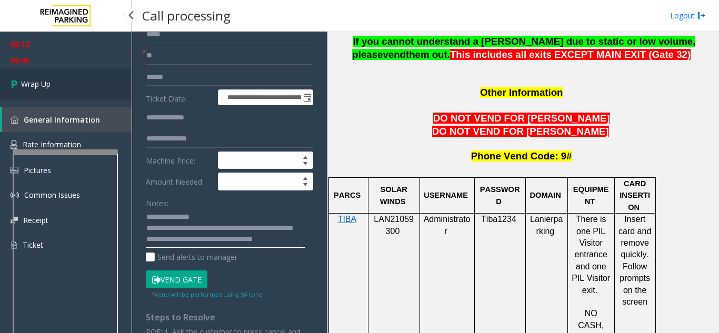
type textarea "**********"
click at [42, 86] on span "Wrap Up" at bounding box center [35, 83] width 29 height 11
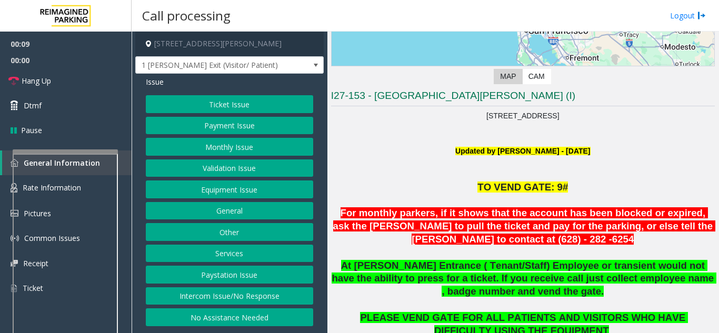
scroll to position [263, 0]
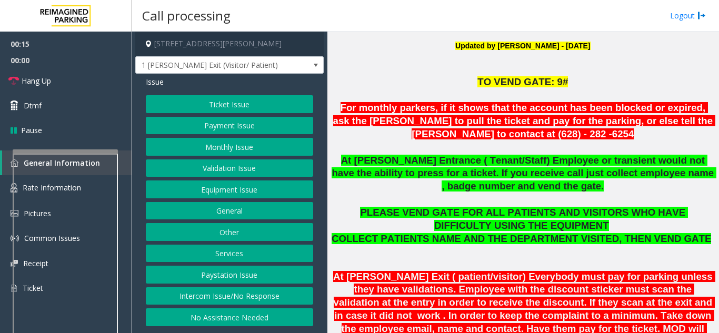
click at [223, 168] on button "Validation Issue" at bounding box center [229, 168] width 167 height 18
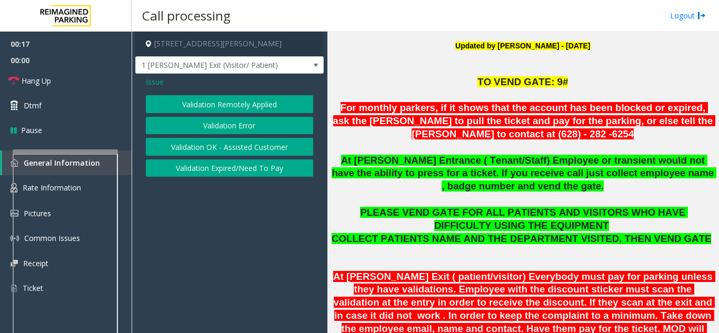
click at [223, 127] on button "Validation Error" at bounding box center [229, 126] width 167 height 18
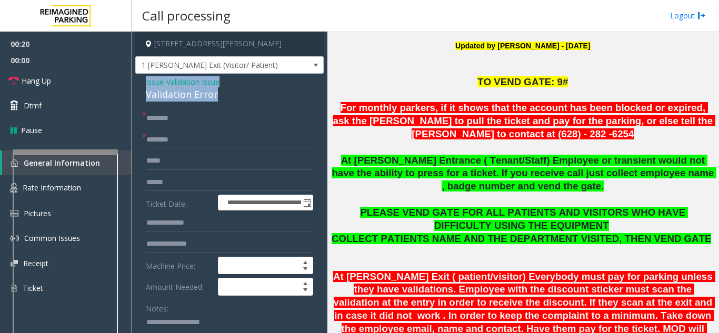
drag, startPoint x: 188, startPoint y: 86, endPoint x: 141, endPoint y: 84, distance: 46.9
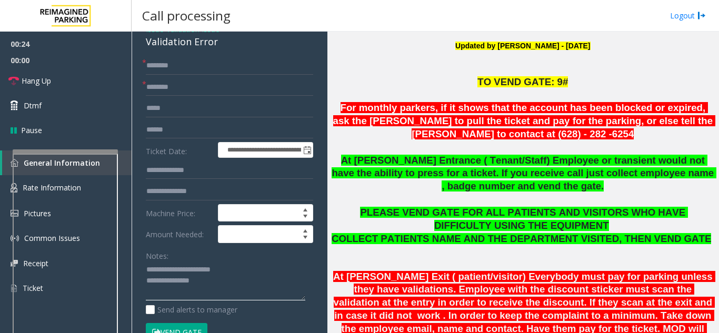
click at [209, 284] on textarea at bounding box center [225, 280] width 159 height 39
type textarea "**********"
click at [167, 57] on input "text" at bounding box center [229, 66] width 167 height 18
click at [156, 70] on input "**********" at bounding box center [229, 66] width 167 height 18
type input "**********"
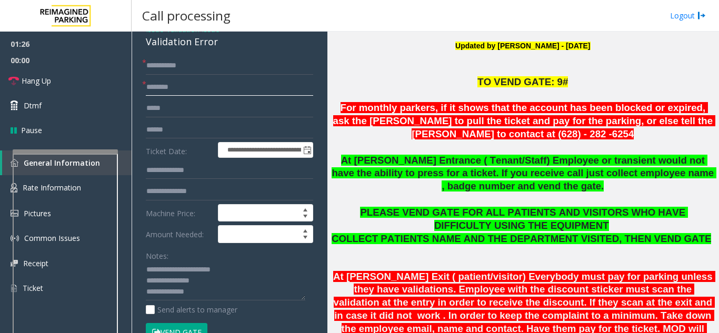
click at [168, 90] on input "text" at bounding box center [229, 87] width 167 height 18
click at [175, 127] on input "text" at bounding box center [229, 130] width 167 height 18
click at [166, 87] on input "text" at bounding box center [229, 87] width 167 height 18
type input "**"
click at [160, 135] on input "text" at bounding box center [229, 130] width 167 height 18
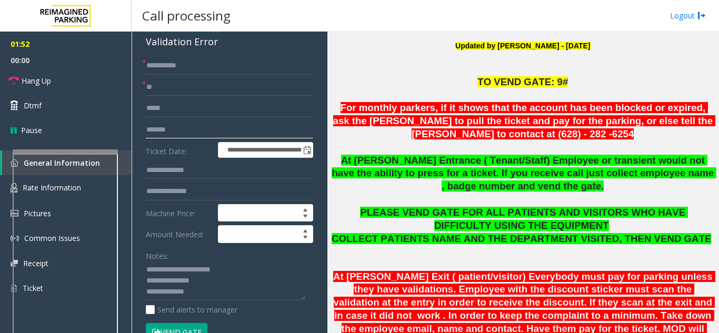
type input "*******"
click at [172, 94] on input "**" at bounding box center [229, 87] width 167 height 18
type input "*"
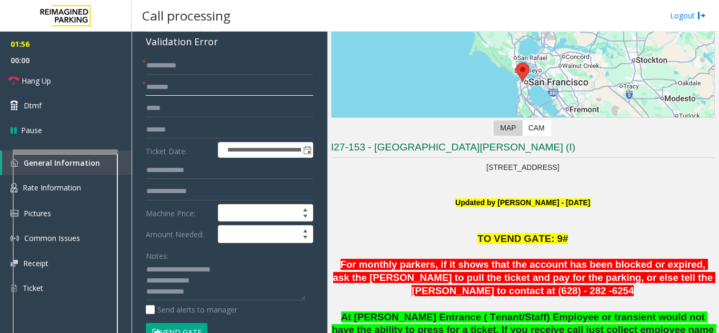
scroll to position [105, 0]
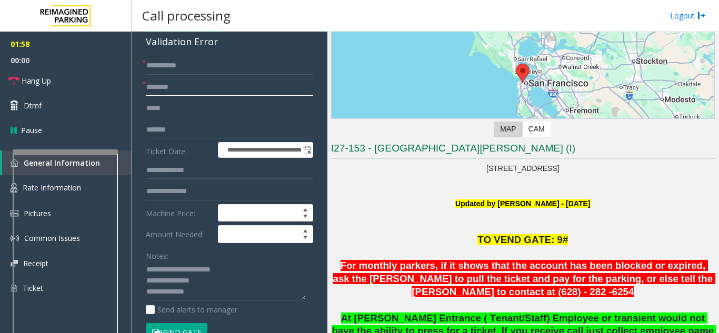
click at [163, 85] on input "text" at bounding box center [229, 87] width 167 height 18
type input "**"
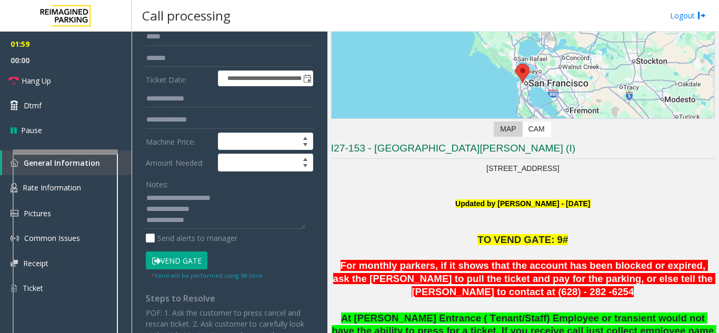
scroll to position [210, 0]
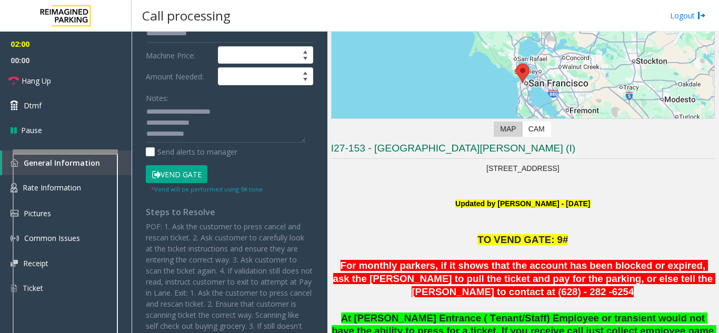
click at [171, 179] on button "Vend Gate" at bounding box center [177, 174] width 62 height 18
click at [214, 139] on textarea at bounding box center [225, 123] width 159 height 39
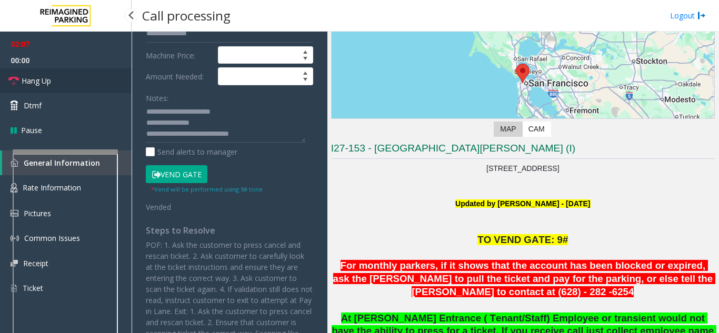
click at [65, 78] on link "Hang Up" at bounding box center [66, 80] width 132 height 25
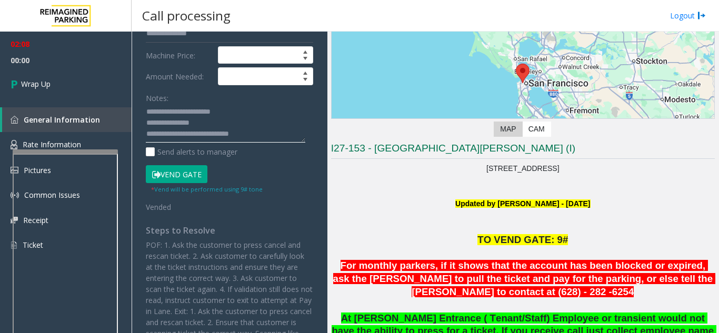
click at [263, 130] on textarea at bounding box center [225, 123] width 159 height 39
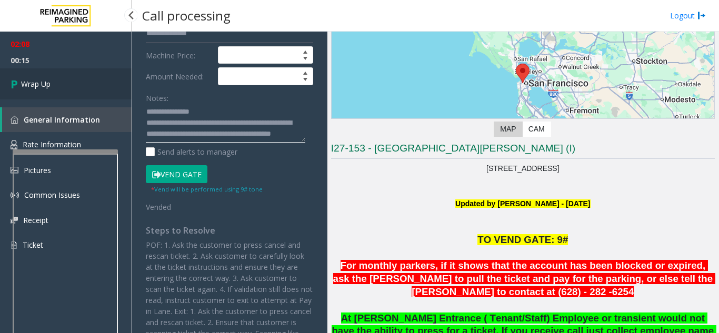
type textarea "**********"
click at [96, 82] on link "Wrap Up" at bounding box center [66, 83] width 132 height 31
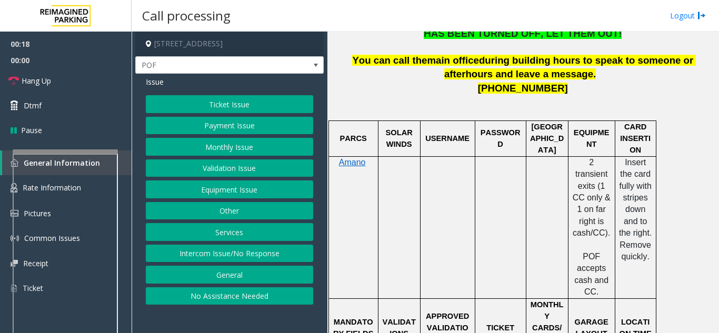
scroll to position [263, 0]
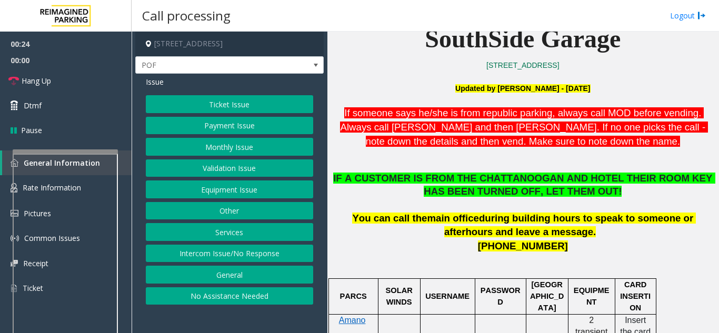
click at [220, 125] on button "Payment Issue" at bounding box center [229, 126] width 167 height 18
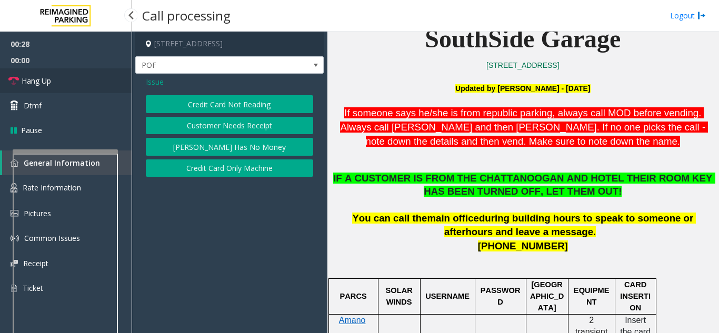
click at [65, 82] on link "Hang Up" at bounding box center [66, 80] width 132 height 25
click at [152, 81] on span "Issue" at bounding box center [155, 81] width 18 height 11
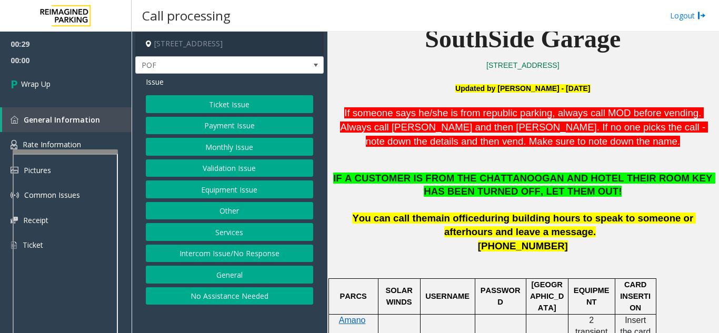
click at [210, 194] on button "Equipment Issue" at bounding box center [229, 189] width 167 height 18
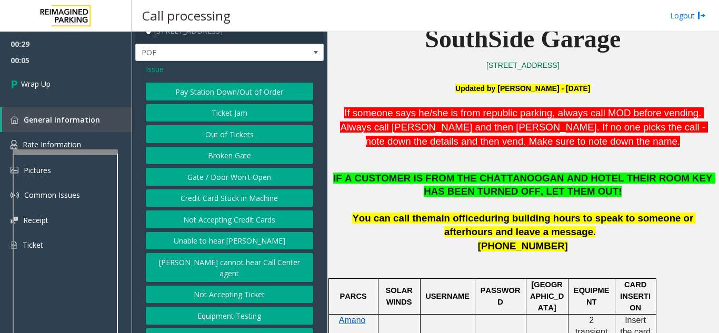
scroll to position [19, 0]
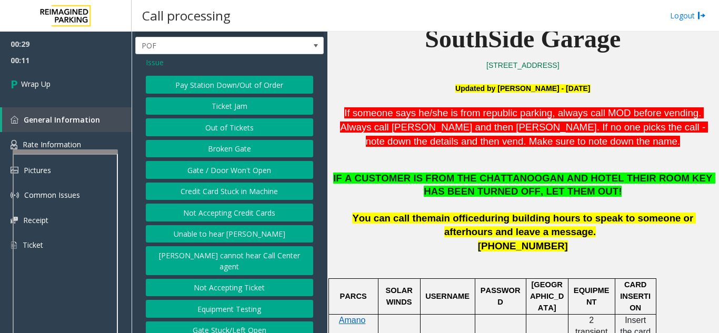
click at [150, 64] on span "Issue" at bounding box center [155, 62] width 18 height 11
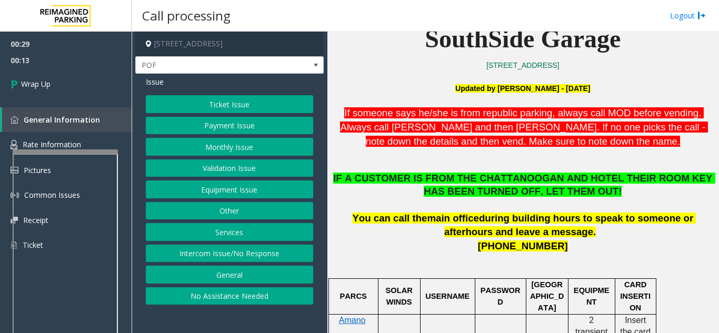
click at [208, 250] on button "Intercom Issue/No Response" at bounding box center [229, 254] width 167 height 18
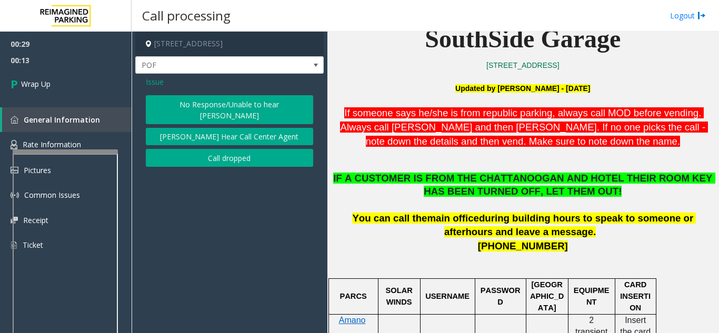
click at [149, 86] on span "Issue" at bounding box center [155, 81] width 18 height 11
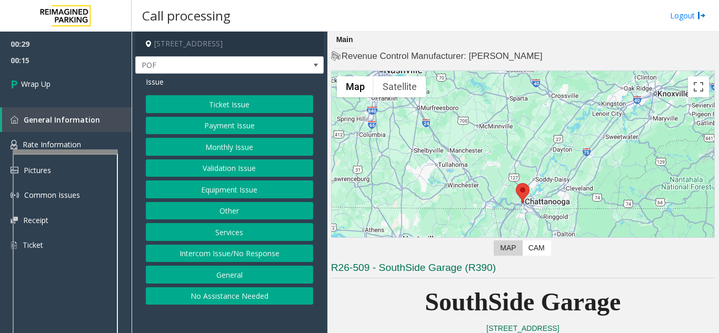
scroll to position [263, 0]
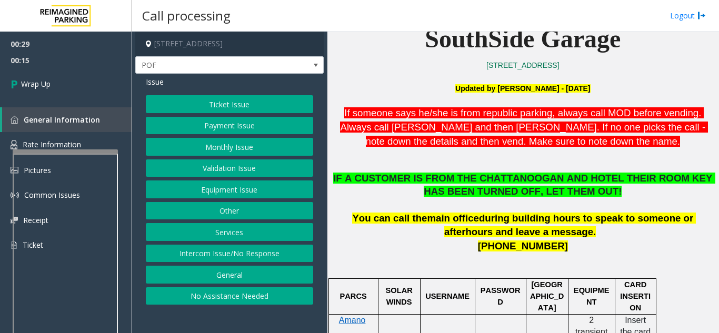
click at [208, 191] on button "Equipment Issue" at bounding box center [229, 189] width 167 height 18
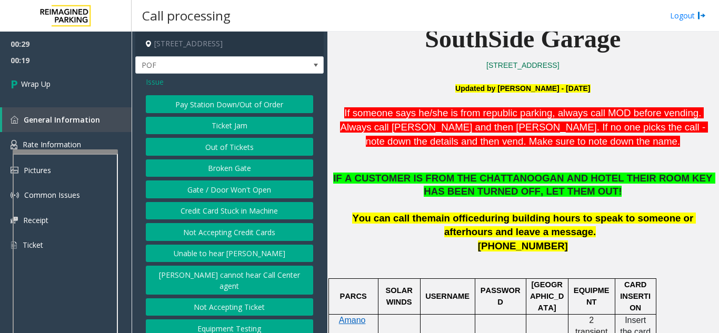
click at [213, 190] on button "Gate / Door Won't Open" at bounding box center [229, 189] width 167 height 18
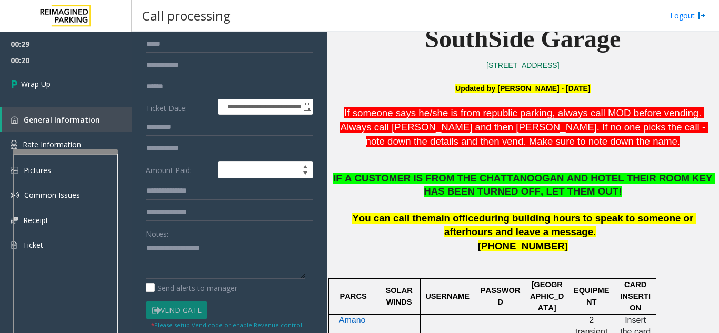
scroll to position [105, 0]
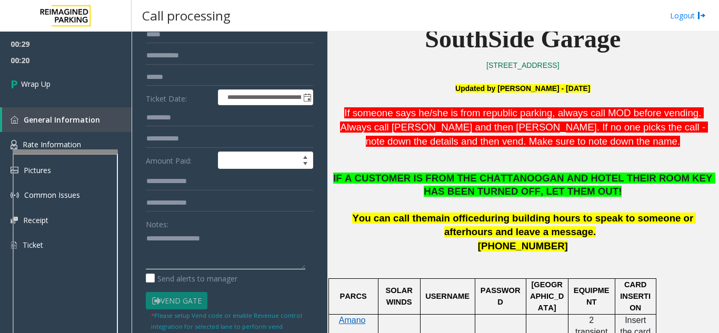
click at [170, 234] on textarea at bounding box center [225, 249] width 159 height 39
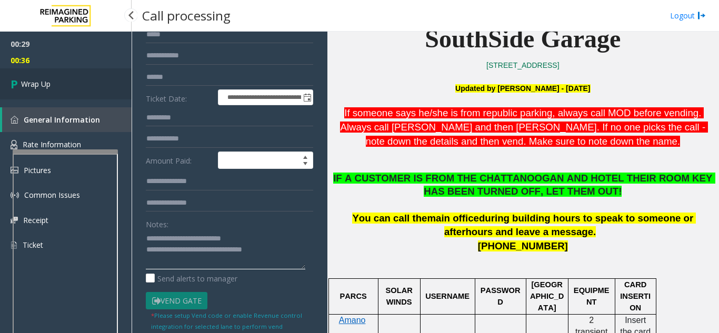
type textarea "**********"
click at [83, 78] on link "Wrap Up" at bounding box center [66, 83] width 132 height 31
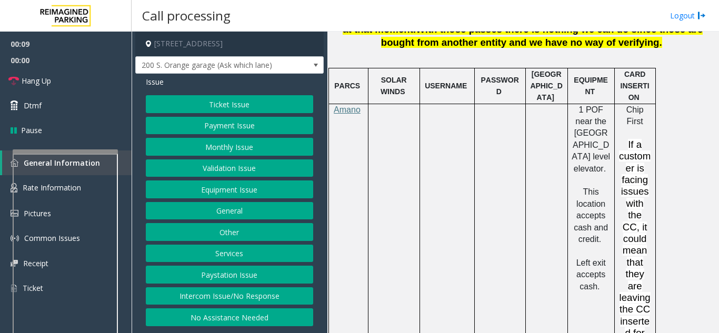
scroll to position [842, 0]
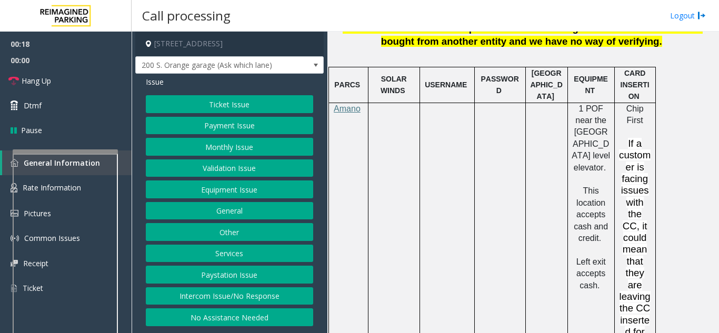
click at [213, 129] on button "Payment Issue" at bounding box center [229, 126] width 167 height 18
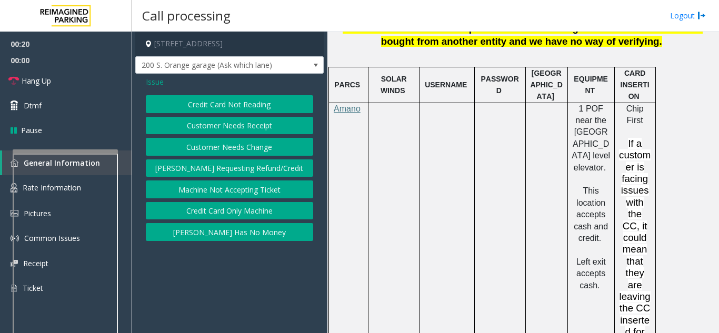
click at [234, 214] on button "Credit Card Only Machine" at bounding box center [229, 211] width 167 height 18
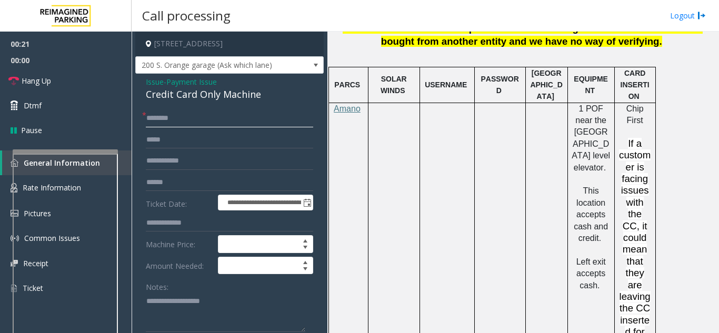
click at [173, 120] on input "text" at bounding box center [229, 118] width 167 height 18
type input "**"
click at [157, 316] on textarea at bounding box center [225, 312] width 159 height 39
click at [77, 80] on link "Hang Up" at bounding box center [66, 80] width 132 height 25
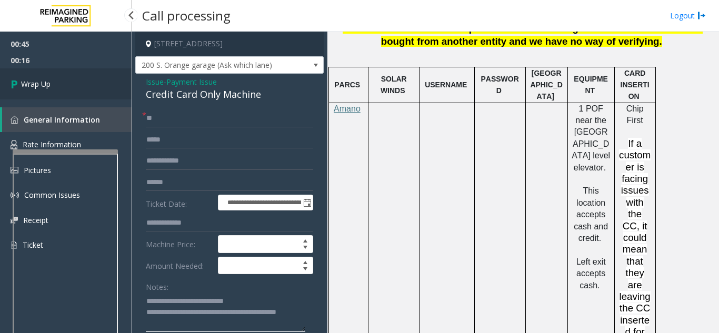
type textarea "**********"
click at [31, 92] on link "Wrap Up" at bounding box center [66, 83] width 132 height 31
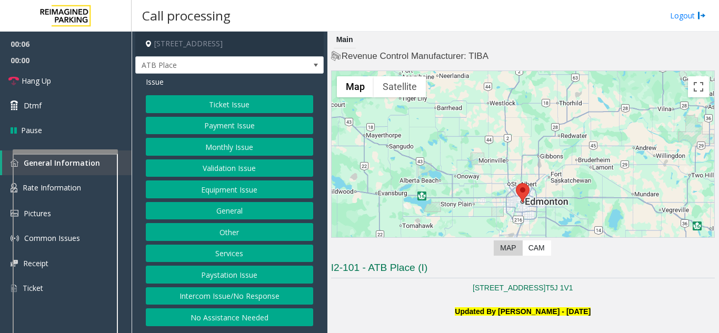
scroll to position [210, 0]
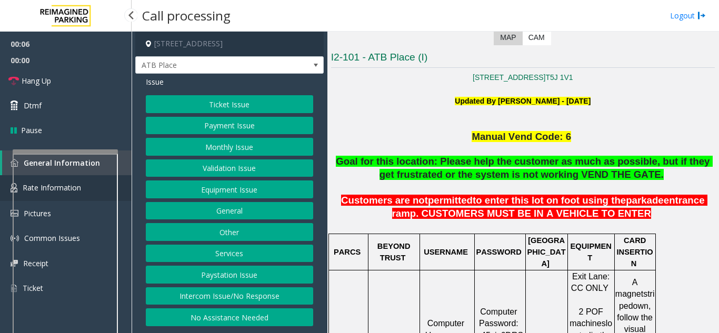
click at [123, 180] on link "Rate Information" at bounding box center [66, 188] width 132 height 26
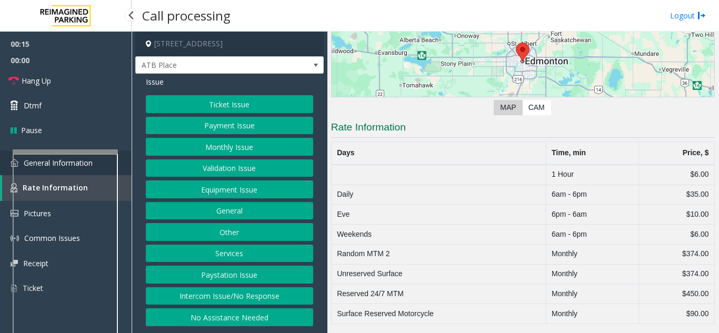
click at [126, 169] on link "General Information" at bounding box center [66, 162] width 132 height 25
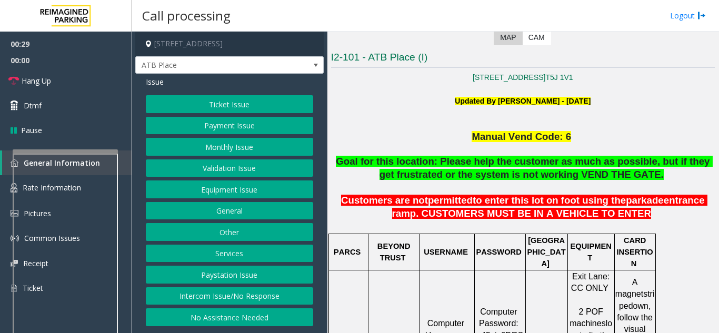
click at [219, 183] on button "Equipment Issue" at bounding box center [229, 189] width 167 height 18
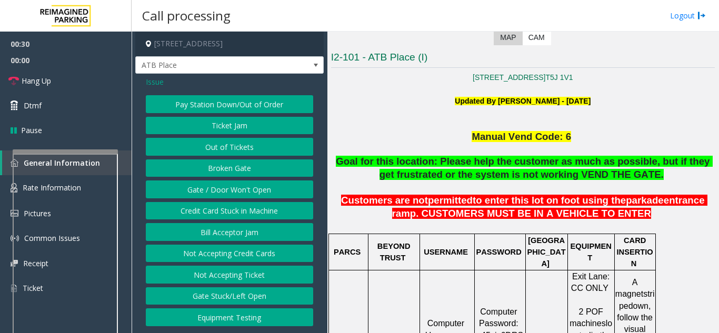
click at [219, 186] on button "Gate / Door Won't Open" at bounding box center [229, 189] width 167 height 18
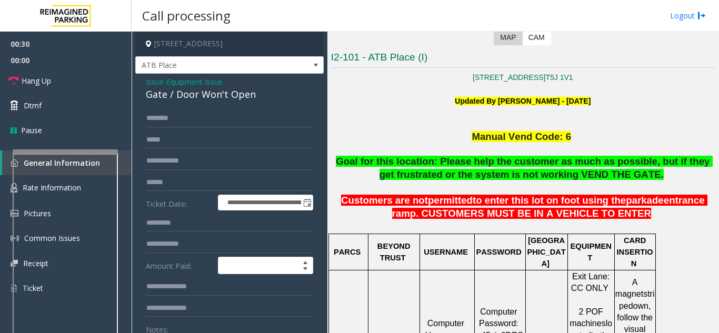
scroll to position [158, 0]
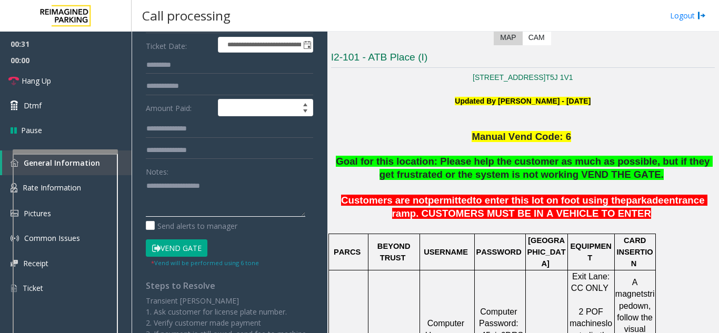
click at [169, 186] on textarea at bounding box center [225, 196] width 159 height 39
click at [93, 89] on link "Hang Up" at bounding box center [66, 80] width 132 height 25
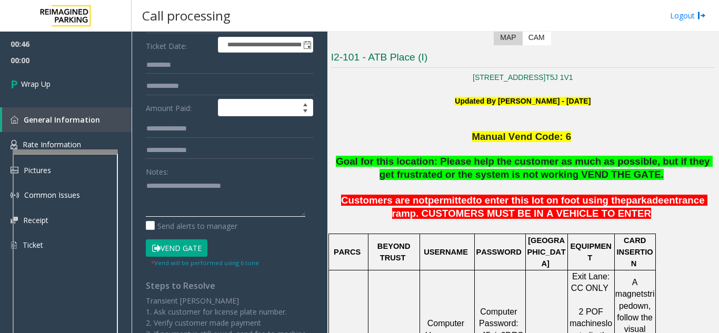
click at [260, 191] on textarea at bounding box center [225, 196] width 159 height 39
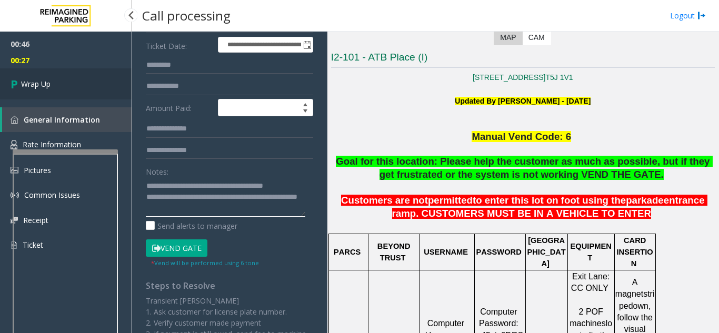
type textarea "**********"
click at [69, 87] on link "Wrap Up" at bounding box center [66, 83] width 132 height 31
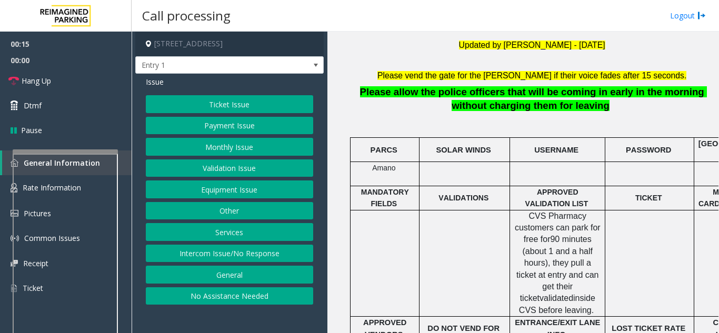
scroll to position [316, 0]
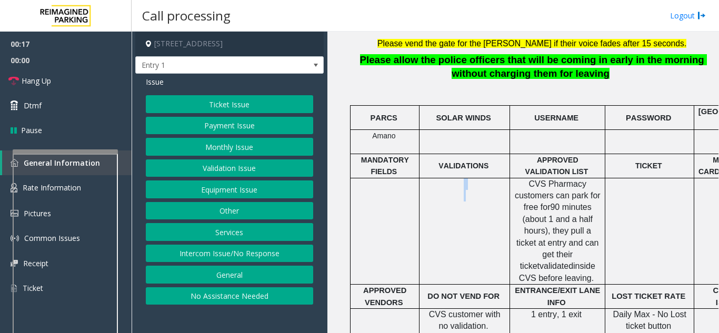
drag, startPoint x: 508, startPoint y: 181, endPoint x: 600, endPoint y: 269, distance: 127.3
click at [600, 269] on tr "CVS Pharmacy customers can park for free for 90 minutes (about 1 and a half hou…" at bounding box center [635, 231] width 571 height 107
click at [640, 246] on td at bounding box center [649, 231] width 89 height 107
click at [201, 253] on button "Intercom Issue/No Response" at bounding box center [229, 254] width 167 height 18
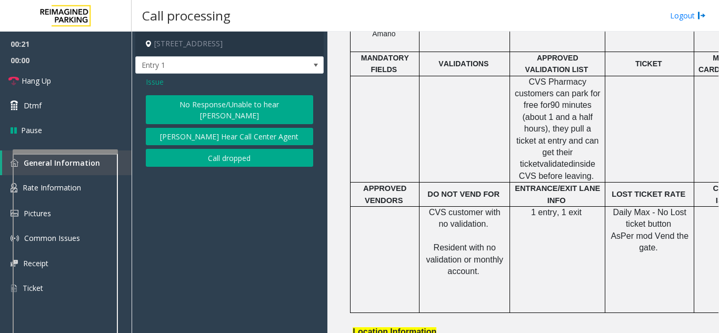
scroll to position [421, 0]
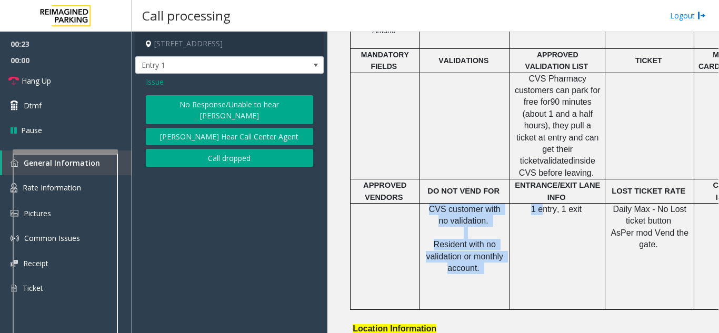
drag, startPoint x: 425, startPoint y: 194, endPoint x: 542, endPoint y: 273, distance: 141.1
click at [542, 273] on tr "CVS customer with no validation. Resident with no validation or monthly account…" at bounding box center [635, 256] width 571 height 107
click at [542, 272] on td "1 entry, 1 exit" at bounding box center [557, 256] width 95 height 107
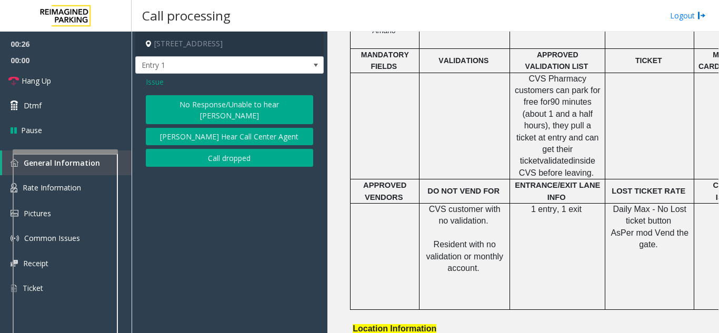
click at [198, 105] on button "No Response/Unable to hear [PERSON_NAME]" at bounding box center [229, 109] width 167 height 29
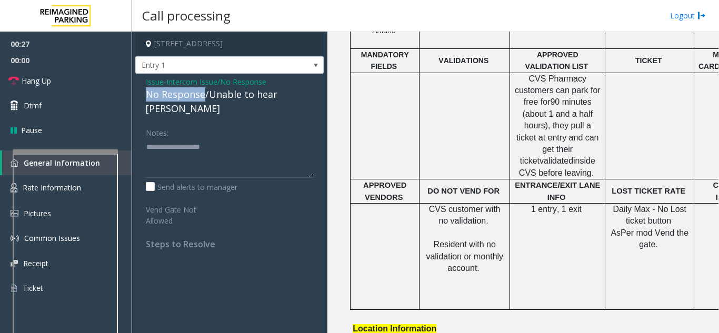
drag, startPoint x: 203, startPoint y: 96, endPoint x: 171, endPoint y: 93, distance: 31.7
click at [137, 92] on div "Issue - Intercom Issue/No Response No Response/Unable to hear parker Notes: Sen…" at bounding box center [229, 167] width 188 height 186
click at [233, 138] on textarea at bounding box center [229, 157] width 167 height 39
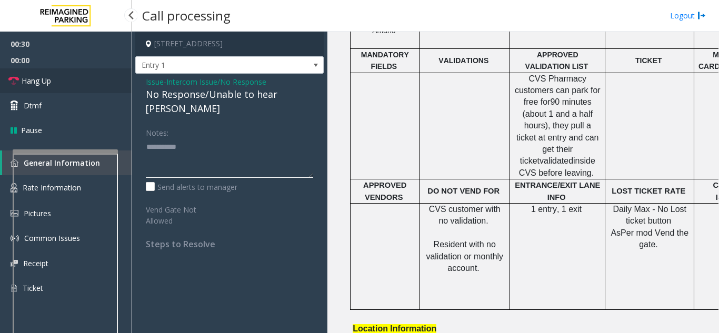
type textarea "**********"
click at [36, 85] on span "Hang Up" at bounding box center [36, 80] width 29 height 11
click at [39, 90] on link "Hang Up" at bounding box center [66, 80] width 132 height 25
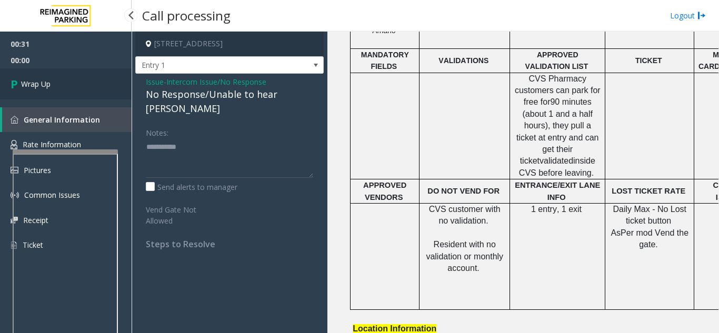
click at [39, 90] on link "Wrap Up" at bounding box center [66, 83] width 132 height 31
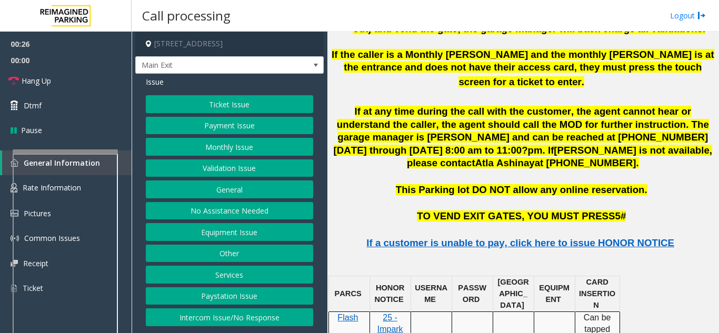
scroll to position [1368, 0]
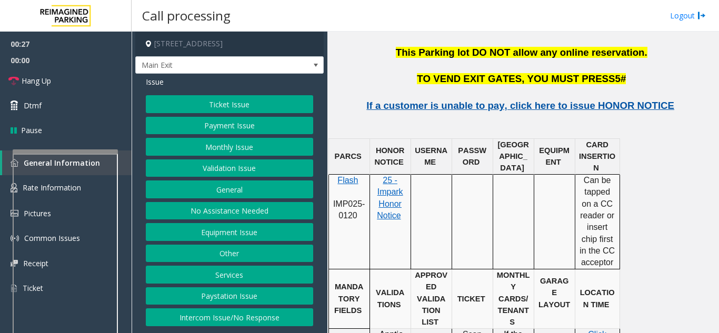
click at [479, 100] on span "If a customer is unable to pay, click here to issue HONOR NOTICE" at bounding box center [520, 105] width 308 height 11
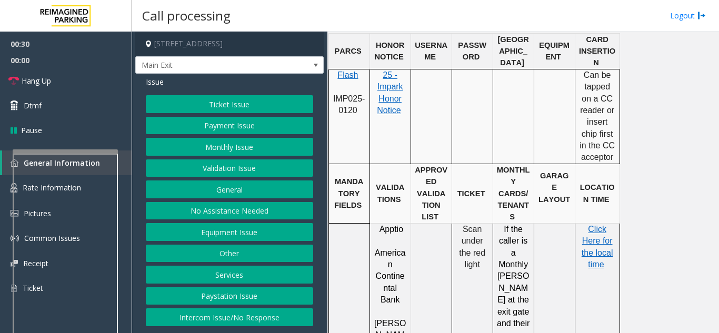
click at [588, 224] on p "Click Here for the local time" at bounding box center [597, 247] width 37 height 47
click at [593, 225] on span "Click Here for" at bounding box center [597, 235] width 31 height 21
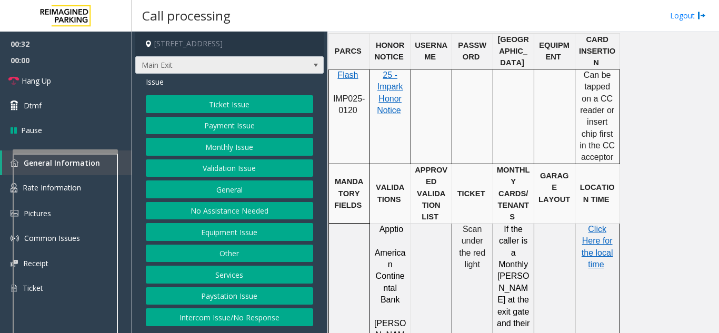
click at [197, 65] on span "Main Exit" at bounding box center [211, 65] width 150 height 17
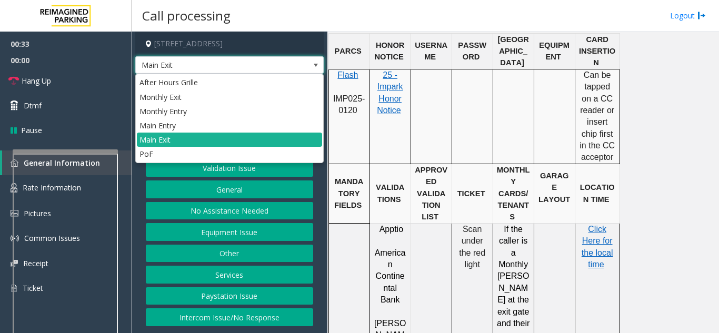
click at [197, 65] on span "Main Exit" at bounding box center [211, 65] width 150 height 17
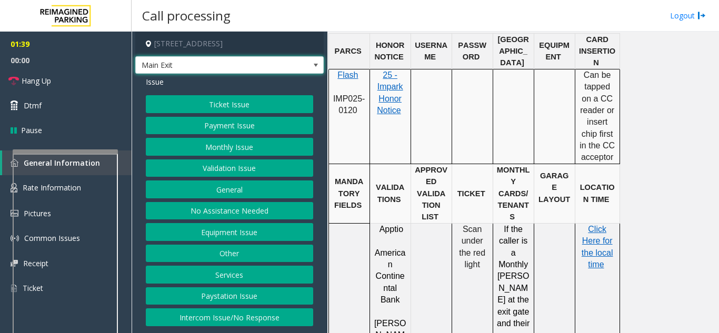
click at [219, 133] on button "Payment Issue" at bounding box center [229, 126] width 167 height 18
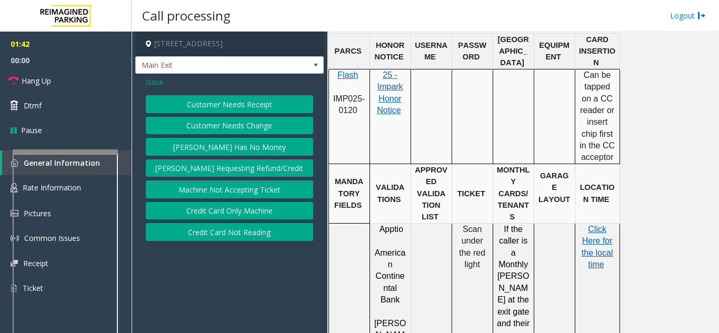
click at [218, 233] on button "Credit Card Not Reading" at bounding box center [229, 232] width 167 height 18
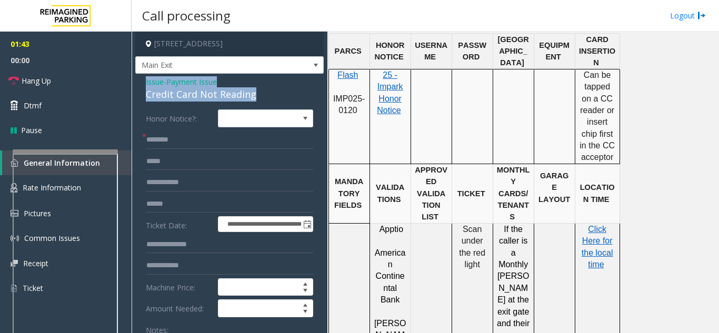
drag, startPoint x: 261, startPoint y: 93, endPoint x: 146, endPoint y: 83, distance: 116.2
click at [146, 83] on div "Issue - Payment Issue Credit Card Not Reading" at bounding box center [229, 88] width 167 height 25
copy div "Issue - Payment Issue Credit Card Not Reading"
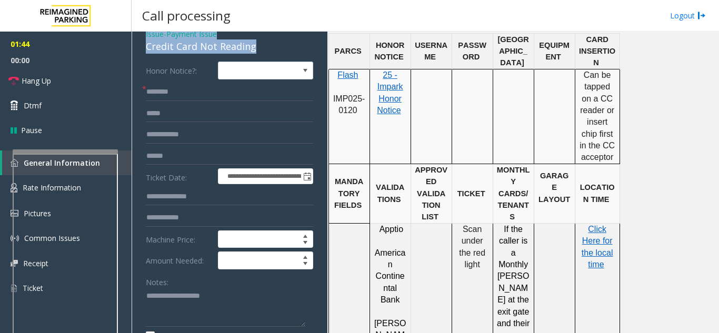
scroll to position [158, 0]
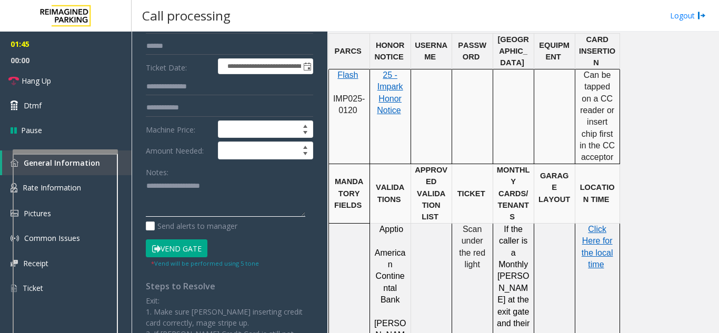
click at [163, 193] on textarea at bounding box center [225, 197] width 159 height 39
paste textarea "**********"
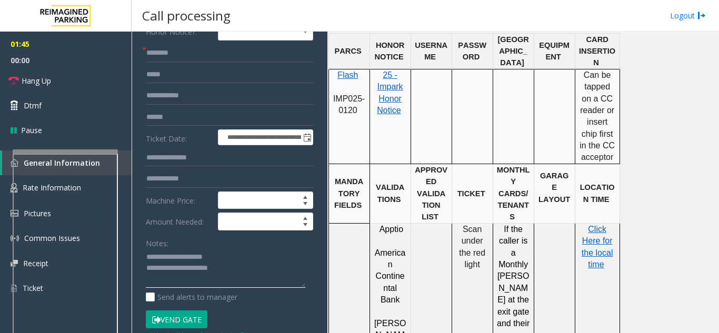
scroll to position [0, 0]
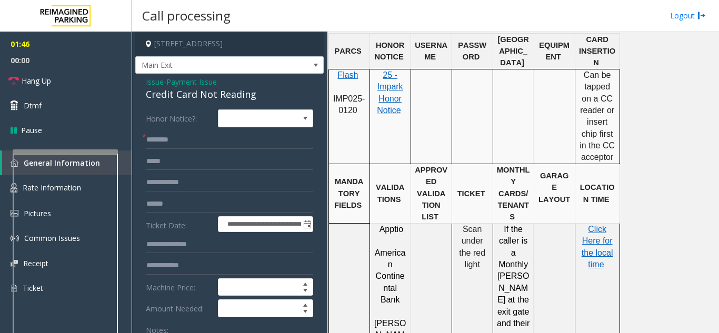
type textarea "**********"
click at [173, 144] on input "text" at bounding box center [229, 140] width 167 height 18
click at [168, 142] on input "*******" at bounding box center [229, 140] width 167 height 18
drag, startPoint x: 194, startPoint y: 137, endPoint x: 147, endPoint y: 134, distance: 46.4
click at [147, 134] on input "*******" at bounding box center [229, 140] width 167 height 18
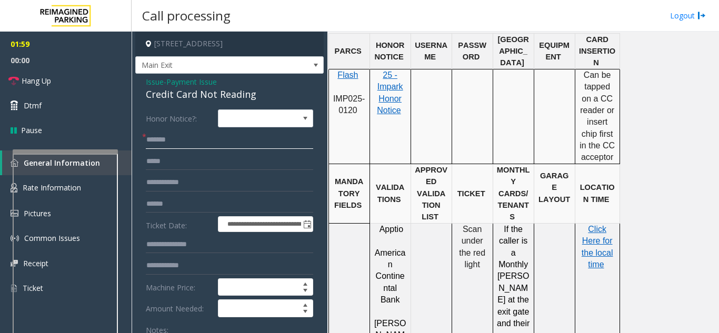
type input "*******"
type input "****"
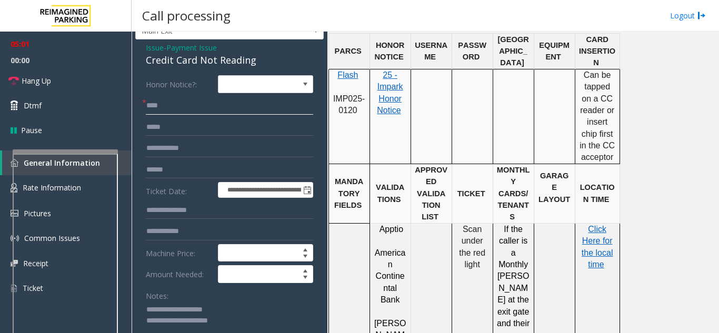
scroll to position [53, 0]
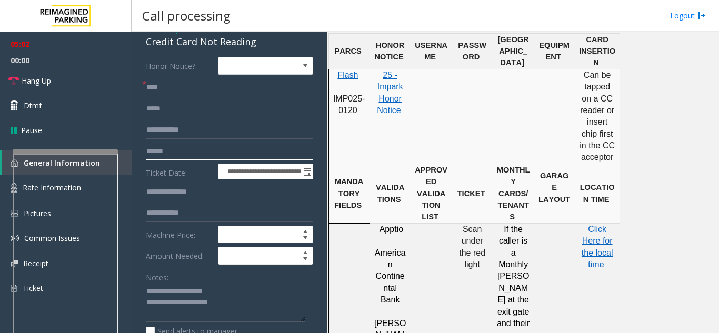
click at [168, 154] on input "text" at bounding box center [229, 152] width 167 height 18
type input "********"
click at [126, 183] on link "Rate Information" at bounding box center [66, 188] width 132 height 26
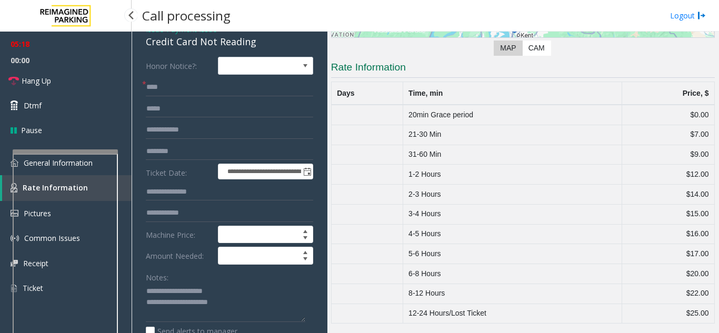
scroll to position [186, 0]
click at [127, 168] on link "General Information" at bounding box center [66, 162] width 132 height 25
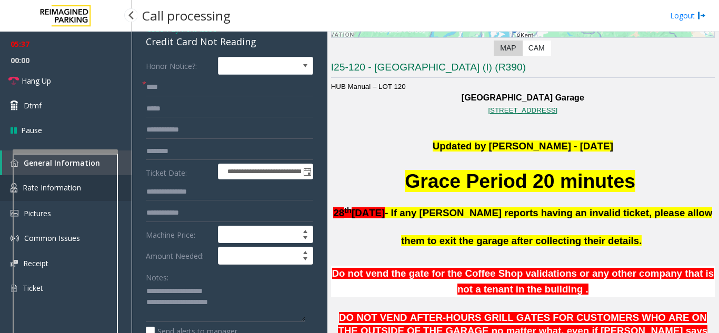
scroll to position [1473, 0]
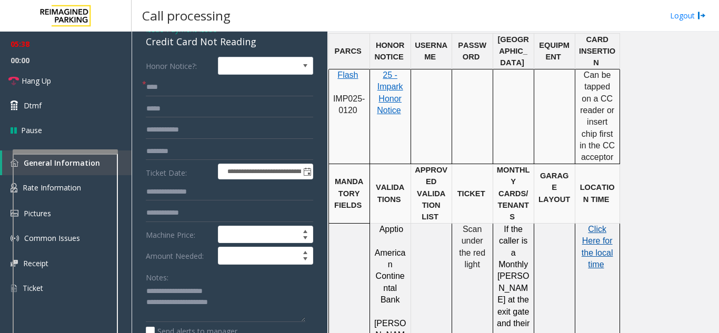
click at [601, 248] on span "the local time" at bounding box center [597, 258] width 32 height 21
click at [124, 177] on link "Rate Information" at bounding box center [66, 188] width 132 height 26
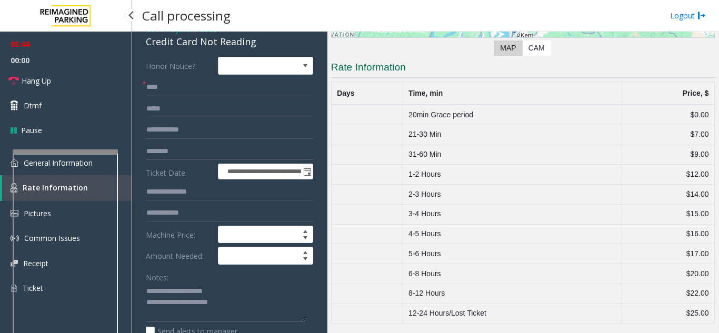
scroll to position [186, 0]
drag, startPoint x: 402, startPoint y: 132, endPoint x: 449, endPoint y: 138, distance: 46.7
click at [449, 138] on td "21-30 Min" at bounding box center [511, 135] width 219 height 20
drag, startPoint x: 410, startPoint y: 153, endPoint x: 509, endPoint y: 154, distance: 99.4
click at [509, 154] on td "31-60 Min" at bounding box center [511, 155] width 219 height 20
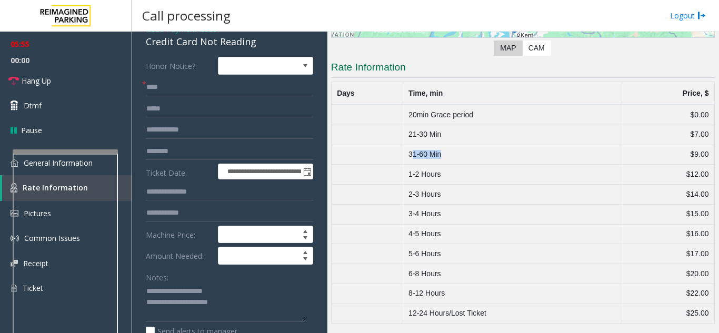
click at [509, 154] on td "31-60 Min" at bounding box center [511, 155] width 219 height 20
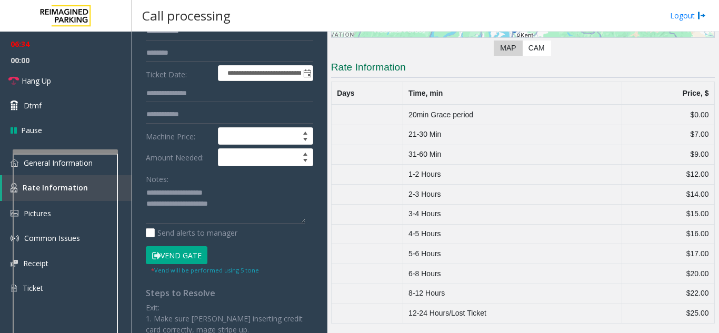
scroll to position [158, 0]
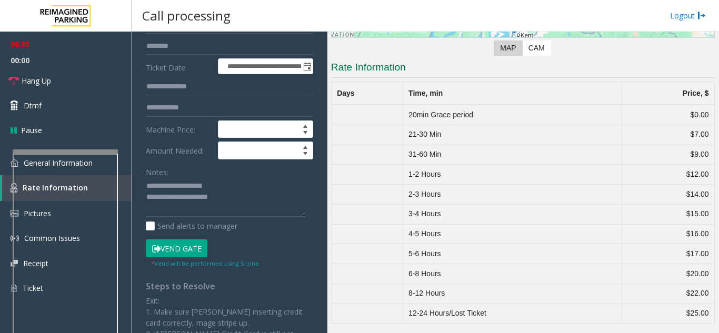
click at [183, 249] on button "Vend Gate" at bounding box center [177, 248] width 62 height 18
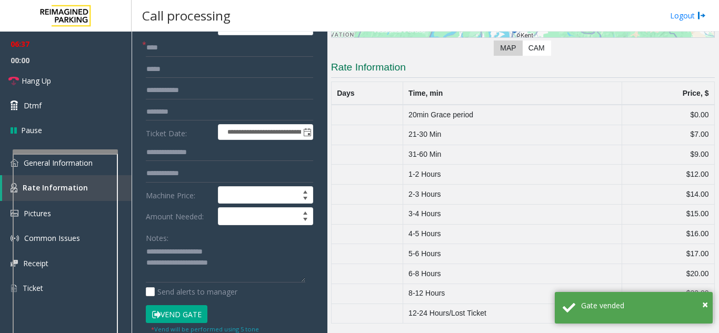
scroll to position [105, 0]
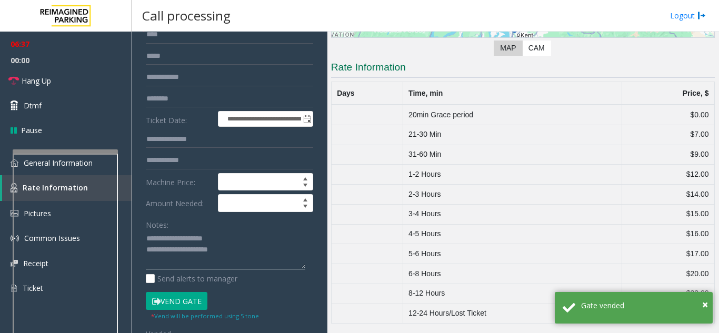
click at [237, 256] on textarea at bounding box center [225, 249] width 159 height 39
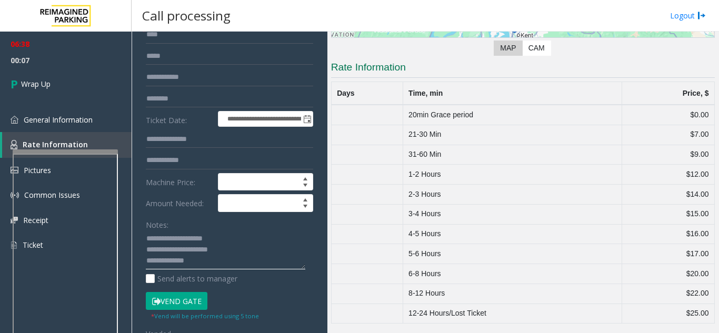
click at [211, 258] on textarea at bounding box center [225, 249] width 159 height 39
type textarea "**********"
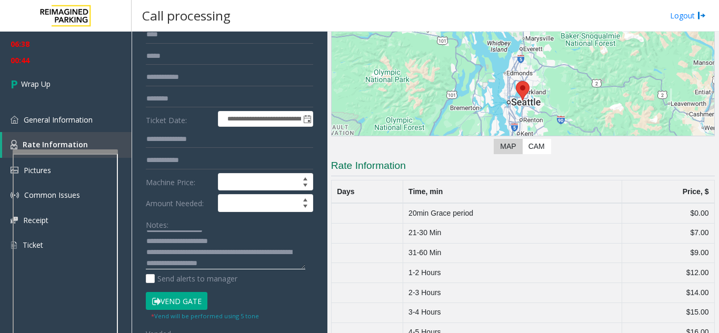
scroll to position [0, 0]
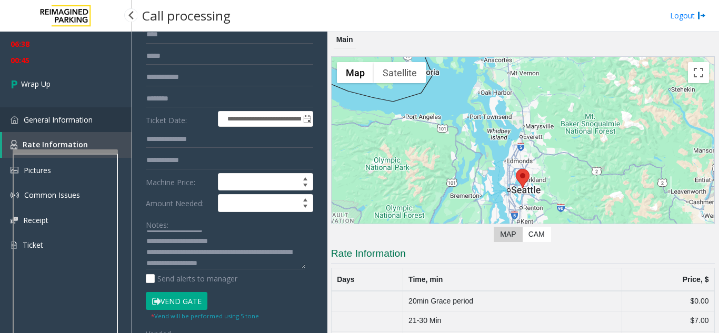
click at [102, 119] on link "General Information" at bounding box center [66, 119] width 132 height 25
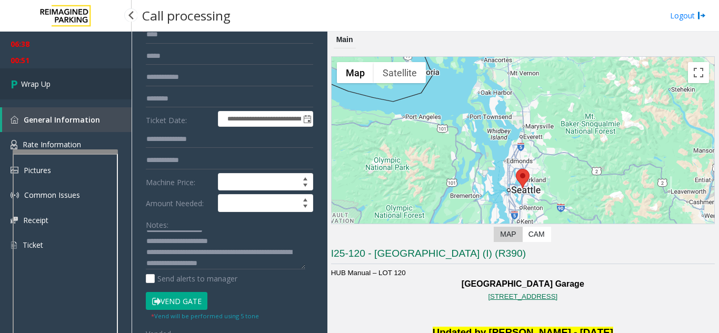
click at [51, 87] on span "Wrap Up" at bounding box center [35, 83] width 29 height 11
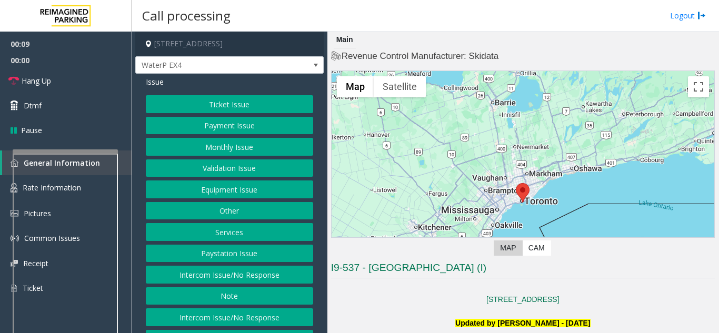
click at [188, 274] on button "Intercom Issue/No Response" at bounding box center [229, 275] width 167 height 18
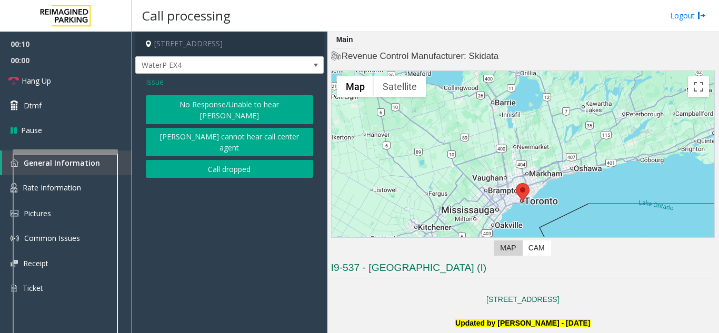
click at [174, 105] on button "No Response/Unable to hear [PERSON_NAME]" at bounding box center [229, 109] width 167 height 29
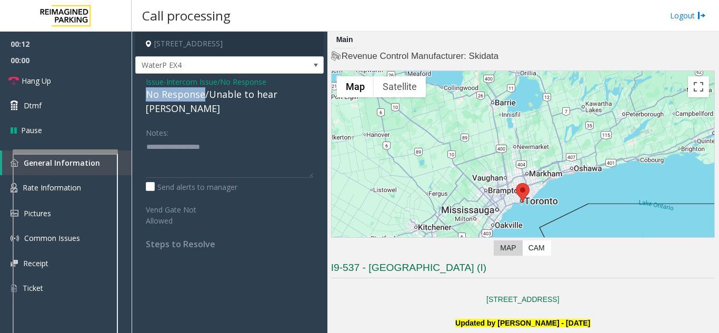
drag, startPoint x: 203, startPoint y: 95, endPoint x: 170, endPoint y: 97, distance: 33.2
click at [139, 94] on div "Issue - Intercom Issue/No Response No Response/Unable to hear parker Notes: Sen…" at bounding box center [229, 167] width 188 height 186
click at [245, 138] on textarea at bounding box center [229, 157] width 167 height 39
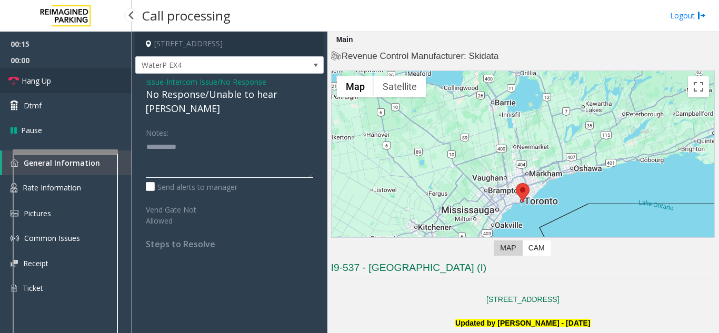
type textarea "**********"
click at [27, 80] on span "Hang Up" at bounding box center [36, 80] width 29 height 11
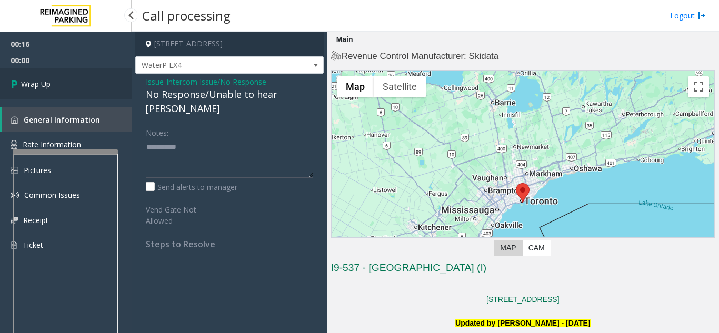
click at [27, 80] on span "Wrap Up" at bounding box center [35, 83] width 29 height 11
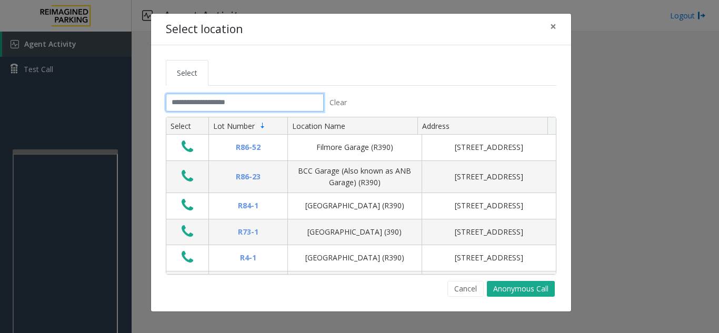
click at [197, 99] on input "text" at bounding box center [245, 103] width 158 height 18
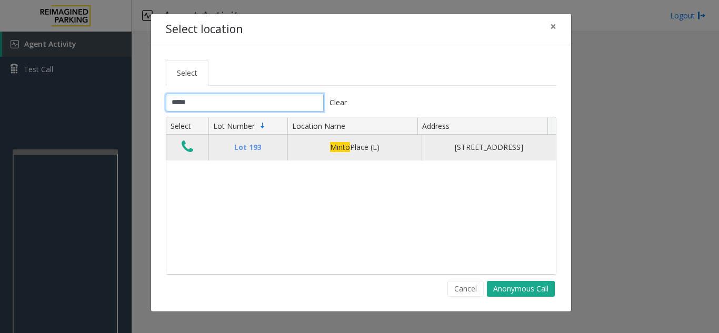
type input "*****"
click at [184, 150] on icon "Data table" at bounding box center [188, 146] width 12 height 15
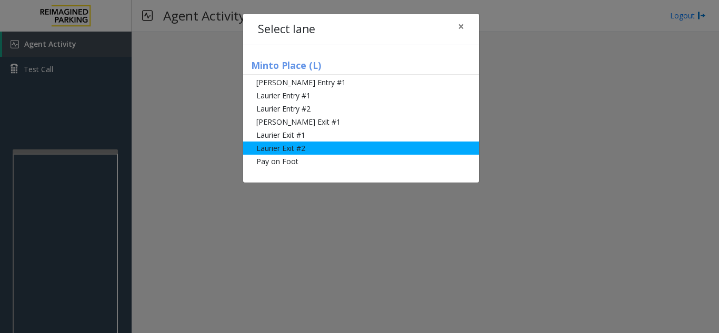
click at [291, 154] on li "Laurier Exit #2" at bounding box center [361, 148] width 236 height 13
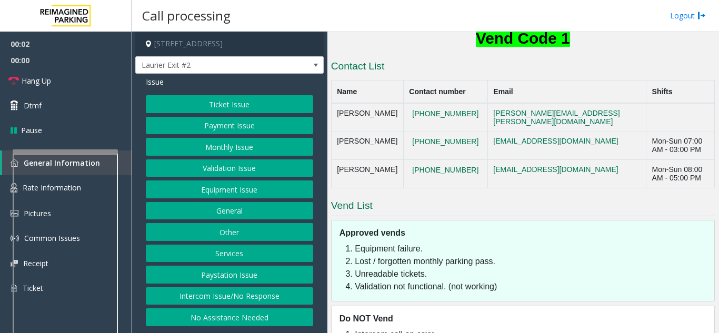
scroll to position [296, 0]
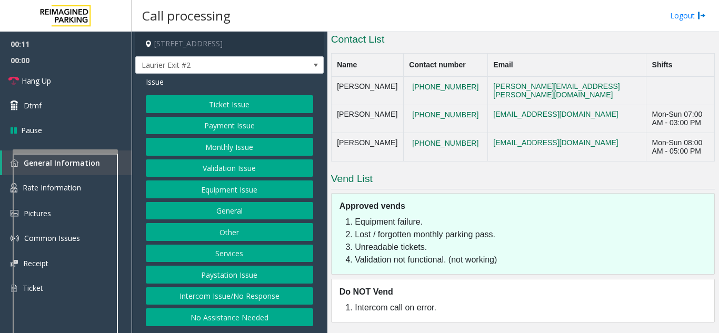
click at [227, 107] on button "Ticket Issue" at bounding box center [229, 104] width 167 height 18
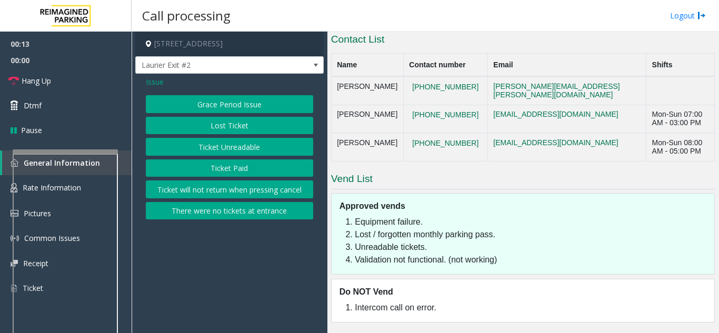
click at [218, 168] on button "Ticket Paid" at bounding box center [229, 168] width 167 height 18
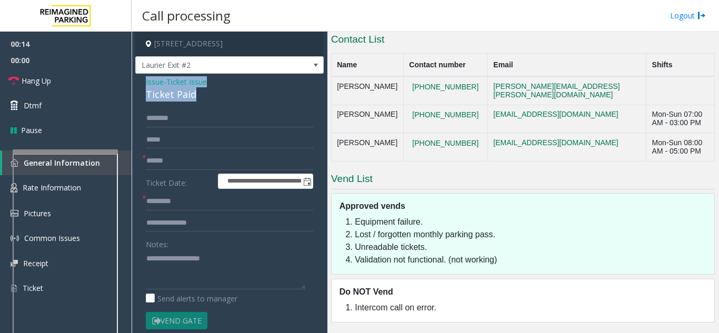
drag, startPoint x: 179, startPoint y: 92, endPoint x: 140, endPoint y: 84, distance: 39.8
click at [140, 84] on div "**********" at bounding box center [229, 331] width 188 height 514
drag, startPoint x: 182, startPoint y: 168, endPoint x: 170, endPoint y: 241, distance: 74.0
click at [172, 251] on div "**********" at bounding box center [229, 331] width 188 height 514
click at [199, 109] on div "**********" at bounding box center [229, 331] width 188 height 514
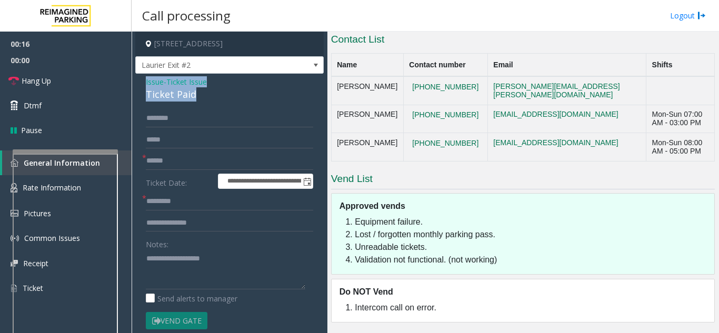
drag, startPoint x: 199, startPoint y: 95, endPoint x: 135, endPoint y: 87, distance: 64.2
click at [135, 87] on div "**********" at bounding box center [229, 331] width 188 height 514
click at [194, 269] on textarea at bounding box center [225, 269] width 159 height 39
type textarea "**********"
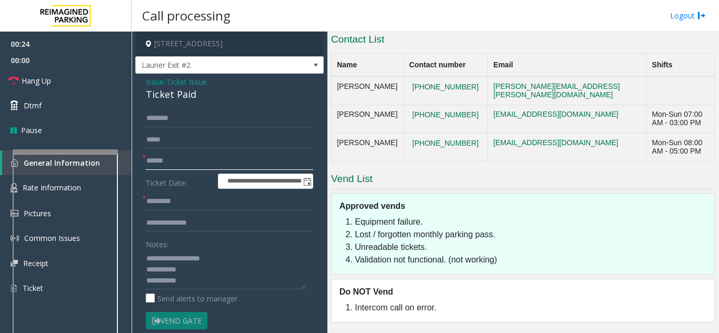
click at [176, 162] on input "text" at bounding box center [229, 161] width 167 height 18
type input "*****"
click at [159, 219] on input "text" at bounding box center [229, 223] width 167 height 18
click at [200, 282] on textarea at bounding box center [225, 269] width 159 height 39
click at [184, 216] on input "***" at bounding box center [229, 223] width 167 height 18
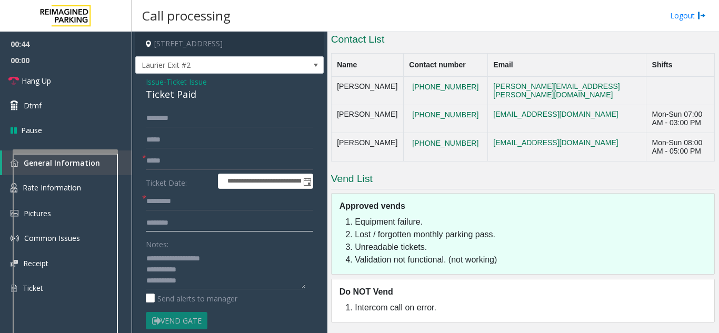
type input "********"
click at [200, 276] on textarea at bounding box center [225, 269] width 159 height 39
click at [197, 288] on textarea at bounding box center [225, 269] width 159 height 39
paste textarea "**********"
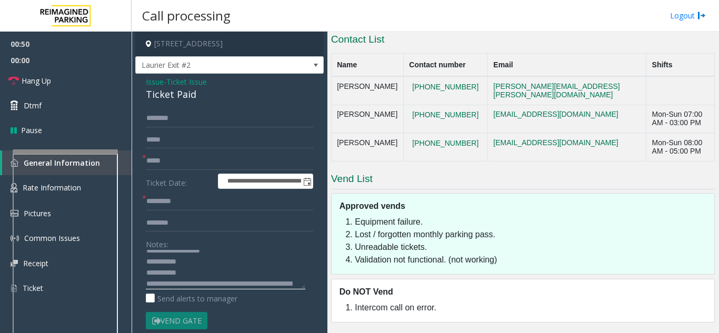
scroll to position [30, 0]
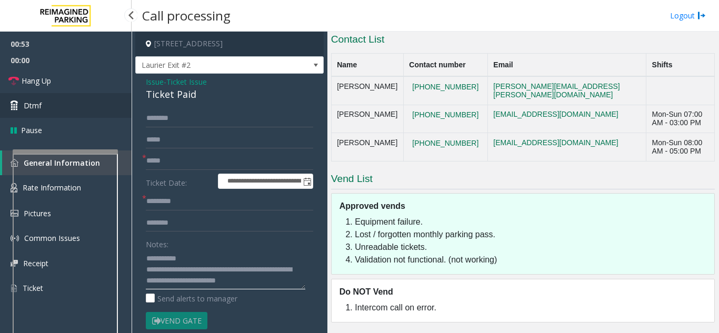
type textarea "**********"
click at [70, 107] on link "Dtmf" at bounding box center [66, 105] width 132 height 25
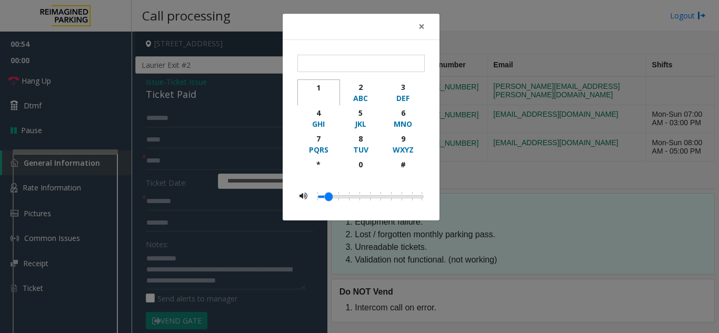
click at [324, 85] on div "1" at bounding box center [318, 87] width 29 height 11
type input "*"
click at [418, 25] on span "×" at bounding box center [421, 26] width 6 height 15
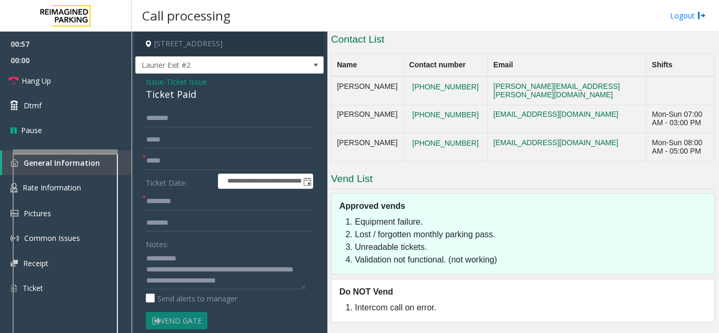
drag, startPoint x: 293, startPoint y: 38, endPoint x: 247, endPoint y: 38, distance: 45.8
click at [247, 38] on h4 "[STREET_ADDRESS]" at bounding box center [229, 44] width 188 height 25
copy h4 "Ottawa, ON"
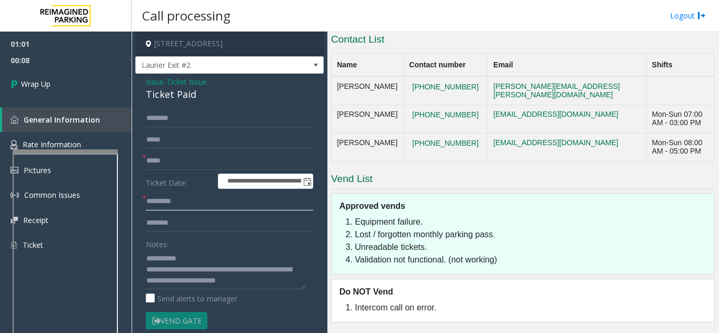
click at [155, 205] on input "text" at bounding box center [229, 202] width 167 height 18
type input "*******"
click at [61, 83] on link "Wrap Up" at bounding box center [66, 83] width 132 height 31
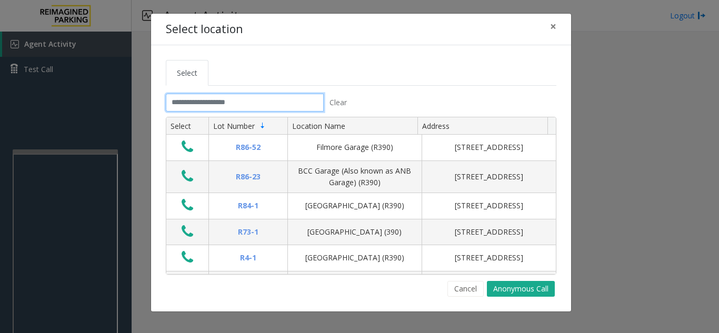
click at [176, 106] on input "text" at bounding box center [245, 103] width 158 height 18
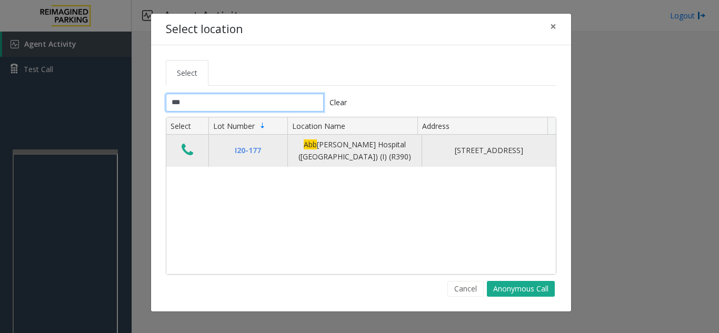
type input "***"
click at [187, 152] on icon "Data table" at bounding box center [188, 150] width 12 height 15
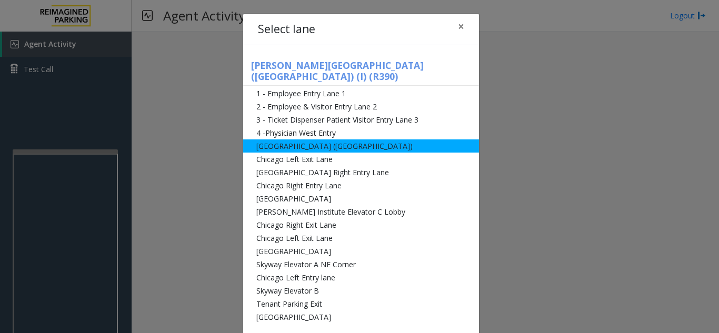
click at [272, 139] on li "[GEOGRAPHIC_DATA] ([GEOGRAPHIC_DATA])" at bounding box center [361, 145] width 236 height 13
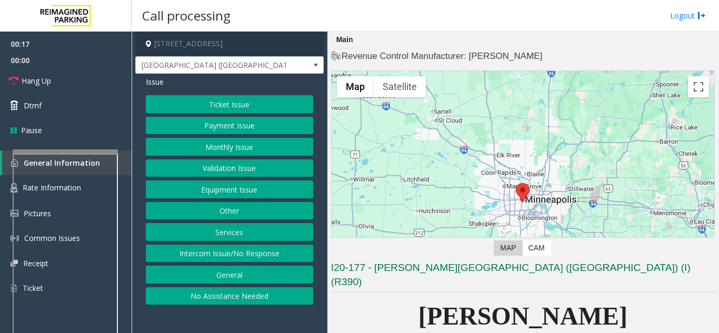
click at [221, 149] on button "Monthly Issue" at bounding box center [229, 147] width 167 height 18
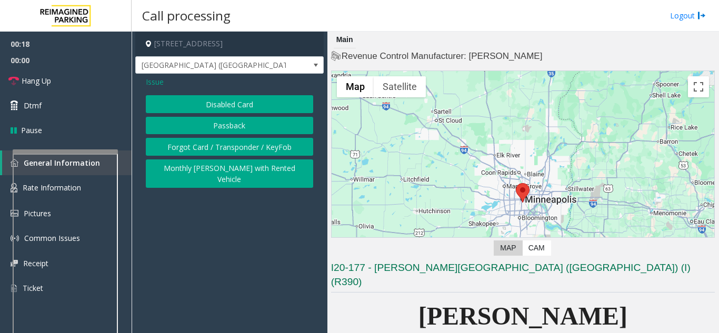
click at [221, 105] on button "Disabled Card" at bounding box center [229, 104] width 167 height 18
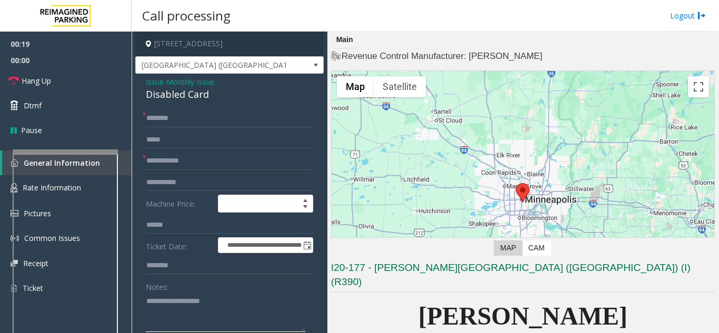
click at [168, 310] on textarea at bounding box center [225, 312] width 159 height 39
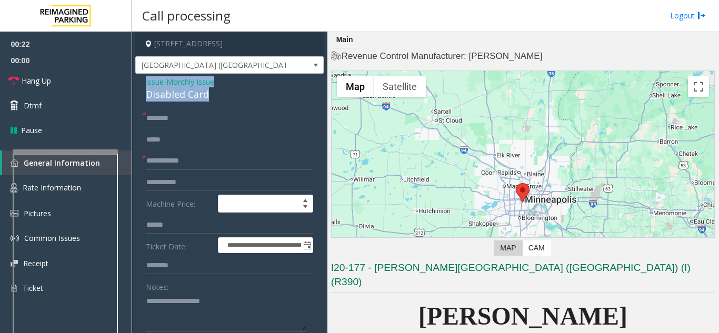
drag, startPoint x: 174, startPoint y: 88, endPoint x: 138, endPoint y: 79, distance: 37.0
copy div "Issue - Monthly Issue Disabled Card"
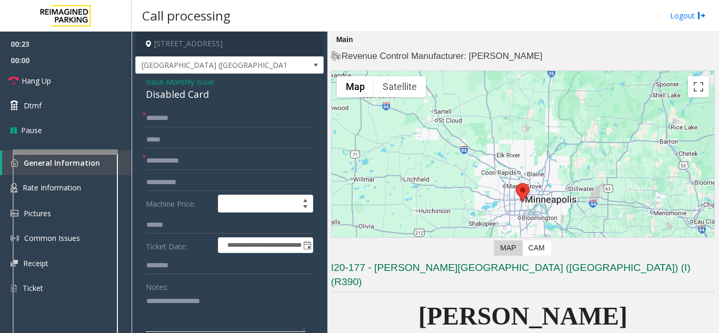
click at [170, 307] on textarea at bounding box center [225, 312] width 159 height 39
paste textarea "**********"
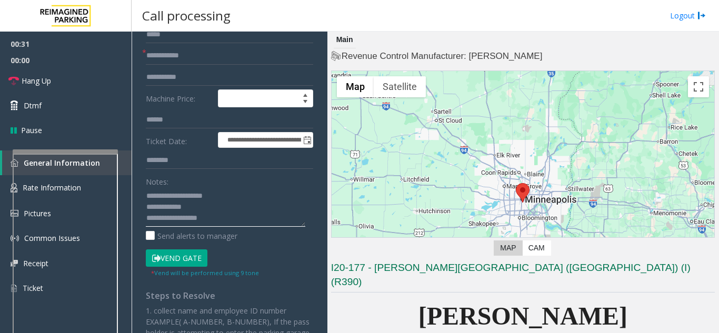
type textarea "**********"
click at [186, 258] on button "Vend Gate" at bounding box center [177, 258] width 62 height 18
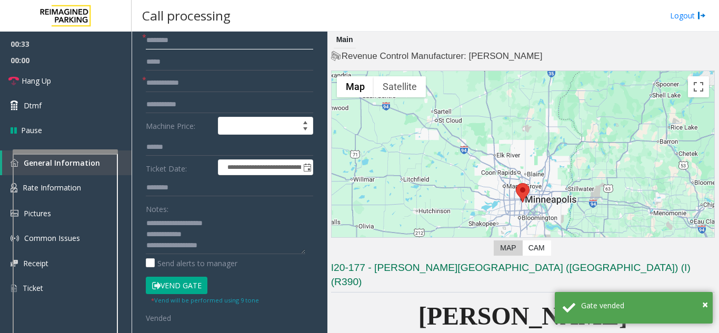
click at [160, 39] on input "text" at bounding box center [229, 41] width 167 height 18
type input "**"
click at [163, 81] on input "text" at bounding box center [229, 83] width 167 height 18
type input "**"
click at [229, 247] on textarea at bounding box center [225, 234] width 159 height 39
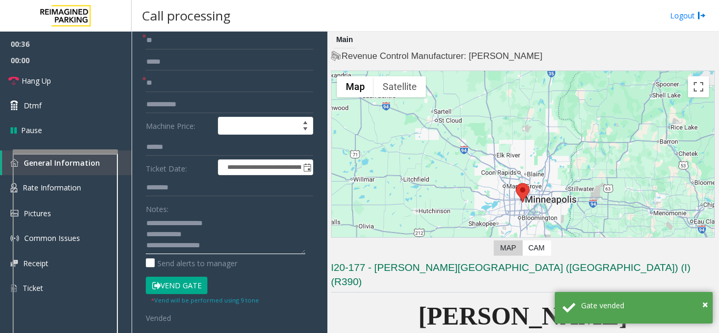
scroll to position [8, 0]
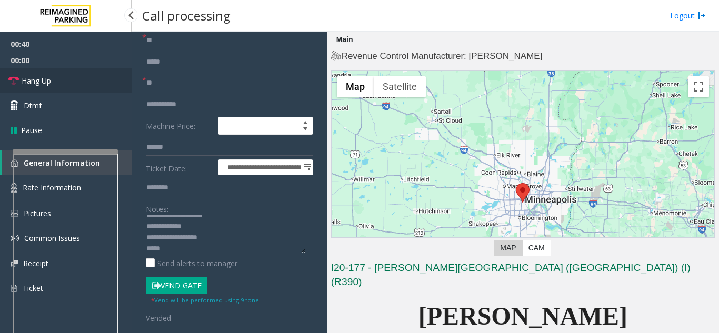
click at [50, 82] on span "Hang Up" at bounding box center [36, 80] width 29 height 11
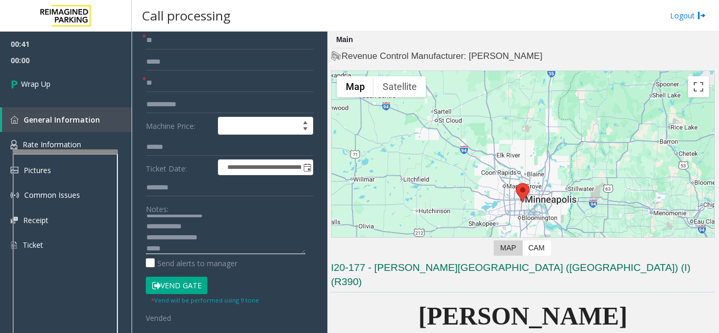
click at [174, 248] on textarea at bounding box center [225, 234] width 159 height 39
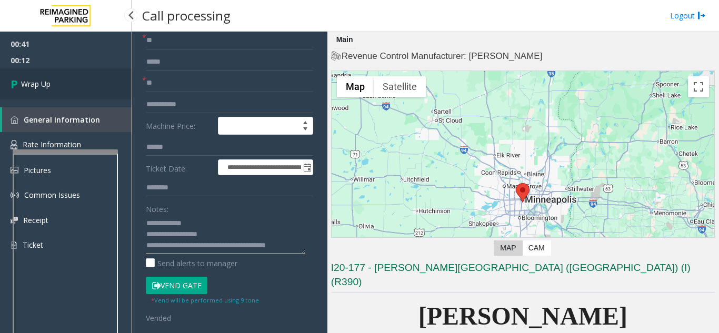
type textarea "**********"
click at [61, 77] on link "Wrap Up" at bounding box center [66, 83] width 132 height 31
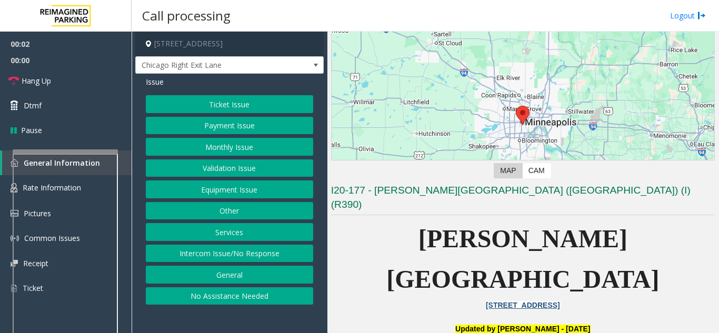
scroll to position [105, 0]
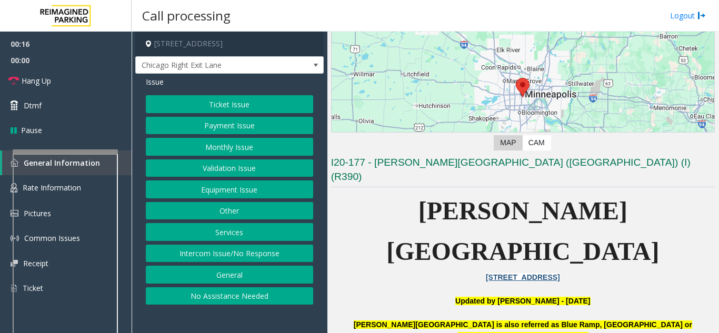
click at [193, 126] on button "Payment Issue" at bounding box center [229, 126] width 167 height 18
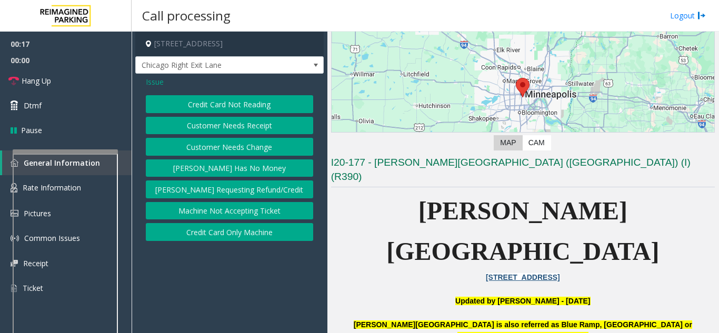
click at [207, 105] on button "Credit Card Not Reading" at bounding box center [229, 104] width 167 height 18
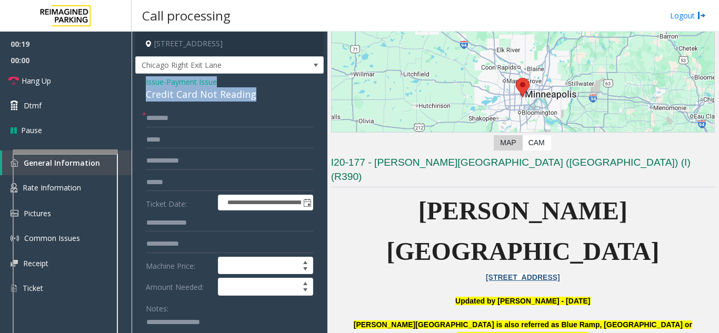
drag, startPoint x: 264, startPoint y: 97, endPoint x: 136, endPoint y: 84, distance: 128.0
copy div "Issue - Payment Issue Credit Card Not Reading"
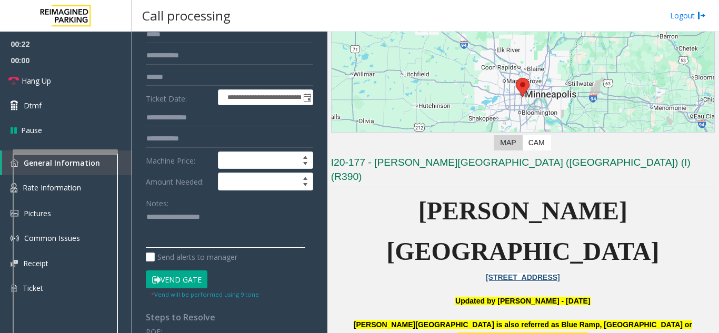
paste textarea "**********"
click at [167, 231] on textarea at bounding box center [225, 228] width 159 height 39
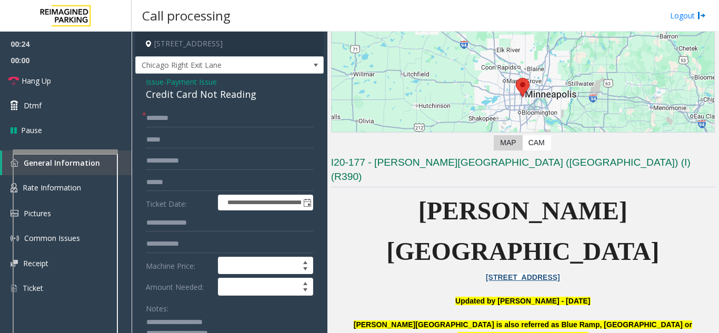
type textarea "**********"
click at [165, 118] on input "text" at bounding box center [229, 118] width 167 height 18
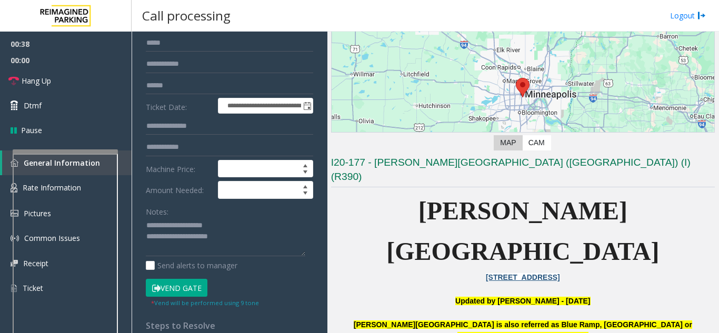
scroll to position [105, 0]
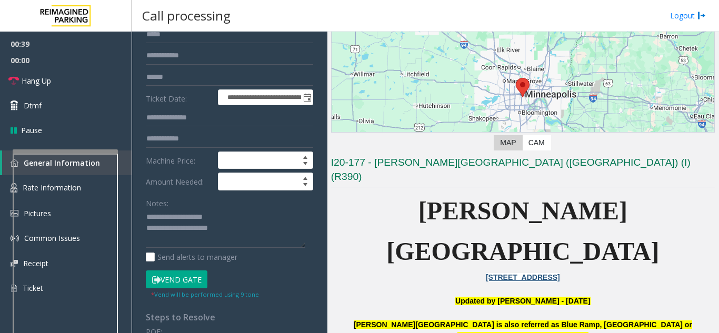
type input "**"
click at [248, 228] on textarea at bounding box center [225, 228] width 159 height 39
click at [173, 284] on button "Vend Gate" at bounding box center [177, 279] width 62 height 18
click at [206, 243] on textarea at bounding box center [225, 228] width 159 height 39
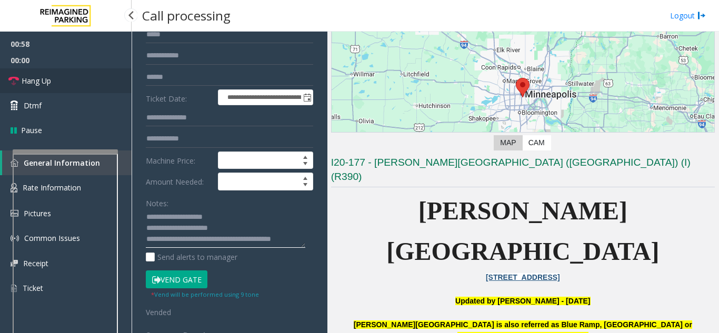
type textarea "**********"
click at [54, 78] on link "Hang Up" at bounding box center [66, 80] width 132 height 25
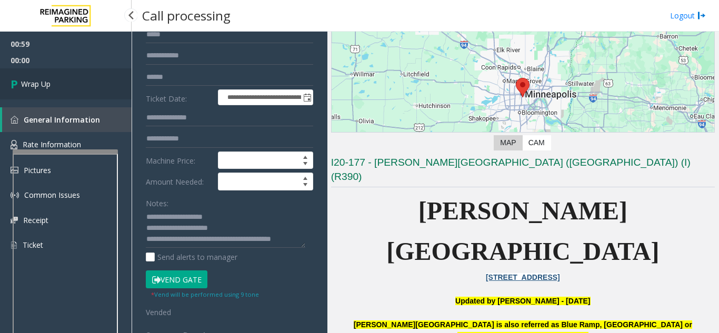
click at [45, 84] on span "Wrap Up" at bounding box center [35, 83] width 29 height 11
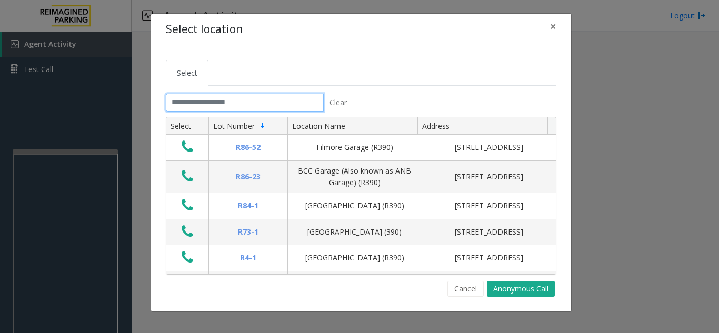
click at [200, 104] on input "text" at bounding box center [245, 103] width 158 height 18
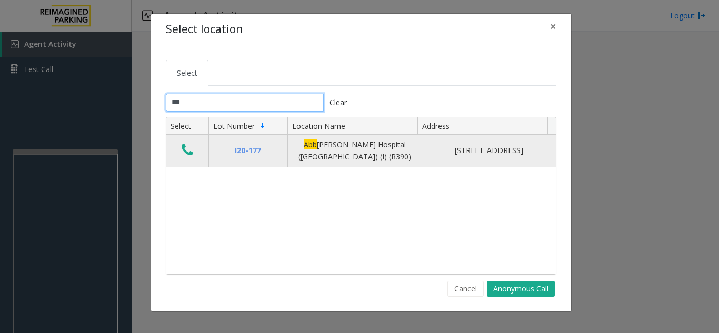
type input "***"
click at [185, 152] on icon "Data table" at bounding box center [188, 150] width 12 height 15
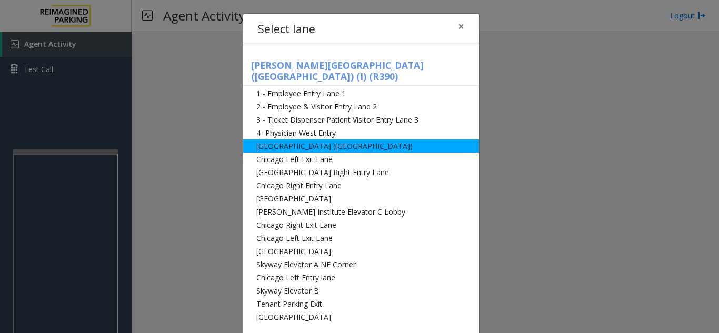
click at [280, 139] on li "[GEOGRAPHIC_DATA] ([GEOGRAPHIC_DATA])" at bounding box center [361, 145] width 236 height 13
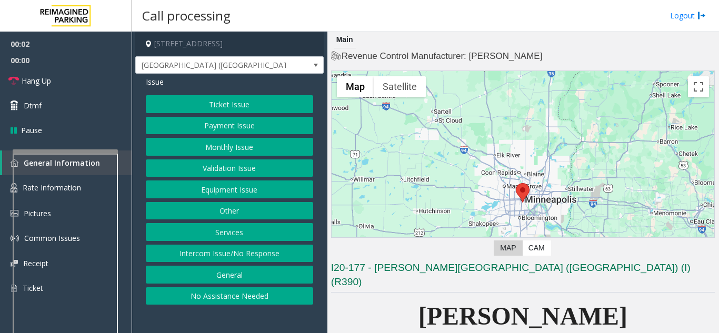
scroll to position [105, 0]
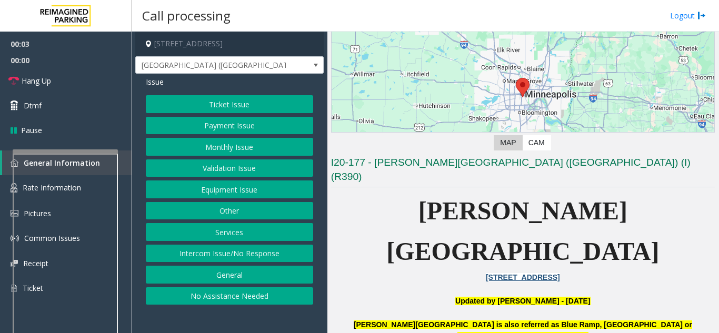
click at [247, 128] on button "Payment Issue" at bounding box center [229, 126] width 167 height 18
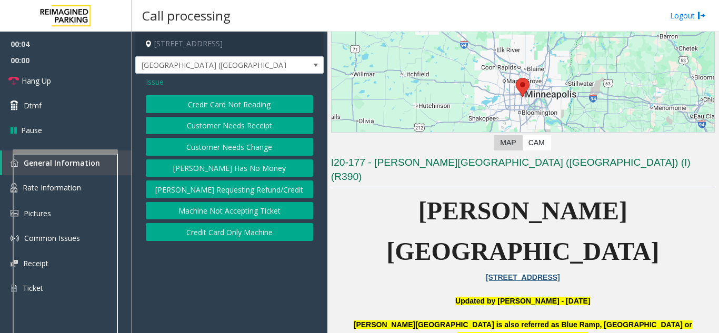
click at [230, 172] on button "[PERSON_NAME] Has No Money" at bounding box center [229, 168] width 167 height 18
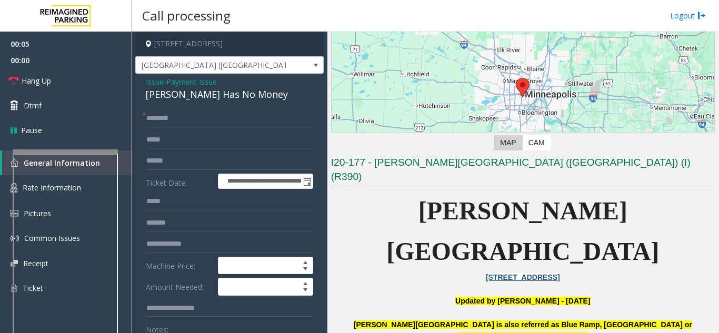
click at [247, 91] on div "[PERSON_NAME] Has No Money" at bounding box center [229, 94] width 167 height 14
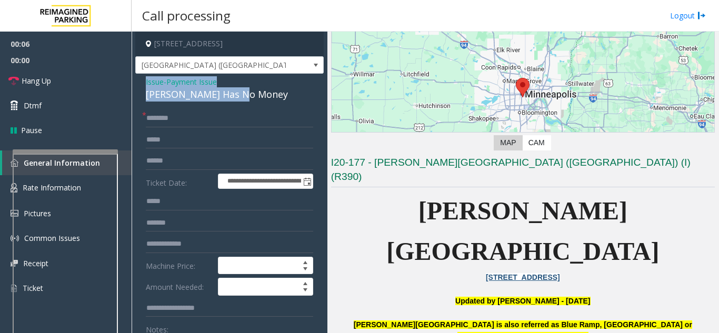
drag, startPoint x: 259, startPoint y: 95, endPoint x: 136, endPoint y: 87, distance: 123.4
click at [136, 87] on div "**********" at bounding box center [229, 311] width 188 height 475
copy div "Issue - Payment Issue Parker Has No Money"
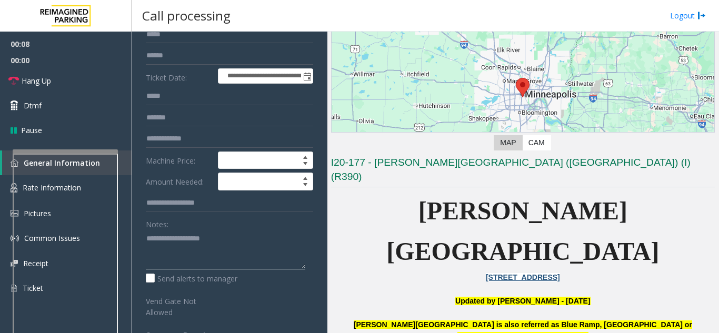
click at [177, 235] on textarea at bounding box center [225, 249] width 159 height 39
paste textarea "**********"
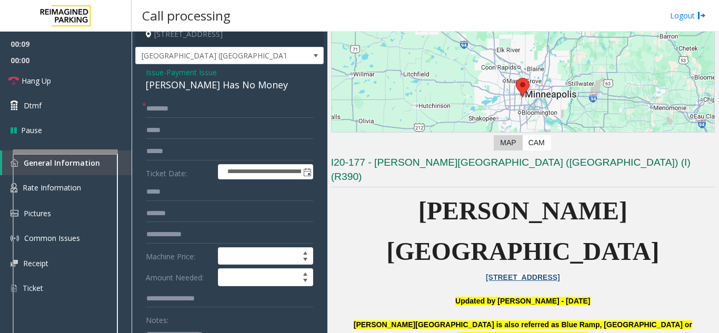
scroll to position [0, 0]
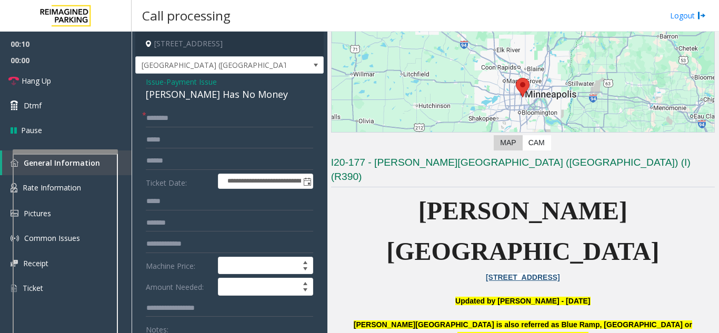
type textarea "**********"
click at [163, 117] on input "text" at bounding box center [229, 118] width 167 height 18
type input "*"
type input "*****"
drag, startPoint x: 147, startPoint y: 80, endPoint x: 155, endPoint y: 89, distance: 12.0
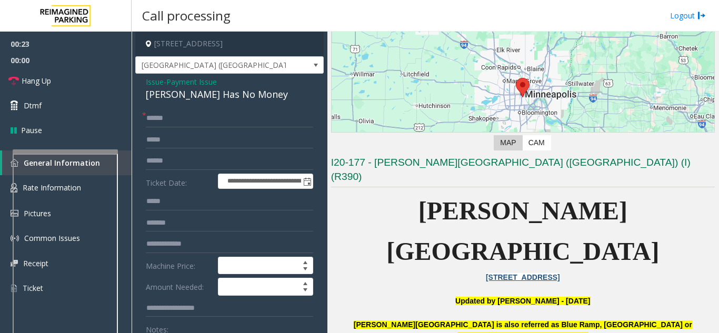
click at [148, 80] on span "Issue" at bounding box center [155, 81] width 18 height 11
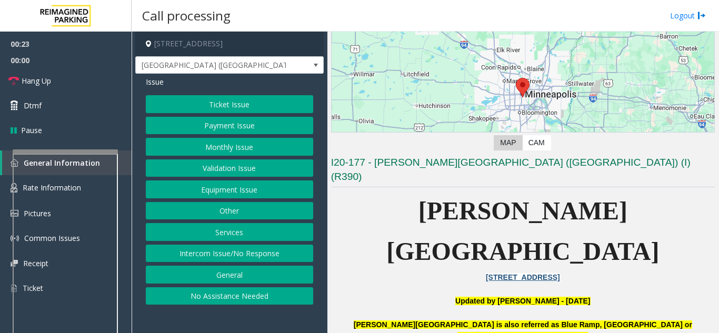
click at [202, 105] on button "Ticket Issue" at bounding box center [229, 104] width 167 height 18
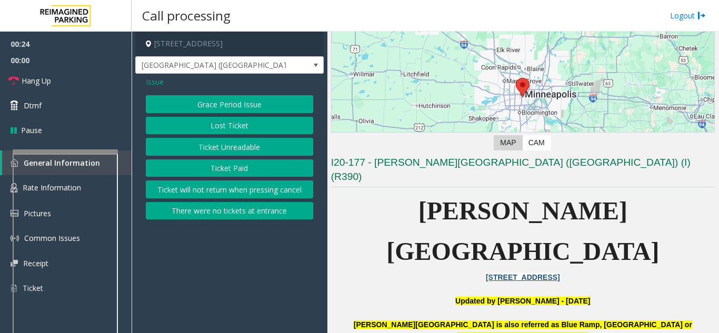
click at [204, 150] on button "Ticket Unreadable" at bounding box center [229, 147] width 167 height 18
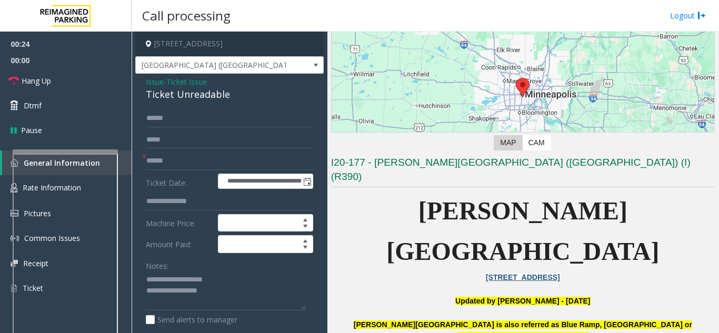
scroll to position [53, 0]
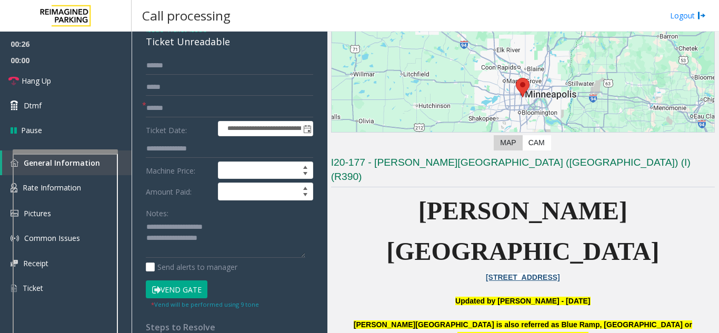
click at [168, 294] on button "Vend Gate" at bounding box center [177, 289] width 62 height 18
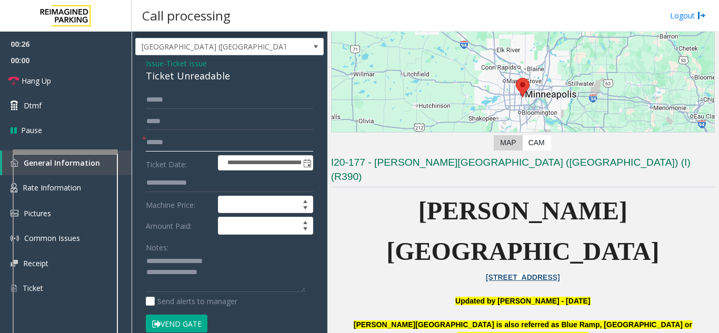
scroll to position [0, 0]
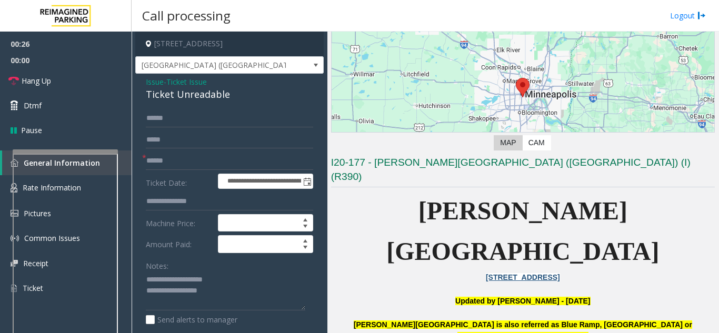
click at [150, 77] on span "Issue" at bounding box center [155, 81] width 18 height 11
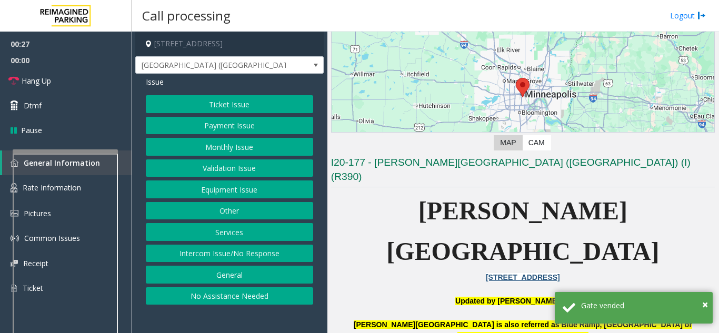
click at [219, 121] on button "Payment Issue" at bounding box center [229, 126] width 167 height 18
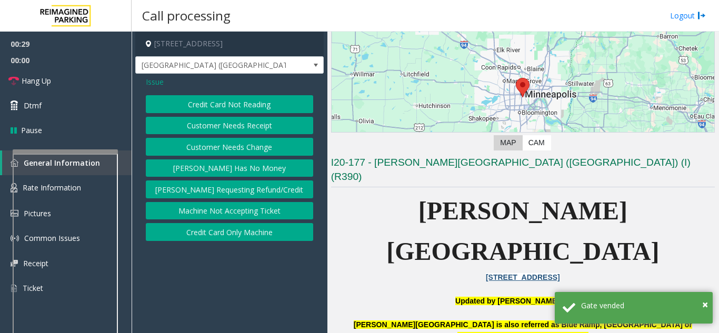
click at [217, 166] on button "[PERSON_NAME] Has No Money" at bounding box center [229, 168] width 167 height 18
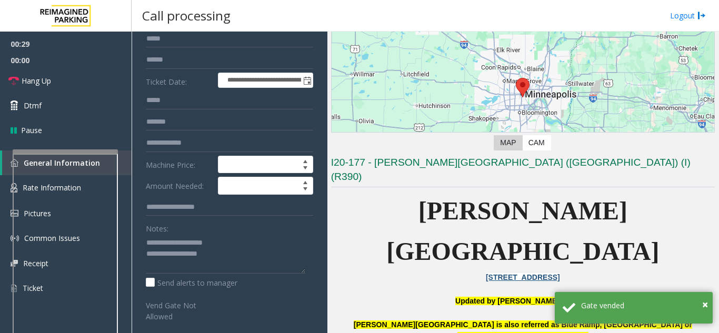
scroll to position [105, 0]
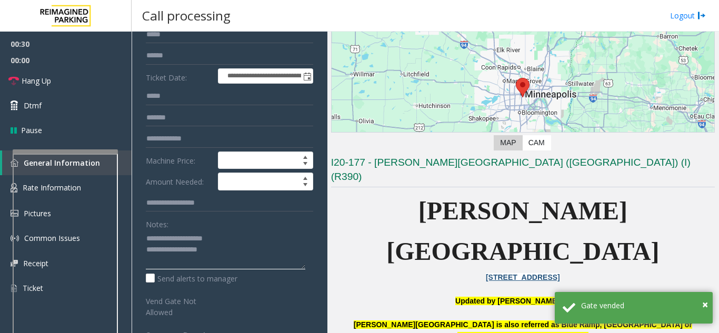
click at [232, 257] on textarea at bounding box center [225, 249] width 159 height 39
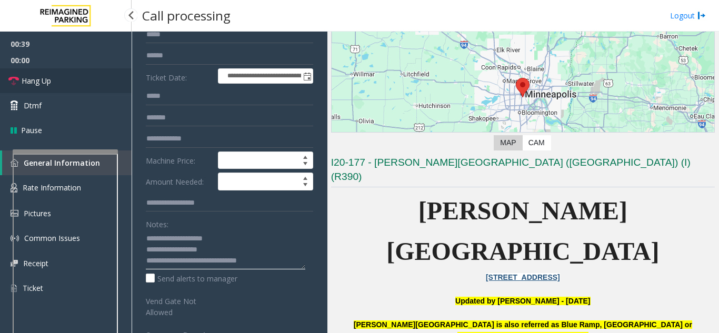
type textarea "**********"
click at [56, 87] on link "Hang Up" at bounding box center [66, 80] width 132 height 25
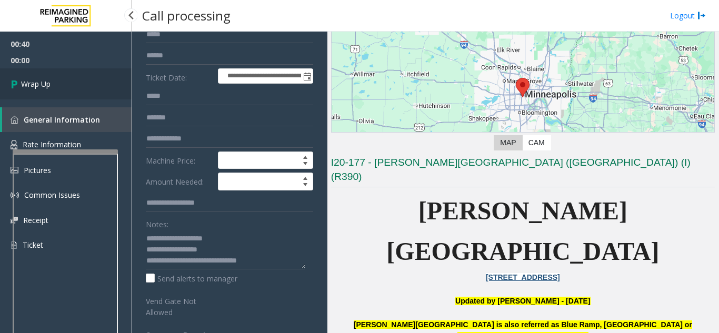
click at [38, 80] on span "Wrap Up" at bounding box center [35, 83] width 29 height 11
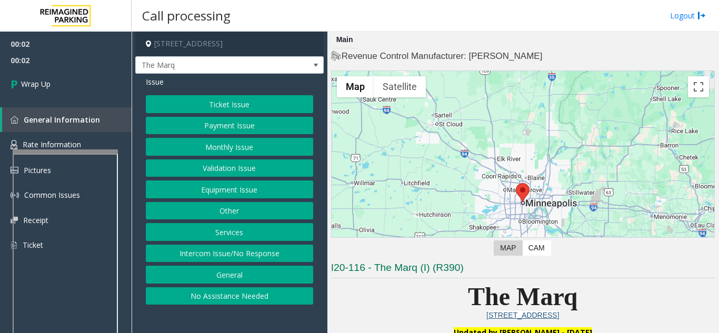
click at [209, 258] on button "Intercom Issue/No Response" at bounding box center [229, 254] width 167 height 18
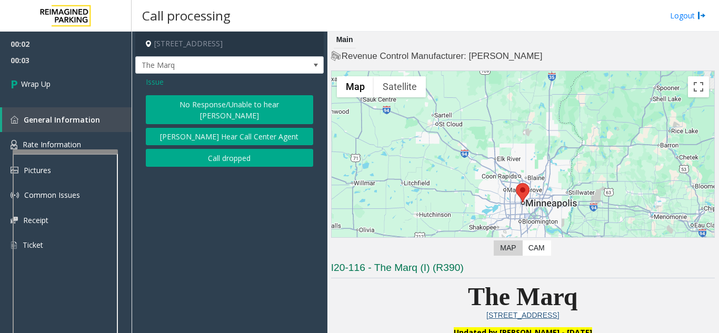
click at [226, 158] on button "Call dropped" at bounding box center [229, 158] width 167 height 18
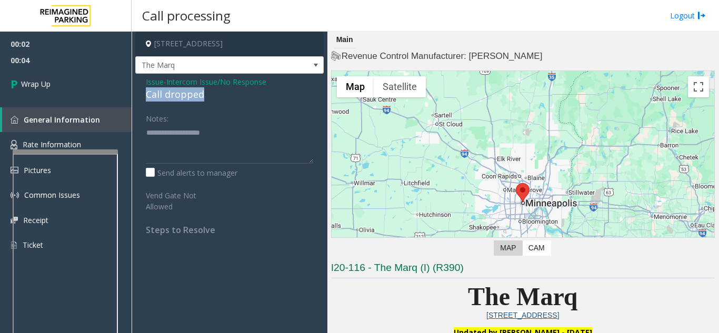
drag, startPoint x: 207, startPoint y: 103, endPoint x: 144, endPoint y: 98, distance: 62.8
click at [144, 98] on div "Issue - Intercom Issue/No Response Call dropped Notes: Send alerts to manager V…" at bounding box center [229, 160] width 188 height 172
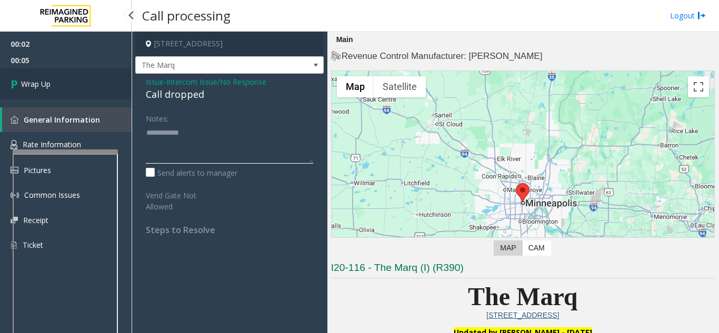
type textarea "**********"
click at [77, 80] on link "Wrap Up" at bounding box center [66, 83] width 132 height 31
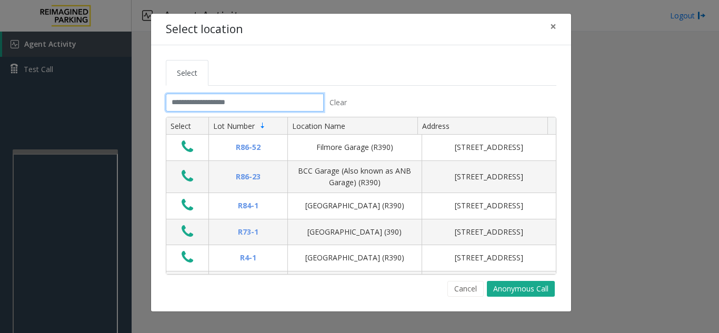
click at [217, 98] on input "text" at bounding box center [245, 103] width 158 height 18
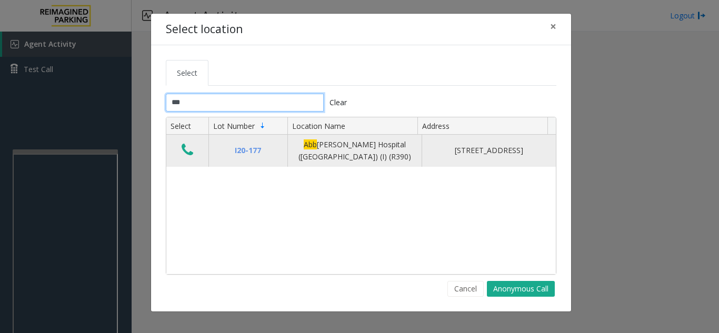
type input "***"
click at [175, 152] on td "Data table" at bounding box center [187, 151] width 42 height 32
click at [190, 148] on icon "Data table" at bounding box center [188, 150] width 12 height 15
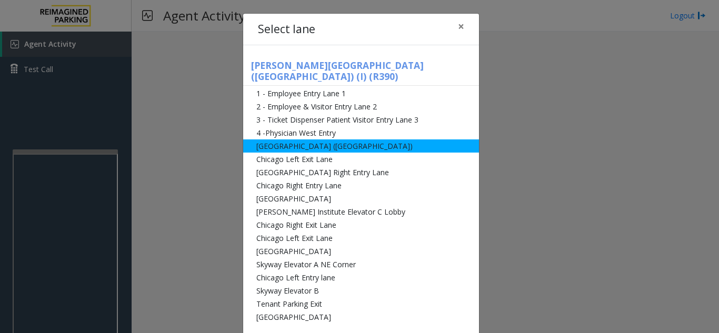
click at [255, 139] on li "[GEOGRAPHIC_DATA] ([GEOGRAPHIC_DATA])" at bounding box center [361, 145] width 236 height 13
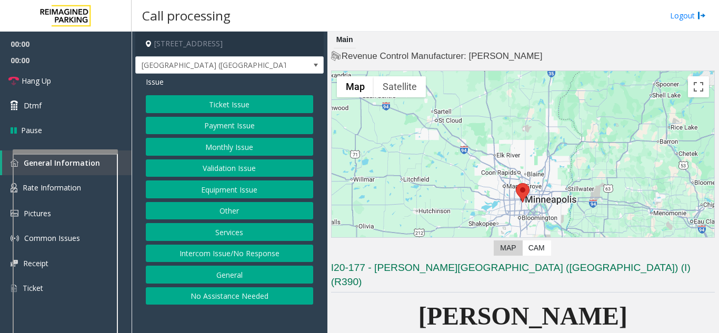
click at [223, 148] on button "Monthly Issue" at bounding box center [229, 147] width 167 height 18
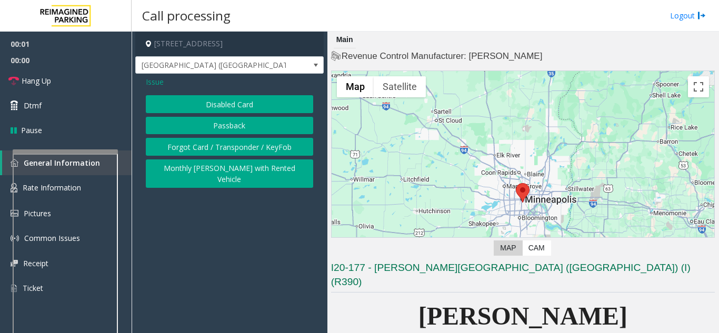
click at [213, 108] on button "Disabled Card" at bounding box center [229, 104] width 167 height 18
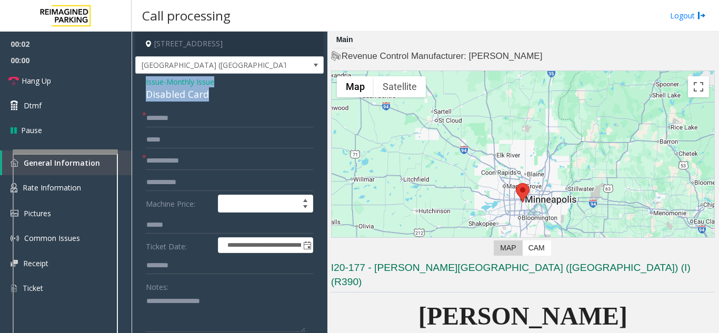
drag, startPoint x: 190, startPoint y: 96, endPoint x: 144, endPoint y: 83, distance: 48.3
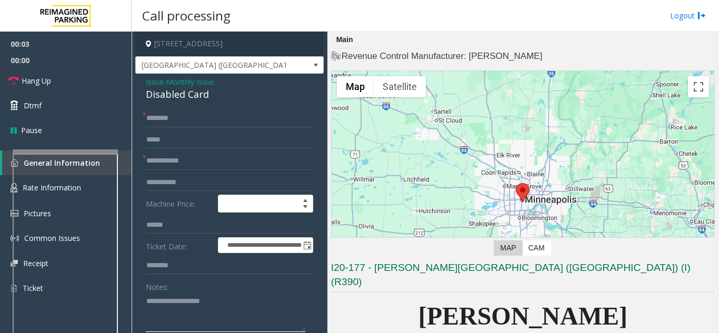
drag, startPoint x: 162, startPoint y: 298, endPoint x: 168, endPoint y: 299, distance: 6.4
click at [162, 298] on textarea at bounding box center [225, 312] width 159 height 39
paste textarea "**********"
type textarea "**********"
click at [178, 124] on input "text" at bounding box center [229, 118] width 167 height 18
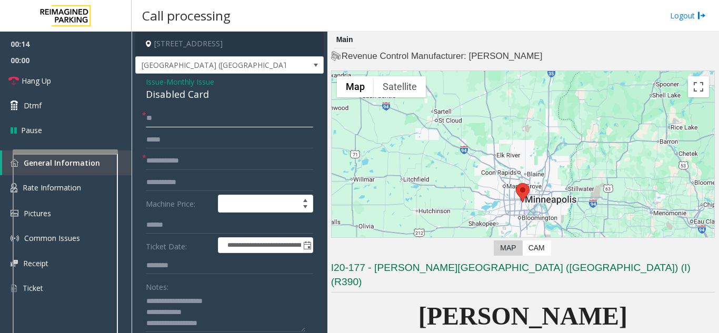
type input "**"
click at [172, 165] on input "text" at bounding box center [229, 161] width 167 height 18
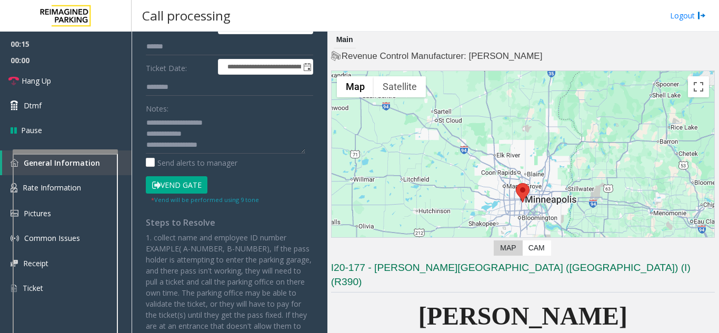
scroll to position [210, 0]
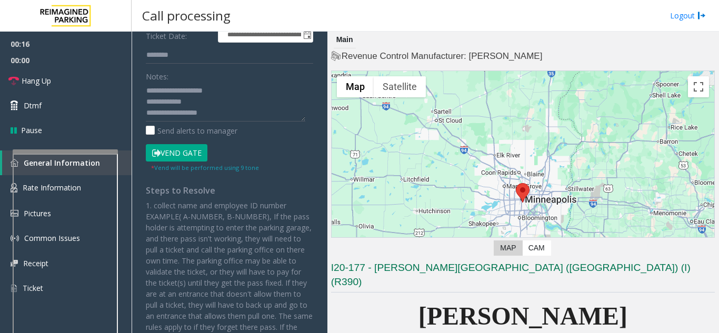
type input "**"
click at [172, 154] on button "Vend Gate" at bounding box center [177, 153] width 62 height 18
click at [246, 112] on textarea at bounding box center [225, 101] width 159 height 39
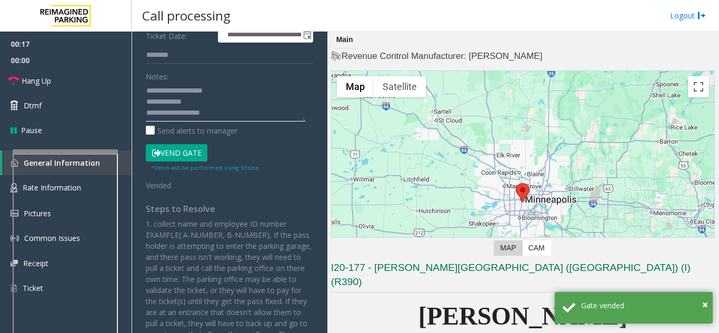
scroll to position [8, 0]
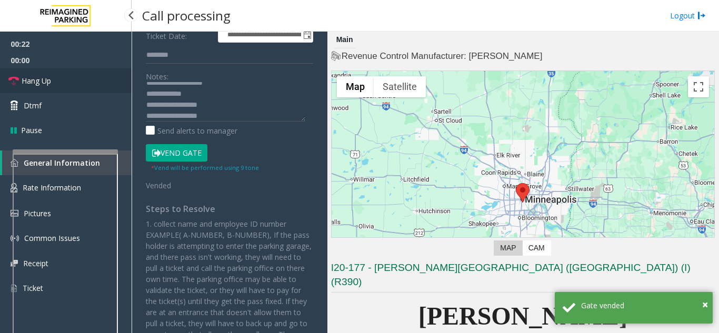
click at [115, 83] on link "Hang Up" at bounding box center [66, 80] width 132 height 25
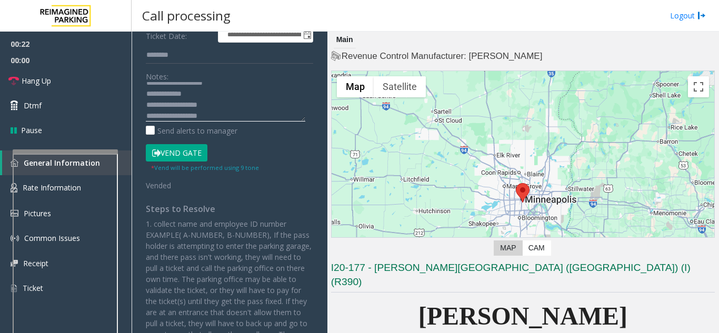
click at [241, 119] on textarea at bounding box center [225, 101] width 159 height 39
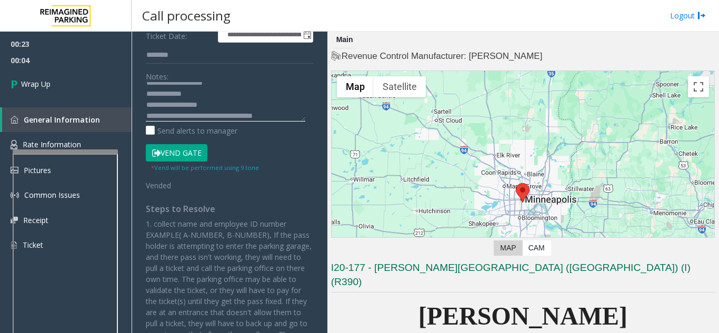
scroll to position [19, 0]
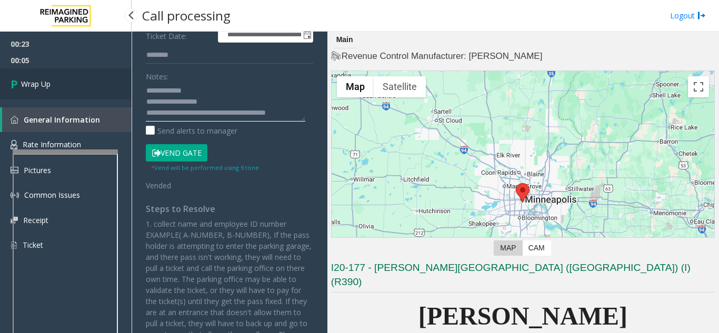
type textarea "**********"
click at [78, 79] on link "Wrap Up" at bounding box center [66, 83] width 132 height 31
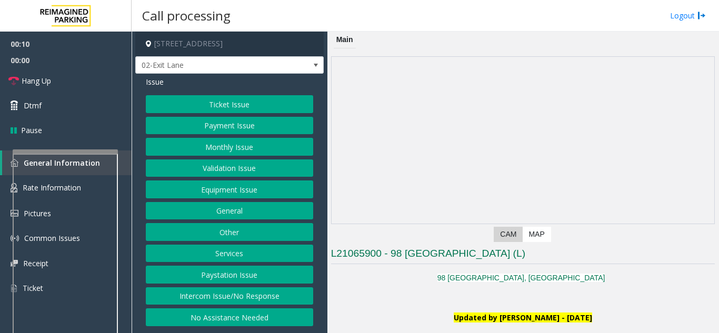
click at [232, 150] on button "Monthly Issue" at bounding box center [229, 147] width 167 height 18
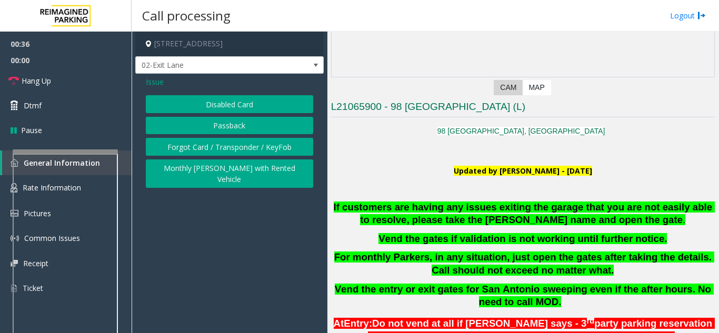
scroll to position [158, 0]
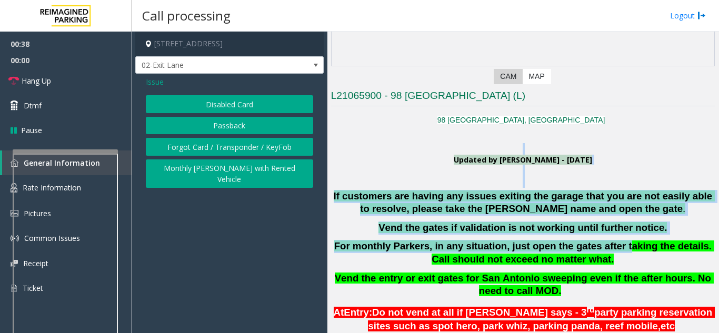
drag, startPoint x: 420, startPoint y: 153, endPoint x: 603, endPoint y: 237, distance: 201.5
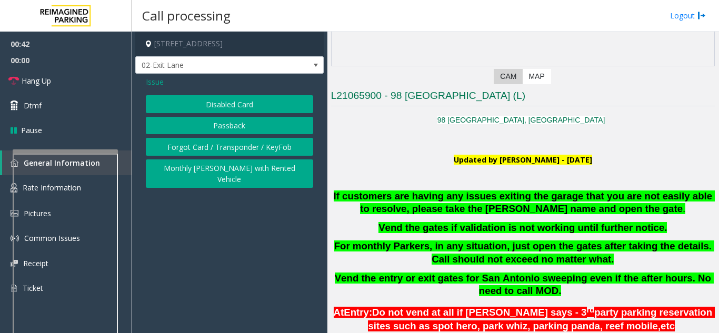
click at [154, 82] on span "Issue" at bounding box center [155, 81] width 18 height 11
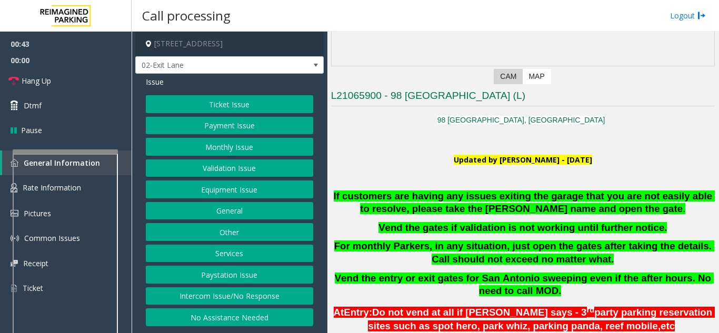
click at [209, 193] on button "Equipment Issue" at bounding box center [229, 189] width 167 height 18
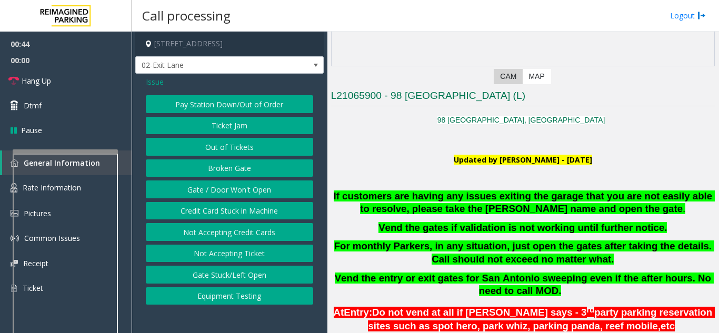
click at [213, 192] on button "Gate / Door Won't Open" at bounding box center [229, 189] width 167 height 18
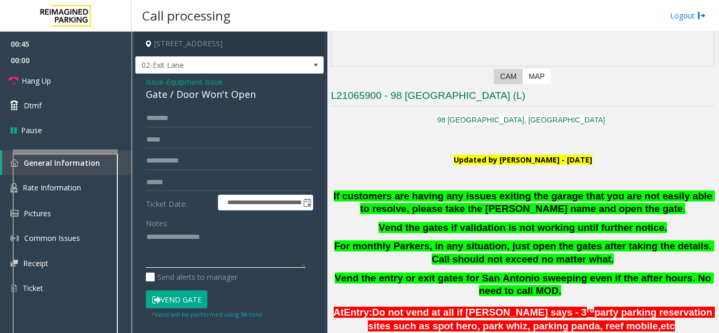
click at [180, 248] on textarea at bounding box center [225, 248] width 159 height 39
type textarea "********"
click at [156, 83] on span "Issue" at bounding box center [155, 81] width 18 height 11
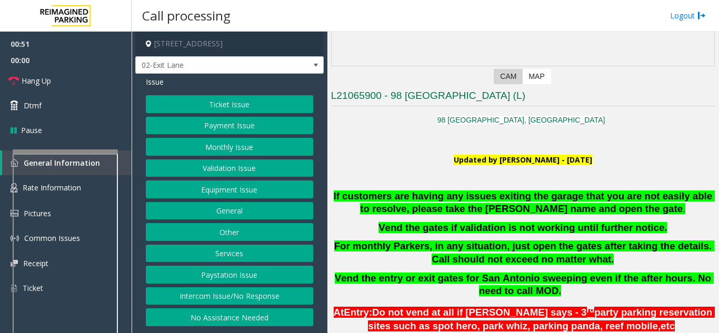
click at [215, 168] on button "Validation Issue" at bounding box center [229, 168] width 167 height 18
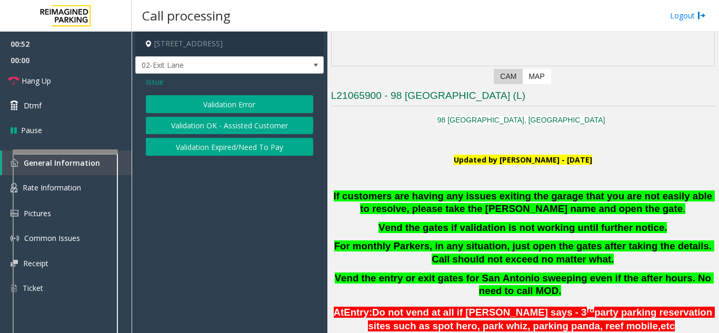
click at [156, 85] on span "Issue" at bounding box center [155, 81] width 18 height 11
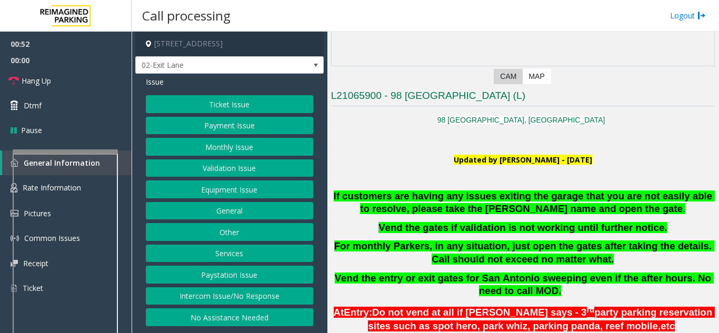
click at [215, 190] on button "Equipment Issue" at bounding box center [229, 189] width 167 height 18
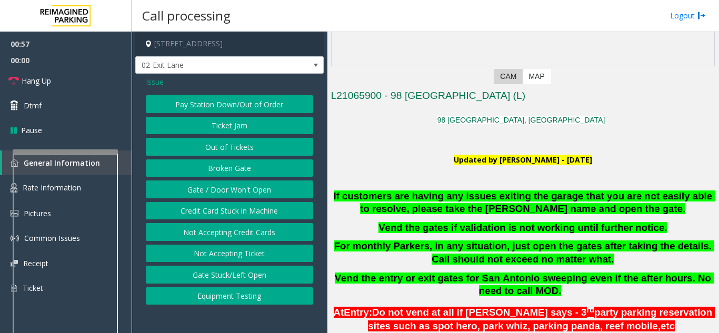
click at [228, 190] on button "Gate / Door Won't Open" at bounding box center [229, 189] width 167 height 18
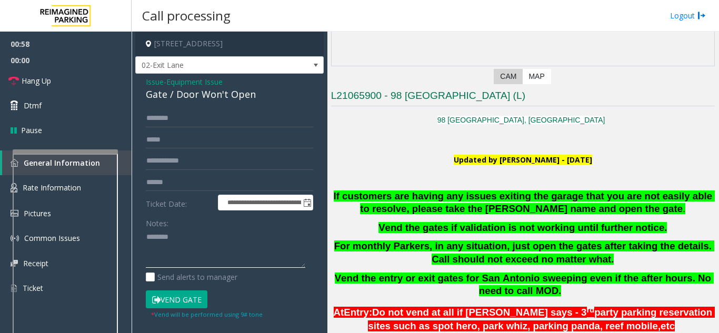
click at [194, 247] on textarea at bounding box center [225, 248] width 159 height 39
click at [179, 250] on textarea at bounding box center [225, 248] width 159 height 39
click at [182, 251] on textarea at bounding box center [225, 248] width 159 height 39
click at [185, 251] on textarea at bounding box center [225, 248] width 159 height 39
click at [179, 237] on textarea at bounding box center [225, 248] width 159 height 39
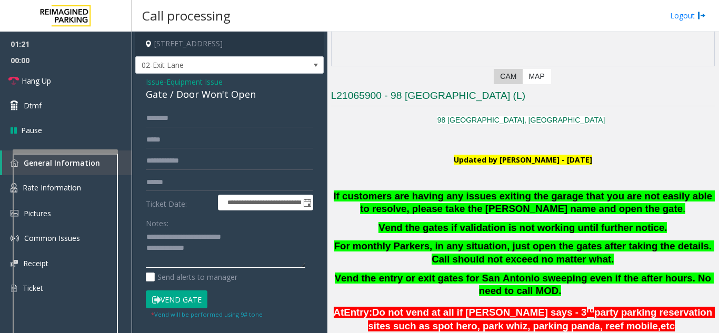
type textarea "**********"
click at [167, 118] on input "text" at bounding box center [229, 118] width 167 height 18
type input "*******"
click at [158, 157] on input "text" at bounding box center [229, 161] width 167 height 18
click at [177, 301] on button "Vend Gate" at bounding box center [177, 299] width 62 height 18
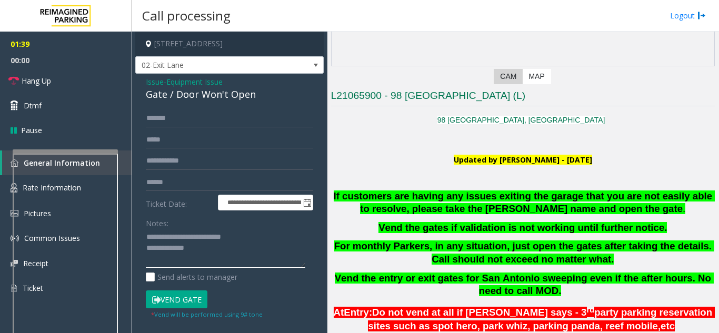
click at [217, 246] on textarea at bounding box center [225, 248] width 159 height 39
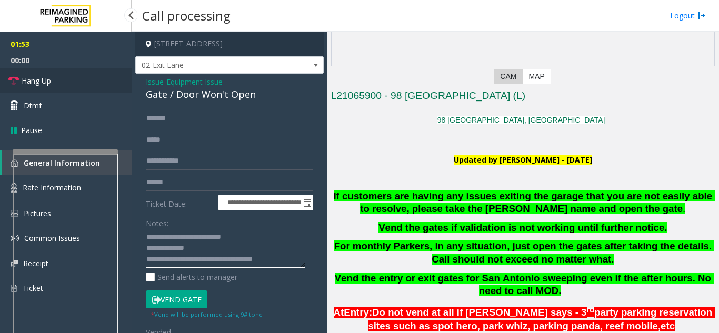
type textarea "**********"
click at [74, 84] on link "Hang Up" at bounding box center [66, 80] width 132 height 25
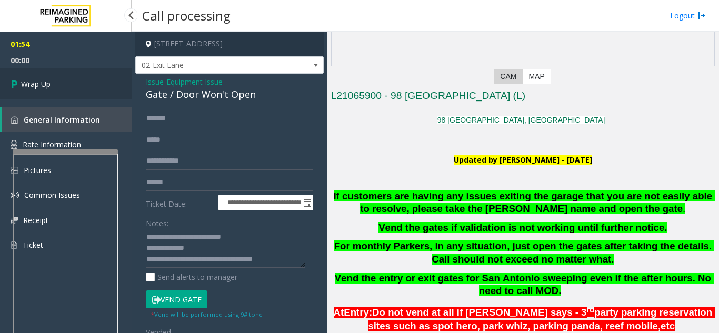
click at [60, 90] on link "Wrap Up" at bounding box center [66, 83] width 132 height 31
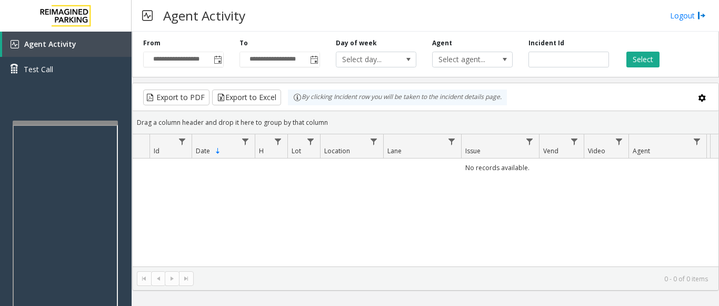
click at [16, 123] on div at bounding box center [65, 122] width 105 height 4
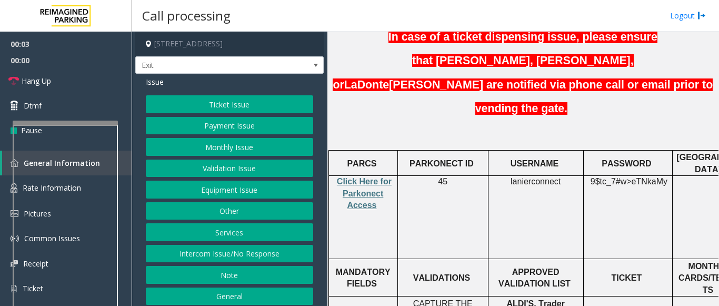
scroll to position [316, 0]
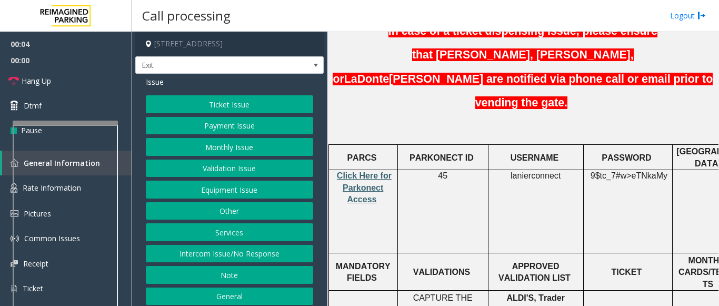
click at [360, 171] on span "Click Here for Parkonect Access" at bounding box center [364, 187] width 55 height 33
click at [219, 166] on button "Validation Issue" at bounding box center [229, 168] width 167 height 18
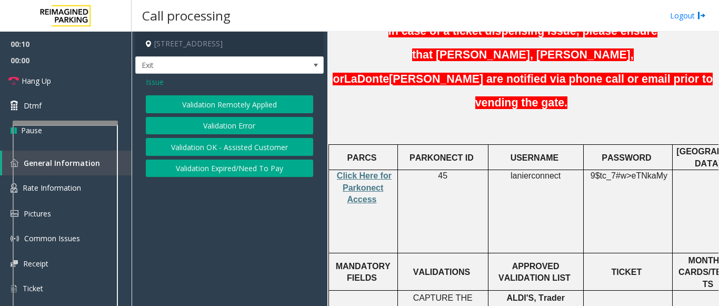
click at [216, 126] on button "Validation Error" at bounding box center [229, 126] width 167 height 18
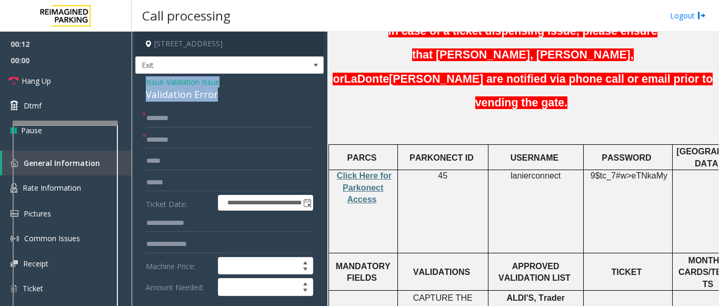
drag, startPoint x: 220, startPoint y: 93, endPoint x: 135, endPoint y: 82, distance: 86.0
click at [135, 82] on app-call-processing-form "**********" at bounding box center [230, 169] width 196 height 274
copy div "Issue - Validation Issue Validation Error"
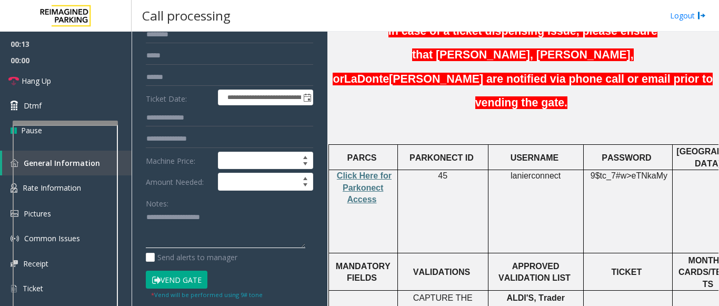
click at [175, 219] on textarea at bounding box center [225, 228] width 159 height 39
paste textarea "**********"
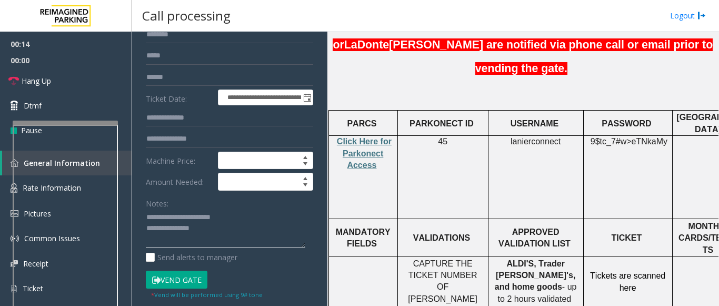
scroll to position [368, 0]
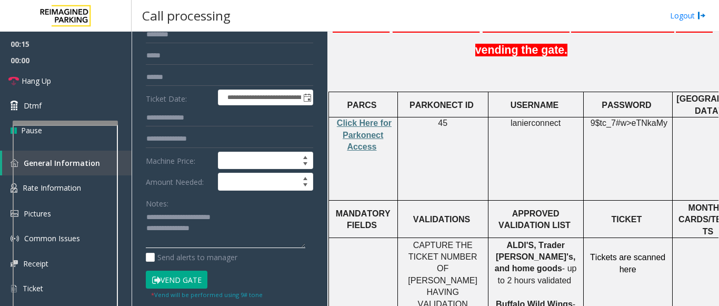
type textarea "**********"
drag, startPoint x: 542, startPoint y: 196, endPoint x: 497, endPoint y: 197, distance: 44.7
click at [497, 239] on p "ALDI'S, Trader [PERSON_NAME]'s, and home goods - up to 2 hours validated Buffal…" at bounding box center [535, 280] width 87 height 83
copy span "home goods"
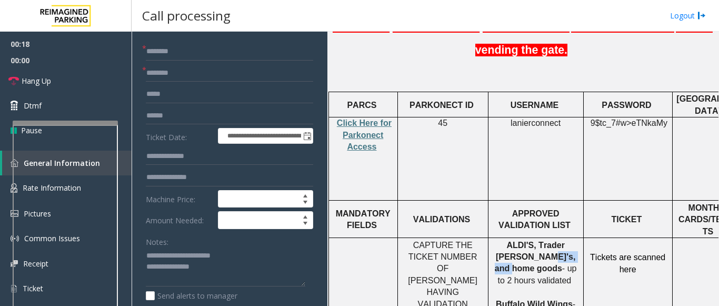
scroll to position [53, 0]
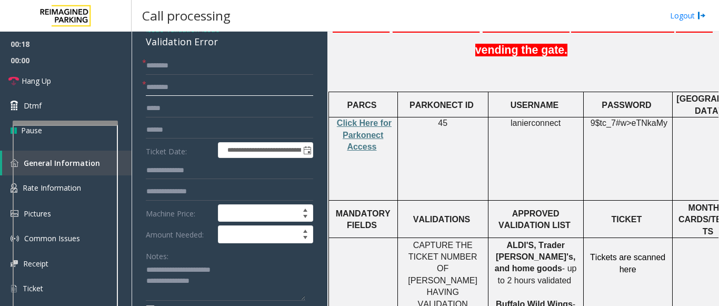
click at [167, 92] on input "text" at bounding box center [229, 87] width 167 height 18
paste input "**********"
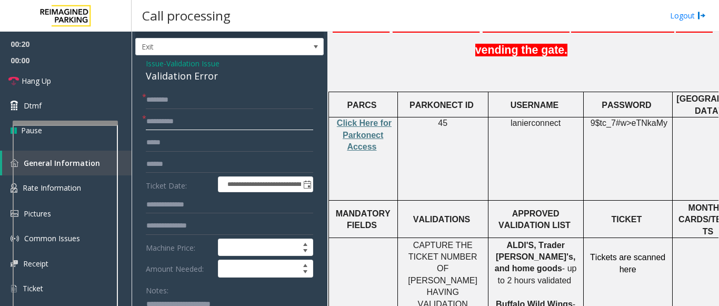
scroll to position [0, 0]
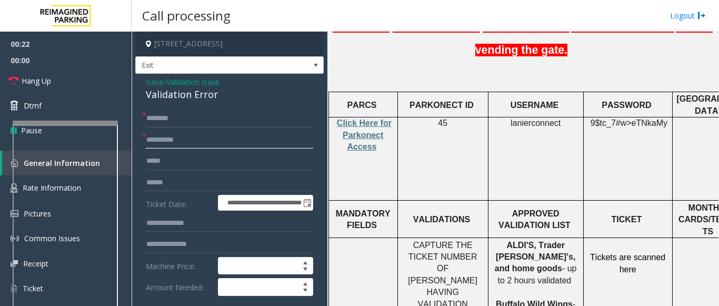
type input "**********"
click at [165, 177] on input "text" at bounding box center [229, 183] width 167 height 18
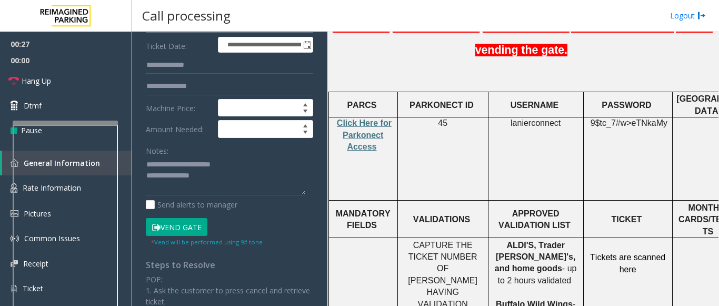
type input "****"
click at [226, 180] on textarea at bounding box center [225, 175] width 159 height 39
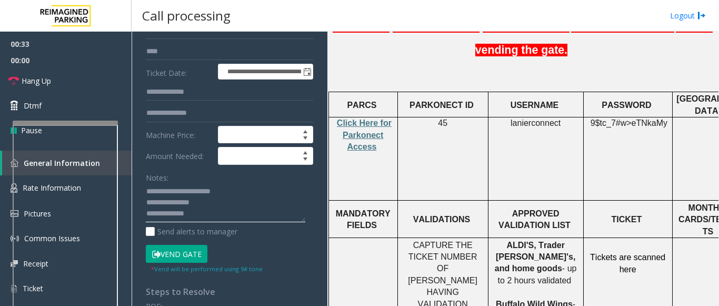
scroll to position [105, 0]
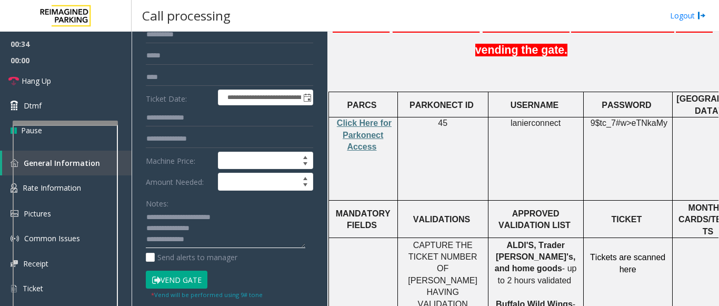
type textarea "**********"
click at [180, 74] on input "****" at bounding box center [229, 77] width 167 height 18
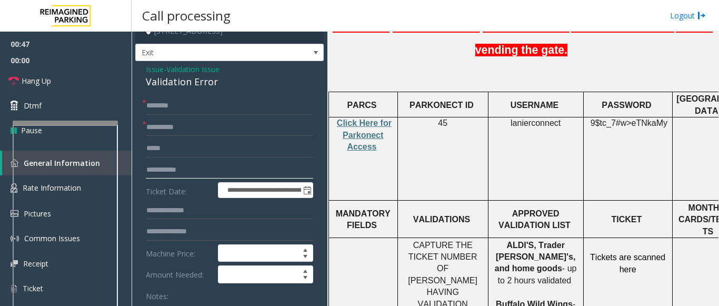
scroll to position [0, 0]
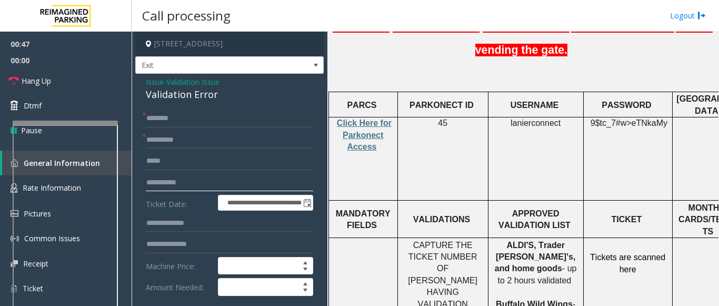
type input "**********"
click at [166, 117] on input "text" at bounding box center [229, 118] width 167 height 18
click at [525, 118] on span "lanierconnect" at bounding box center [535, 122] width 50 height 9
copy p "lanierconnect"
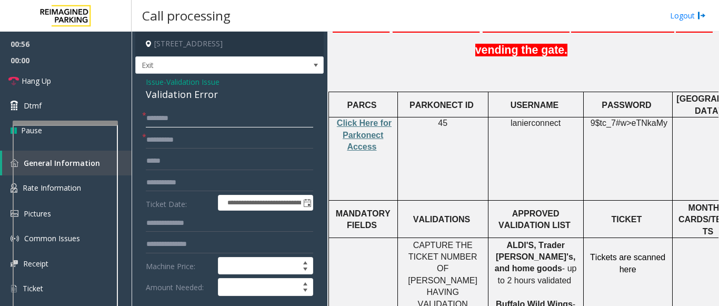
click at [174, 117] on input "text" at bounding box center [229, 118] width 167 height 18
type input "******"
click at [189, 157] on input "text" at bounding box center [229, 161] width 167 height 18
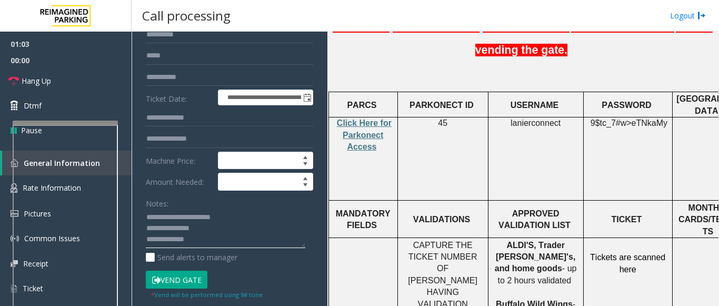
click at [210, 231] on textarea at bounding box center [225, 228] width 159 height 39
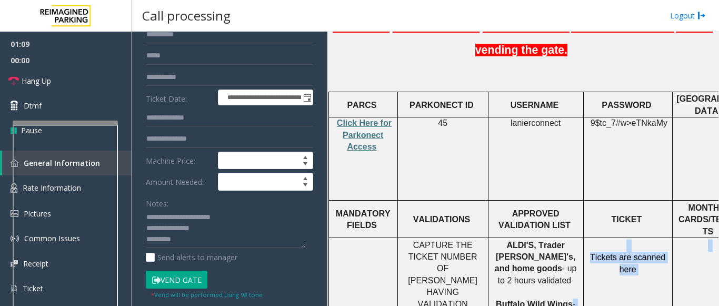
scroll to position [368, 189]
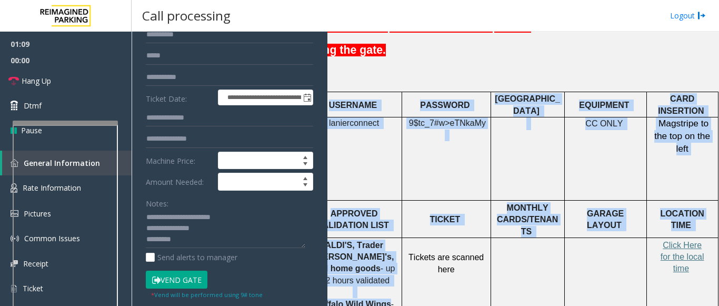
drag, startPoint x: 561, startPoint y: 226, endPoint x: 718, endPoint y: 194, distance: 160.4
click at [718, 194] on app-call-processing "**********" at bounding box center [425, 169] width 587 height 274
click at [589, 238] on td at bounding box center [605, 292] width 82 height 108
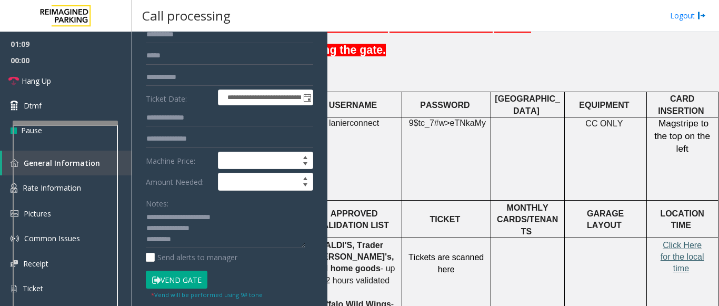
click at [662, 240] on span "Click Here for the local time" at bounding box center [682, 256] width 44 height 33
click at [195, 243] on textarea at bounding box center [225, 228] width 159 height 39
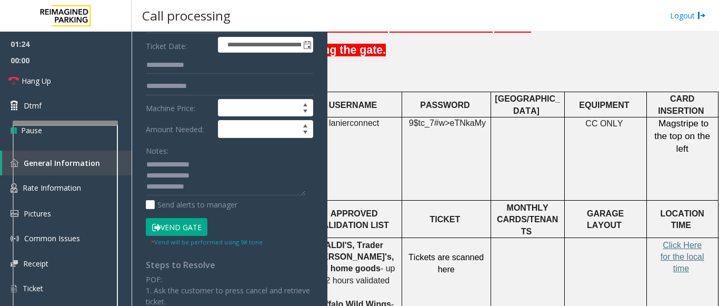
click at [173, 232] on button "Vend Gate" at bounding box center [177, 227] width 62 height 18
click at [204, 185] on textarea at bounding box center [225, 175] width 159 height 39
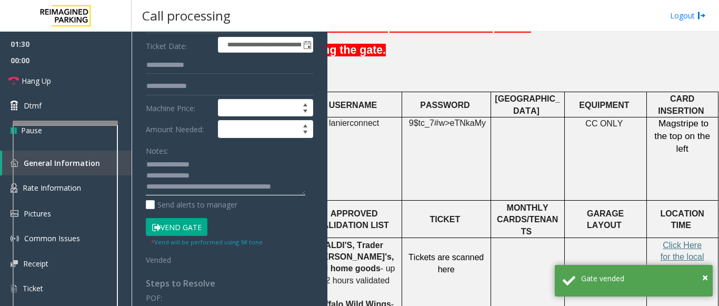
scroll to position [19, 0]
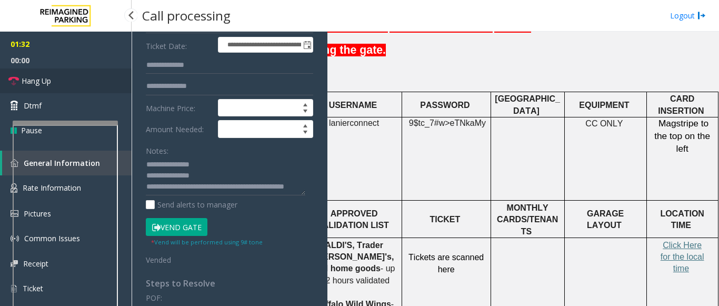
click at [53, 78] on link "Hang Up" at bounding box center [66, 80] width 132 height 25
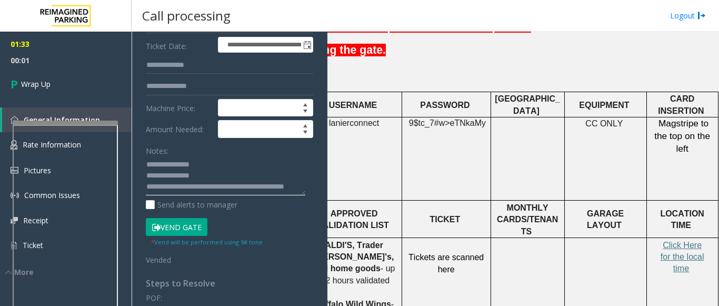
click at [191, 191] on textarea at bounding box center [225, 175] width 159 height 39
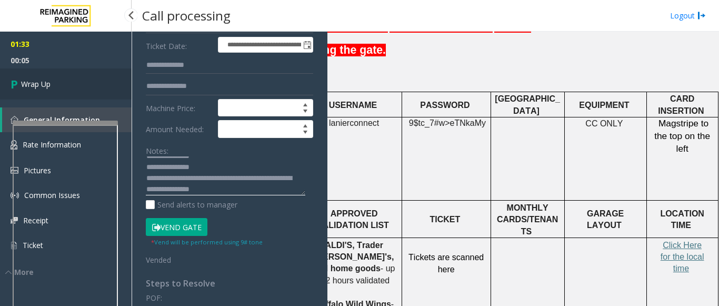
type textarea "**********"
click at [23, 84] on span "Wrap Up" at bounding box center [35, 83] width 29 height 11
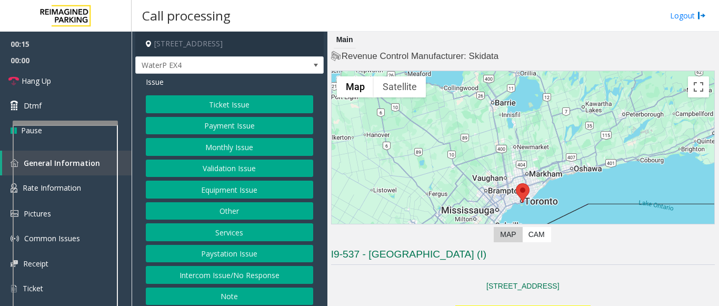
click at [219, 277] on button "Intercom Issue/No Response" at bounding box center [229, 275] width 167 height 18
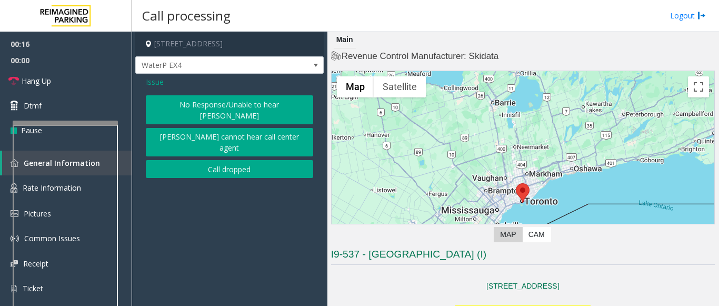
click at [150, 81] on span "Issue" at bounding box center [155, 81] width 18 height 11
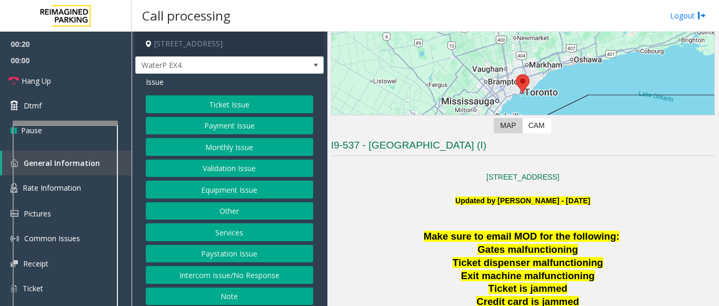
scroll to position [158, 0]
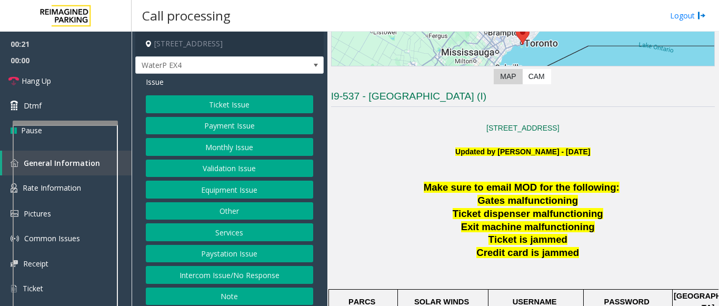
click at [212, 149] on button "Monthly Issue" at bounding box center [229, 147] width 167 height 18
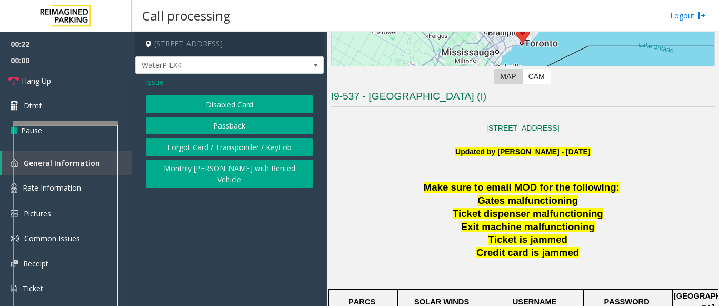
click at [223, 105] on button "Disabled Card" at bounding box center [229, 104] width 167 height 18
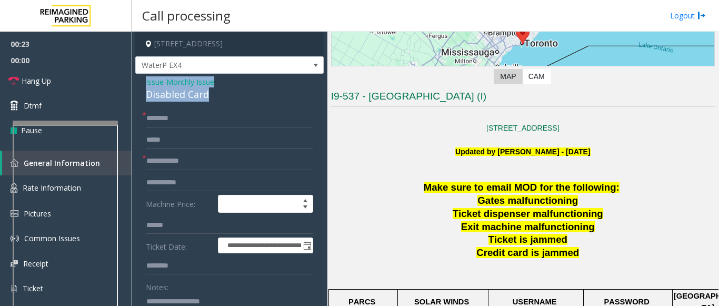
drag, startPoint x: 221, startPoint y: 91, endPoint x: 138, endPoint y: 80, distance: 83.9
copy div "Issue - Monthly Issue Disabled Card"
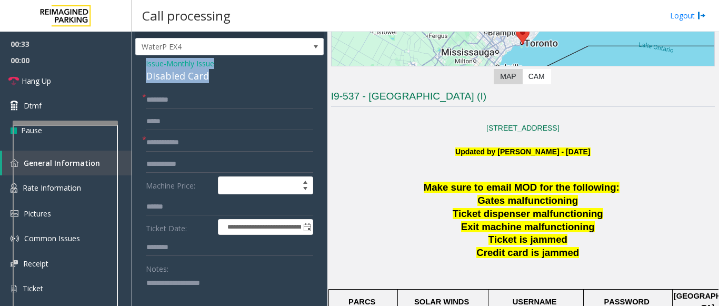
scroll to position [0, 0]
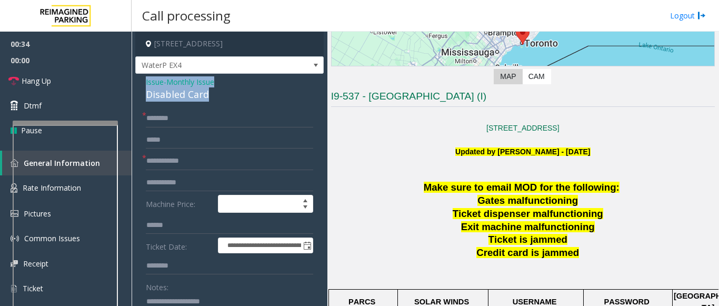
click at [154, 83] on span "Issue" at bounding box center [155, 81] width 18 height 11
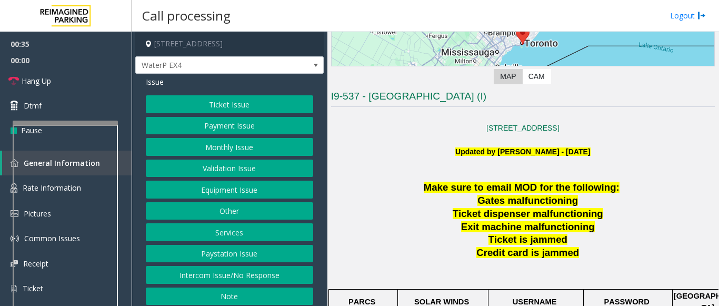
click at [197, 196] on button "Equipment Issue" at bounding box center [229, 189] width 167 height 18
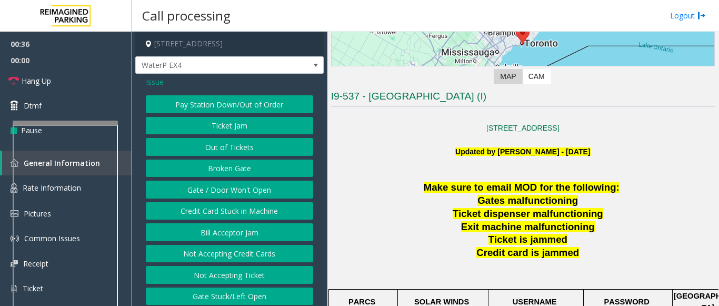
click at [197, 189] on button "Gate / Door Won't Open" at bounding box center [229, 189] width 167 height 18
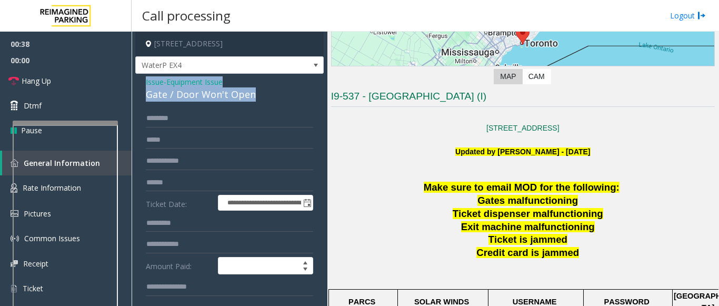
drag, startPoint x: 263, startPoint y: 94, endPoint x: 144, endPoint y: 84, distance: 119.3
copy div "Issue - Equipment Issue Gate / Door Won't Open"
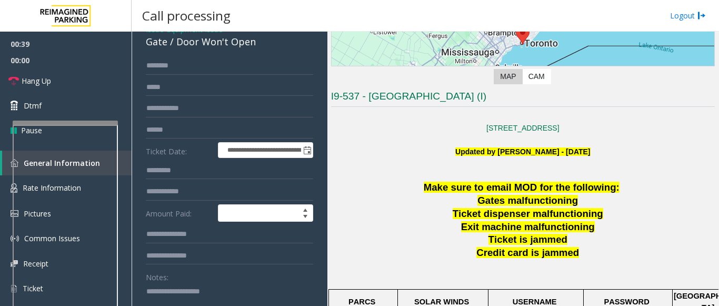
click at [169, 285] on textarea at bounding box center [225, 302] width 159 height 39
paste textarea "**********"
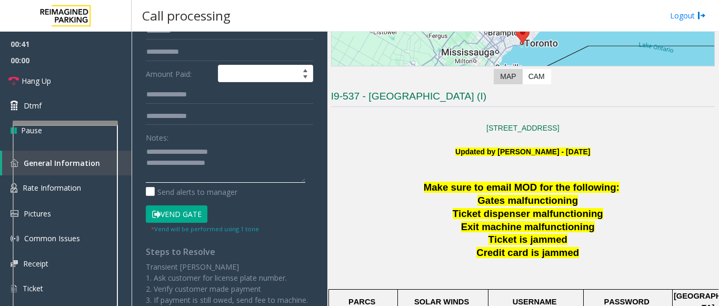
scroll to position [212, 0]
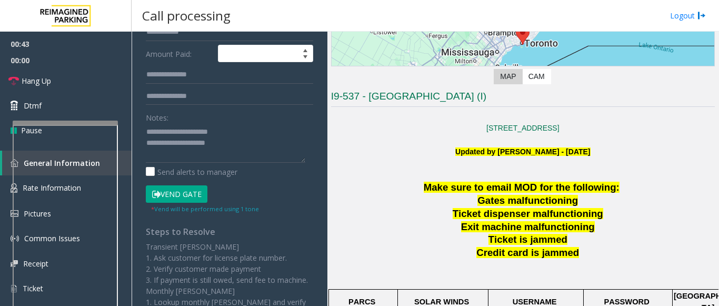
click at [179, 194] on button "Vend Gate" at bounding box center [177, 194] width 62 height 18
click at [249, 150] on textarea at bounding box center [225, 142] width 159 height 39
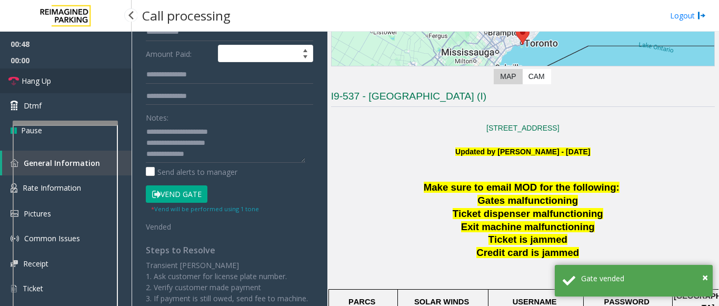
click at [65, 90] on link "Hang Up" at bounding box center [66, 80] width 132 height 25
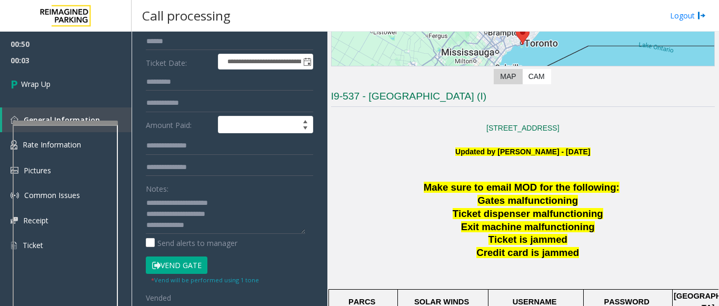
scroll to position [159, 0]
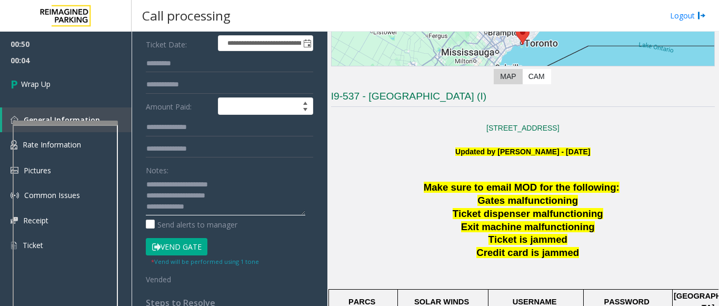
click at [211, 209] on textarea at bounding box center [225, 195] width 159 height 39
click at [276, 206] on textarea at bounding box center [225, 195] width 159 height 39
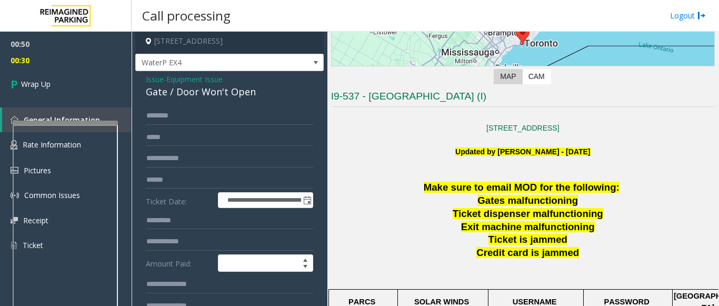
scroll to position [2, 0]
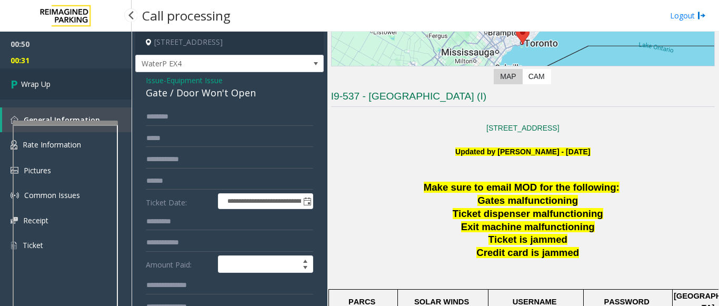
type textarea "**********"
click at [76, 82] on link "Wrap Up" at bounding box center [66, 83] width 132 height 31
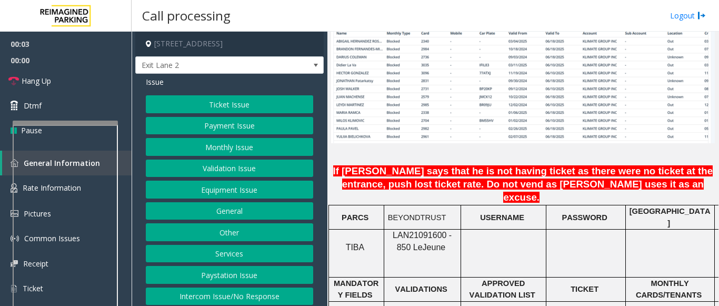
scroll to position [894, 0]
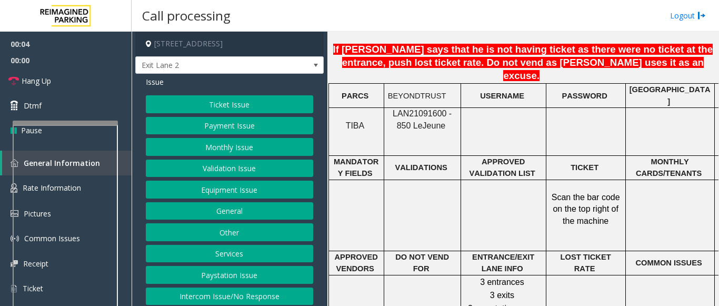
click at [405, 109] on span "LAN21091600 - 850 Le" at bounding box center [421, 119] width 59 height 21
copy span "LAN21091600"
click at [204, 108] on button "Ticket Issue" at bounding box center [229, 104] width 167 height 18
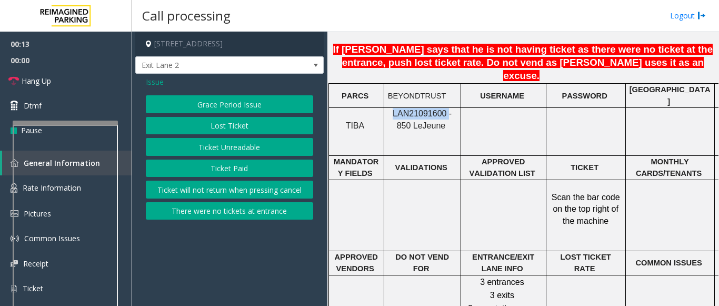
click at [201, 149] on button "Ticket Unreadable" at bounding box center [229, 147] width 167 height 18
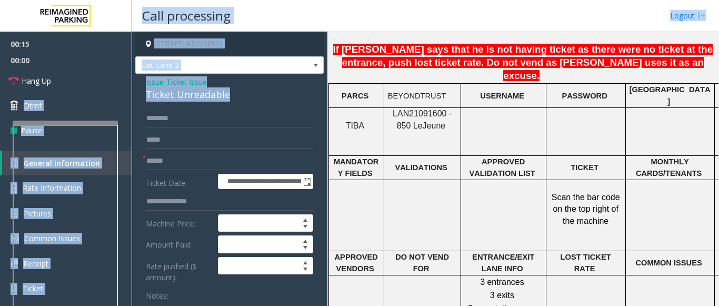
drag, startPoint x: 236, startPoint y: 88, endPoint x: 133, endPoint y: 81, distance: 103.9
click at [131, 79] on app-root "**********" at bounding box center [359, 153] width 719 height 306
copy app-root "Dtmf Pause General Information Rate Information Pictures Common Issues Receipt …"
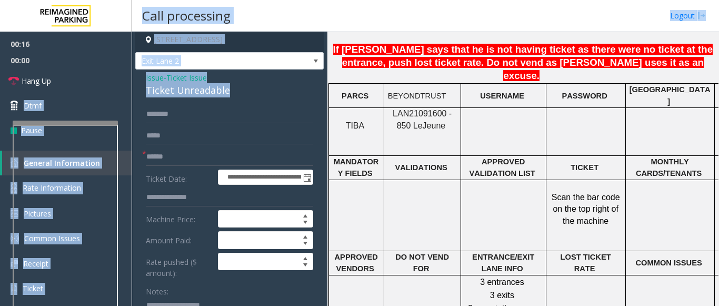
scroll to position [0, 0]
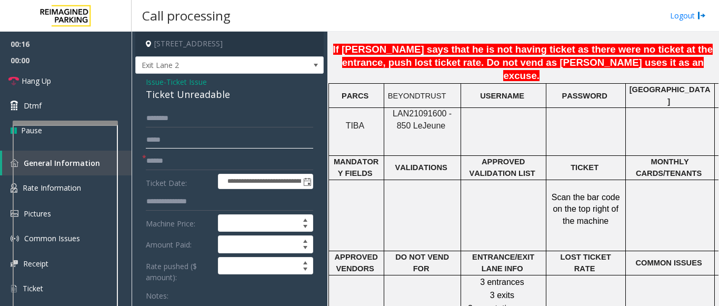
click at [194, 132] on input "text" at bounding box center [229, 140] width 167 height 18
drag, startPoint x: 193, startPoint y: 87, endPoint x: 134, endPoint y: 80, distance: 59.3
click at [134, 80] on app-call-processing-form "**********" at bounding box center [230, 169] width 196 height 274
copy div "Issue - Ticket Issue Ticket Unreadable"
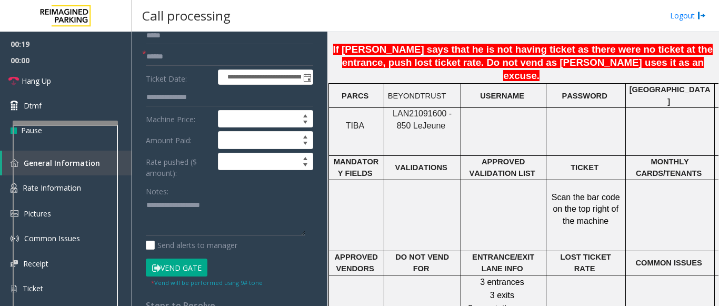
scroll to position [105, 0]
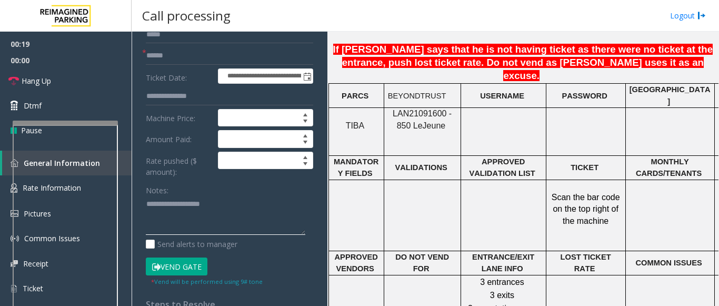
click at [174, 219] on textarea at bounding box center [225, 215] width 159 height 39
paste textarea "**********"
type textarea "**********"
click at [155, 60] on input "text" at bounding box center [229, 56] width 167 height 18
click at [164, 54] on input "text" at bounding box center [229, 56] width 167 height 18
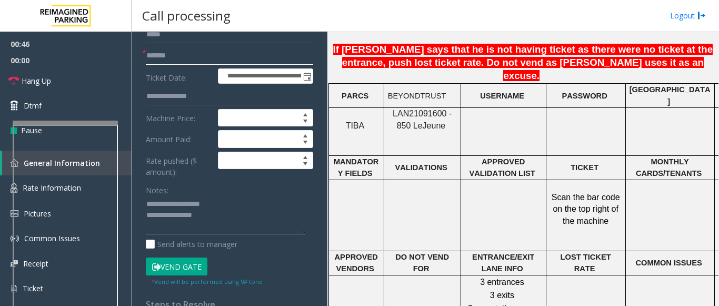
type input "*******"
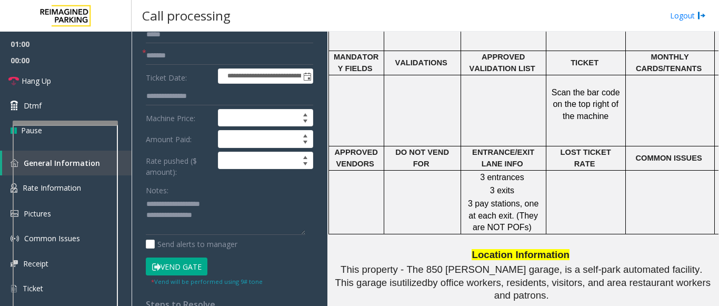
scroll to position [1000, 0]
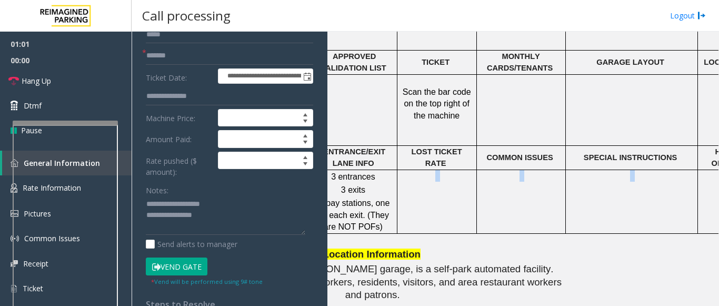
drag, startPoint x: 546, startPoint y: 182, endPoint x: 687, endPoint y: 148, distance: 144.8
click at [718, 162] on app-call-processing "**********" at bounding box center [425, 169] width 587 height 274
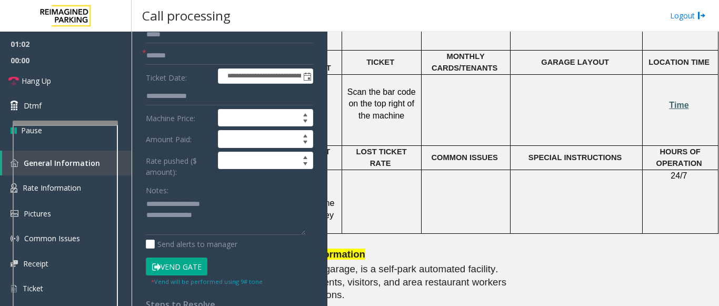
click at [669, 100] on span "Time" at bounding box center [678, 104] width 19 height 9
click at [125, 176] on link "Rate Information" at bounding box center [66, 188] width 132 height 26
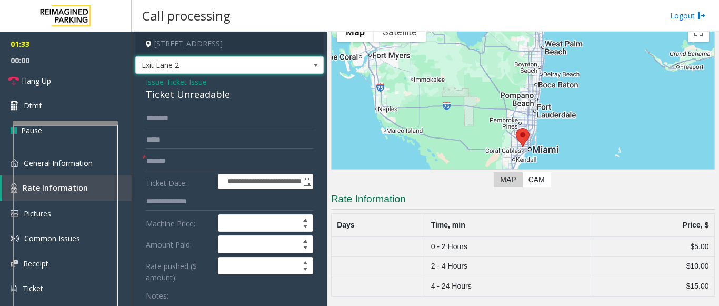
click at [177, 63] on span "Exit Lane 2" at bounding box center [211, 65] width 150 height 17
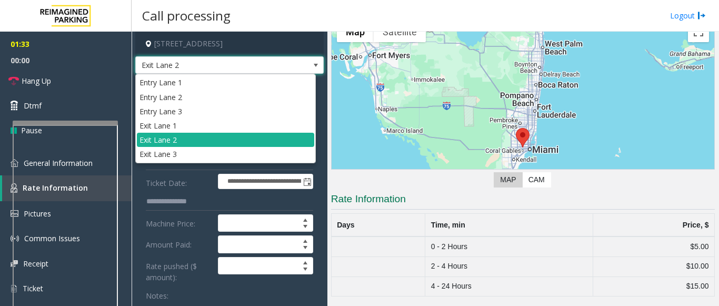
click at [177, 63] on span "Exit Lane 2" at bounding box center [211, 65] width 150 height 17
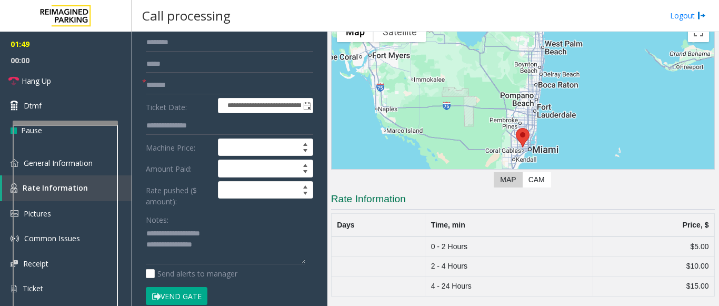
scroll to position [105, 0]
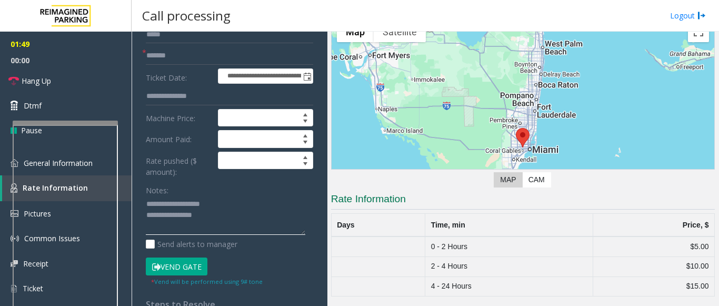
click at [221, 216] on textarea at bounding box center [225, 215] width 159 height 39
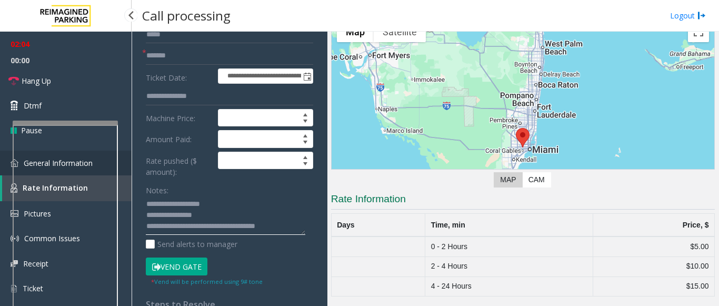
type textarea "**********"
click at [124, 168] on link "General Information" at bounding box center [66, 162] width 132 height 25
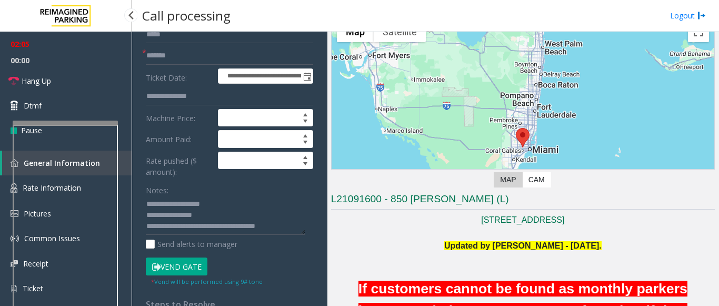
scroll to position [1000, 0]
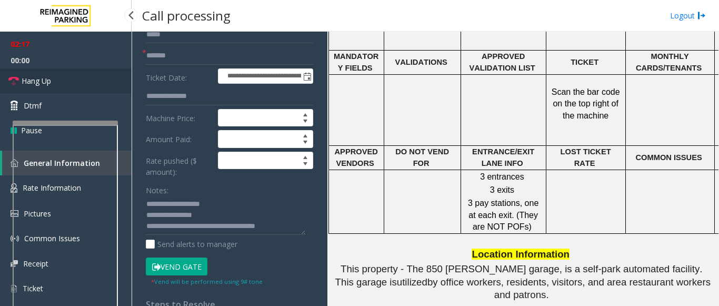
click at [57, 80] on link "Hang Up" at bounding box center [66, 80] width 132 height 25
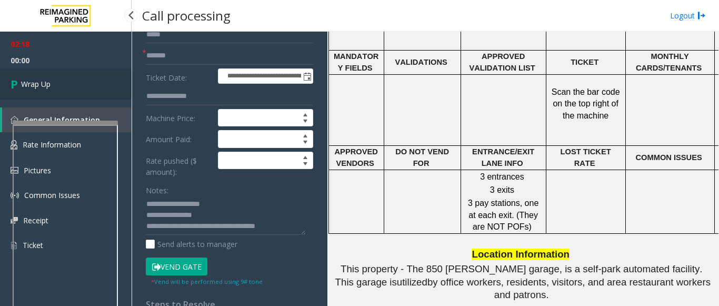
click at [49, 84] on span "Wrap Up" at bounding box center [35, 83] width 29 height 11
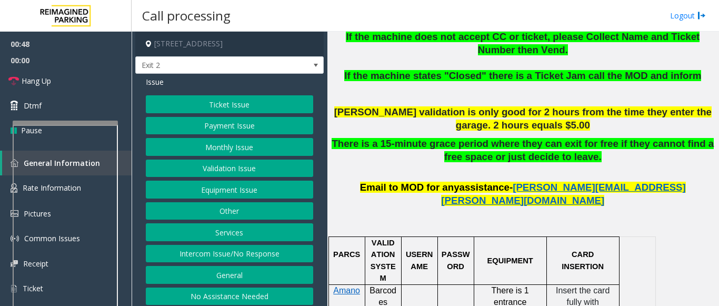
scroll to position [473, 0]
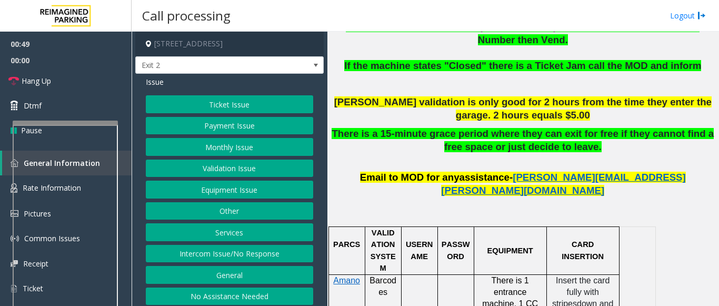
click at [206, 130] on button "Payment Issue" at bounding box center [229, 126] width 167 height 18
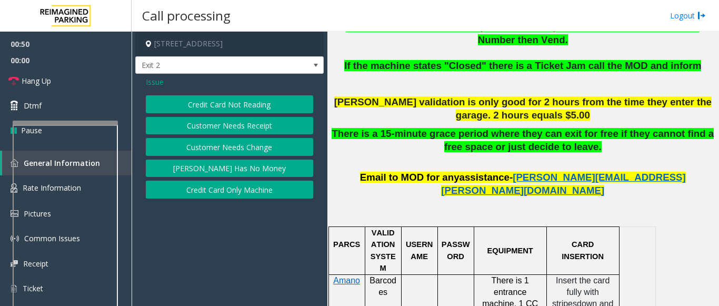
click at [224, 108] on button "Credit Card Not Reading" at bounding box center [229, 104] width 167 height 18
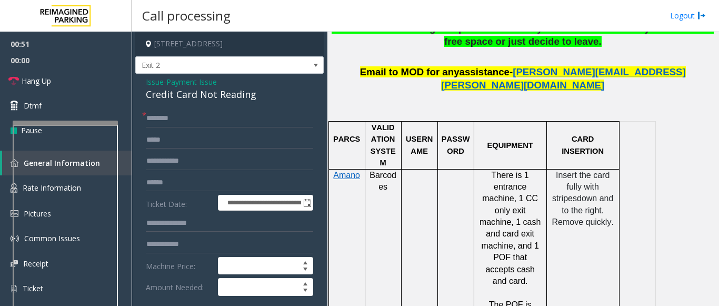
scroll to position [631, 0]
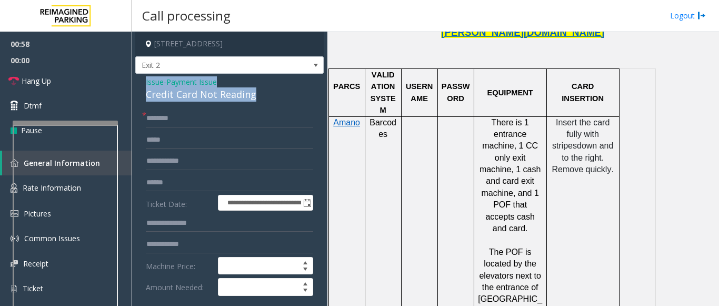
drag, startPoint x: 268, startPoint y: 96, endPoint x: 144, endPoint y: 83, distance: 124.8
copy div "Issue - Payment Issue Credit Card Not Reading"
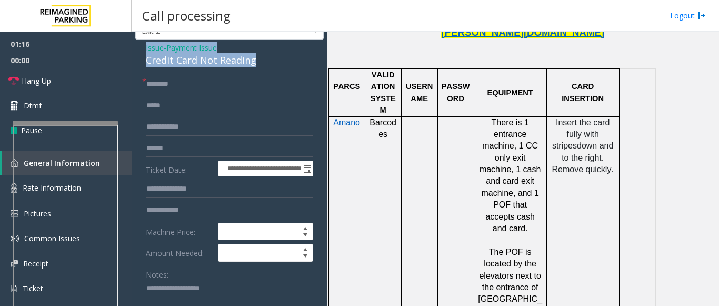
scroll to position [53, 0]
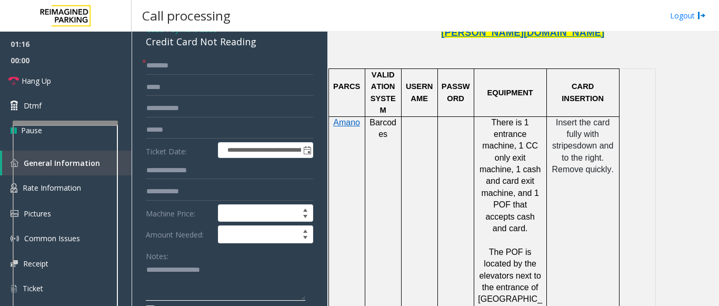
click at [166, 280] on textarea at bounding box center [225, 280] width 159 height 39
paste textarea "**********"
type textarea "**********"
click at [157, 69] on input "text" at bounding box center [229, 66] width 167 height 18
type input "*******"
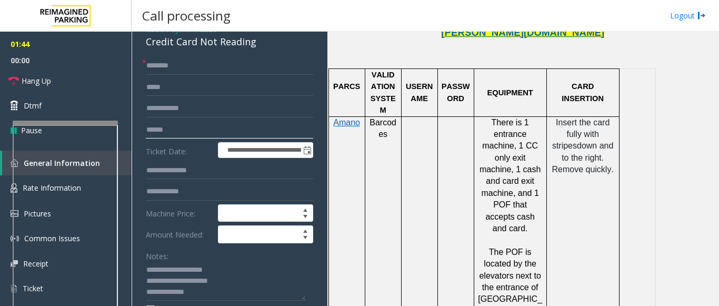
click at [162, 135] on input "text" at bounding box center [229, 130] width 167 height 18
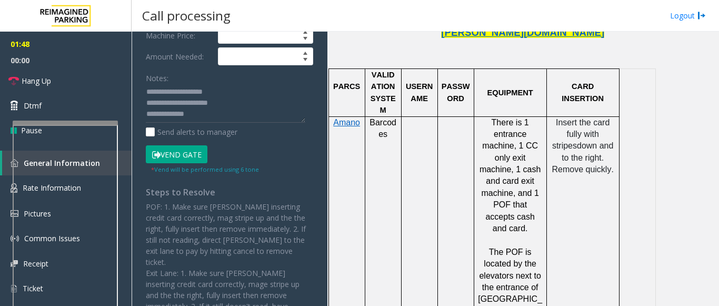
scroll to position [291, 0]
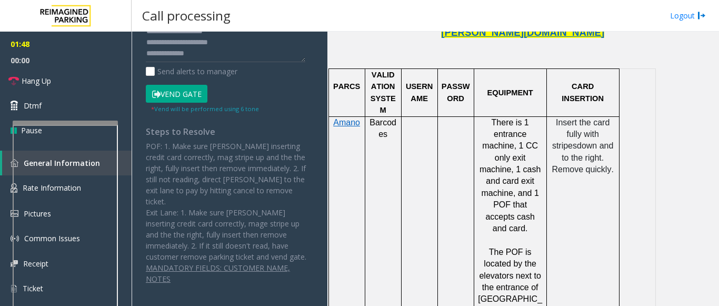
click at [179, 95] on button "Vend Gate" at bounding box center [177, 94] width 62 height 18
click at [205, 53] on textarea at bounding box center [225, 42] width 159 height 39
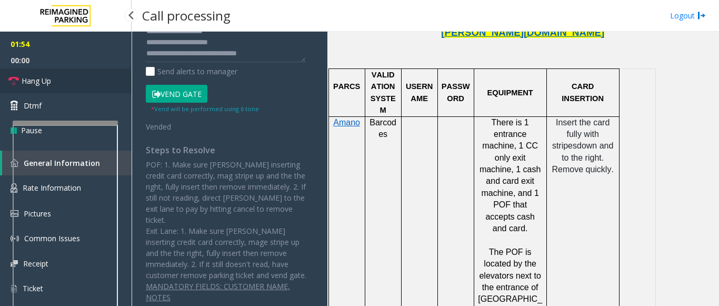
click at [98, 78] on link "Hang Up" at bounding box center [66, 80] width 132 height 25
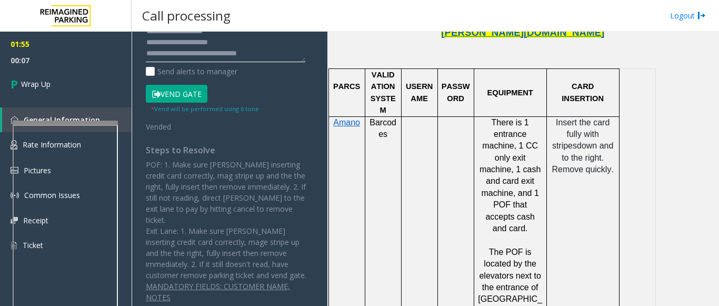
drag, startPoint x: 189, startPoint y: 52, endPoint x: 326, endPoint y: 54, distance: 136.8
click at [326, 54] on app-call-processing-form "**********" at bounding box center [230, 169] width 196 height 274
paste textarea "**********"
type textarea "**********"
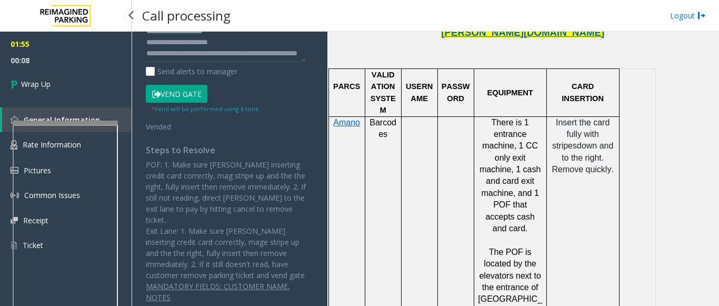
click at [58, 59] on span "00:08" at bounding box center [66, 60] width 132 height 16
click at [52, 75] on link "Wrap Up" at bounding box center [66, 83] width 132 height 31
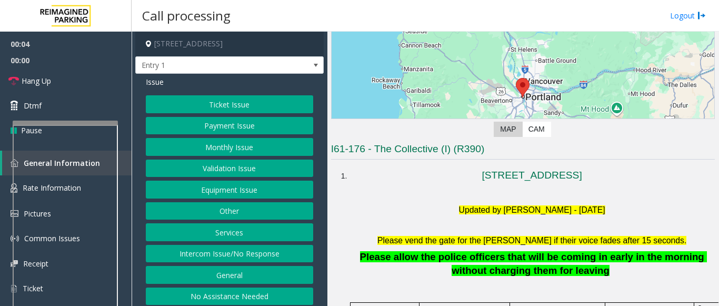
scroll to position [4, 0]
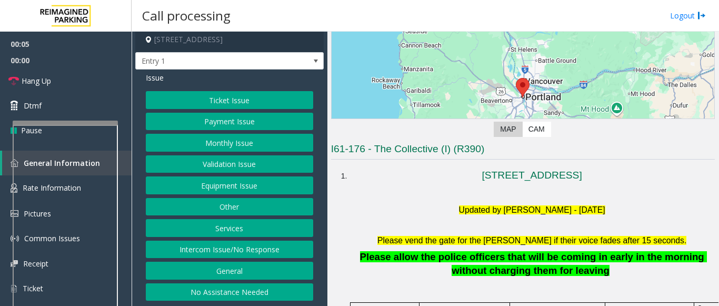
click at [190, 295] on button "No Assistance Needed" at bounding box center [229, 292] width 167 height 18
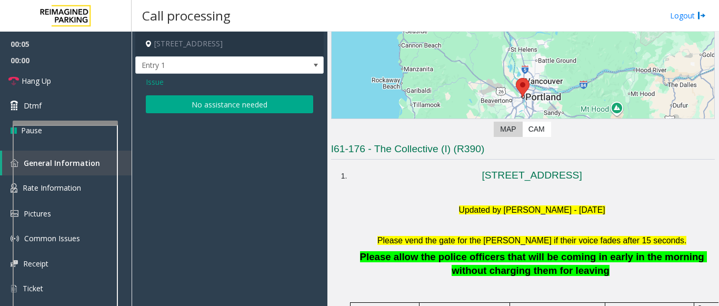
scroll to position [0, 0]
click at [191, 102] on button "No assistance needed" at bounding box center [229, 104] width 167 height 18
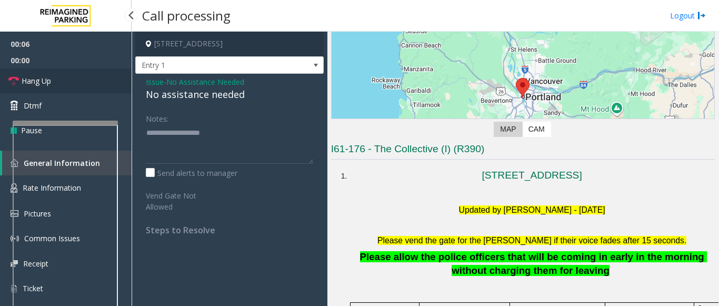
click at [82, 77] on link "Hang Up" at bounding box center [66, 80] width 132 height 25
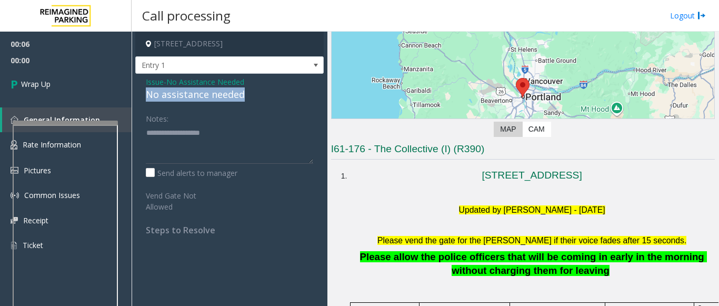
drag, startPoint x: 244, startPoint y: 89, endPoint x: 139, endPoint y: 95, distance: 104.9
click at [139, 95] on div "Issue - No Assistance Needed No assistance needed Notes: Send alerts to manager…" at bounding box center [229, 160] width 188 height 172
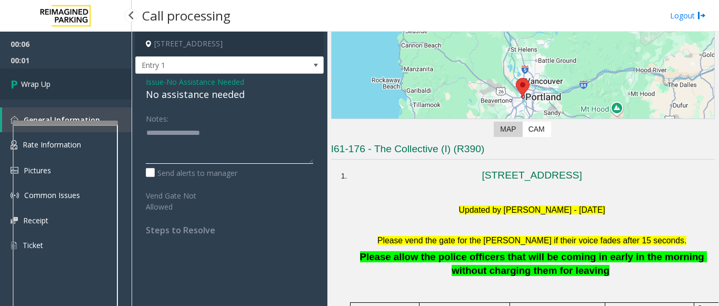
type textarea "**********"
click at [49, 78] on link "Wrap Up" at bounding box center [66, 83] width 132 height 31
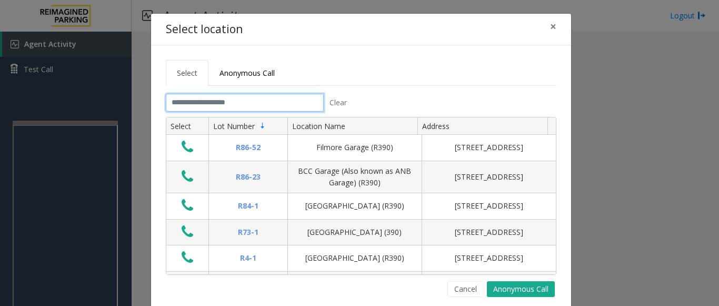
click at [196, 98] on input "text" at bounding box center [245, 103] width 158 height 18
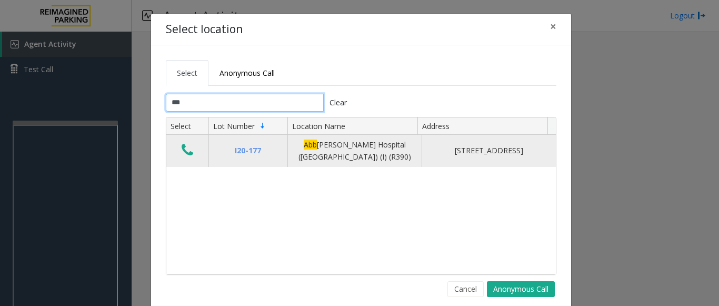
type input "***"
click at [183, 149] on icon "Data table" at bounding box center [188, 150] width 12 height 15
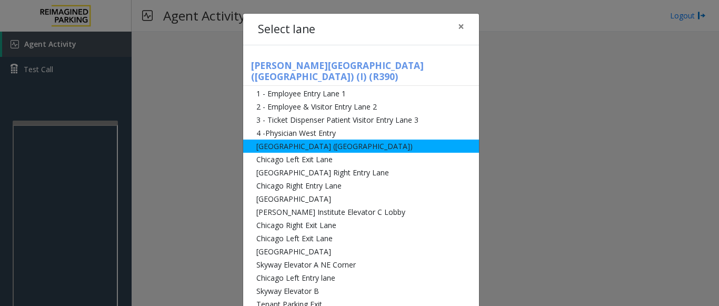
click at [317, 139] on li "[GEOGRAPHIC_DATA] ([GEOGRAPHIC_DATA])" at bounding box center [361, 145] width 236 height 13
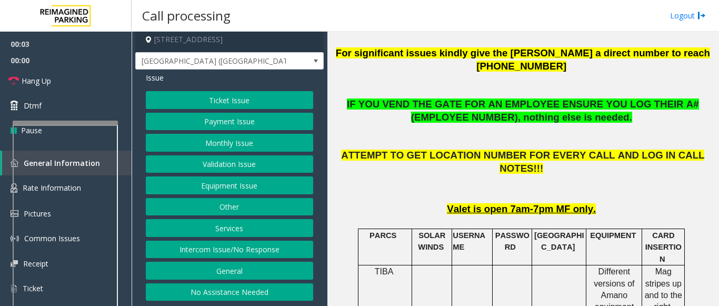
scroll to position [421, 0]
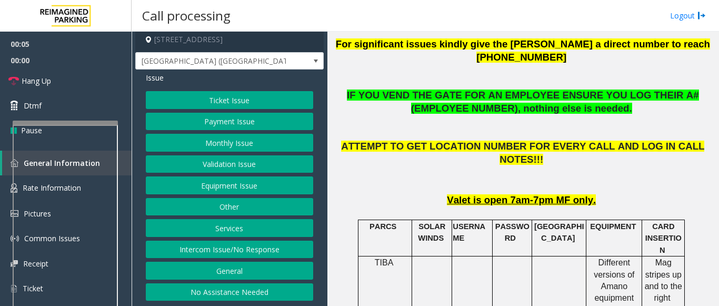
click at [235, 185] on button "Equipment Issue" at bounding box center [229, 185] width 167 height 18
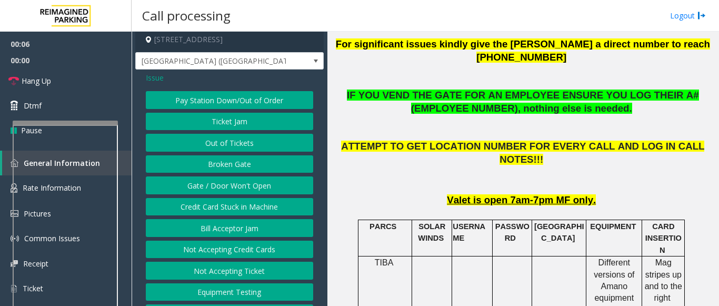
click at [235, 185] on button "Gate / Door Won't Open" at bounding box center [229, 185] width 167 height 18
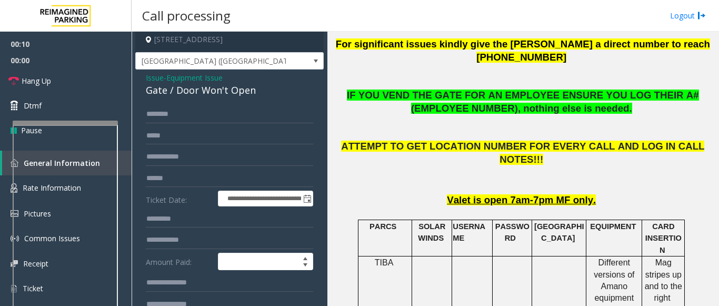
click at [155, 76] on span "Issue" at bounding box center [155, 77] width 18 height 11
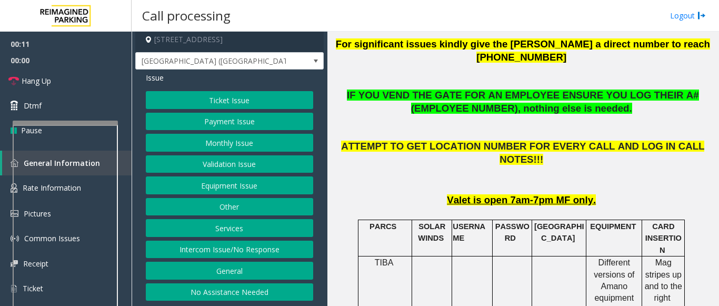
click at [191, 127] on button "Payment Issue" at bounding box center [229, 122] width 167 height 18
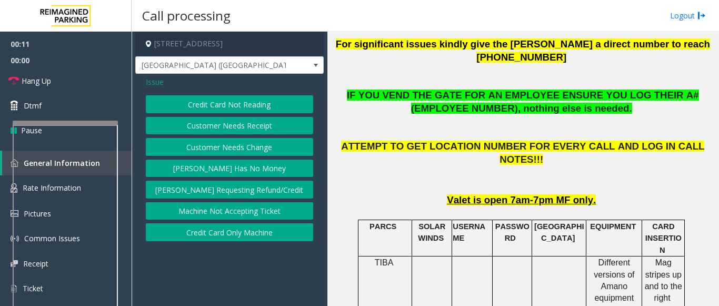
scroll to position [0, 0]
click at [208, 107] on button "Credit Card Not Reading" at bounding box center [229, 104] width 167 height 18
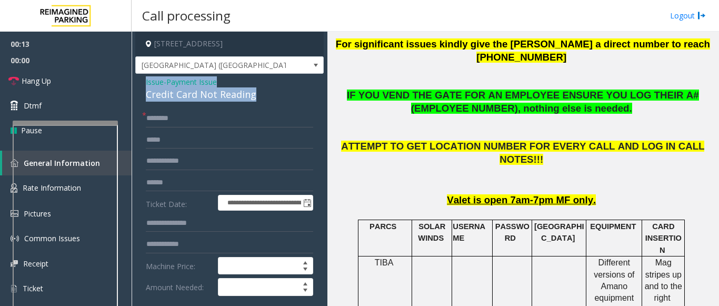
drag, startPoint x: 266, startPoint y: 95, endPoint x: 141, endPoint y: 81, distance: 125.4
copy div "Issue - Payment Issue Credit Card Not Reading"
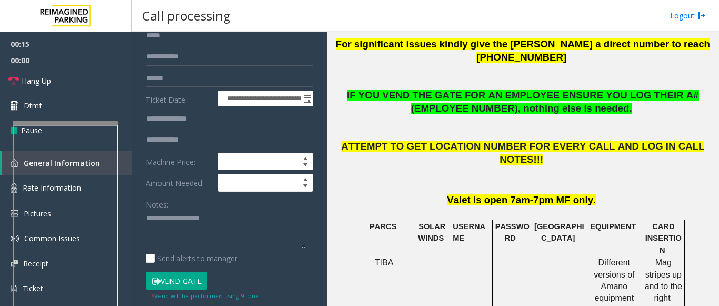
scroll to position [105, 0]
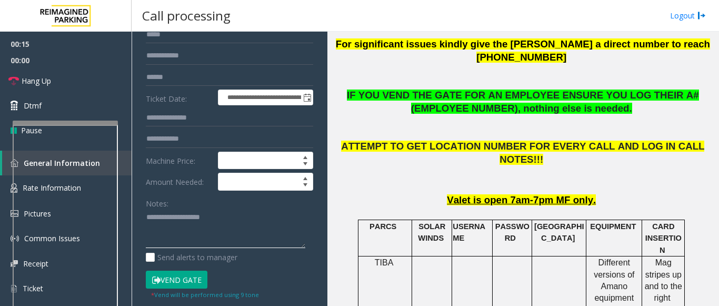
click at [180, 228] on textarea at bounding box center [225, 228] width 159 height 39
paste textarea "**********"
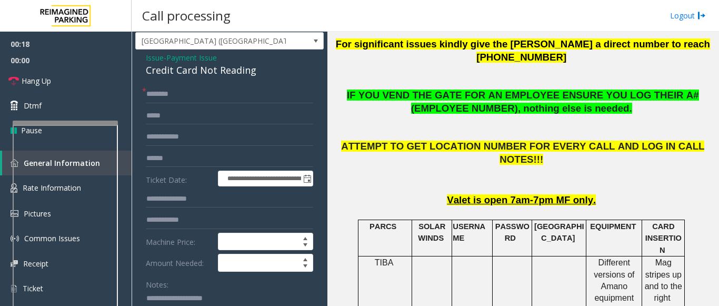
scroll to position [0, 0]
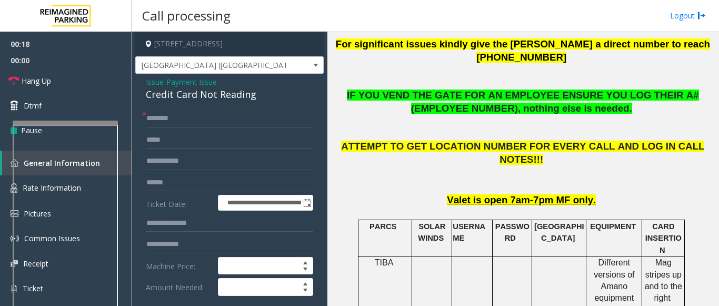
type textarea "**********"
click at [167, 118] on input "text" at bounding box center [229, 118] width 167 height 18
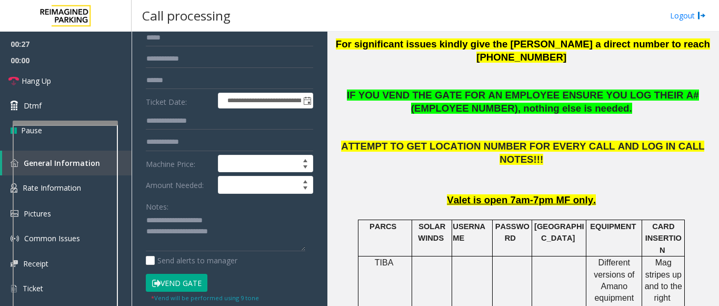
scroll to position [105, 0]
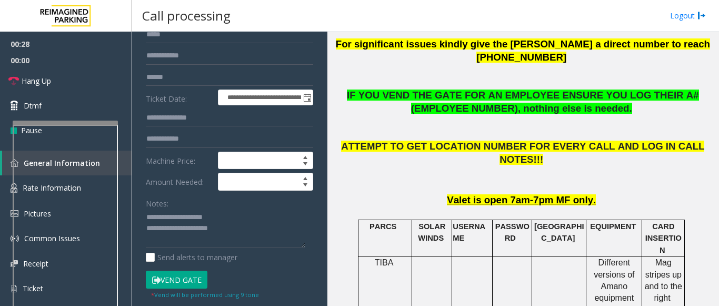
type input "****"
click at [178, 79] on input "text" at bounding box center [229, 77] width 167 height 18
click at [243, 232] on textarea at bounding box center [225, 228] width 159 height 39
type textarea "**********"
click at [164, 73] on input "text" at bounding box center [229, 77] width 167 height 18
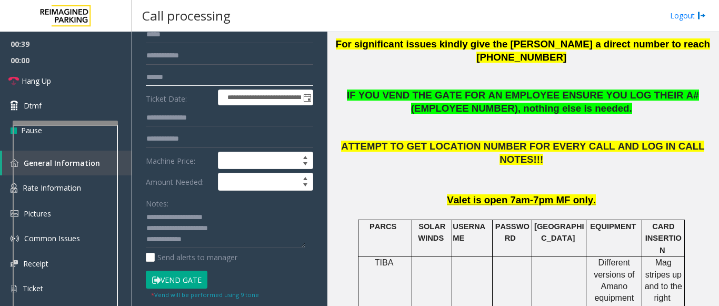
click at [156, 77] on input "text" at bounding box center [229, 77] width 167 height 18
type input "*"
click at [170, 285] on button "Vend Gate" at bounding box center [177, 279] width 62 height 18
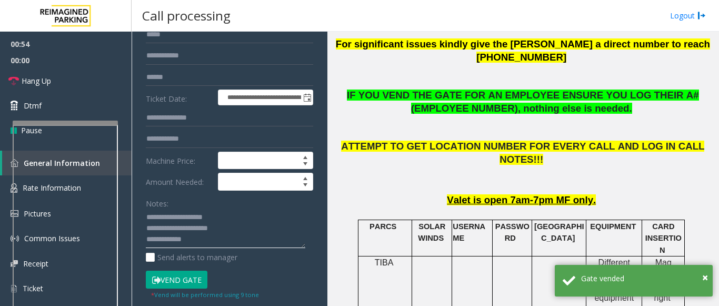
click at [194, 243] on textarea at bounding box center [225, 228] width 159 height 39
paste textarea "**********"
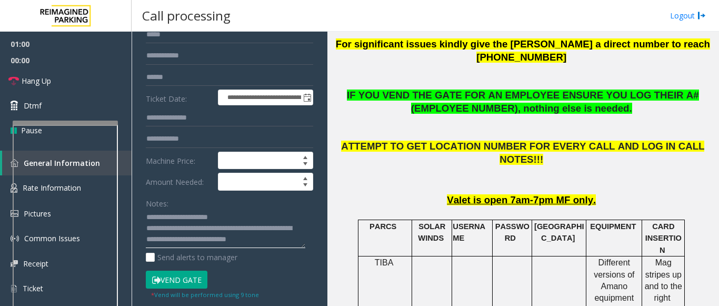
drag, startPoint x: 220, startPoint y: 231, endPoint x: 172, endPoint y: 233, distance: 47.9
click at [172, 233] on textarea at bounding box center [225, 228] width 159 height 39
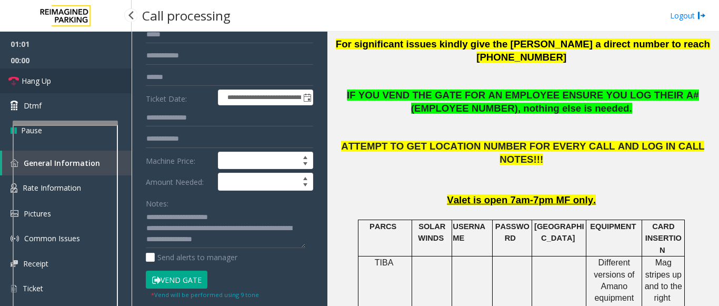
click at [60, 77] on link "Hang Up" at bounding box center [66, 80] width 132 height 25
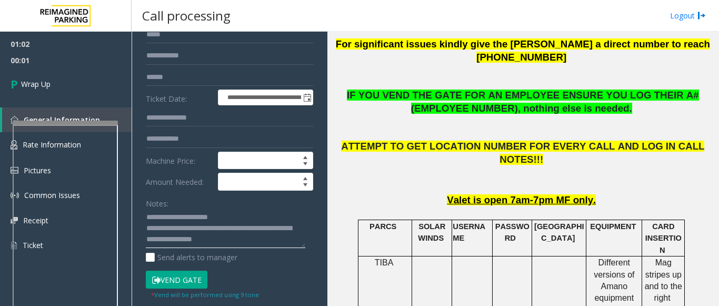
click at [174, 233] on textarea at bounding box center [225, 228] width 159 height 39
type textarea "**********"
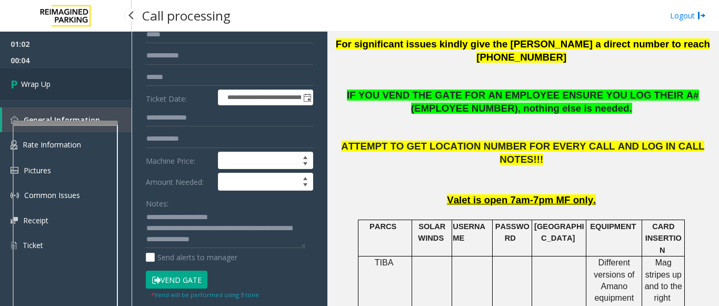
click at [48, 73] on link "Wrap Up" at bounding box center [66, 83] width 132 height 31
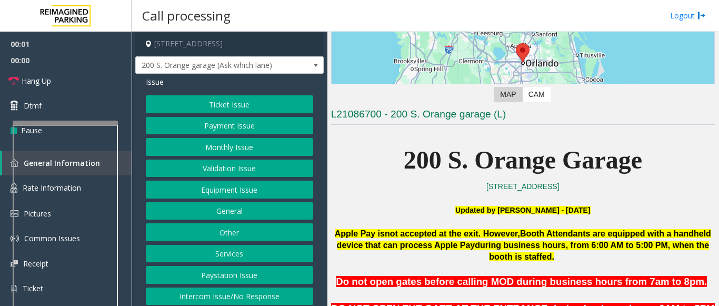
scroll to position [158, 0]
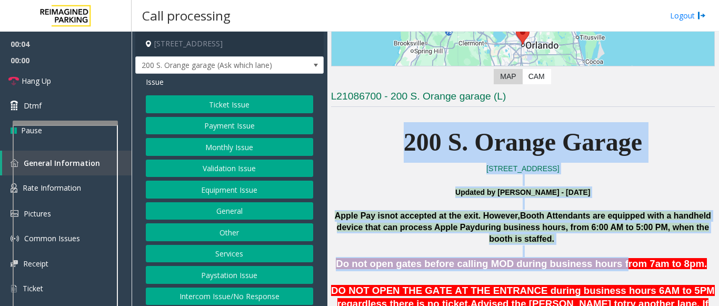
drag, startPoint x: 385, startPoint y: 136, endPoint x: 608, endPoint y: 258, distance: 253.8
click at [608, 258] on span "Do not open gates before calling MOD during business hours from 7am to 8pm" at bounding box center [520, 263] width 368 height 11
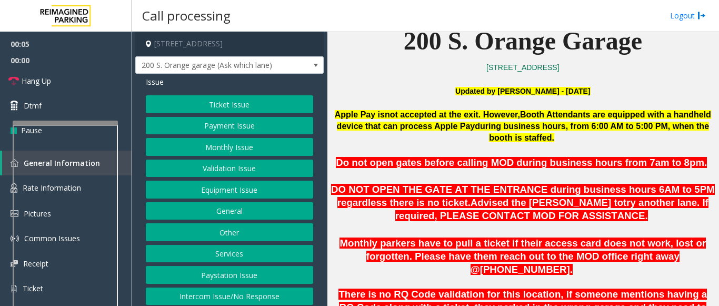
scroll to position [263, 0]
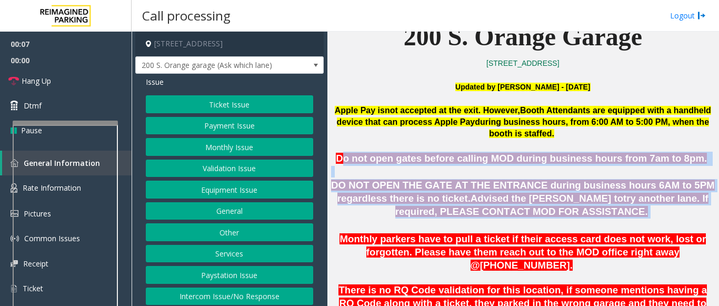
drag, startPoint x: 555, startPoint y: 213, endPoint x: 362, endPoint y: 155, distance: 201.1
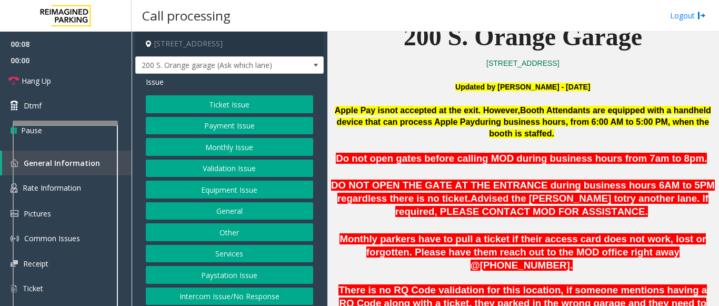
click at [376, 147] on p at bounding box center [523, 146] width 384 height 12
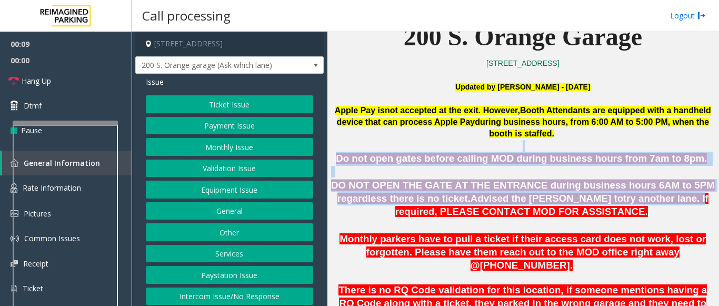
drag, startPoint x: 356, startPoint y: 151, endPoint x: 577, endPoint y: 201, distance: 226.0
click at [577, 202] on span "try another lane. If required, PLEASE CONTACT MOD FOR ASSISTANCE." at bounding box center [551, 205] width 313 height 24
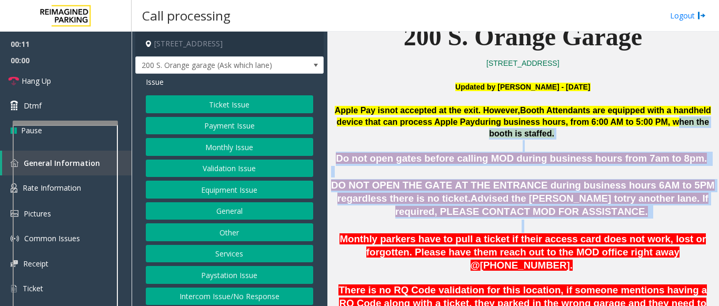
drag, startPoint x: 580, startPoint y: 221, endPoint x: 347, endPoint y: 138, distance: 246.9
click at [358, 141] on p at bounding box center [523, 146] width 384 height 12
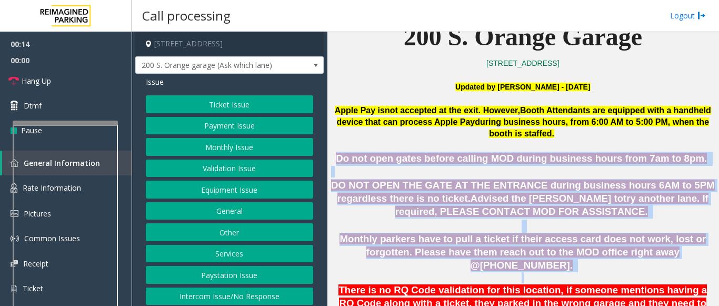
drag, startPoint x: 356, startPoint y: 158, endPoint x: 655, endPoint y: 263, distance: 317.1
click at [655, 271] on p at bounding box center [523, 277] width 384 height 12
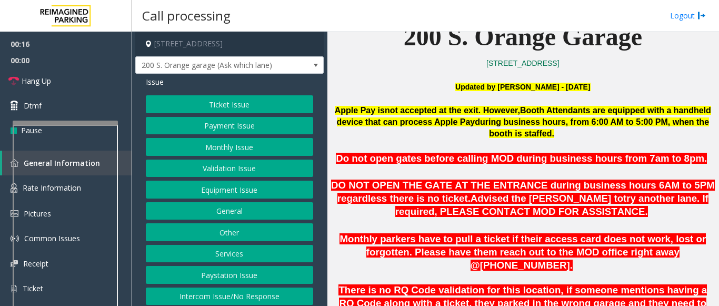
click at [224, 298] on button "Intercom Issue/No Response" at bounding box center [229, 296] width 167 height 18
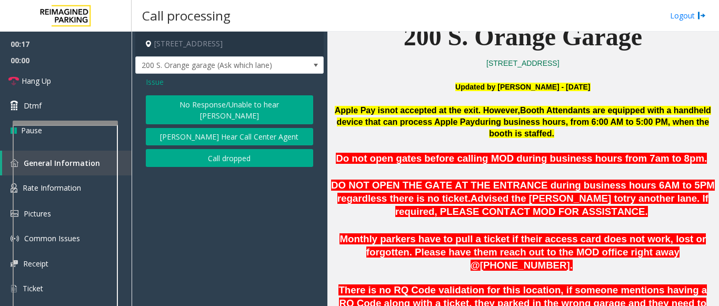
click at [204, 108] on button "No Response/Unable to hear [PERSON_NAME]" at bounding box center [229, 109] width 167 height 29
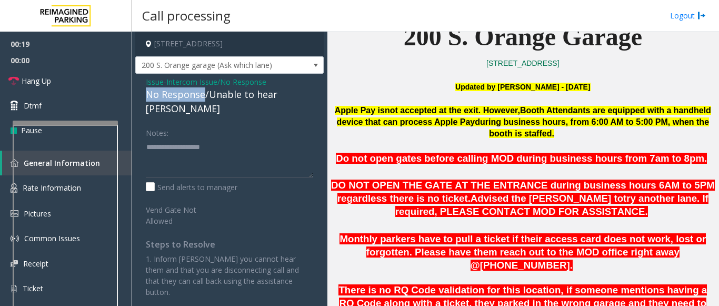
drag, startPoint x: 204, startPoint y: 94, endPoint x: 144, endPoint y: 89, distance: 60.1
click at [144, 89] on div "Issue - Intercom Issue/No Response No Response/Unable to hear [PERSON_NAME] Not…" at bounding box center [229, 191] width 188 height 234
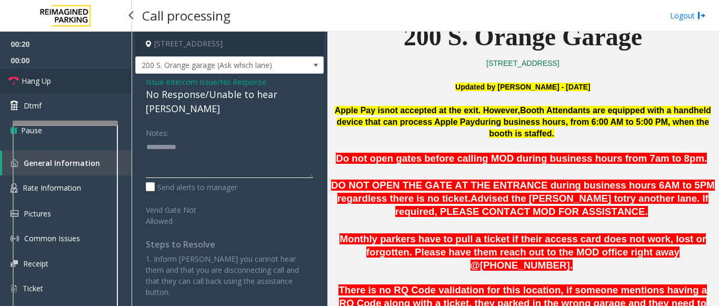
type textarea "**********"
click at [65, 79] on link "Hang Up" at bounding box center [66, 80] width 132 height 25
click at [44, 76] on span "Hang Up" at bounding box center [36, 80] width 29 height 11
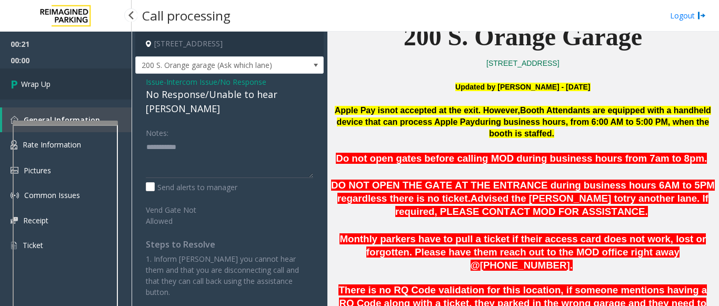
click at [50, 81] on span "Wrap Up" at bounding box center [35, 83] width 29 height 11
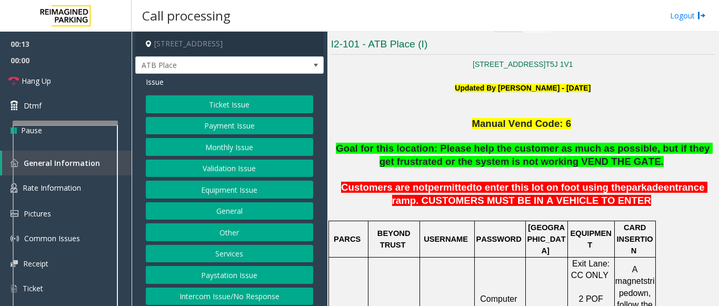
scroll to position [210, 0]
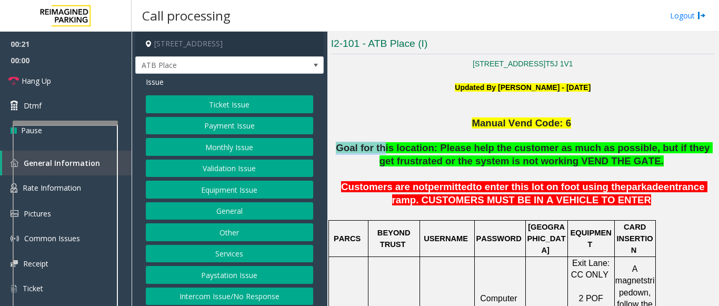
drag, startPoint x: 352, startPoint y: 152, endPoint x: 419, endPoint y: 142, distance: 68.0
click at [413, 143] on span "Goal for this location: Please help the customer as much as possible, but if th…" at bounding box center [524, 154] width 376 height 24
click at [442, 153] on span "Goal for this location: Please help the customer as much as possible, but if th…" at bounding box center [524, 154] width 376 height 24
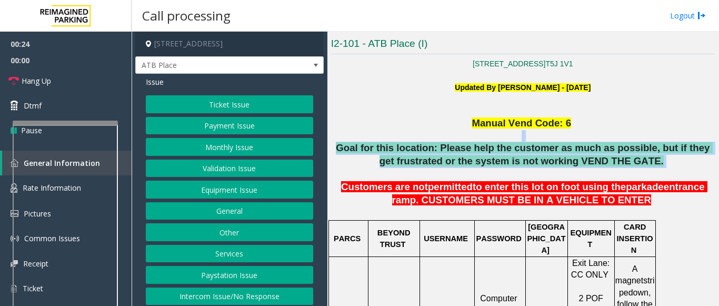
drag, startPoint x: 642, startPoint y: 158, endPoint x: 343, endPoint y: 142, distance: 299.8
click at [355, 145] on span "Goal for this location: Please help the customer as much as possible, but if th…" at bounding box center [524, 154] width 376 height 24
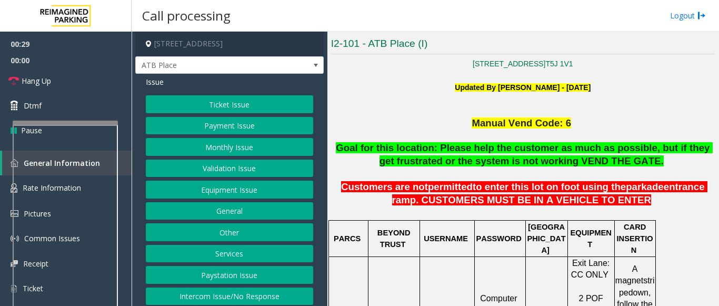
click at [230, 150] on button "Monthly Issue" at bounding box center [229, 147] width 167 height 18
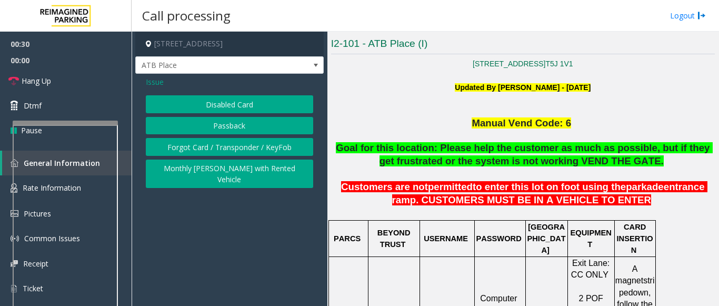
click at [206, 149] on button "Forgot Card / Transponder / KeyFob" at bounding box center [229, 147] width 167 height 18
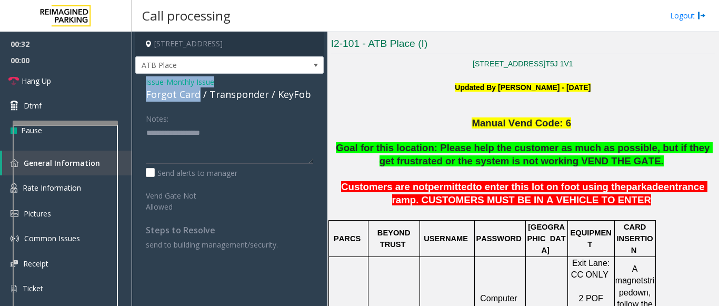
drag, startPoint x: 197, startPoint y: 94, endPoint x: 183, endPoint y: 94, distance: 14.2
click at [140, 77] on div "Issue - Monthly Issue Forgot Card / Transponder / KeyFob Notes: Send alerts to …" at bounding box center [229, 167] width 188 height 187
click at [204, 150] on textarea at bounding box center [229, 143] width 167 height 39
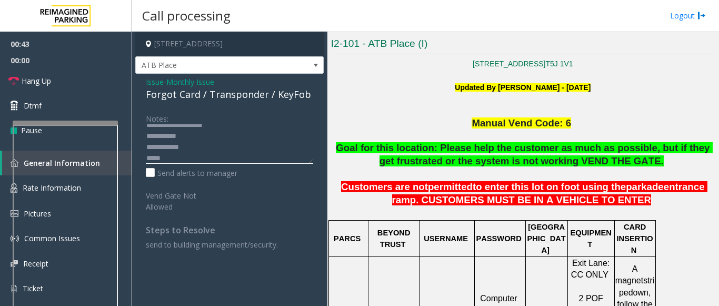
scroll to position [11, 0]
type textarea "**********"
click at [155, 77] on span "Issue" at bounding box center [155, 81] width 18 height 11
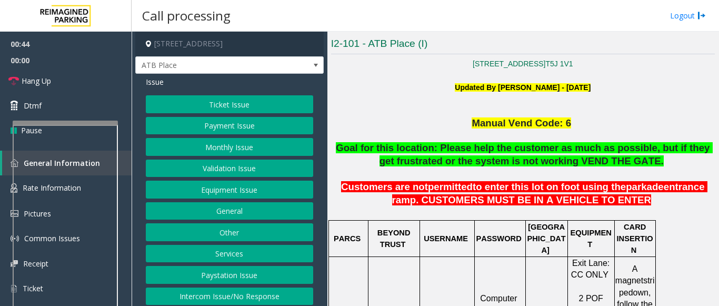
click at [210, 98] on button "Ticket Issue" at bounding box center [229, 104] width 167 height 18
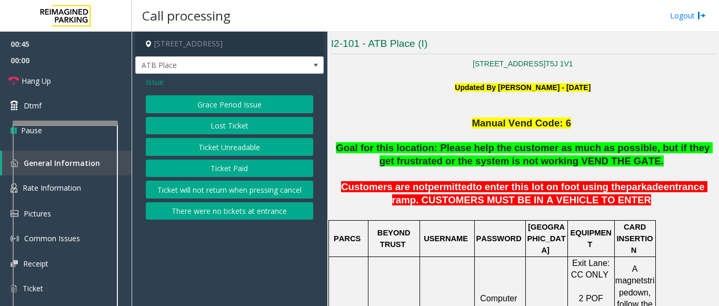
click at [210, 151] on button "Ticket Unreadable" at bounding box center [229, 147] width 167 height 18
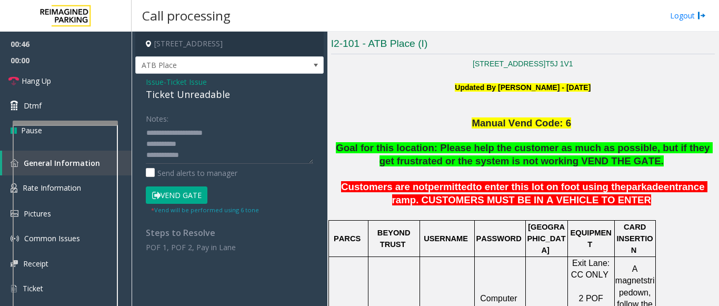
click at [176, 198] on button "Vend Gate" at bounding box center [177, 195] width 62 height 18
click at [152, 84] on span "Issue" at bounding box center [155, 81] width 18 height 11
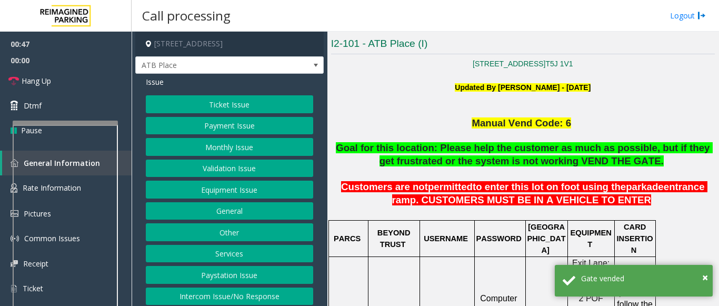
click at [203, 145] on button "Monthly Issue" at bounding box center [229, 147] width 167 height 18
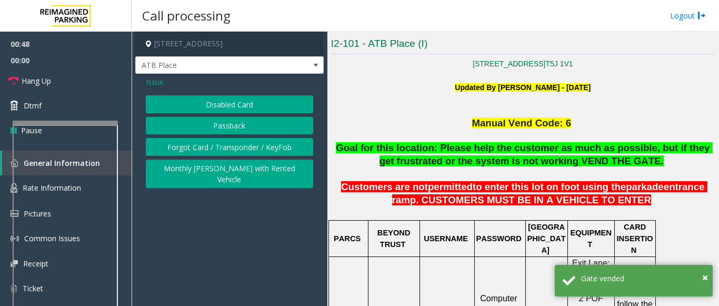
click at [201, 145] on button "Forgot Card / Transponder / KeyFob" at bounding box center [229, 147] width 167 height 18
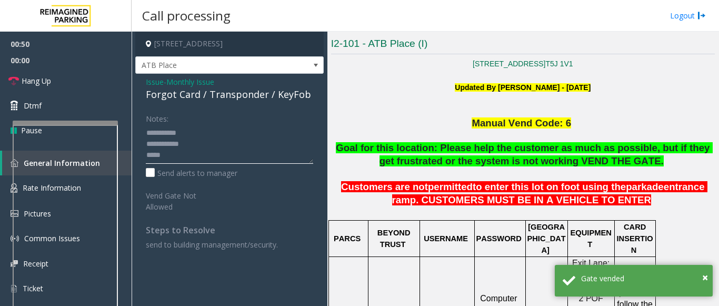
click at [184, 157] on textarea at bounding box center [229, 143] width 167 height 39
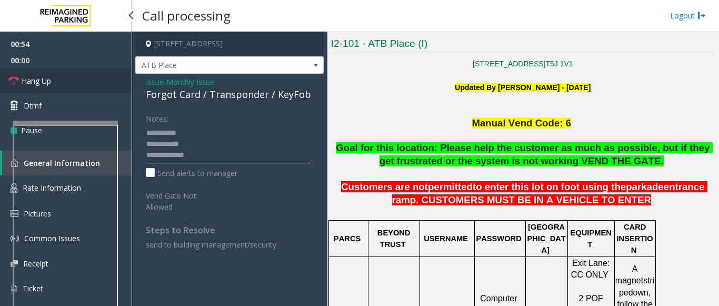
click at [68, 75] on link "Hang Up" at bounding box center [66, 80] width 132 height 25
click at [240, 157] on textarea at bounding box center [229, 143] width 167 height 39
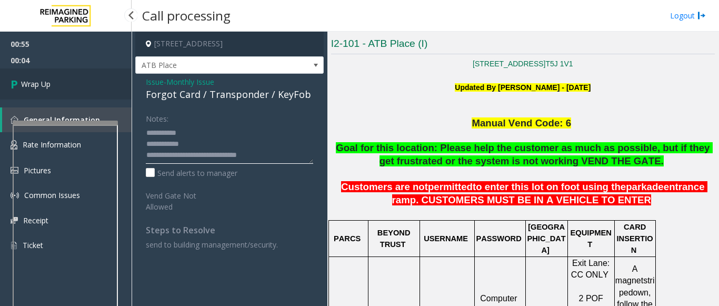
type textarea "**********"
click at [43, 85] on span "Wrap Up" at bounding box center [35, 83] width 29 height 11
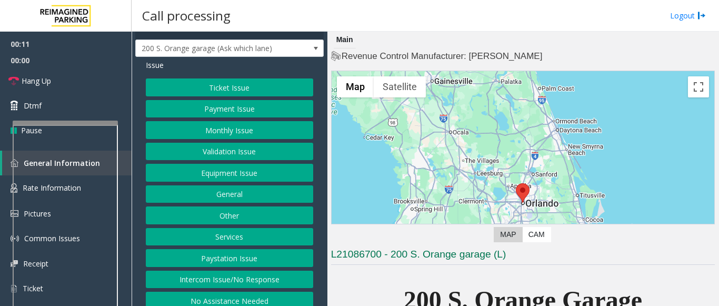
scroll to position [26, 0]
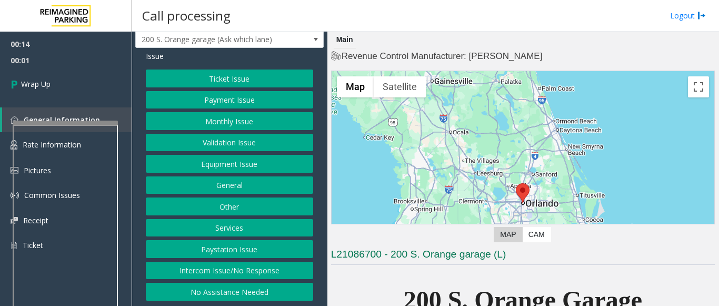
click at [197, 275] on button "Intercom Issue/No Response" at bounding box center [229, 270] width 167 height 18
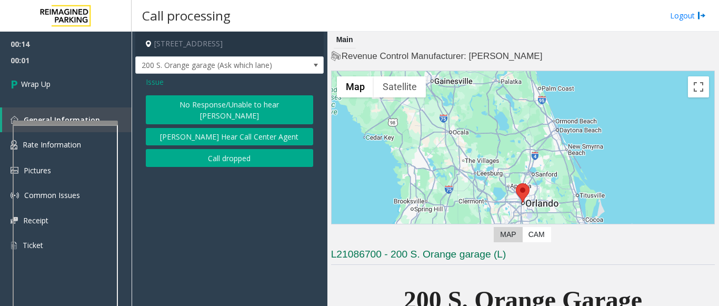
scroll to position [0, 0]
click at [215, 152] on button "Call dropped" at bounding box center [229, 158] width 167 height 18
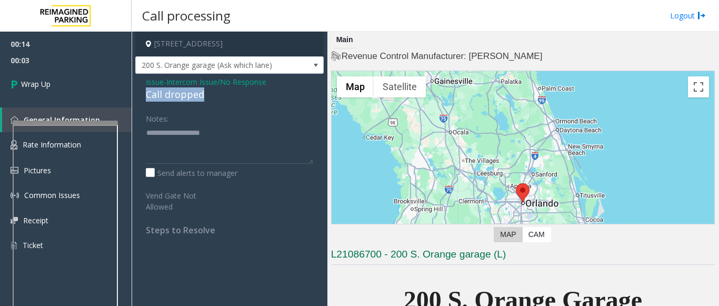
drag, startPoint x: 217, startPoint y: 98, endPoint x: 138, endPoint y: 94, distance: 79.6
click at [138, 94] on div "Issue - Intercom Issue/No Response Call dropped Notes: Send alerts to manager V…" at bounding box center [229, 160] width 188 height 172
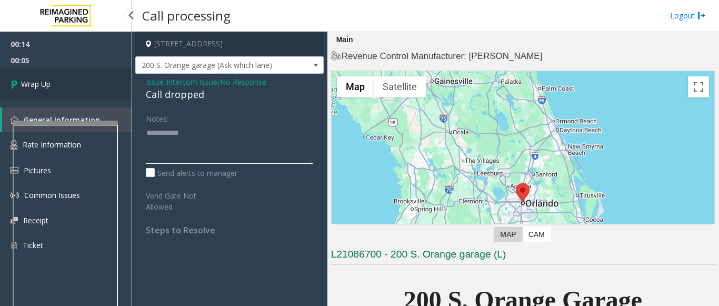
type textarea "**********"
click at [97, 80] on link "Wrap Up" at bounding box center [66, 83] width 132 height 31
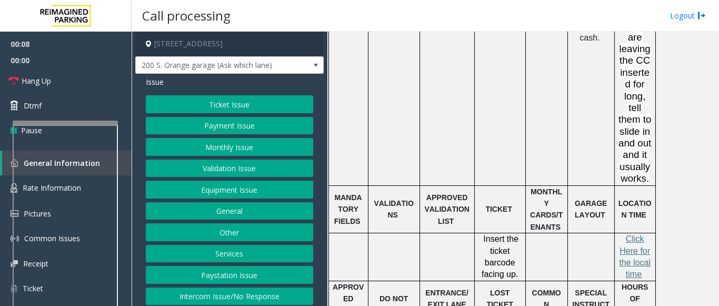
scroll to position [1105, 0]
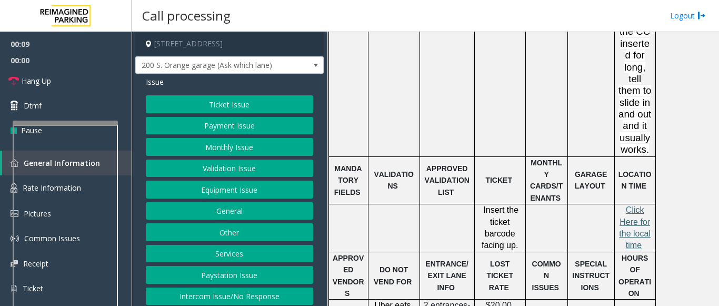
click at [633, 205] on span "lick Here for the local time" at bounding box center [635, 227] width 32 height 44
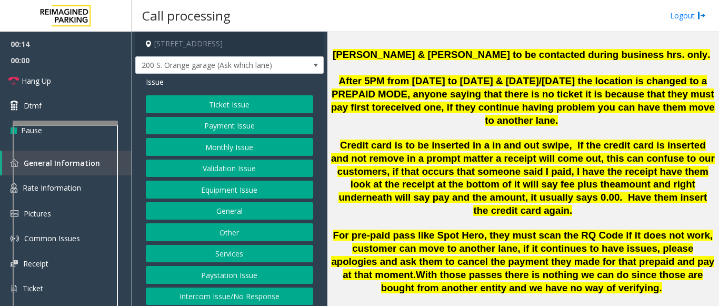
scroll to position [526, 0]
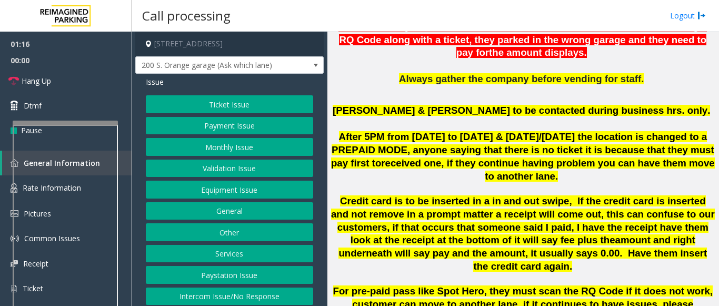
click at [206, 188] on button "Equipment Issue" at bounding box center [229, 189] width 167 height 18
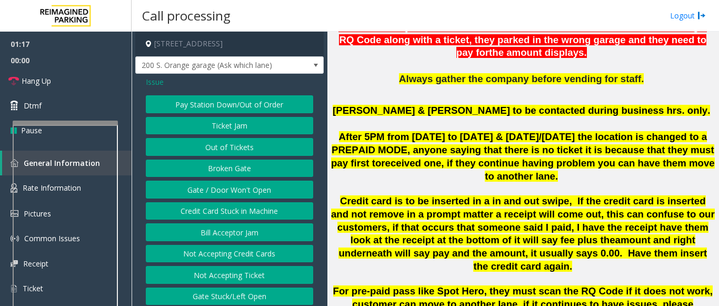
click at [206, 188] on button "Gate / Door Won't Open" at bounding box center [229, 189] width 167 height 18
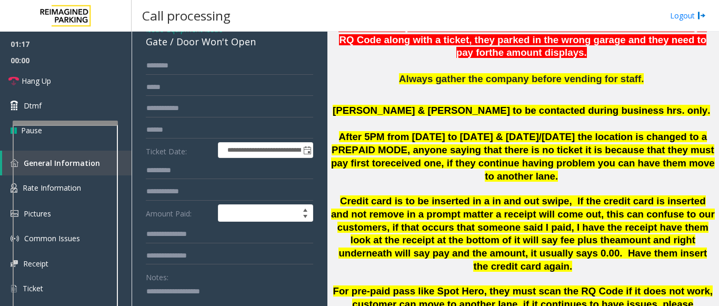
scroll to position [105, 0]
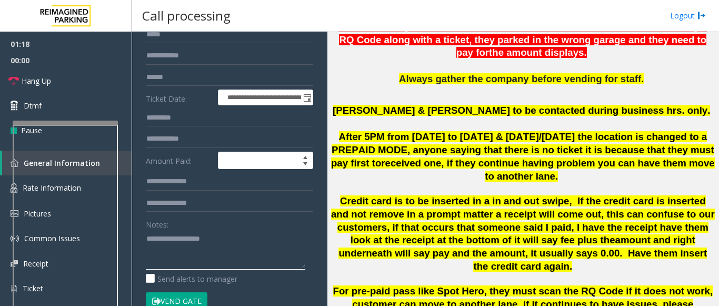
click at [169, 236] on textarea at bounding box center [225, 249] width 159 height 39
click at [73, 79] on link "Hang Up" at bounding box center [66, 80] width 132 height 25
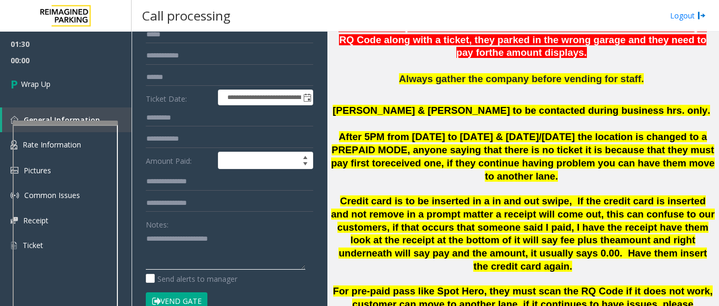
click at [264, 234] on textarea at bounding box center [225, 249] width 159 height 39
click at [210, 264] on textarea at bounding box center [225, 249] width 159 height 39
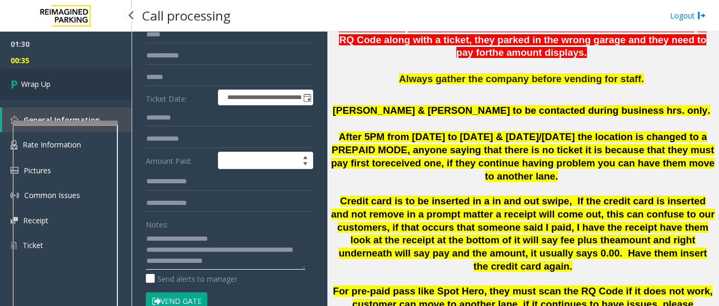
type textarea "**********"
click at [63, 87] on link "Wrap Up" at bounding box center [66, 83] width 132 height 31
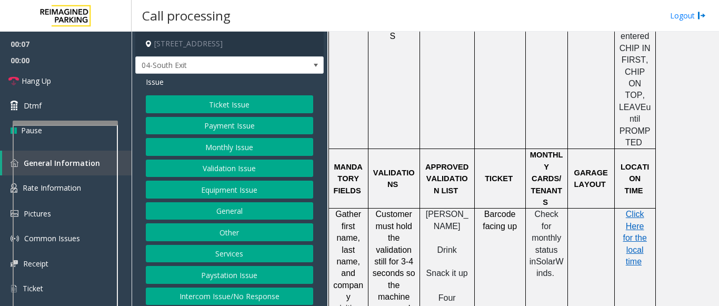
scroll to position [1052, 0]
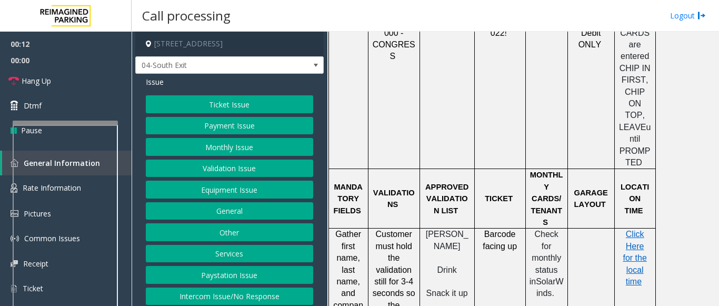
click at [216, 165] on button "Validation Issue" at bounding box center [229, 168] width 167 height 18
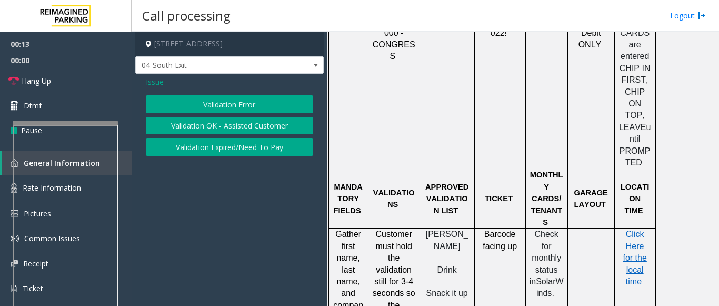
click at [231, 112] on button "Validation Error" at bounding box center [229, 104] width 167 height 18
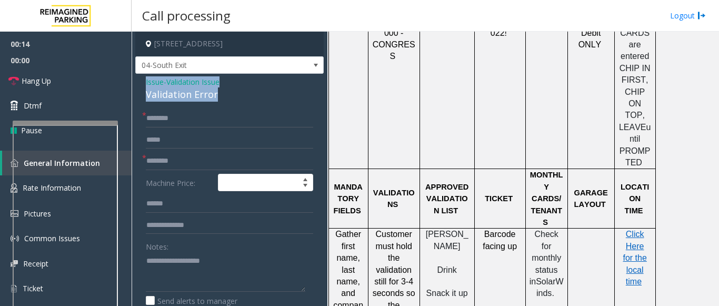
drag, startPoint x: 229, startPoint y: 97, endPoint x: 137, endPoint y: 79, distance: 93.2
click at [137, 79] on div "Issue - Validation Issue Validation Error * * Machine Price: Notes: Send alerts…" at bounding box center [229, 277] width 188 height 406
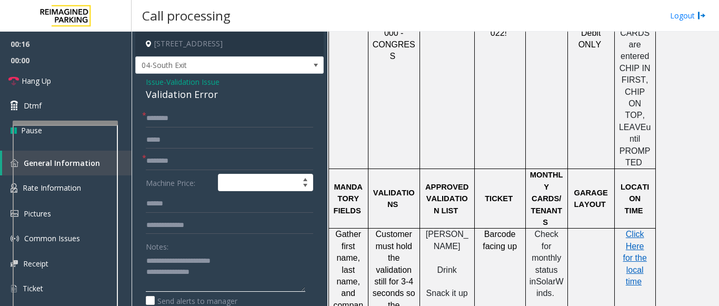
click at [225, 274] on textarea at bounding box center [225, 271] width 159 height 39
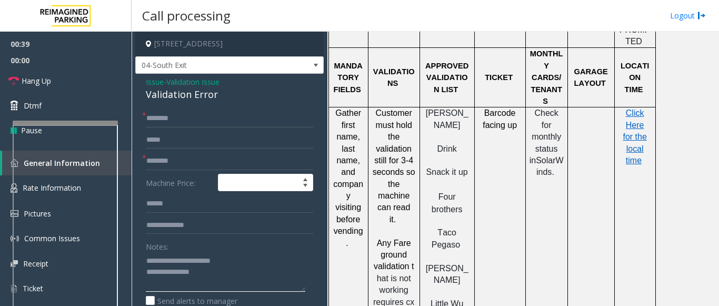
scroll to position [1157, 0]
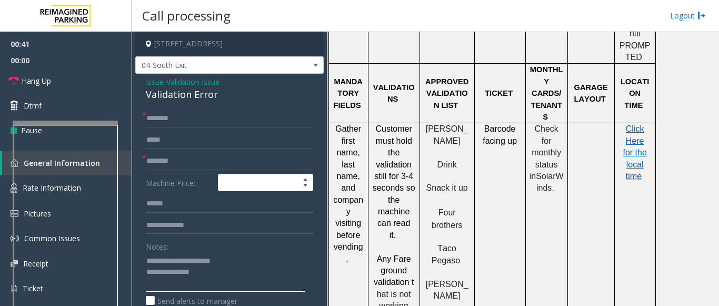
type textarea "**********"
click at [163, 165] on input "text" at bounding box center [229, 161] width 167 height 18
type input "**********"
drag, startPoint x: 158, startPoint y: 163, endPoint x: 145, endPoint y: 182, distance: 23.1
click at [145, 182] on label "Machine Price:" at bounding box center [179, 183] width 72 height 18
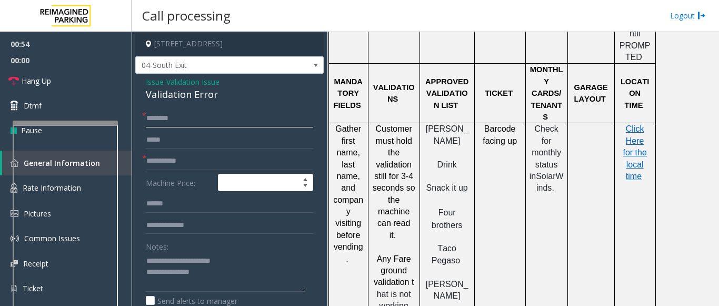
click at [169, 123] on input "text" at bounding box center [229, 118] width 167 height 18
type input "******"
click at [194, 201] on input "text" at bounding box center [229, 204] width 167 height 18
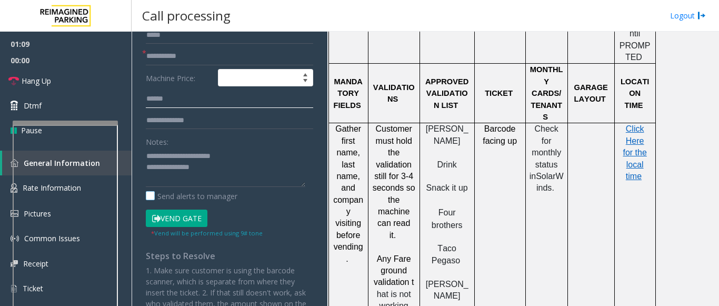
scroll to position [105, 0]
click at [220, 185] on textarea at bounding box center [225, 166] width 159 height 39
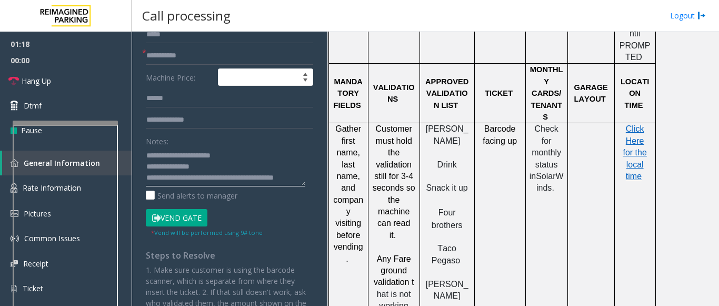
scroll to position [8, 0]
click at [212, 183] on textarea at bounding box center [225, 166] width 159 height 39
click at [189, 219] on button "Vend Gate" at bounding box center [177, 218] width 62 height 18
click at [192, 183] on textarea at bounding box center [225, 166] width 159 height 39
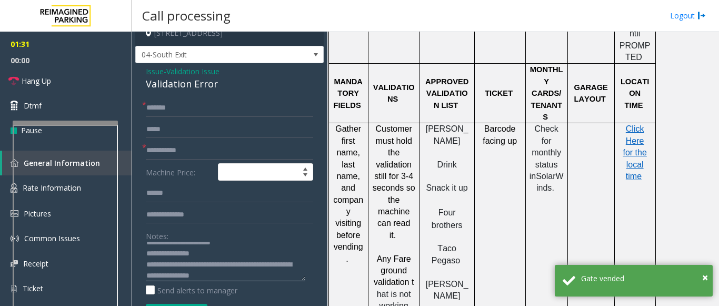
scroll to position [0, 0]
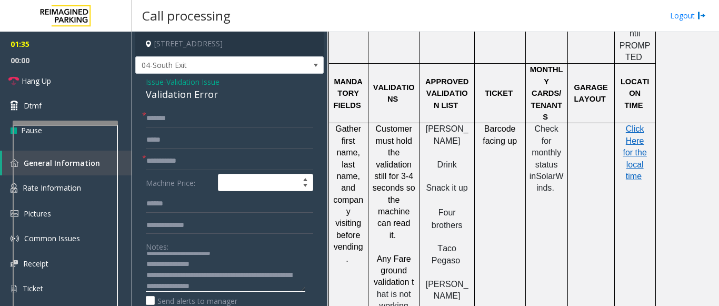
type textarea "**********"
drag, startPoint x: 179, startPoint y: 119, endPoint x: 144, endPoint y: 114, distance: 36.2
click at [146, 114] on div "* ******" at bounding box center [229, 118] width 167 height 18
click at [160, 114] on input "******" at bounding box center [229, 118] width 167 height 18
drag, startPoint x: 150, startPoint y: 118, endPoint x: 167, endPoint y: 120, distance: 17.5
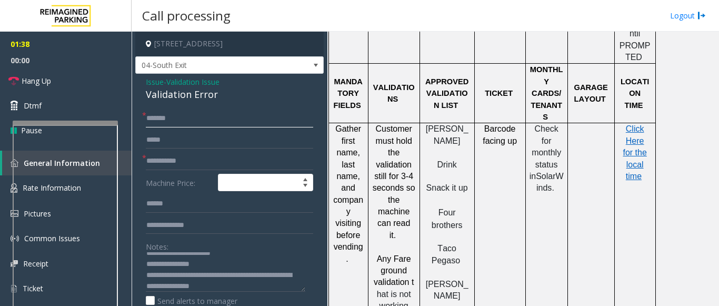
click at [167, 120] on input "******" at bounding box center [229, 118] width 167 height 18
click at [42, 72] on link "Hang Up" at bounding box center [66, 80] width 132 height 25
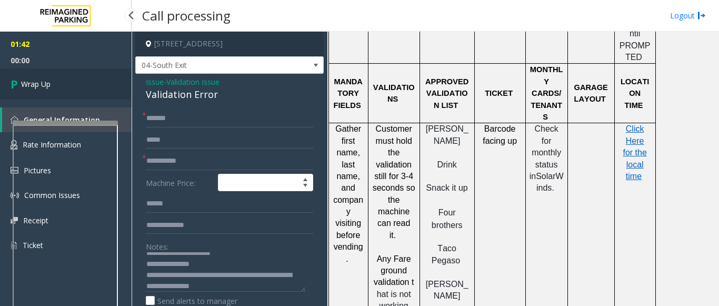
click at [48, 78] on span "Wrap Up" at bounding box center [35, 83] width 29 height 11
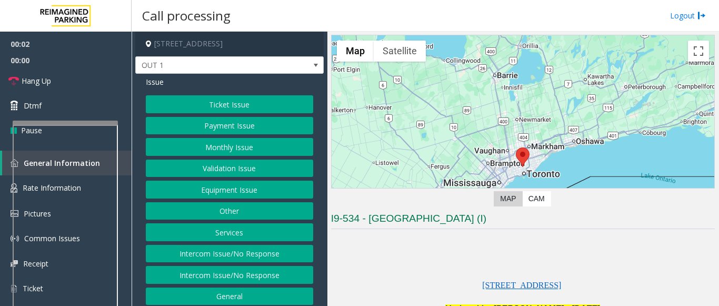
scroll to position [105, 0]
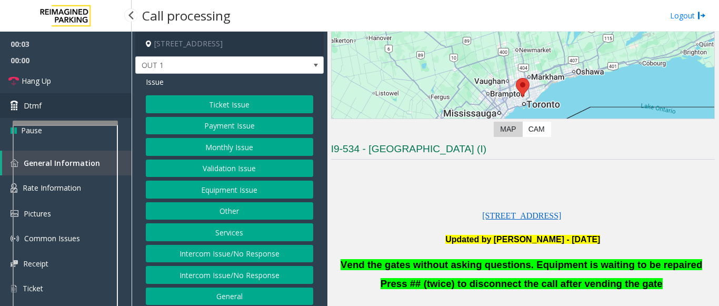
click at [86, 105] on link "Dtmf" at bounding box center [66, 105] width 132 height 25
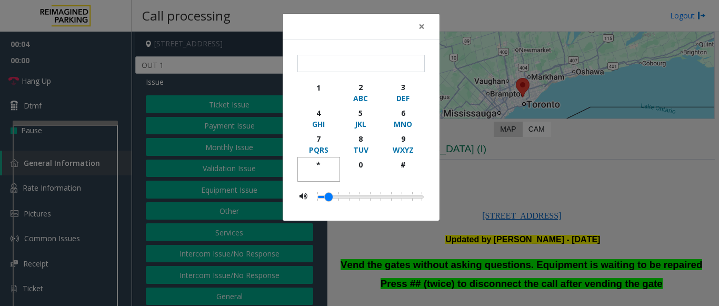
drag, startPoint x: 317, startPoint y: 165, endPoint x: 410, endPoint y: 154, distance: 93.8
click at [319, 165] on div "*" at bounding box center [318, 164] width 29 height 11
click at [402, 140] on div "9" at bounding box center [402, 138] width 29 height 11
click at [399, 163] on div "#" at bounding box center [402, 164] width 29 height 11
type input "***"
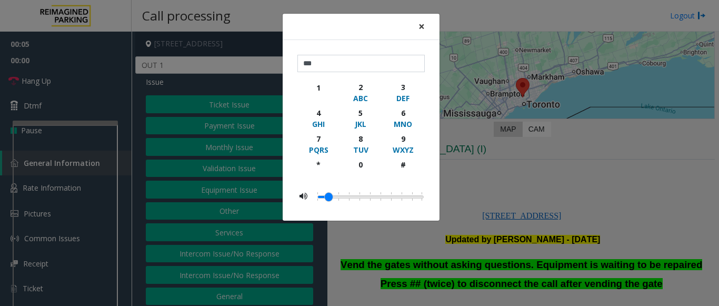
click at [420, 23] on span "×" at bounding box center [421, 26] width 6 height 15
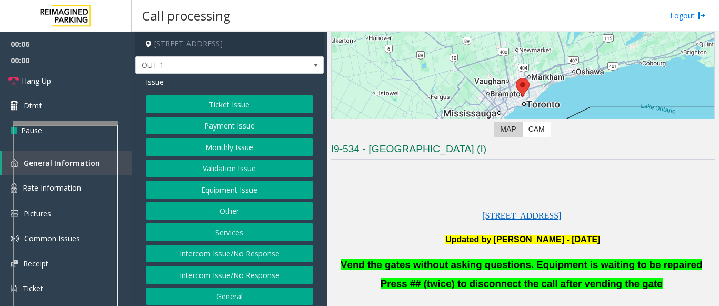
click at [246, 193] on button "Equipment Issue" at bounding box center [229, 189] width 167 height 18
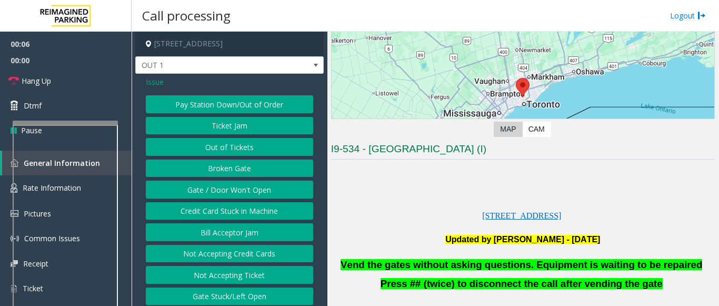
click at [246, 193] on button "Gate / Door Won't Open" at bounding box center [229, 189] width 167 height 18
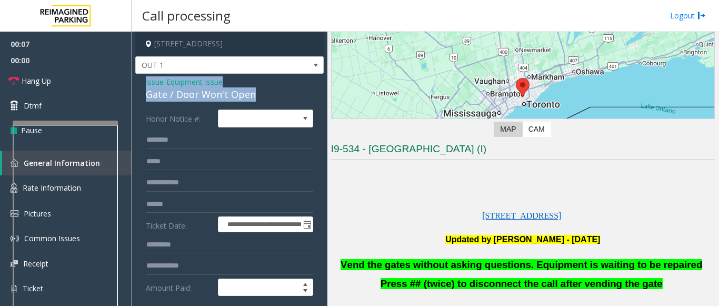
drag, startPoint x: 246, startPoint y: 91, endPoint x: 136, endPoint y: 84, distance: 110.7
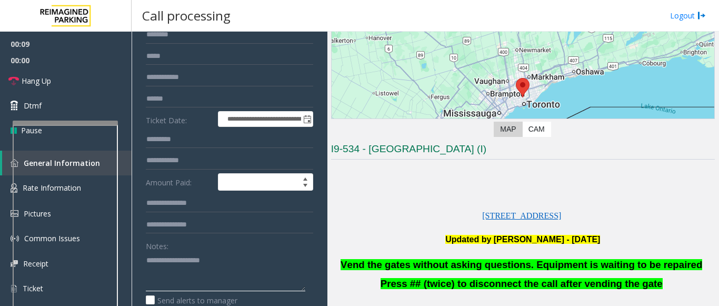
click at [189, 272] on textarea at bounding box center [225, 270] width 159 height 39
paste textarea "**********"
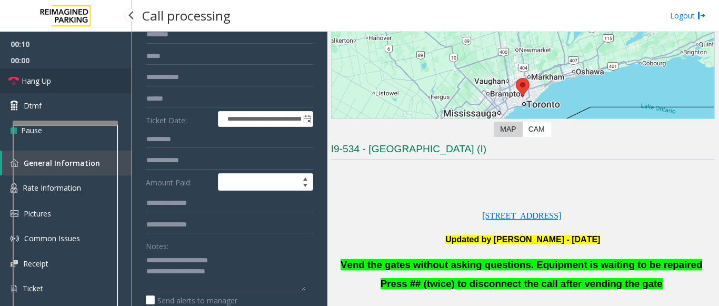
click at [87, 90] on link "Hang Up" at bounding box center [66, 80] width 132 height 25
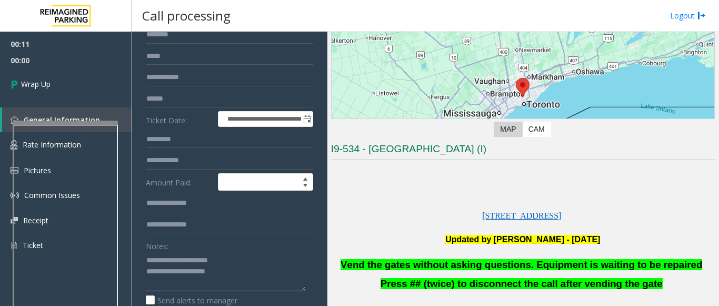
click at [245, 269] on textarea at bounding box center [225, 270] width 159 height 39
click at [228, 288] on textarea at bounding box center [225, 270] width 159 height 39
paste textarea "**********"
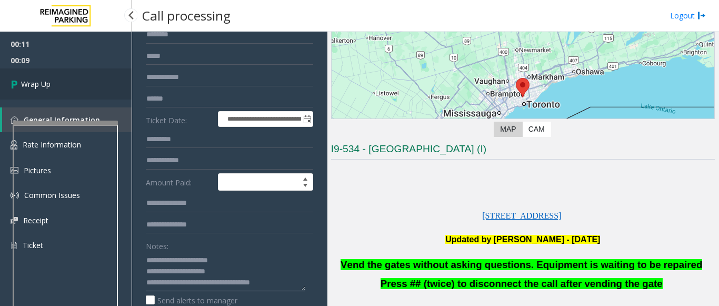
type textarea "**********"
click at [27, 88] on span "Wrap Up" at bounding box center [35, 83] width 29 height 11
